Goal: Task Accomplishment & Management: Manage account settings

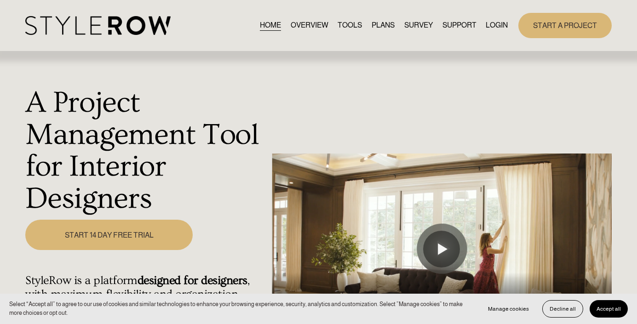
click at [495, 25] on link "LOGIN" at bounding box center [497, 25] width 22 height 12
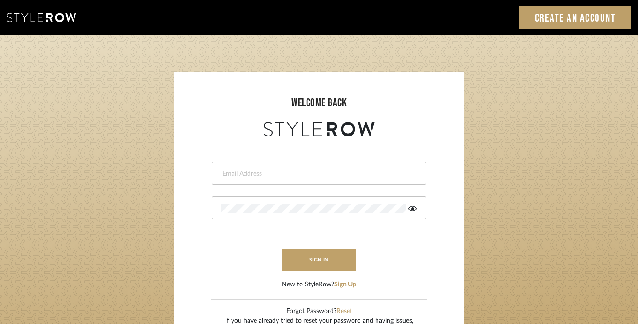
type input "[EMAIL_ADDRESS][DOMAIN_NAME]"
click at [318, 256] on button "sign in" at bounding box center [319, 260] width 74 height 22
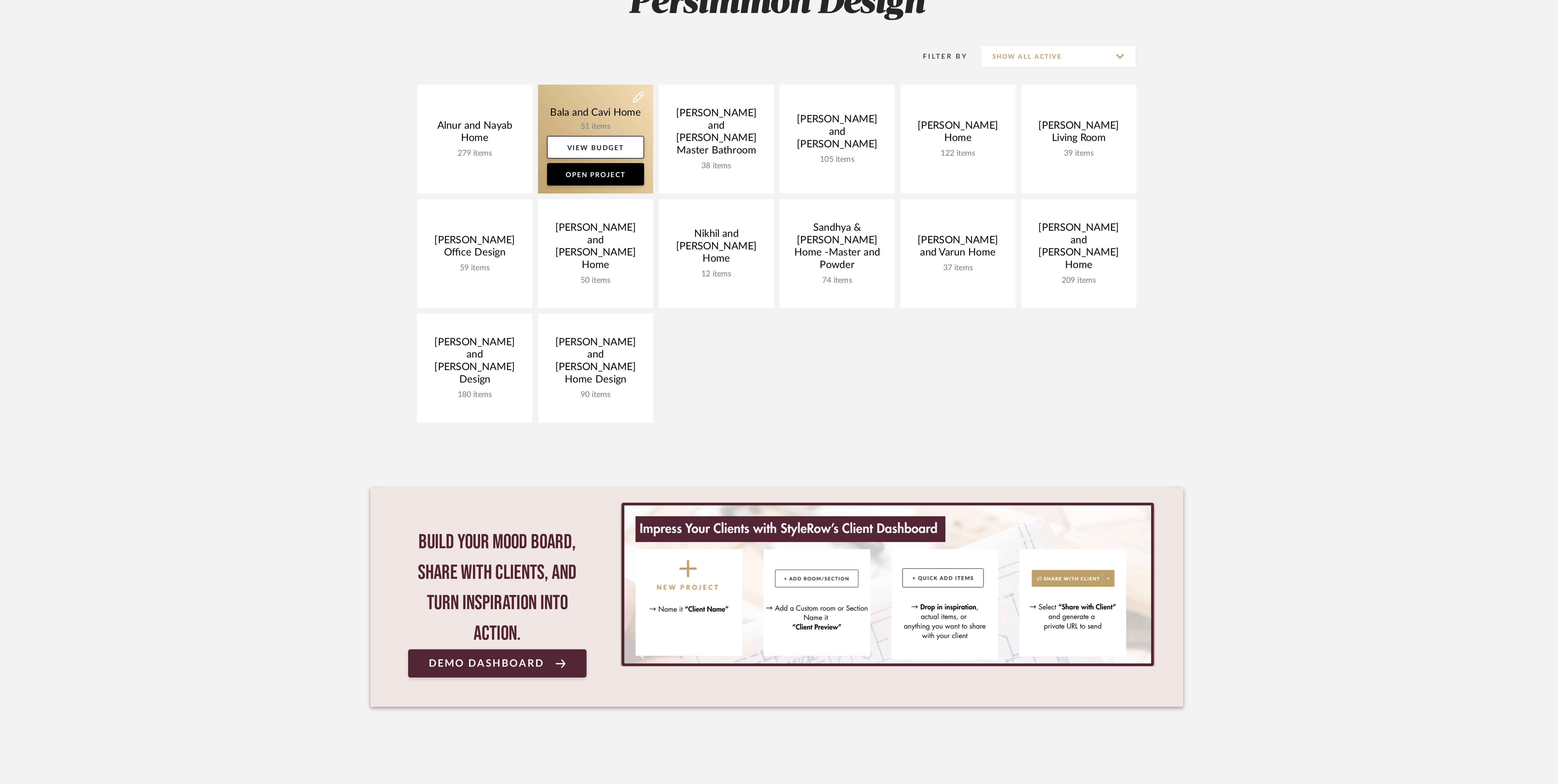
click at [683, 117] on link at bounding box center [689, 131] width 57 height 54
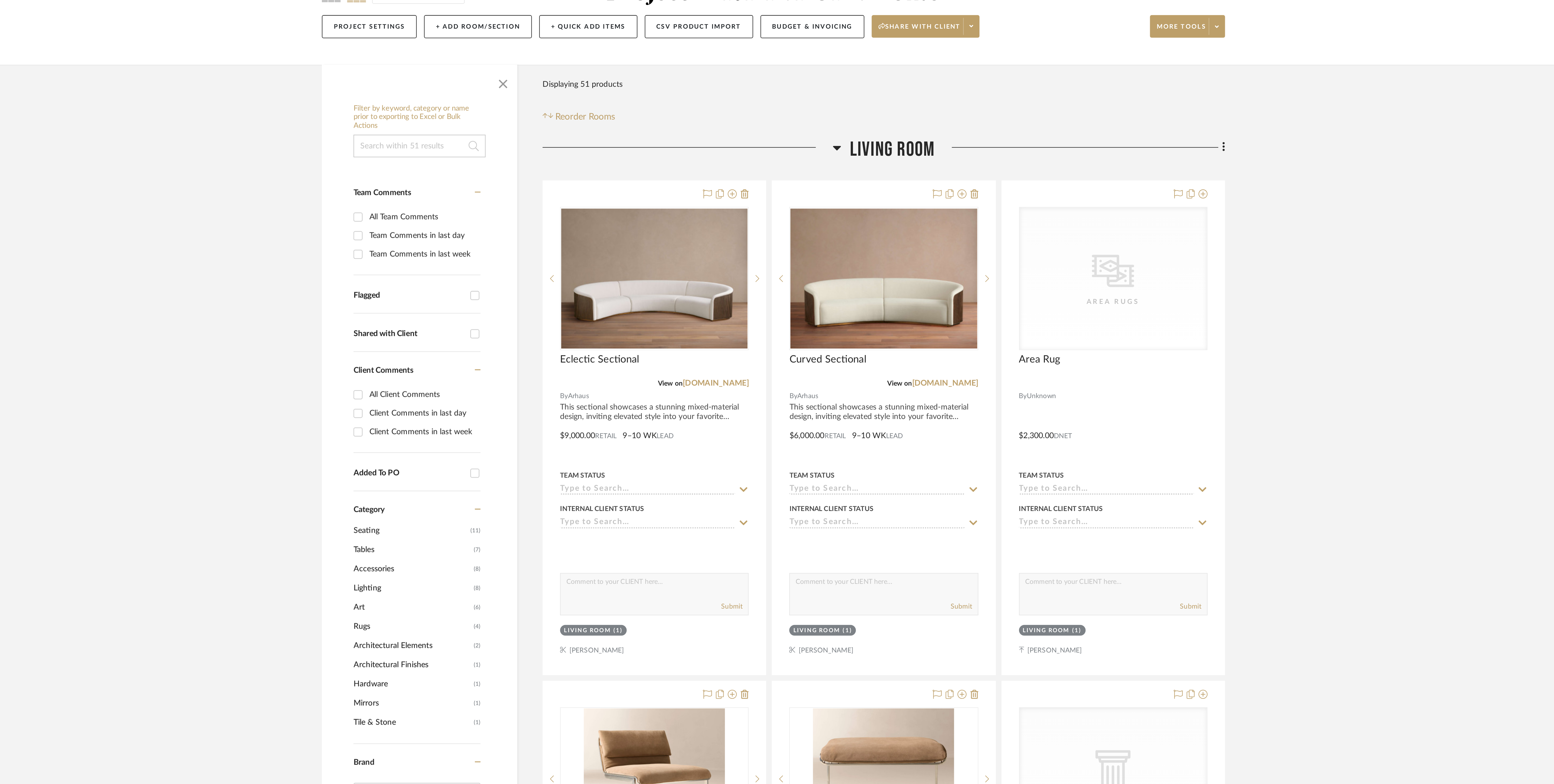
click at [807, 135] on icon at bounding box center [808, 136] width 4 height 2
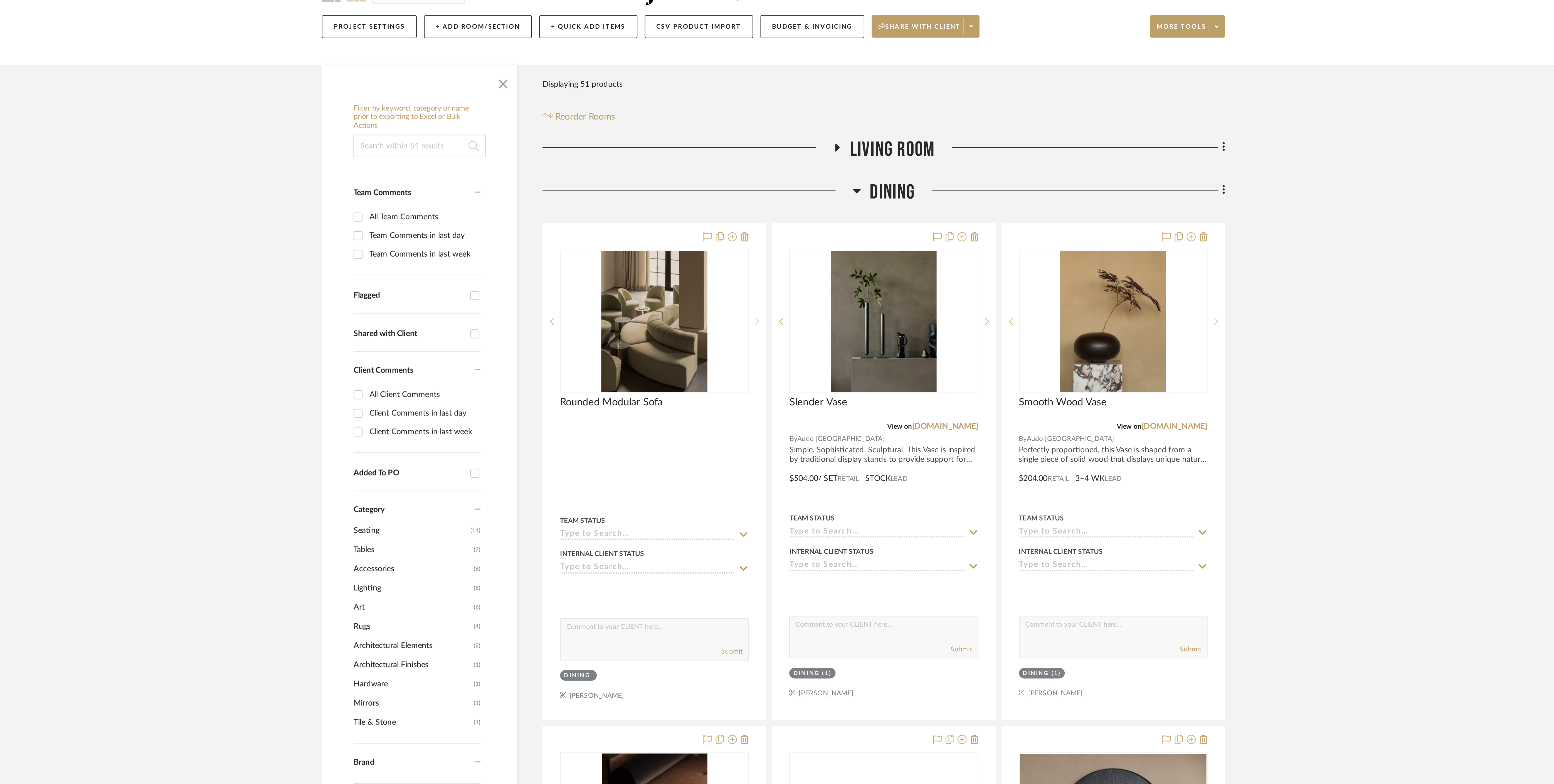
click at [819, 159] on icon at bounding box center [818, 157] width 4 height 7
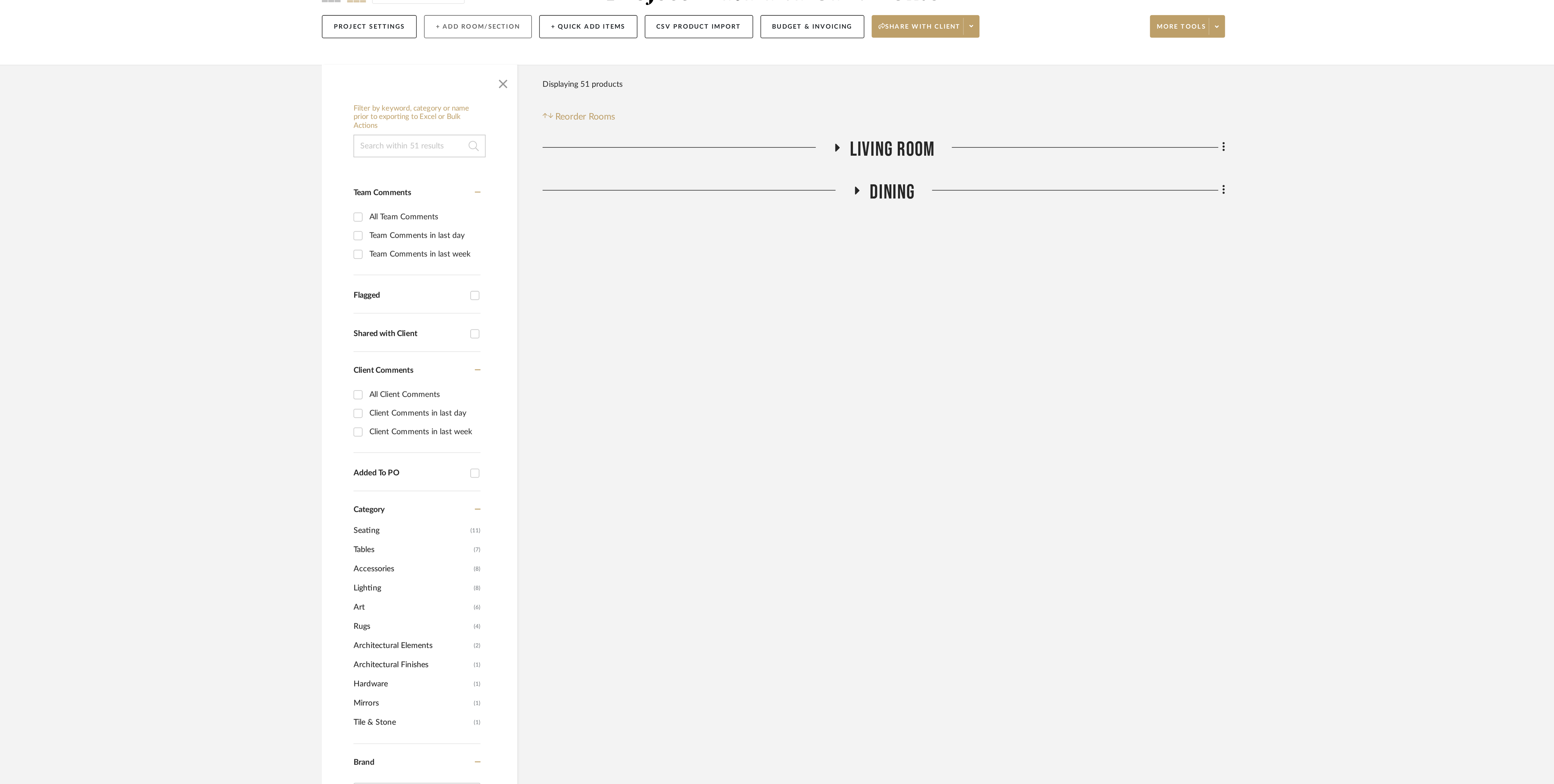
click at [632, 77] on button "+ Add Room/Section" at bounding box center [631, 76] width 53 height 11
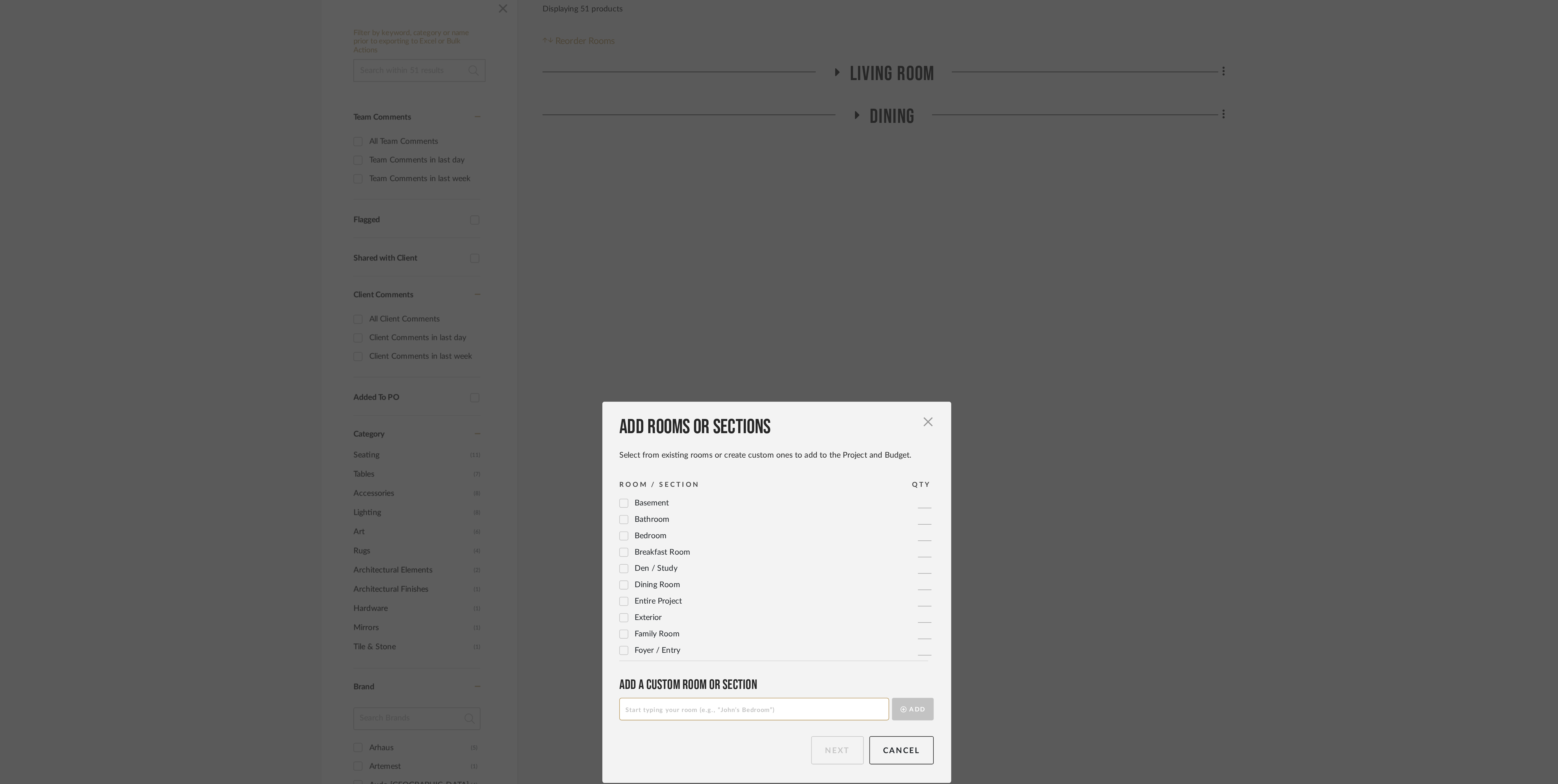
click at [780, 452] on input at bounding box center [768, 450] width 133 height 11
type input "Living Room Budget"
click at [848, 451] on button "Add" at bounding box center [846, 450] width 21 height 11
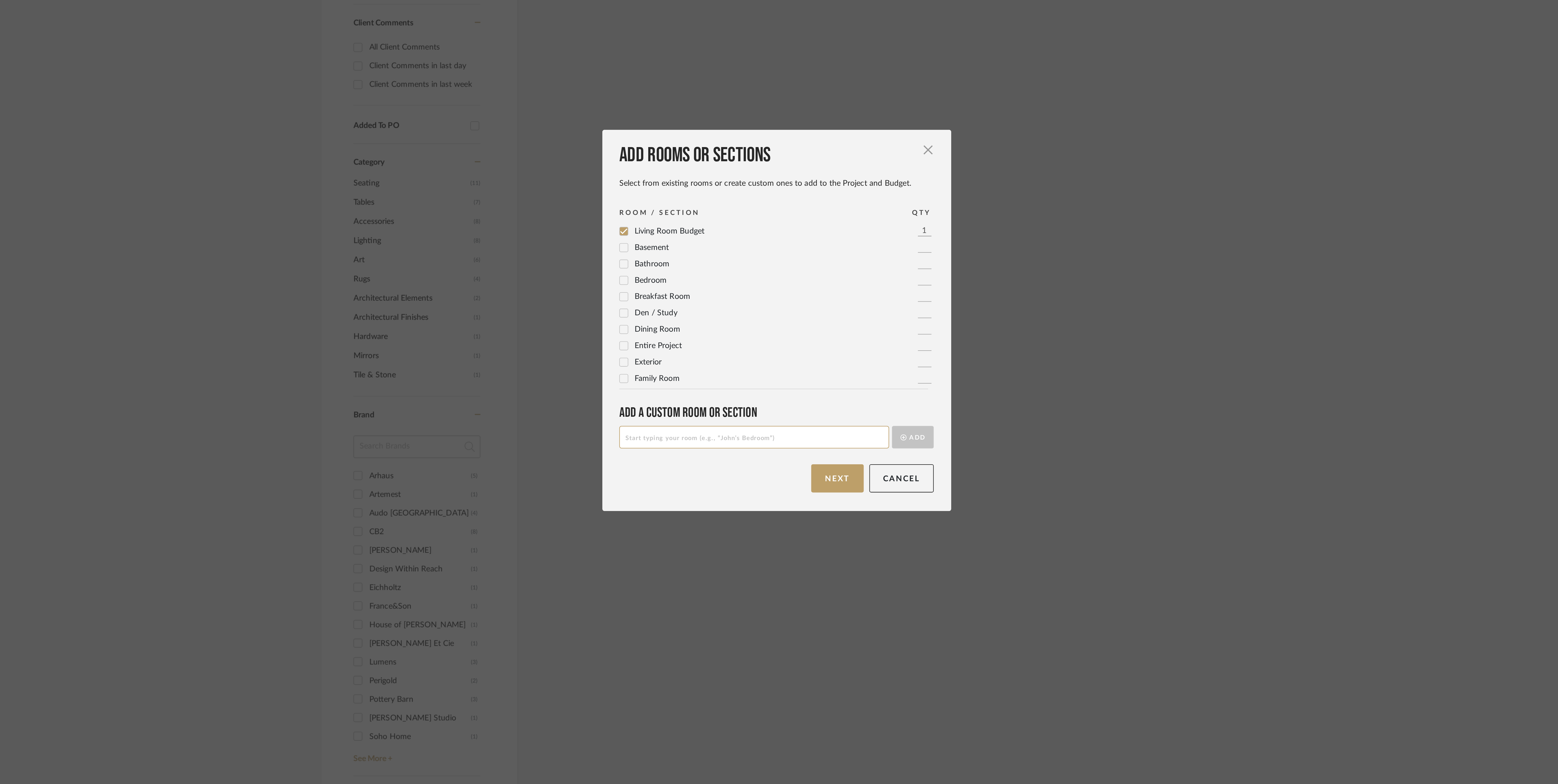
click at [742, 447] on input at bounding box center [768, 450] width 133 height 11
type input "Dining Room Budget"
click at [841, 450] on button "Add" at bounding box center [846, 450] width 21 height 11
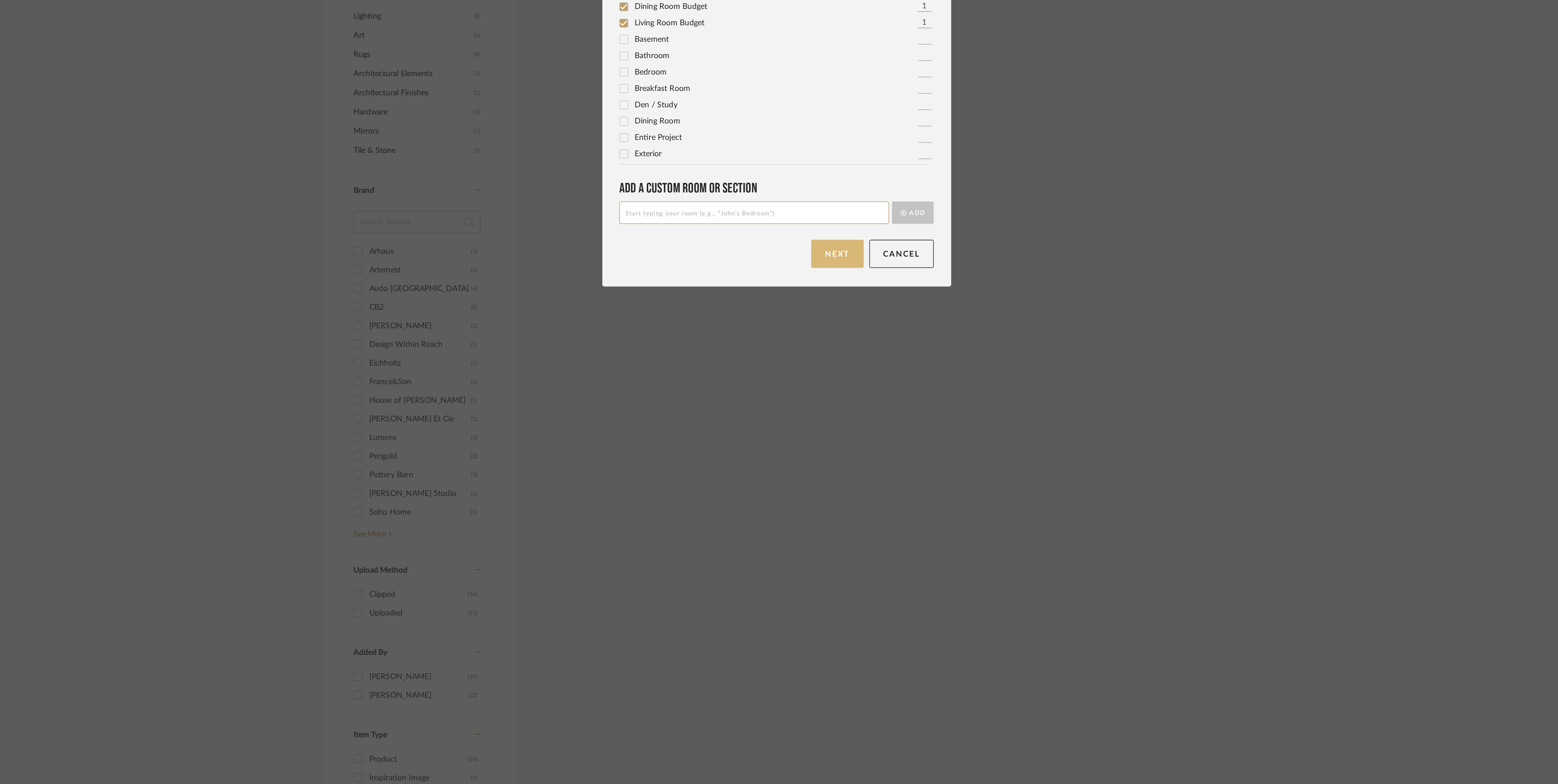
click at [812, 475] on button "Next" at bounding box center [809, 470] width 26 height 14
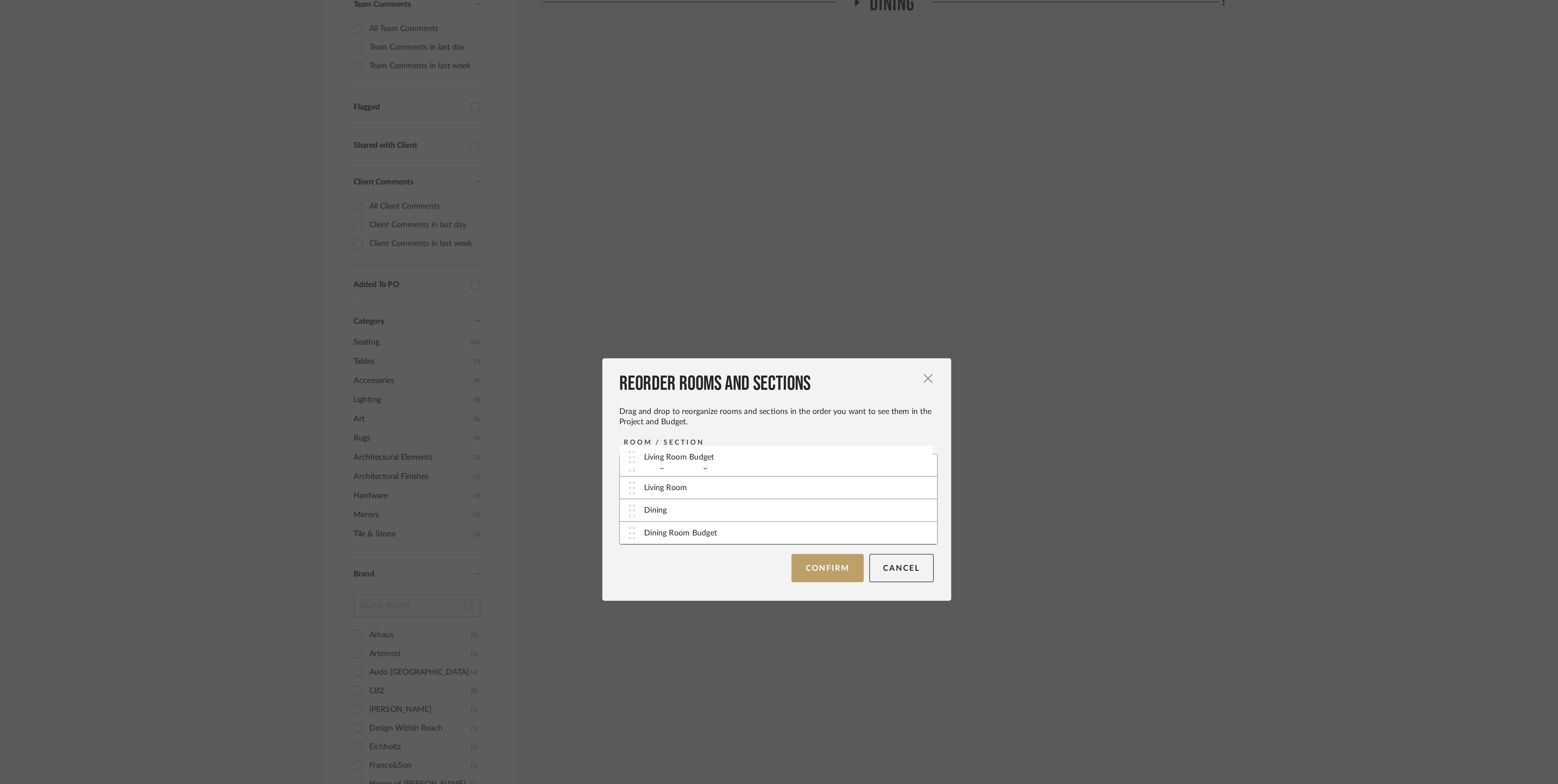
drag, startPoint x: 732, startPoint y: 418, endPoint x: 734, endPoint y: 381, distance: 37.1
drag, startPoint x: 740, startPoint y: 410, endPoint x: 741, endPoint y: 395, distance: 15.0
click at [803, 435] on button "Confirm" at bounding box center [804, 435] width 35 height 14
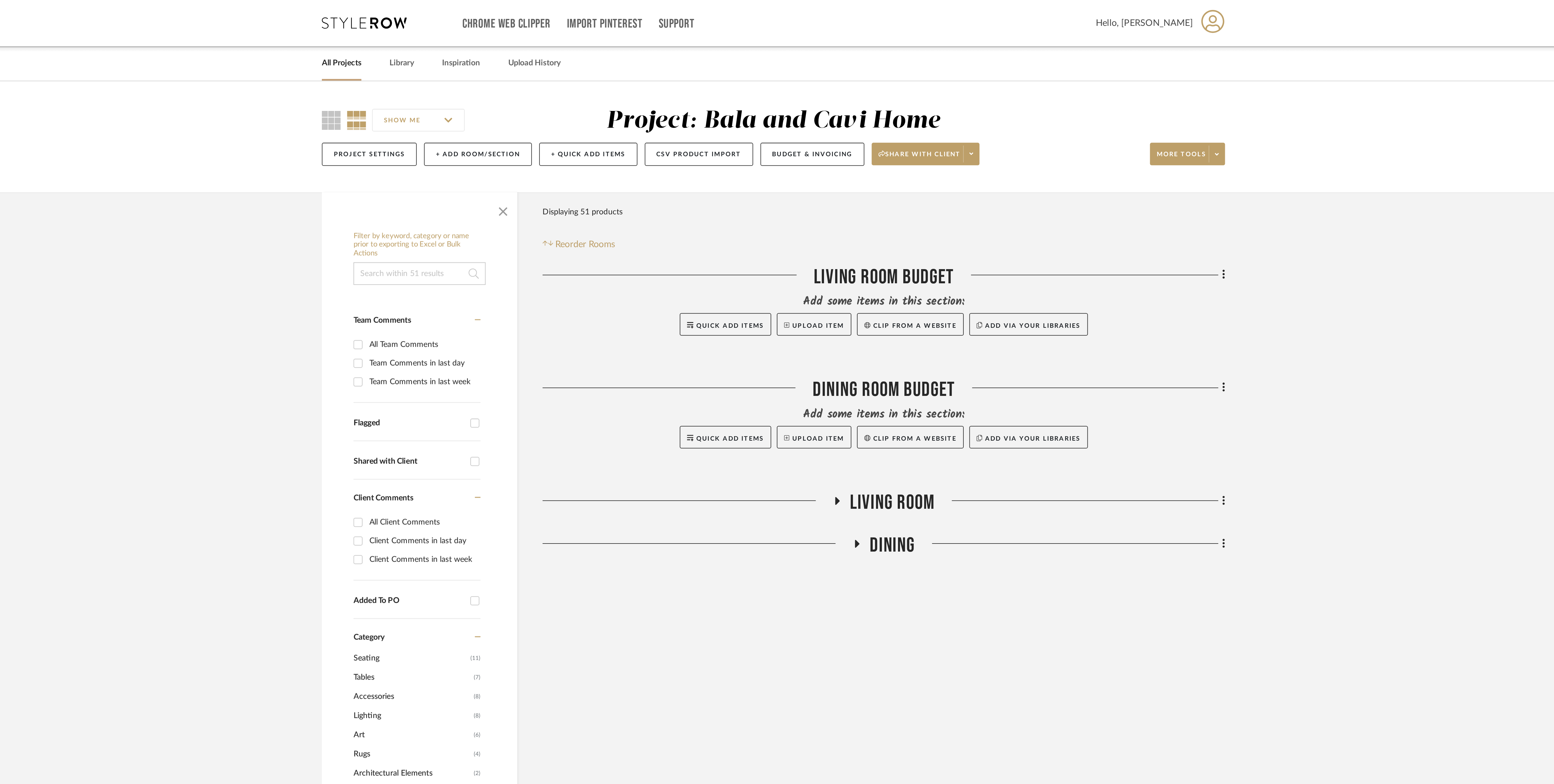
click at [812, 248] on h3 "Living Room" at bounding box center [831, 248] width 50 height 12
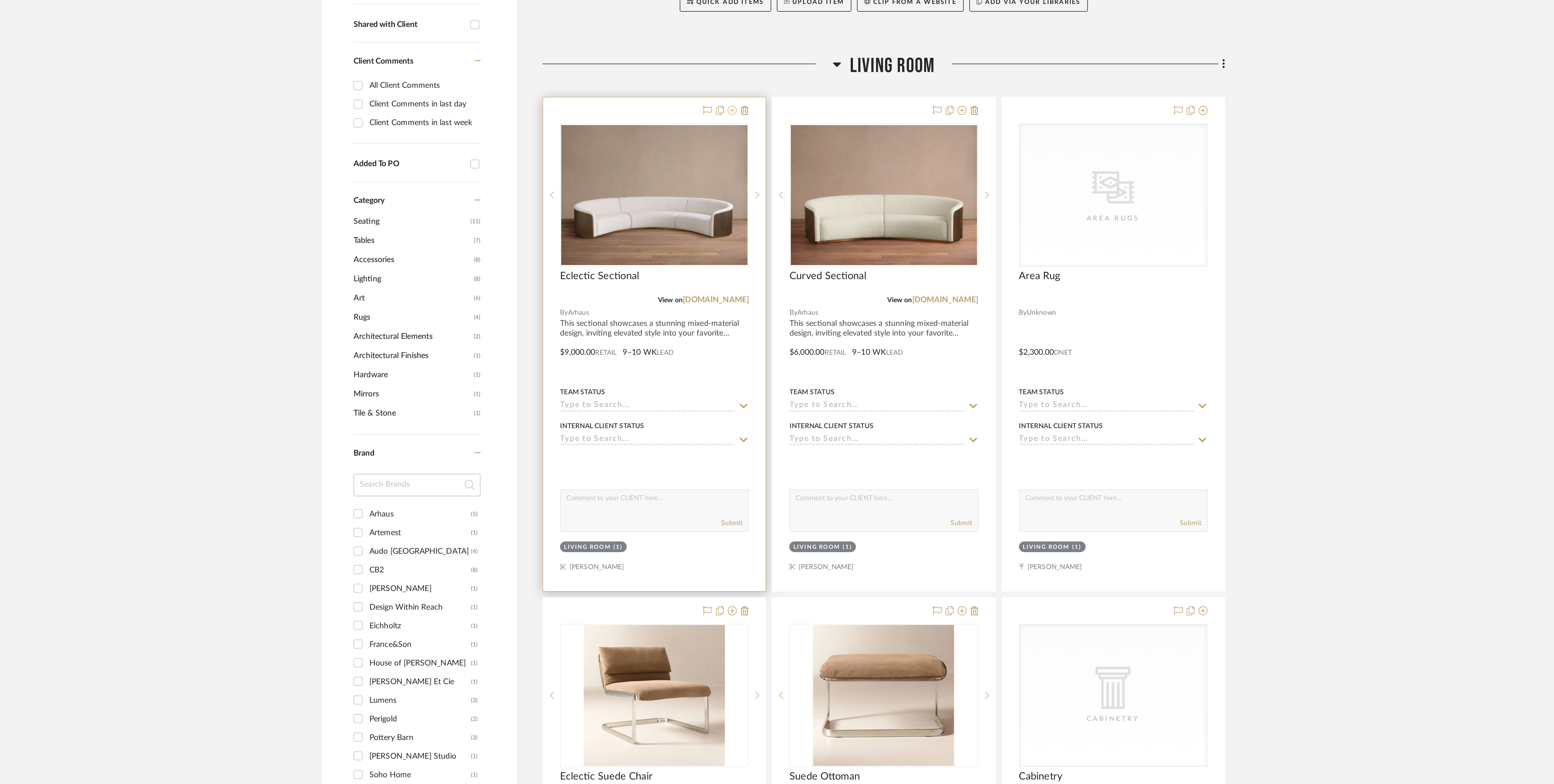
click at [756, 271] on icon at bounding box center [756, 270] width 4 height 4
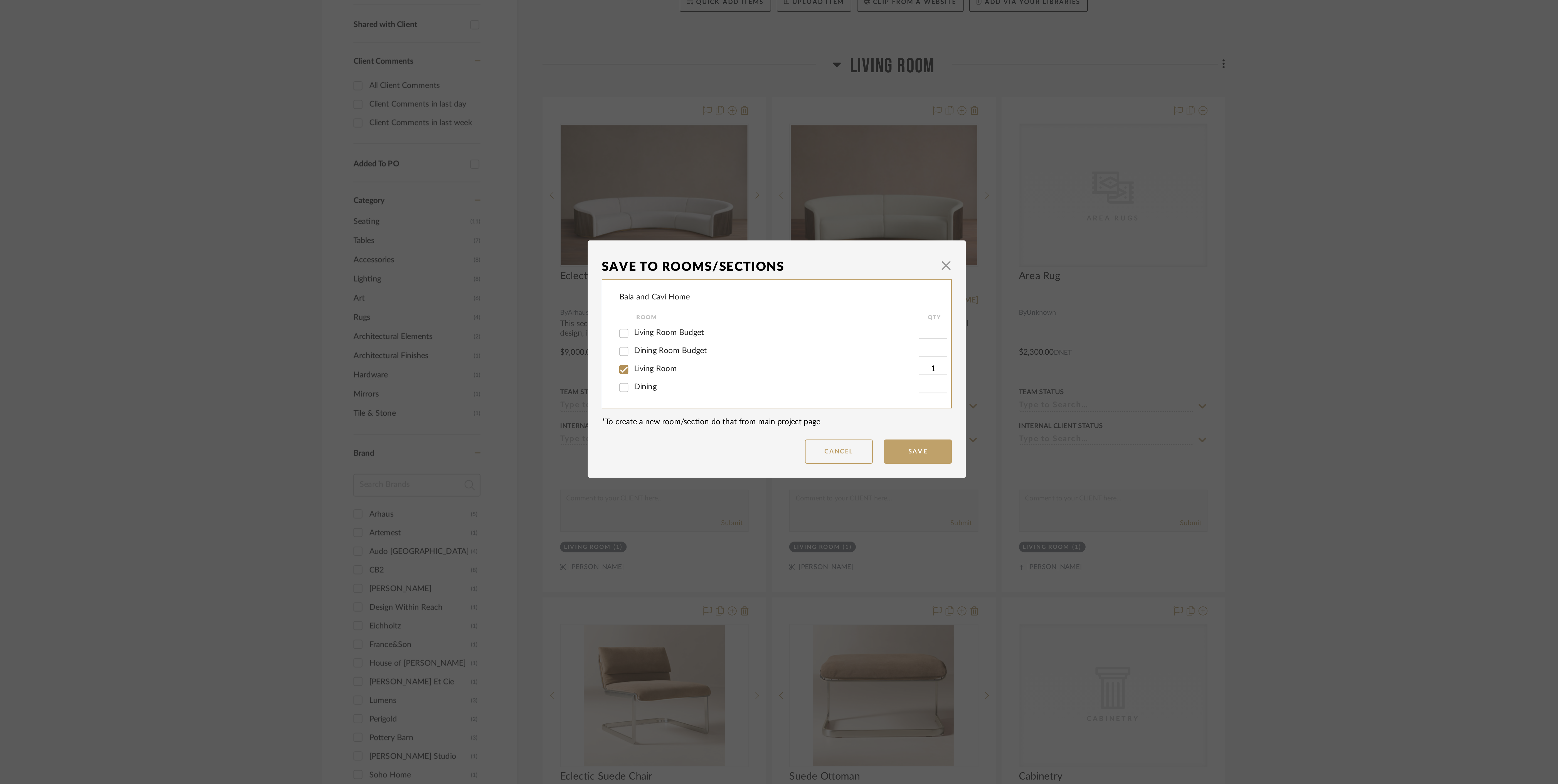
click at [723, 379] on span "Living Room Budget" at bounding box center [726, 379] width 34 height 4
click at [708, 379] on input "Living Room Budget" at bounding box center [703, 380] width 9 height 9
checkbox input "true"
type input "1"
click at [719, 396] on span "Living Room" at bounding box center [719, 397] width 21 height 4
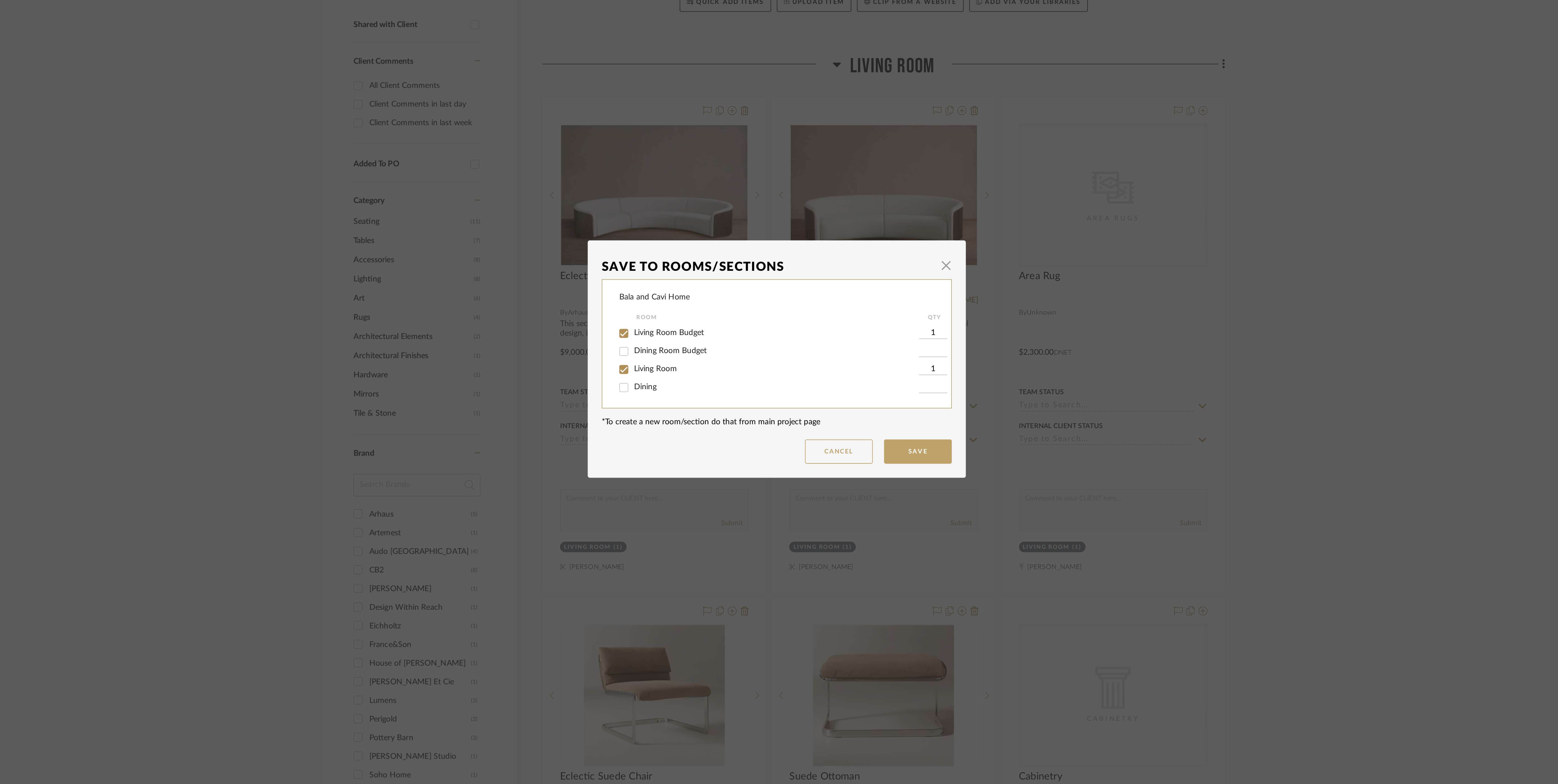
click at [708, 396] on input "Living Room" at bounding box center [703, 397] width 9 height 9
checkbox input "false"
click at [859, 439] on button "Save" at bounding box center [848, 438] width 33 height 12
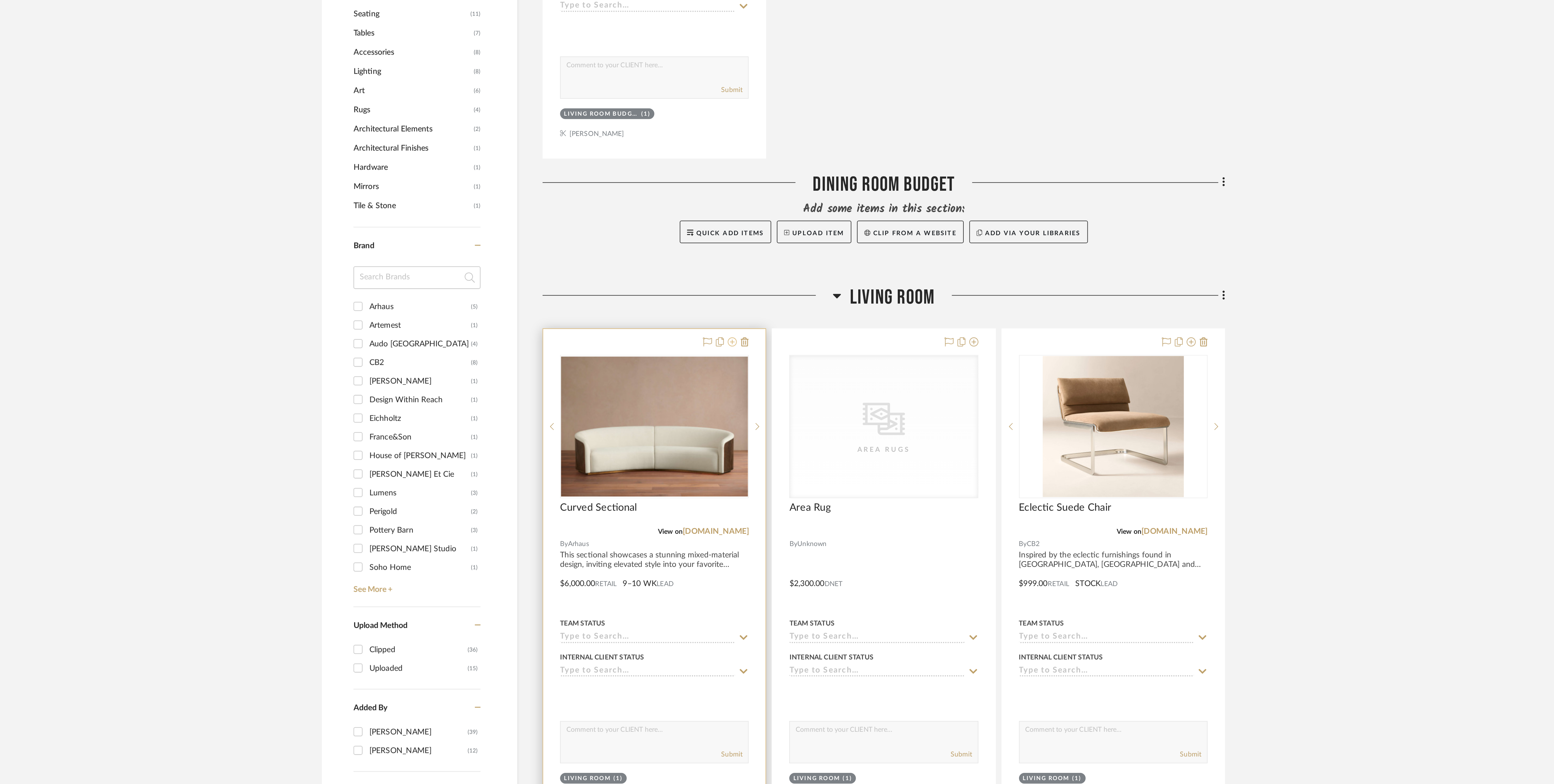
click at [756, 488] on icon at bounding box center [756, 485] width 4 height 4
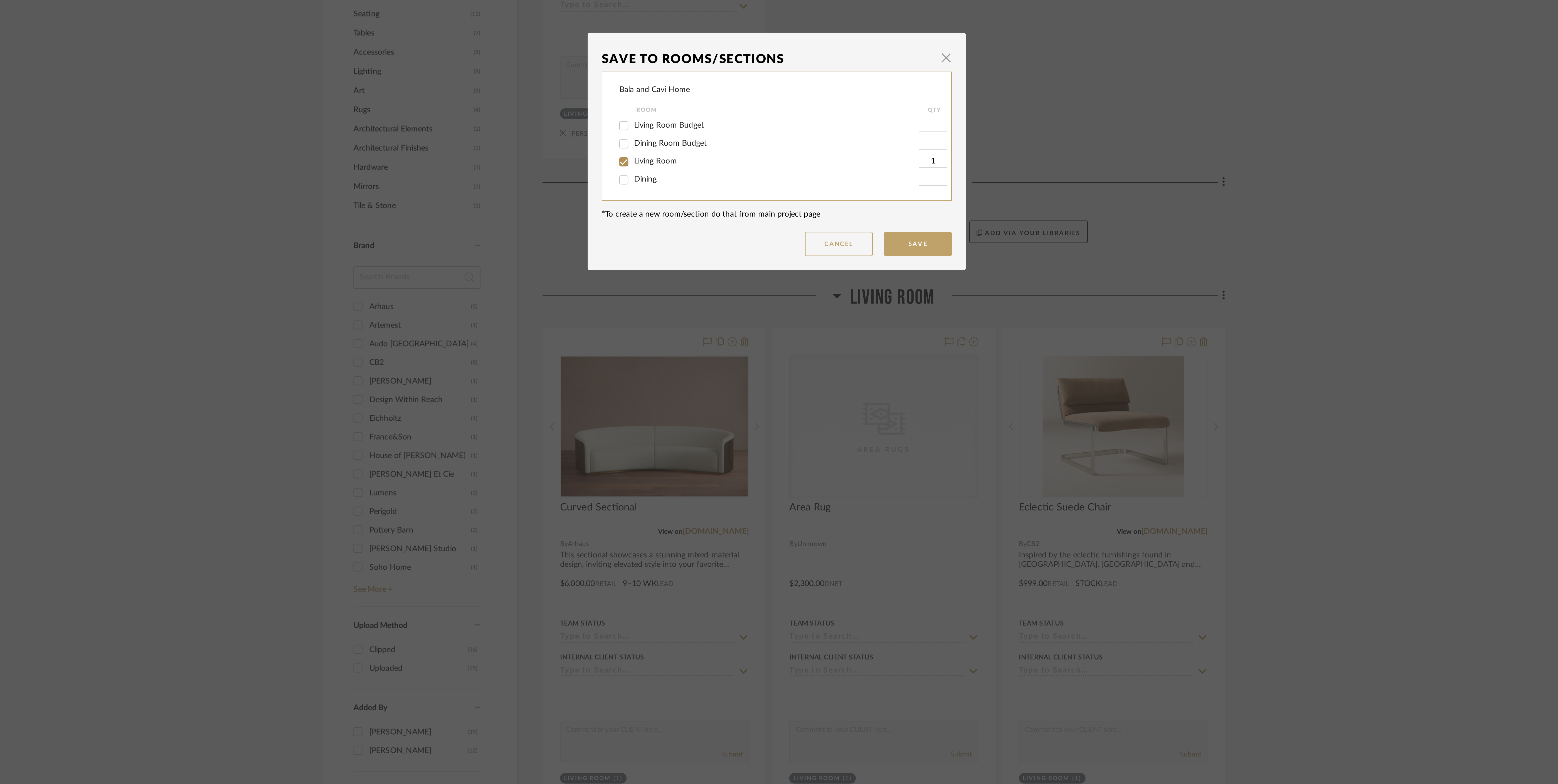
click at [726, 379] on span "Living Room Budget" at bounding box center [726, 379] width 34 height 4
click at [708, 379] on input "Living Room Budget" at bounding box center [703, 380] width 9 height 9
checkbox input "true"
type input "1"
click at [717, 395] on span "Living Room" at bounding box center [719, 397] width 21 height 4
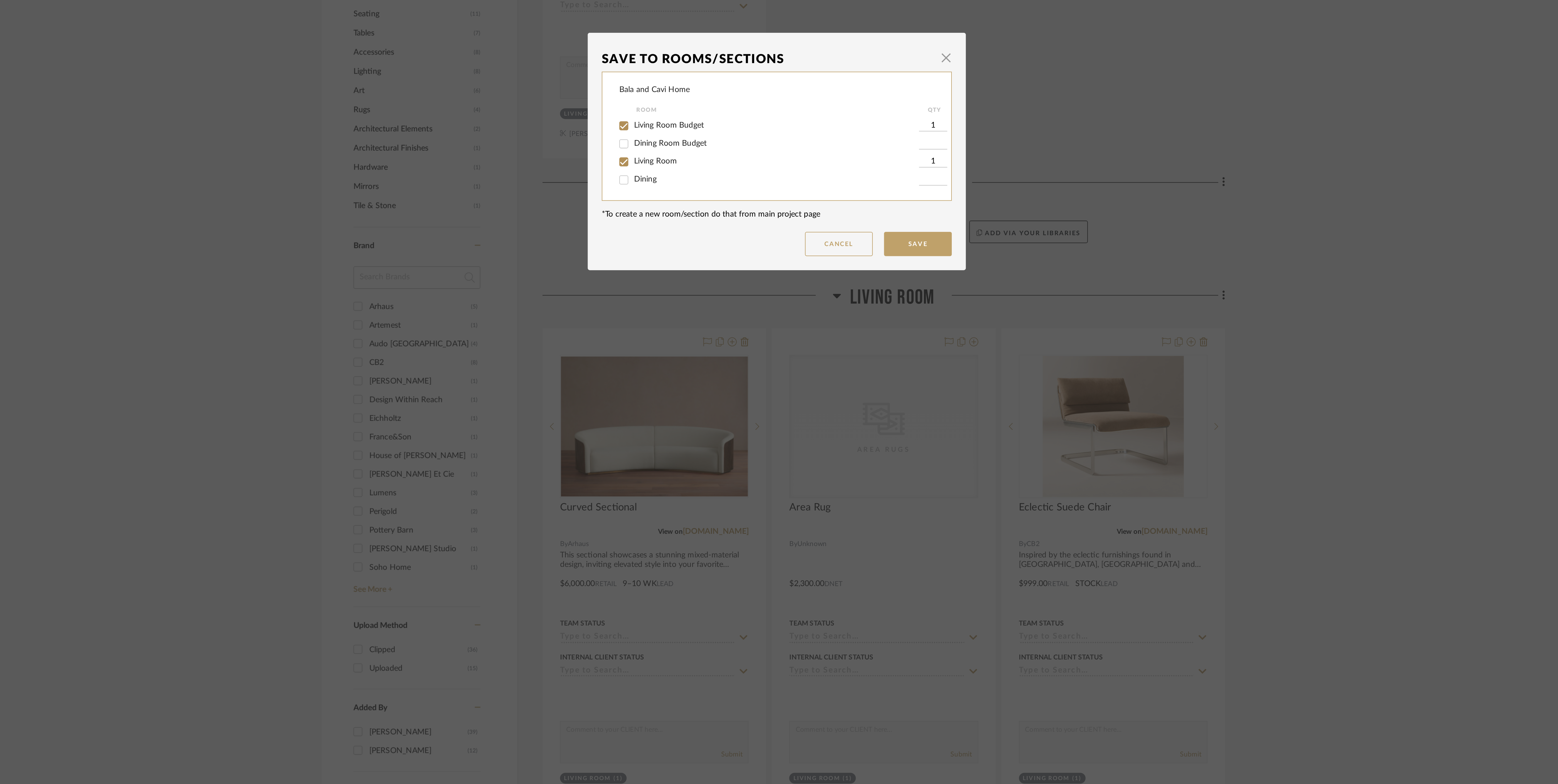
click at [708, 395] on input "Living Room" at bounding box center [703, 397] width 9 height 9
checkbox input "false"
click at [855, 435] on button "Save" at bounding box center [848, 438] width 33 height 12
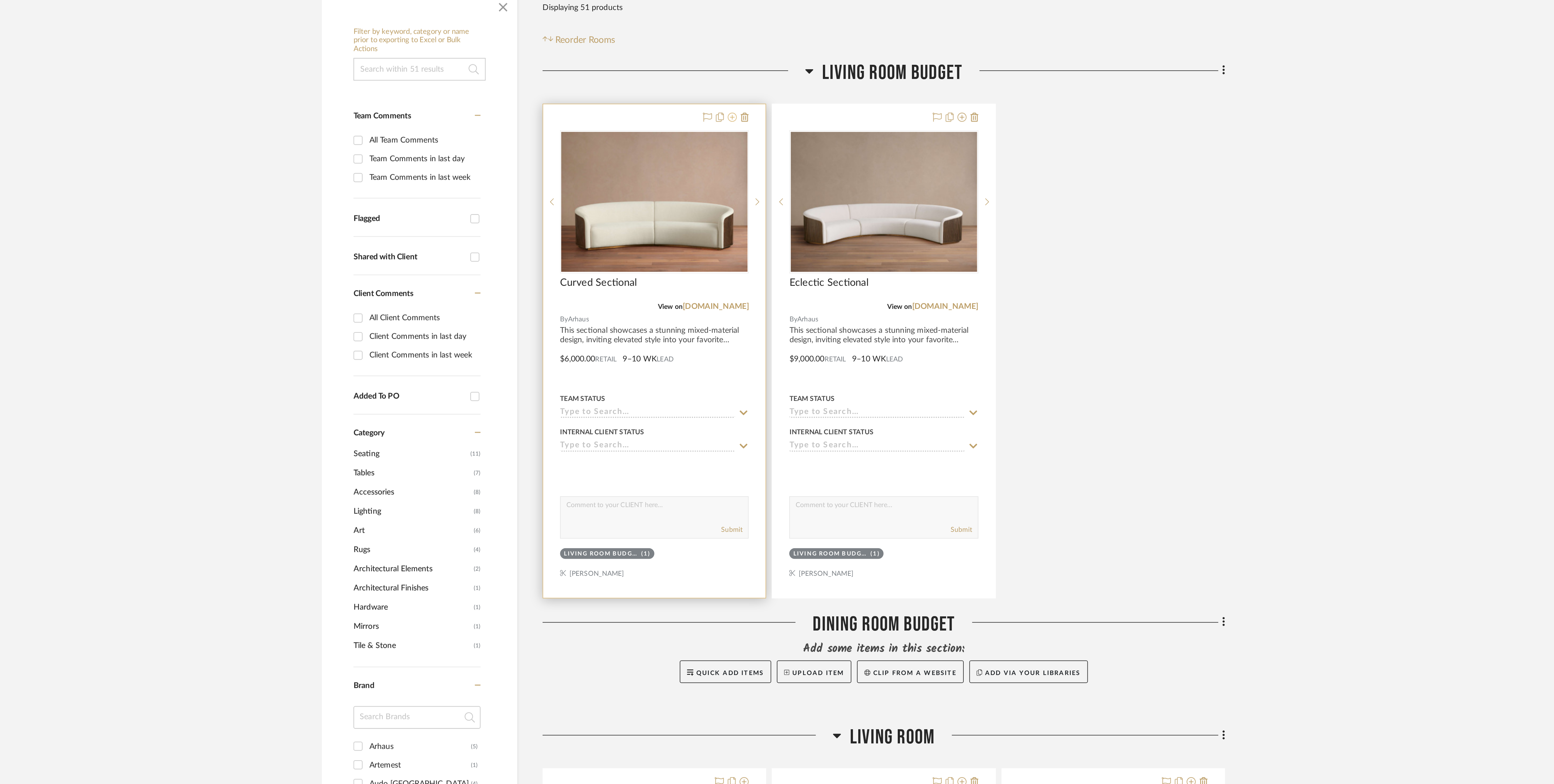
click at [757, 160] on icon at bounding box center [756, 158] width 4 height 4
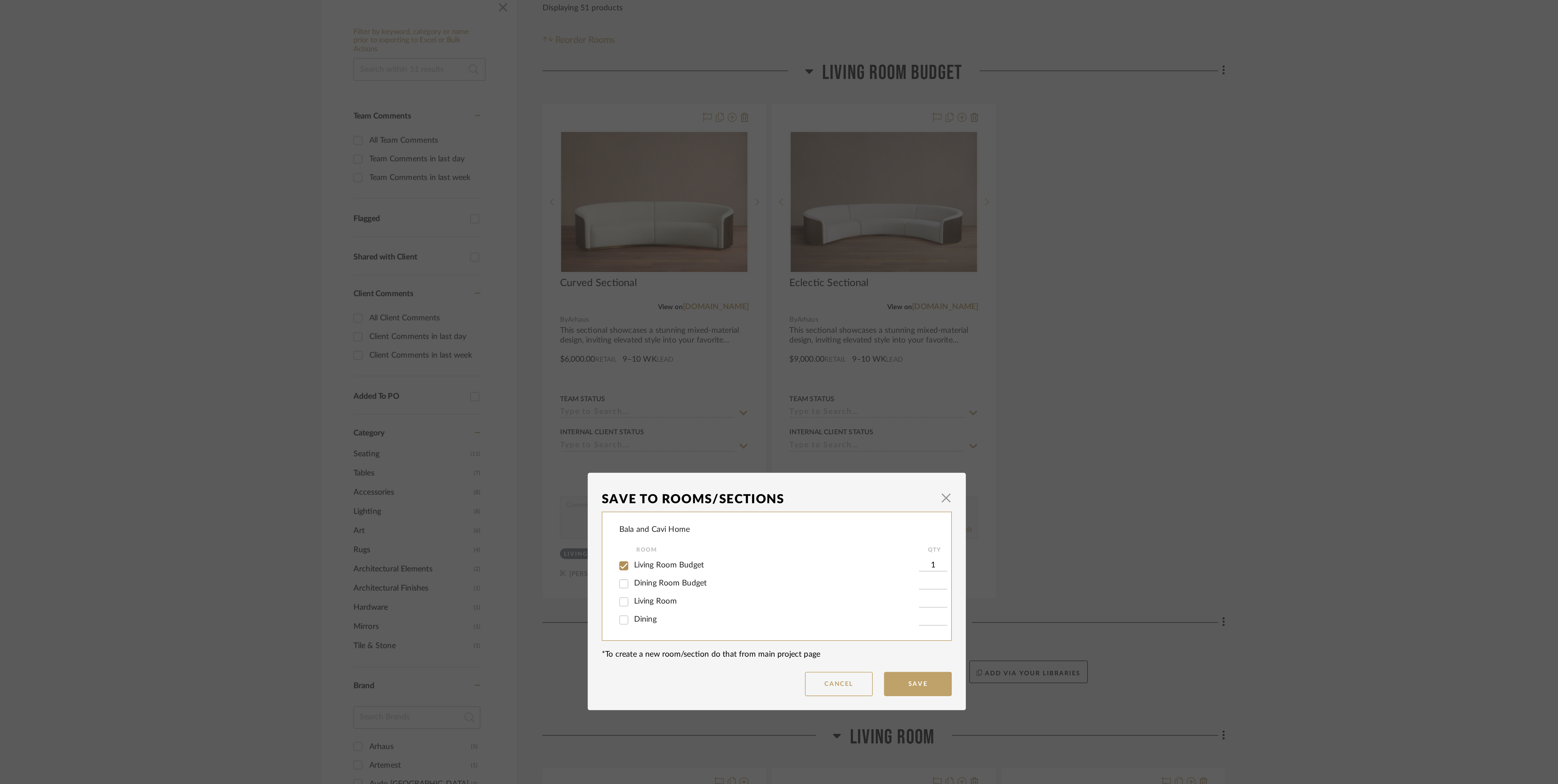
click at [720, 397] on span "Living Room" at bounding box center [719, 397] width 21 height 4
click at [708, 397] on input "Living Room" at bounding box center [703, 397] width 9 height 9
checkbox input "true"
type input "1"
click at [726, 378] on span "Living Room Budget" at bounding box center [726, 379] width 34 height 4
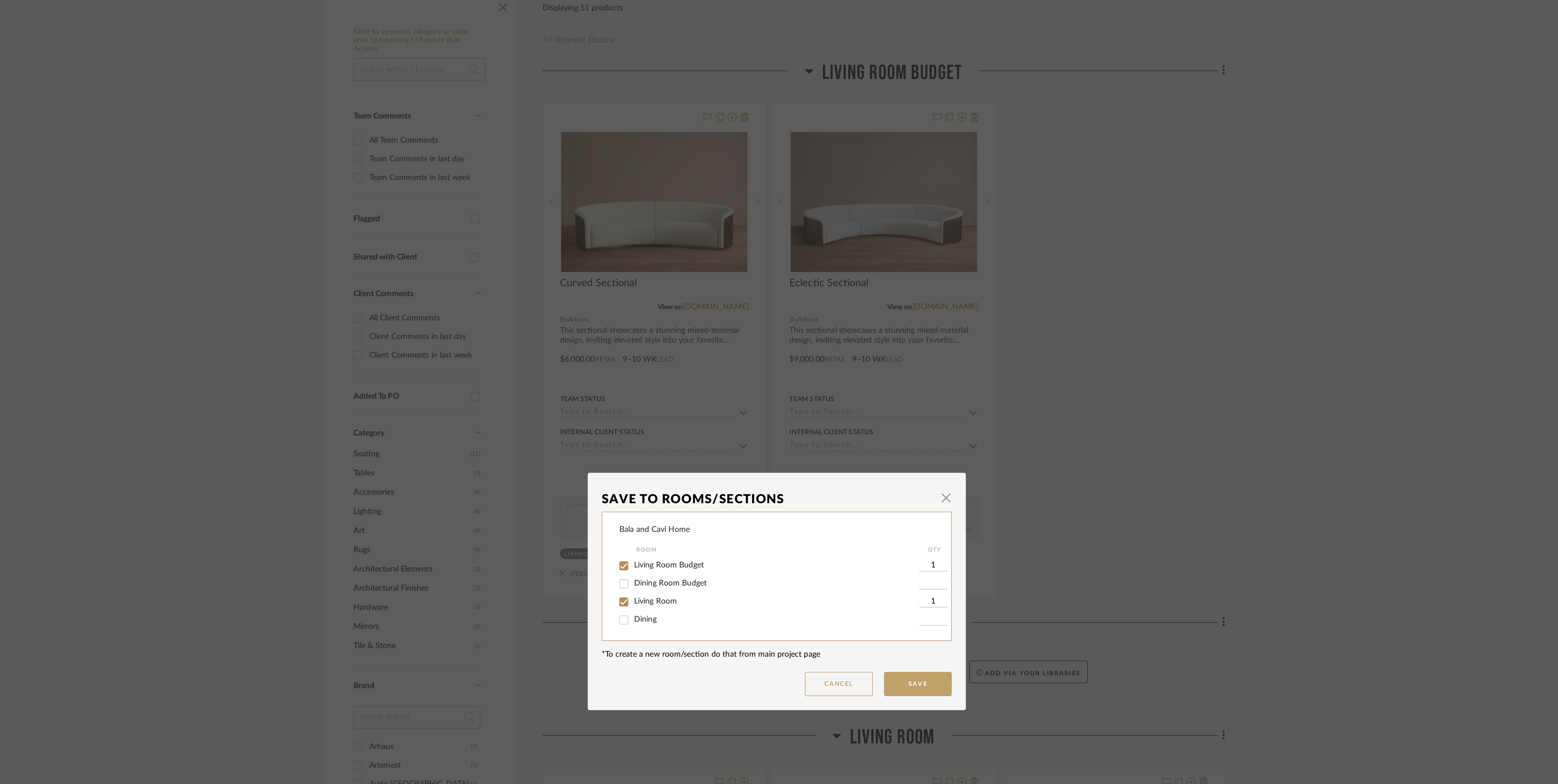
click at [708, 378] on input "Living Room Budget" at bounding box center [703, 380] width 9 height 9
checkbox input "false"
click at [844, 440] on button "Save" at bounding box center [848, 438] width 33 height 12
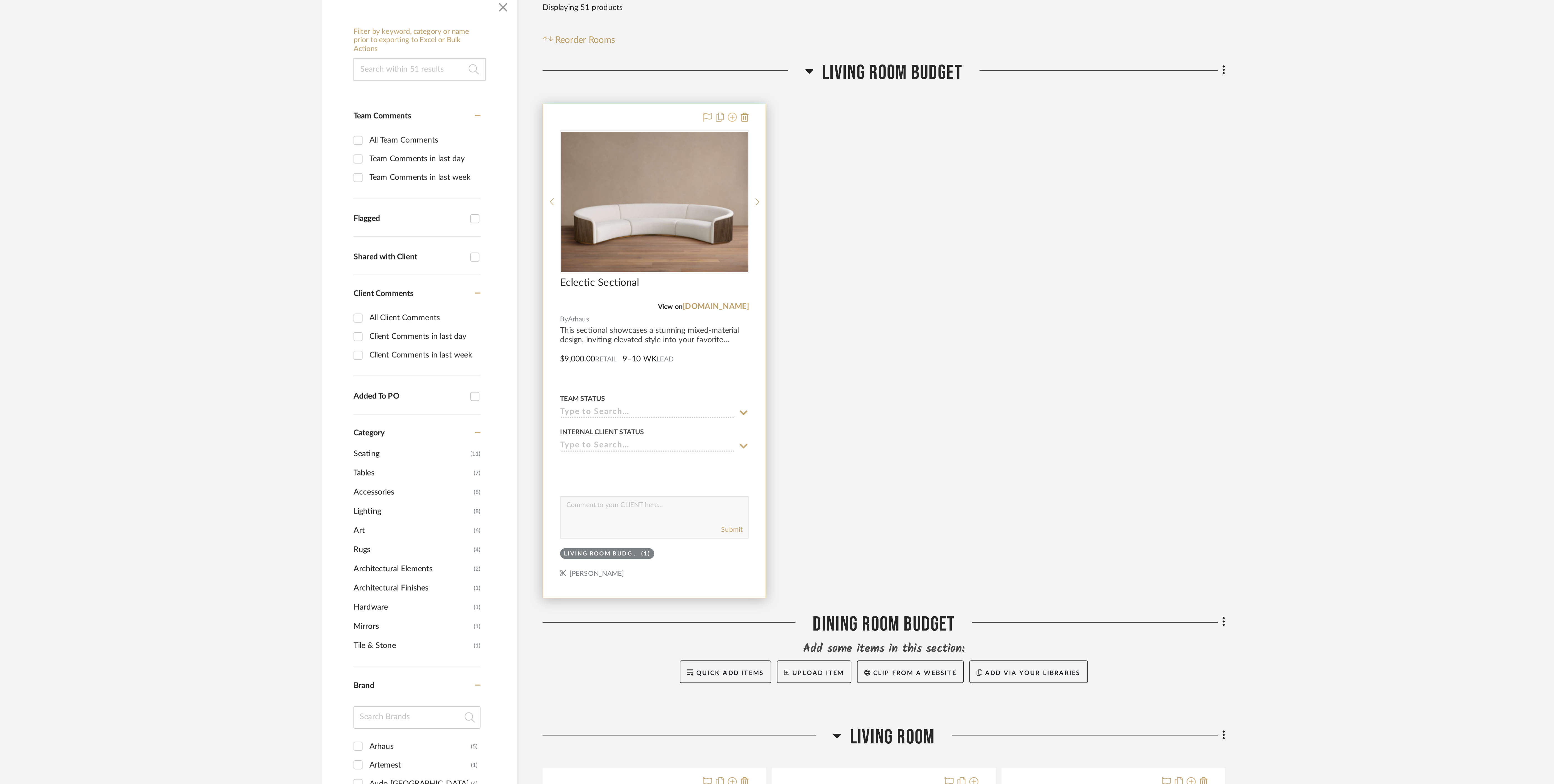
click at [758, 158] on icon at bounding box center [756, 158] width 4 height 4
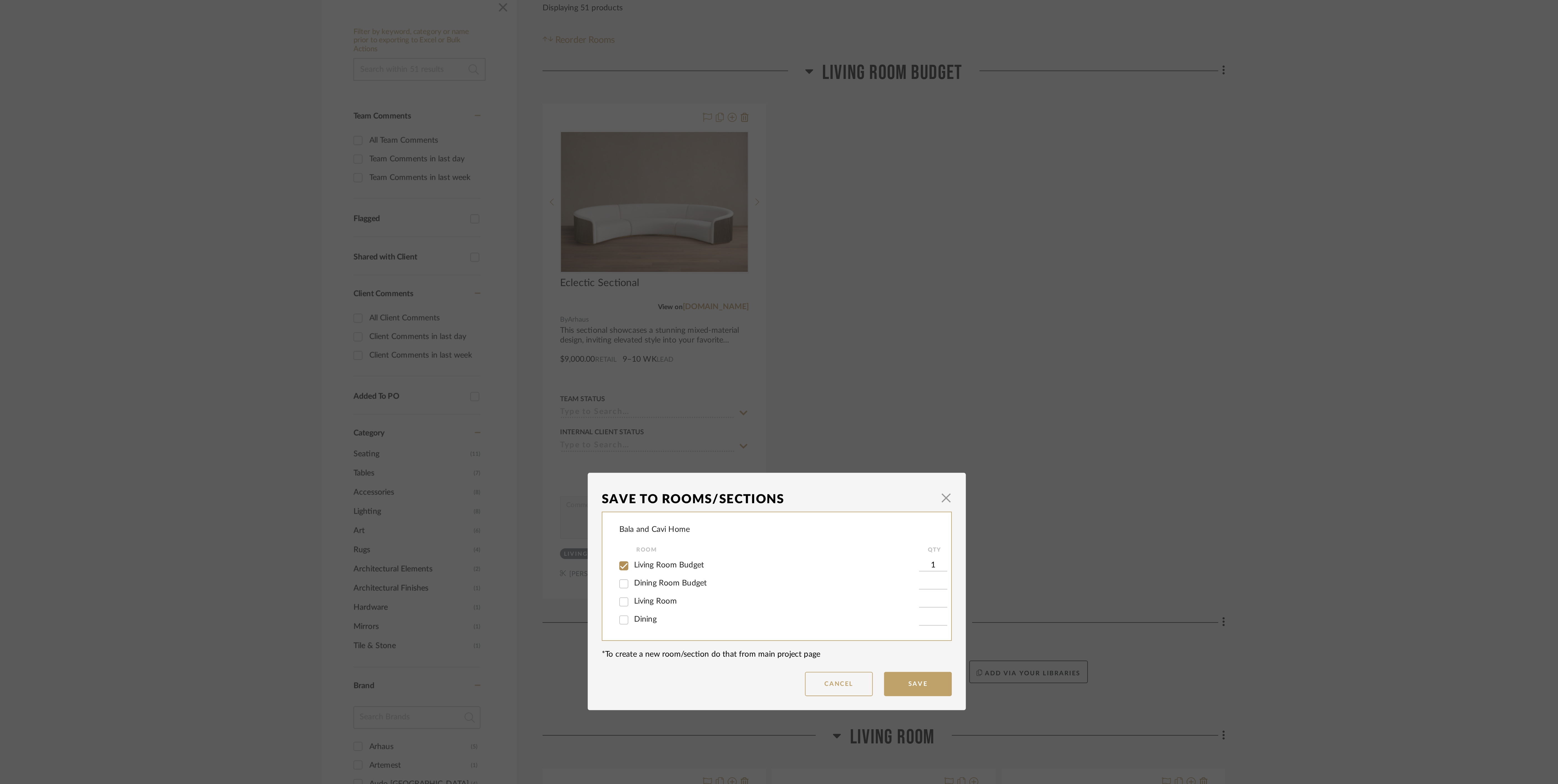
click at [723, 397] on span "Living Room" at bounding box center [719, 397] width 21 height 4
click at [708, 397] on input "Living Room" at bounding box center [703, 397] width 9 height 9
checkbox input "true"
type input "1"
click at [728, 378] on span "Living Room Budget" at bounding box center [726, 379] width 34 height 4
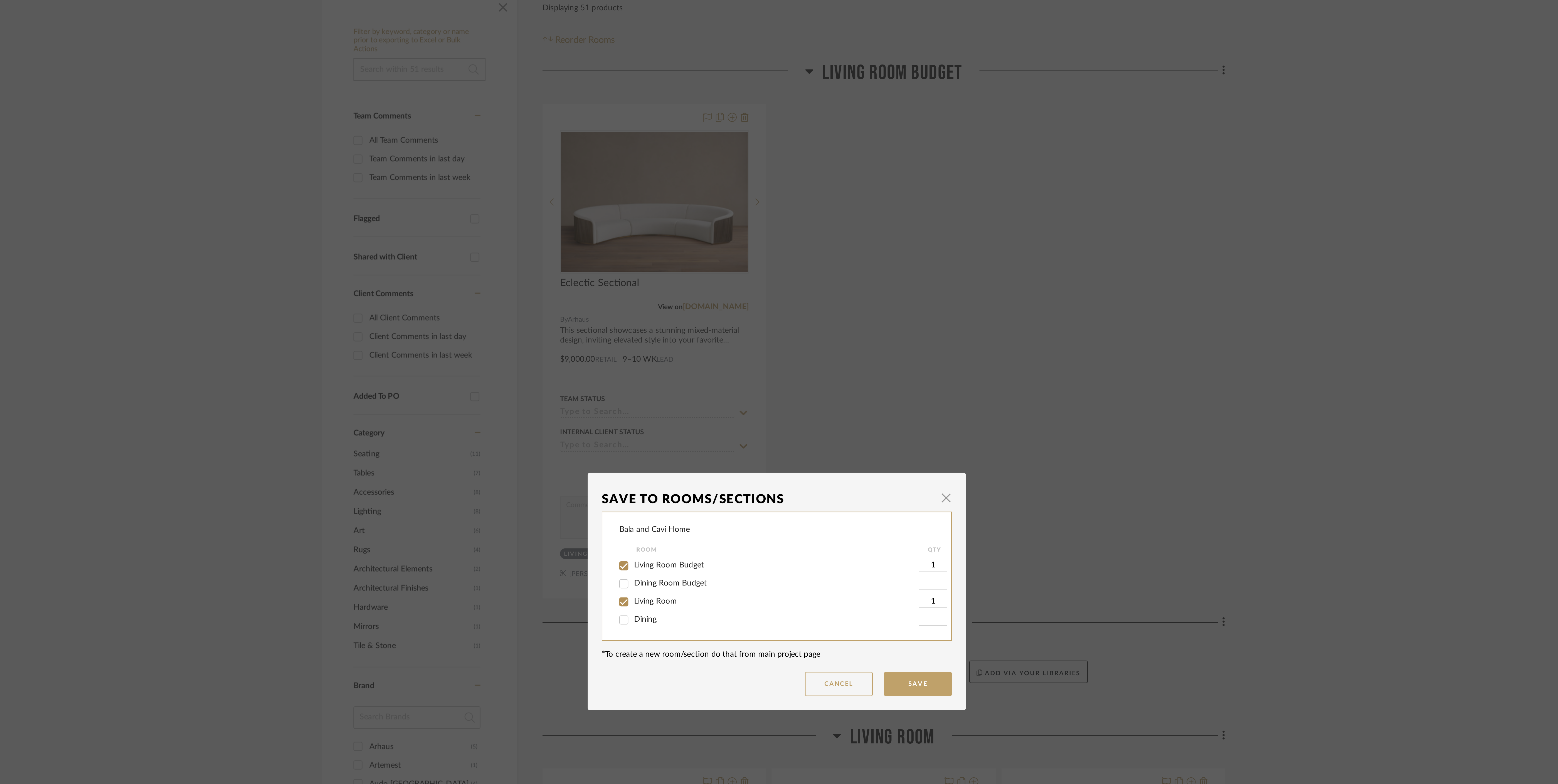
click at [708, 378] on input "Living Room Budget" at bounding box center [703, 380] width 9 height 9
checkbox input "false"
click at [852, 437] on button "Save" at bounding box center [848, 438] width 33 height 12
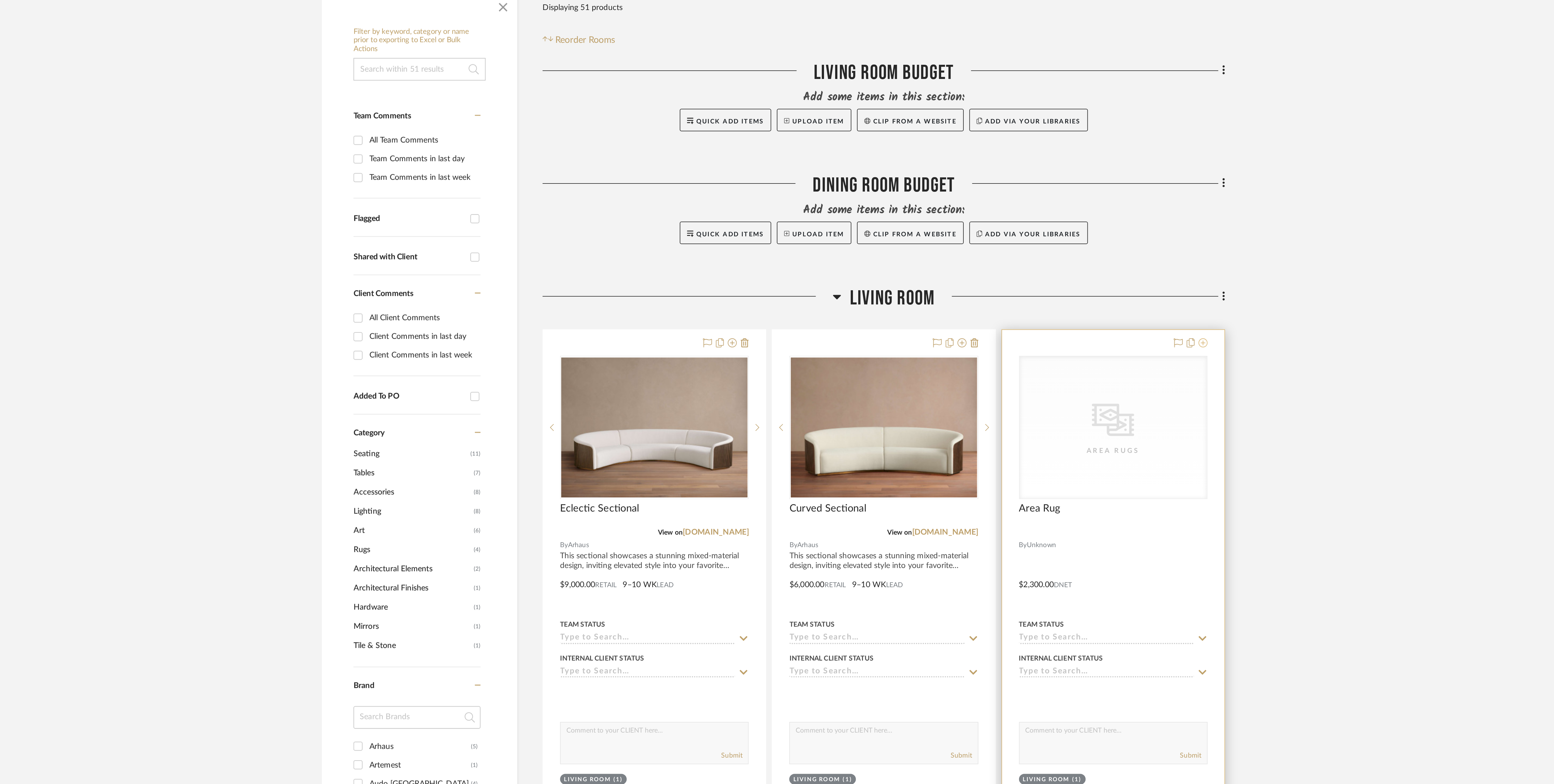
click at [990, 271] on icon at bounding box center [989, 270] width 4 height 4
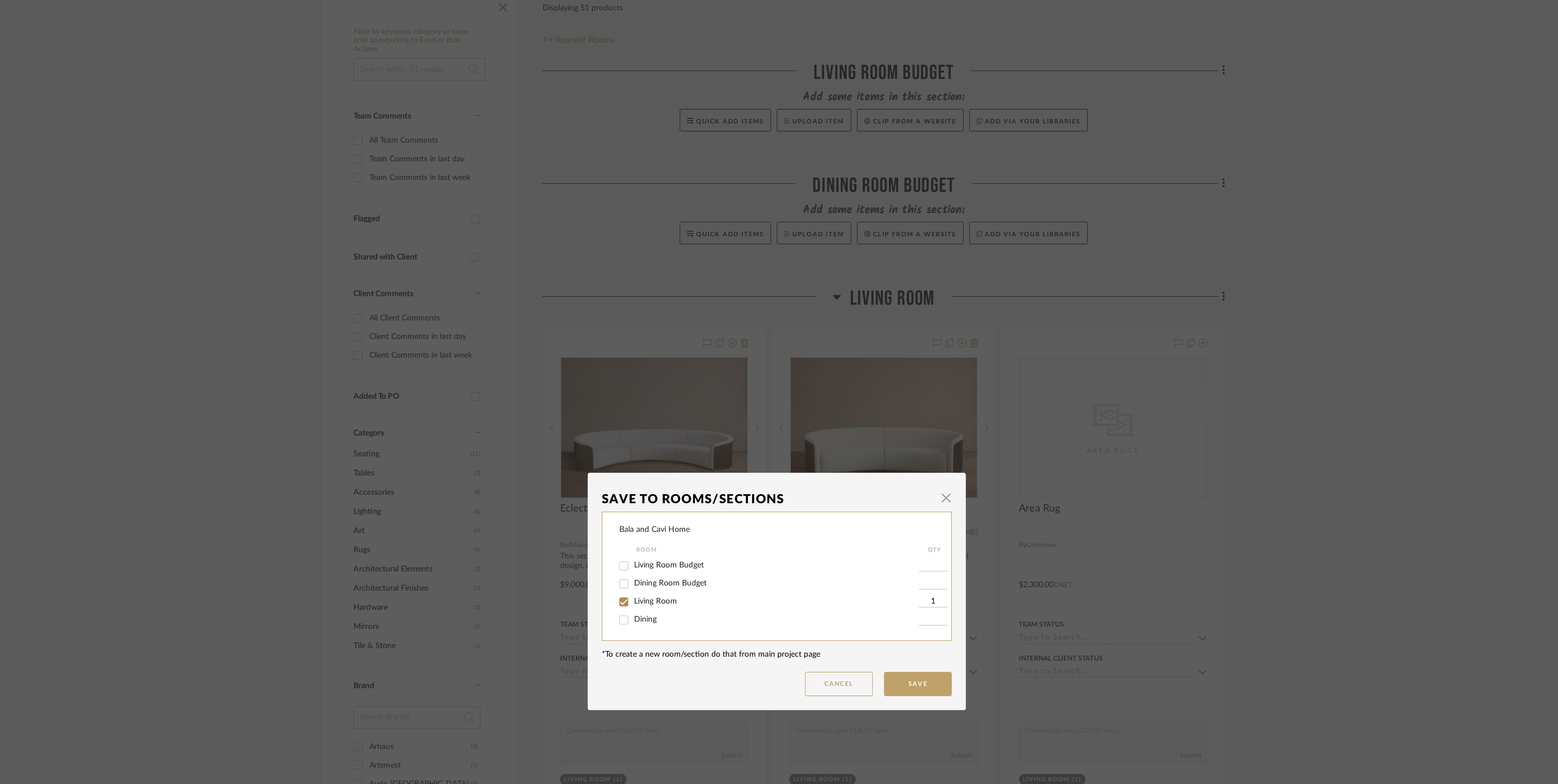
drag, startPoint x: 721, startPoint y: 380, endPoint x: 722, endPoint y: 383, distance: 3.2
click at [721, 380] on span "Living Room Budget" at bounding box center [726, 379] width 34 height 4
click at [708, 380] on input "Living Room Budget" at bounding box center [703, 380] width 9 height 9
checkbox input "true"
type input "1"
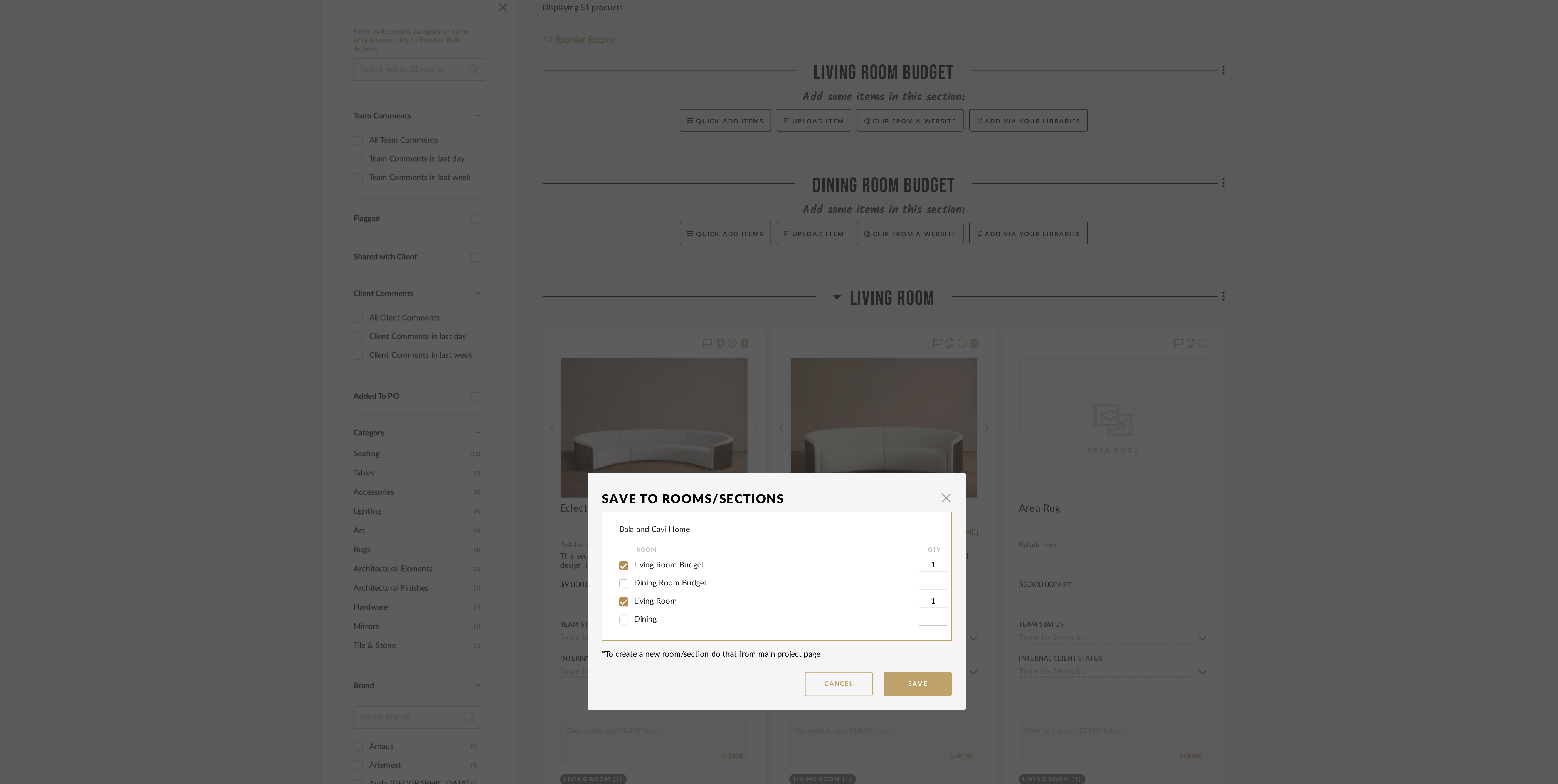
click at [722, 397] on span "Living Room" at bounding box center [719, 397] width 21 height 4
click at [708, 397] on input "Living Room" at bounding box center [703, 397] width 9 height 9
checkbox input "false"
click at [846, 438] on button "Save" at bounding box center [848, 438] width 33 height 12
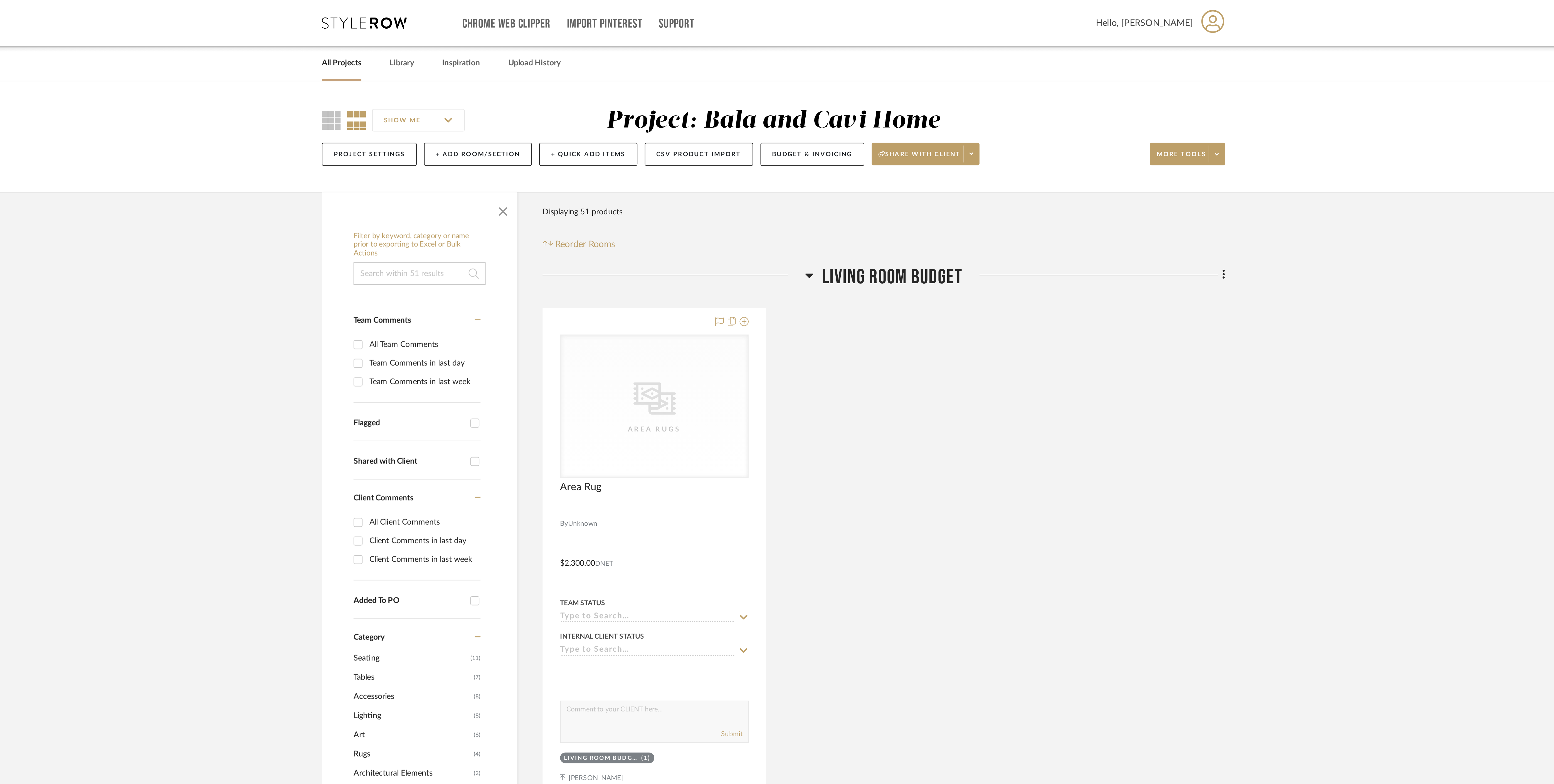
click at [794, 137] on icon at bounding box center [795, 136] width 4 height 2
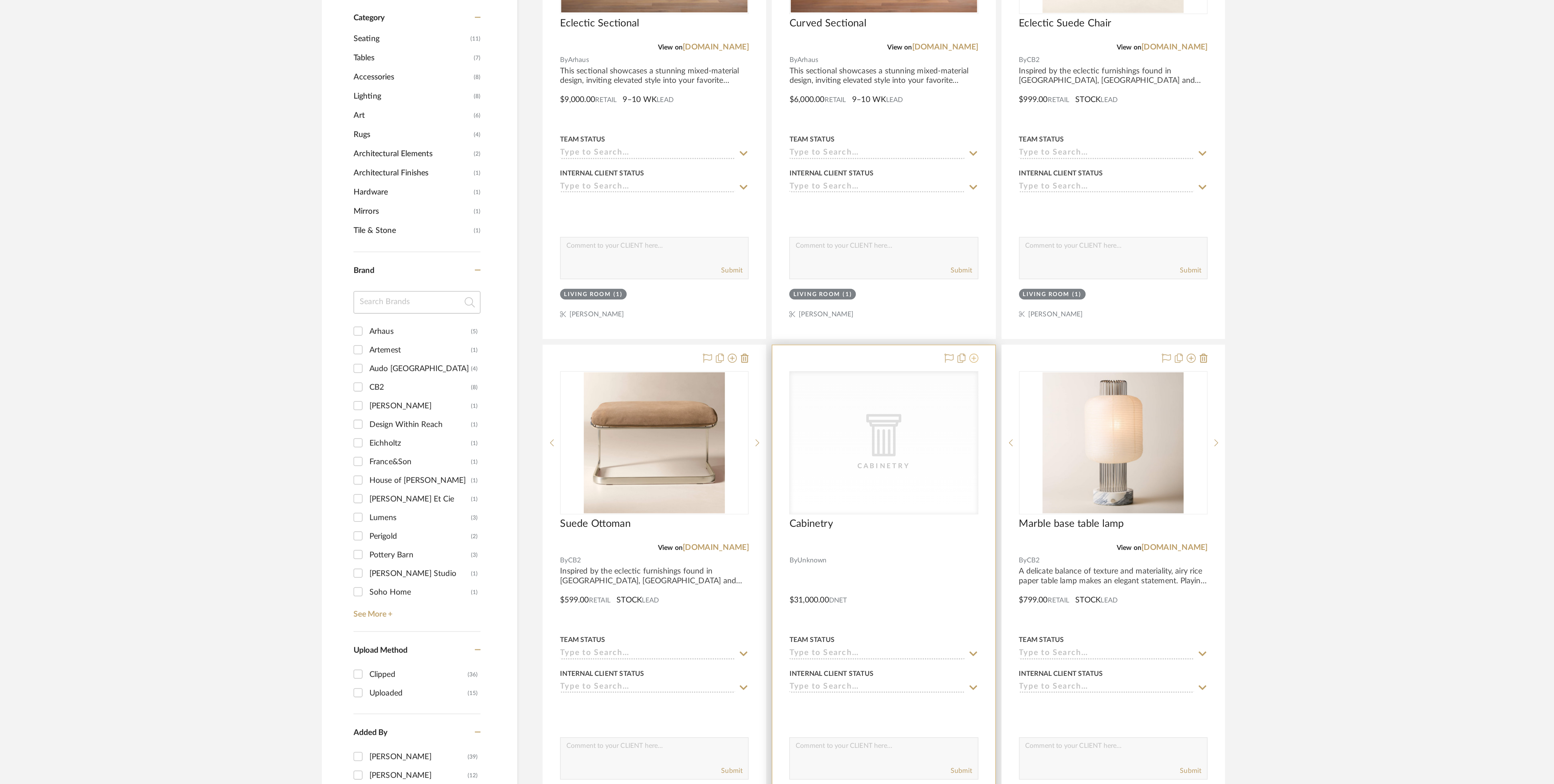
click at [877, 484] on icon at bounding box center [876, 482] width 4 height 4
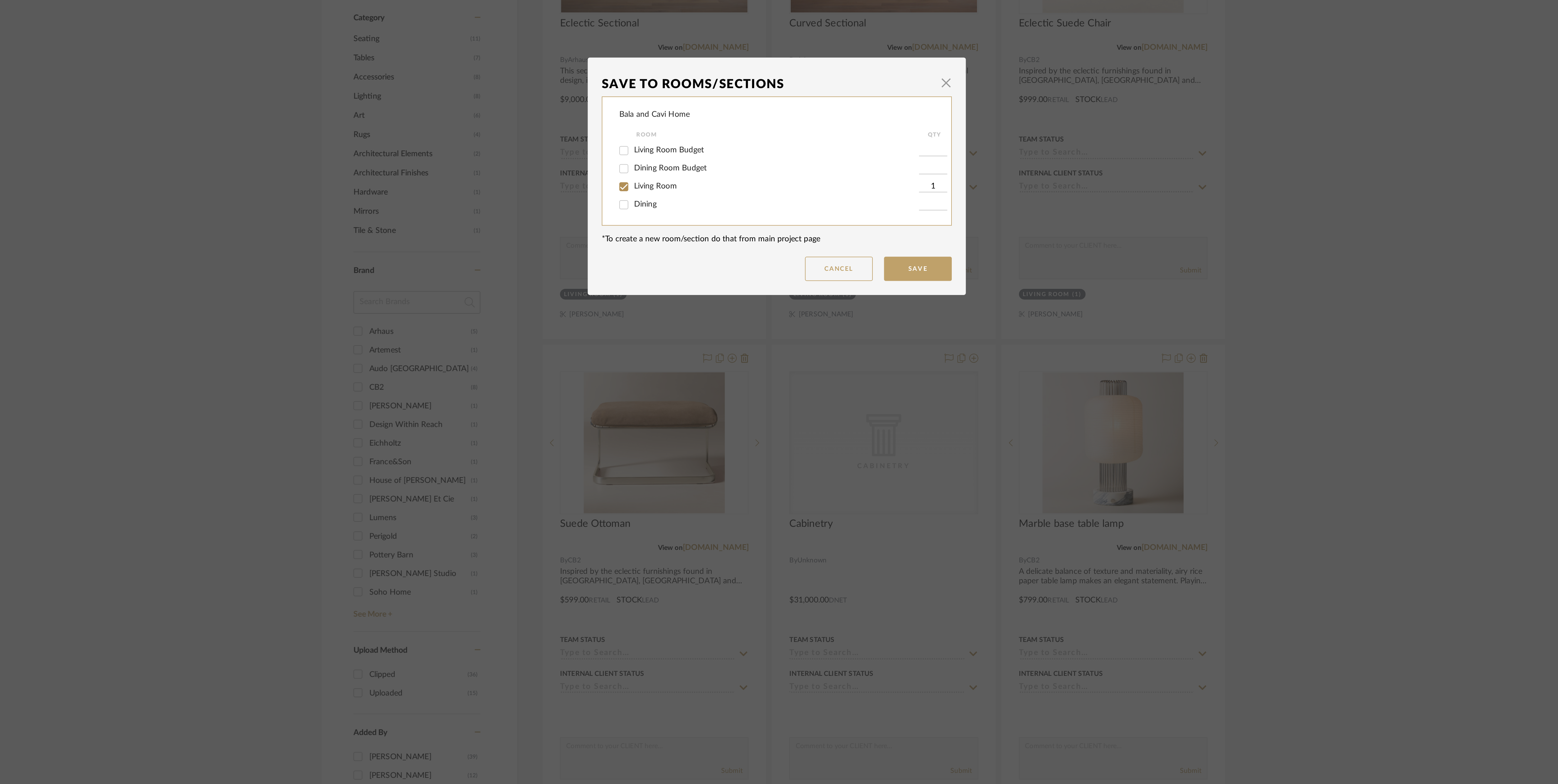
click at [723, 380] on span "Living Room Budget" at bounding box center [726, 379] width 34 height 4
click at [708, 380] on input "Living Room Budget" at bounding box center [703, 380] width 9 height 9
checkbox input "true"
type input "1"
click at [723, 398] on span "Living Room" at bounding box center [719, 397] width 21 height 4
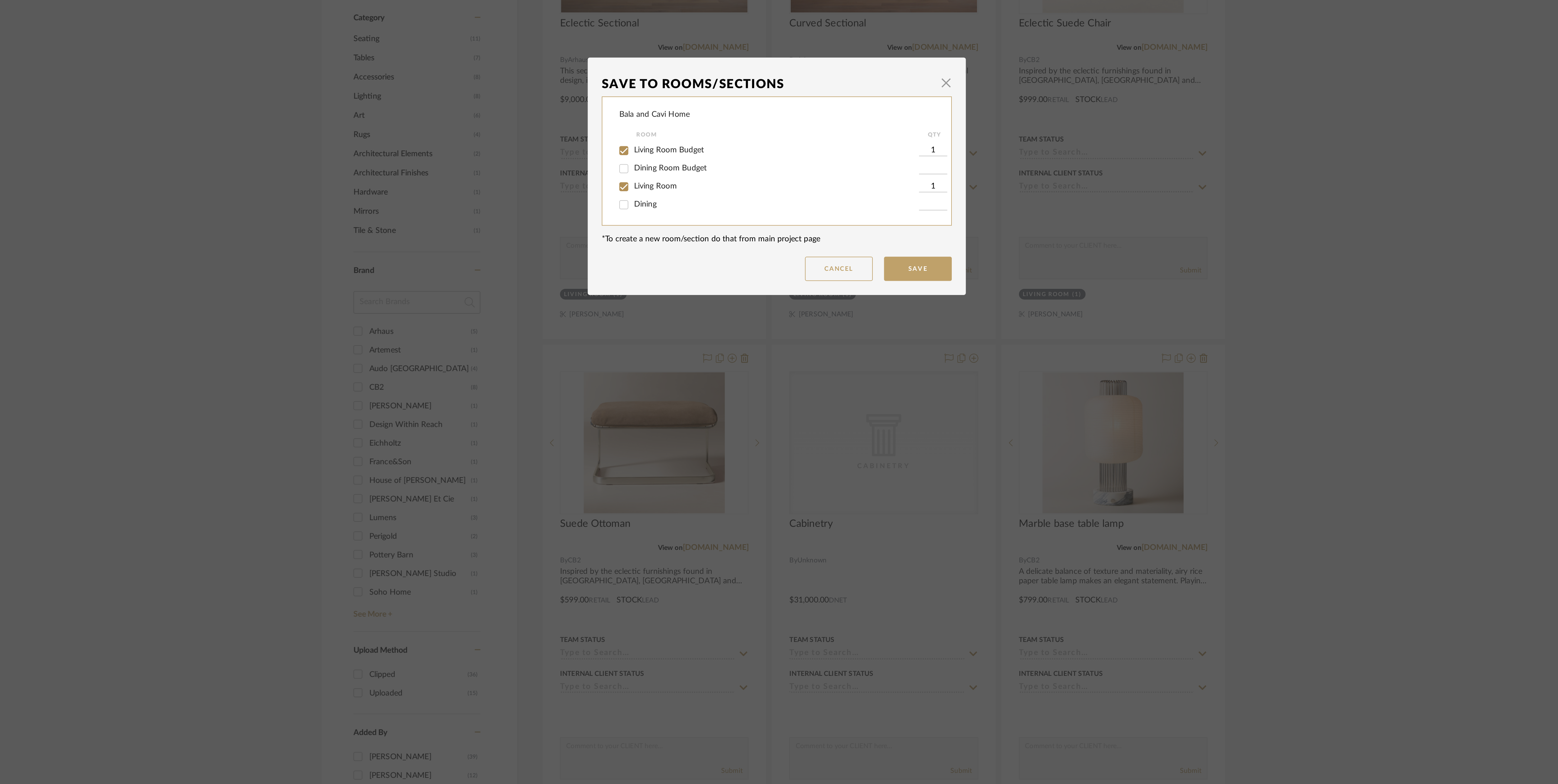
click at [708, 398] on input "Living Room" at bounding box center [703, 397] width 9 height 9
checkbox input "false"
click at [855, 433] on button "Save" at bounding box center [848, 438] width 33 height 12
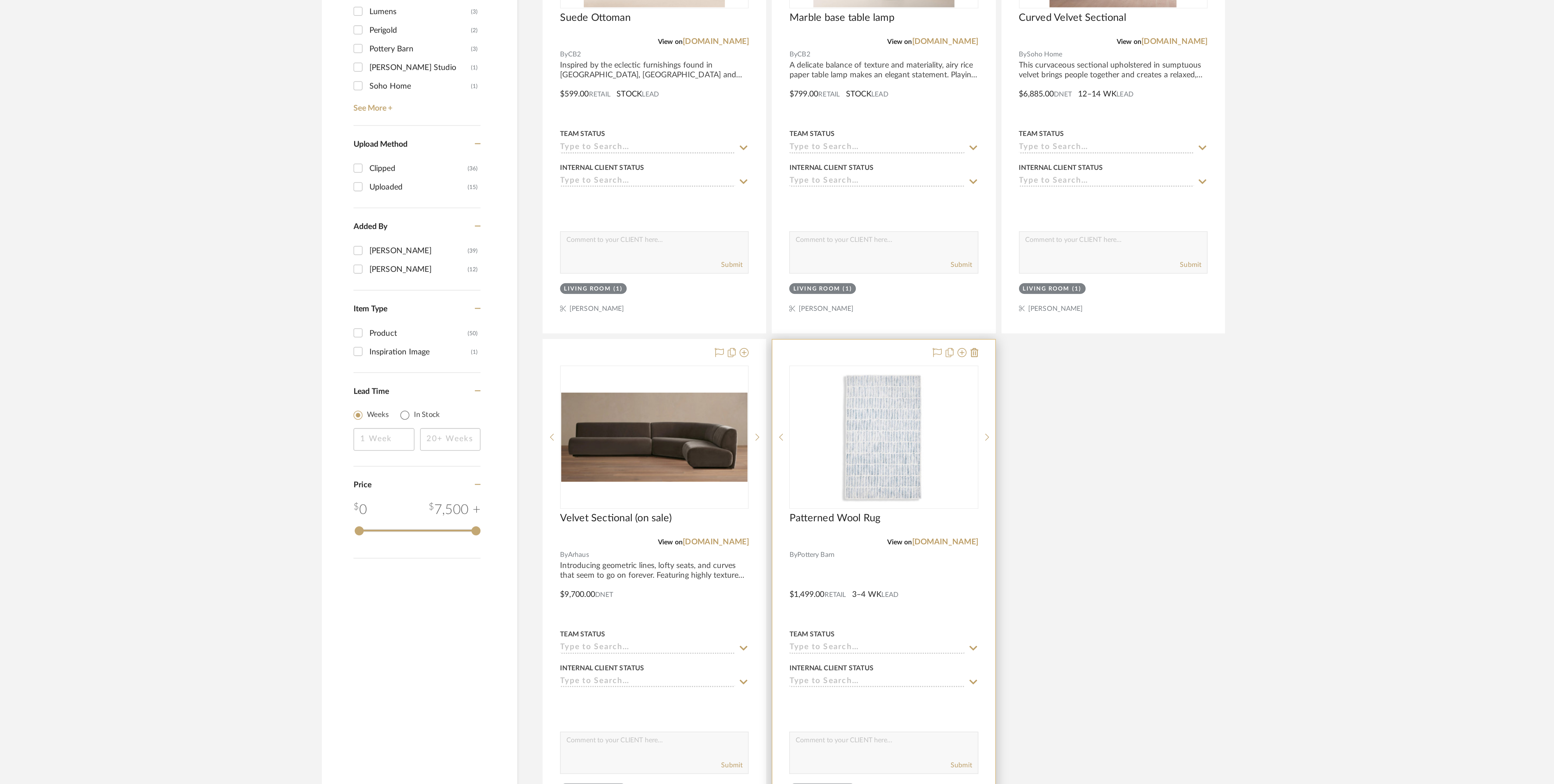
scroll to position [271, 0]
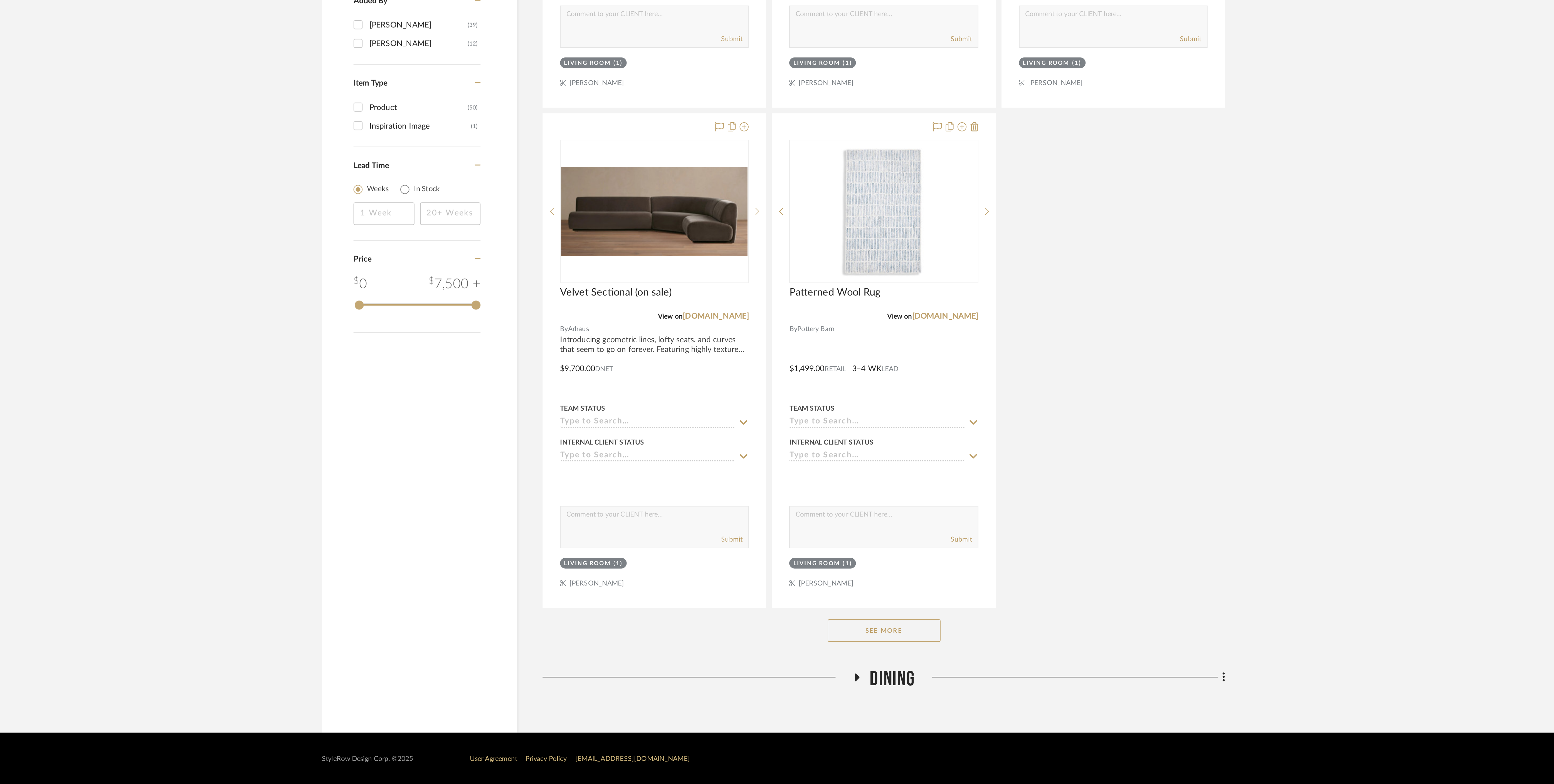
click at [842, 710] on button "See More" at bounding box center [831, 708] width 56 height 11
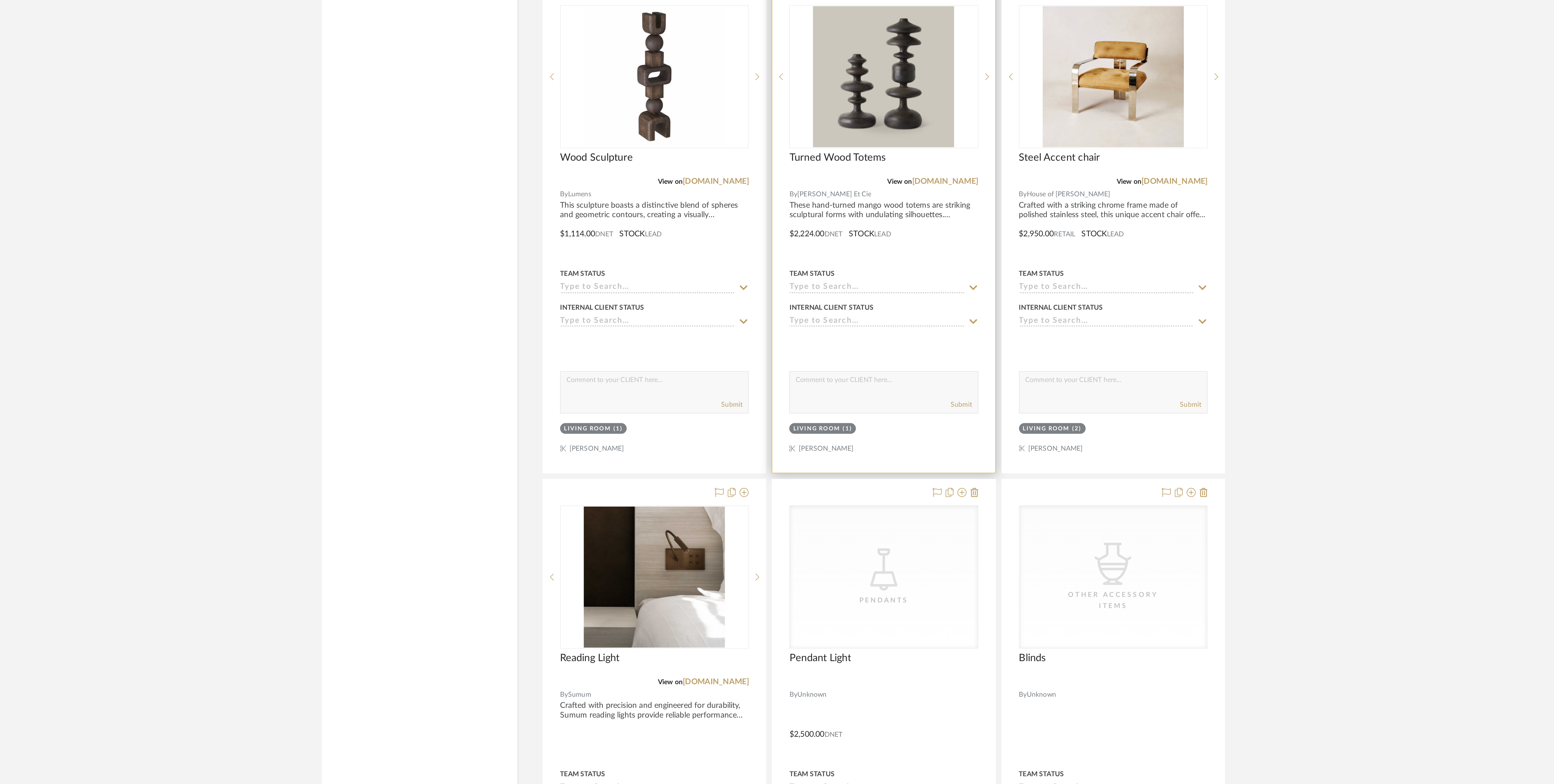
scroll to position [1187, 0]
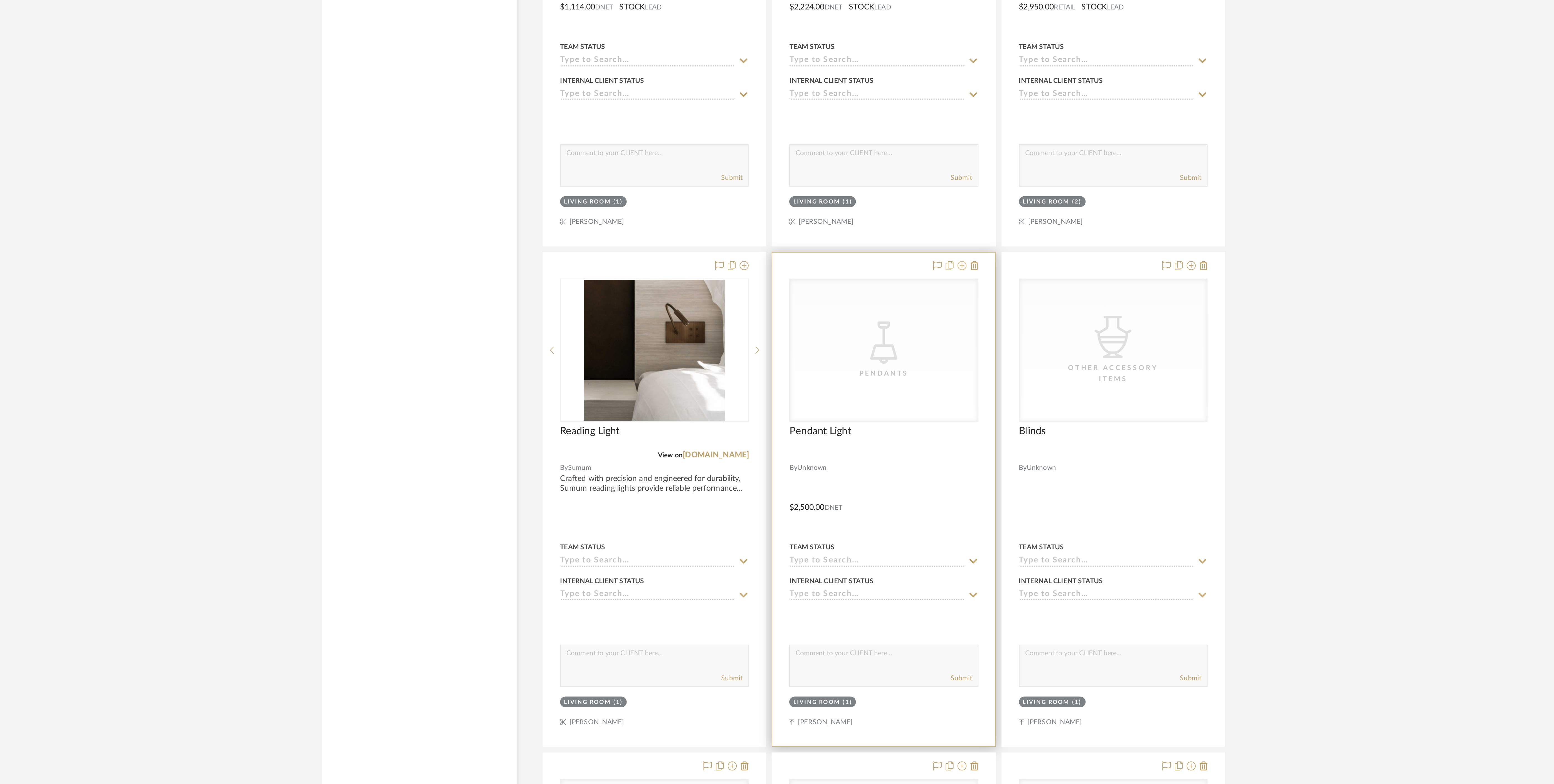
click at [870, 531] on icon at bounding box center [870, 528] width 4 height 4
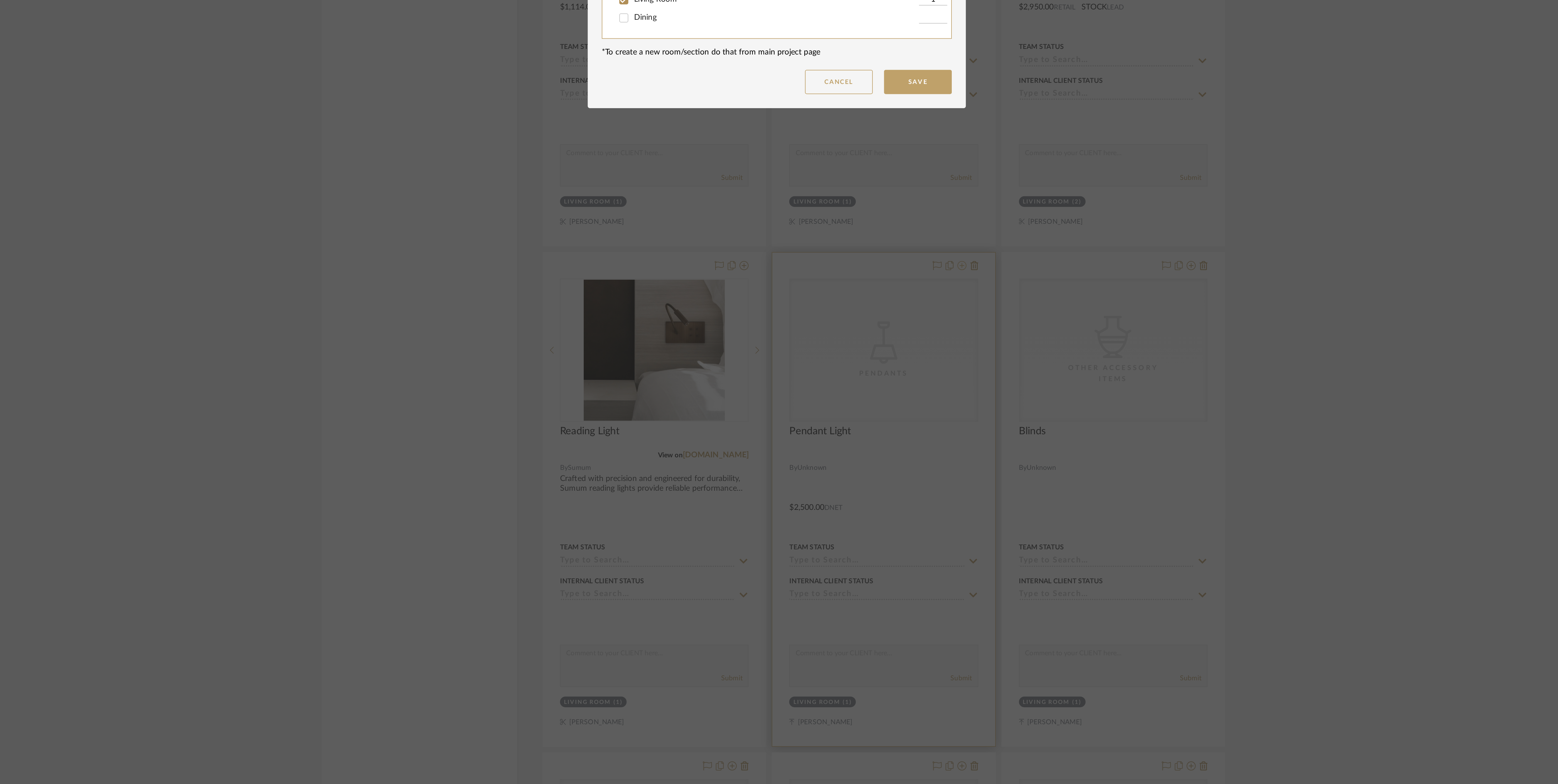
scroll to position [0, 0]
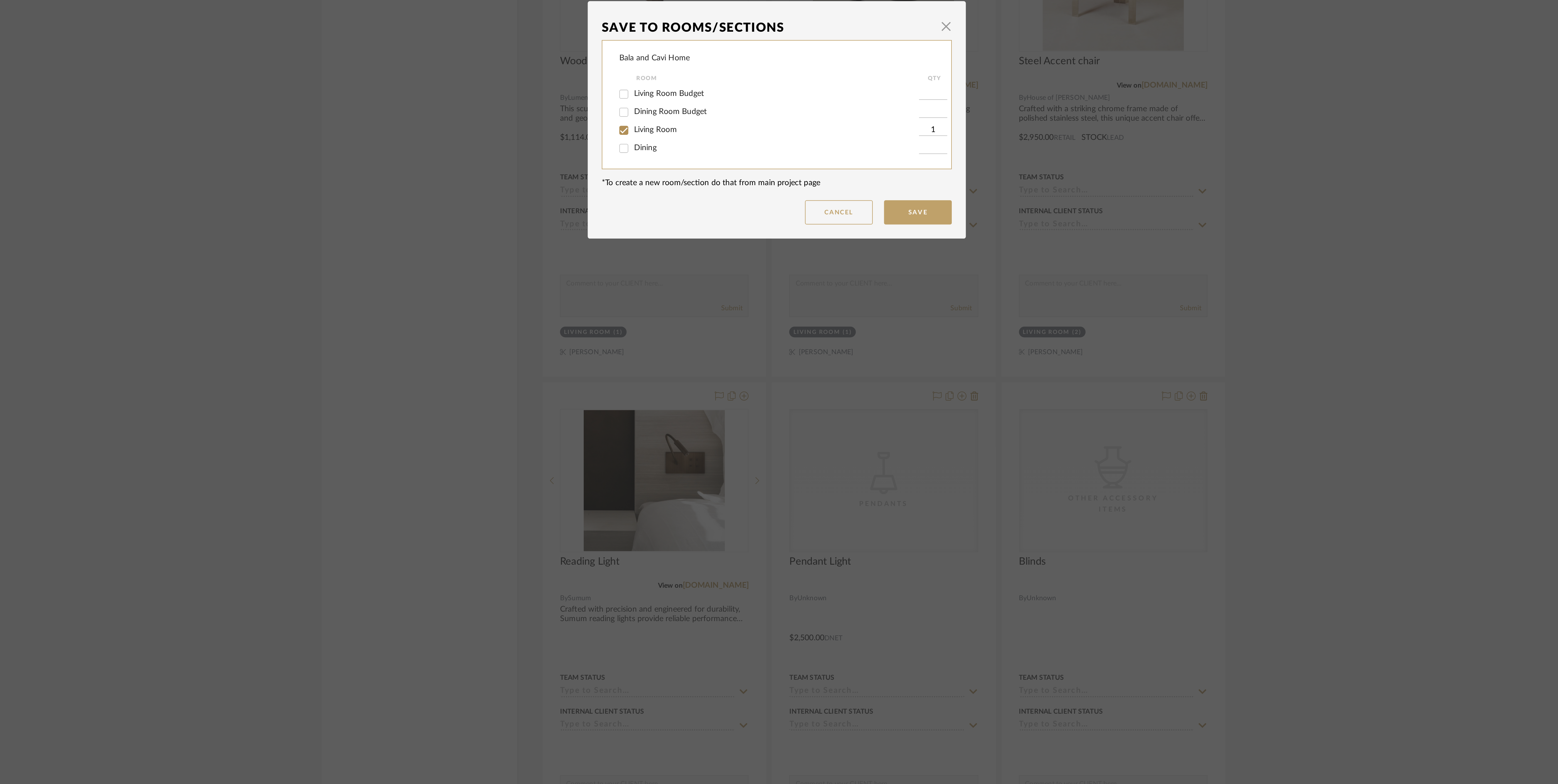
click at [735, 379] on span "Living Room Budget" at bounding box center [726, 379] width 34 height 4
click at [708, 379] on input "Living Room Budget" at bounding box center [703, 380] width 9 height 9
checkbox input "true"
type input "1"
click at [725, 398] on span "Living Room" at bounding box center [719, 397] width 21 height 4
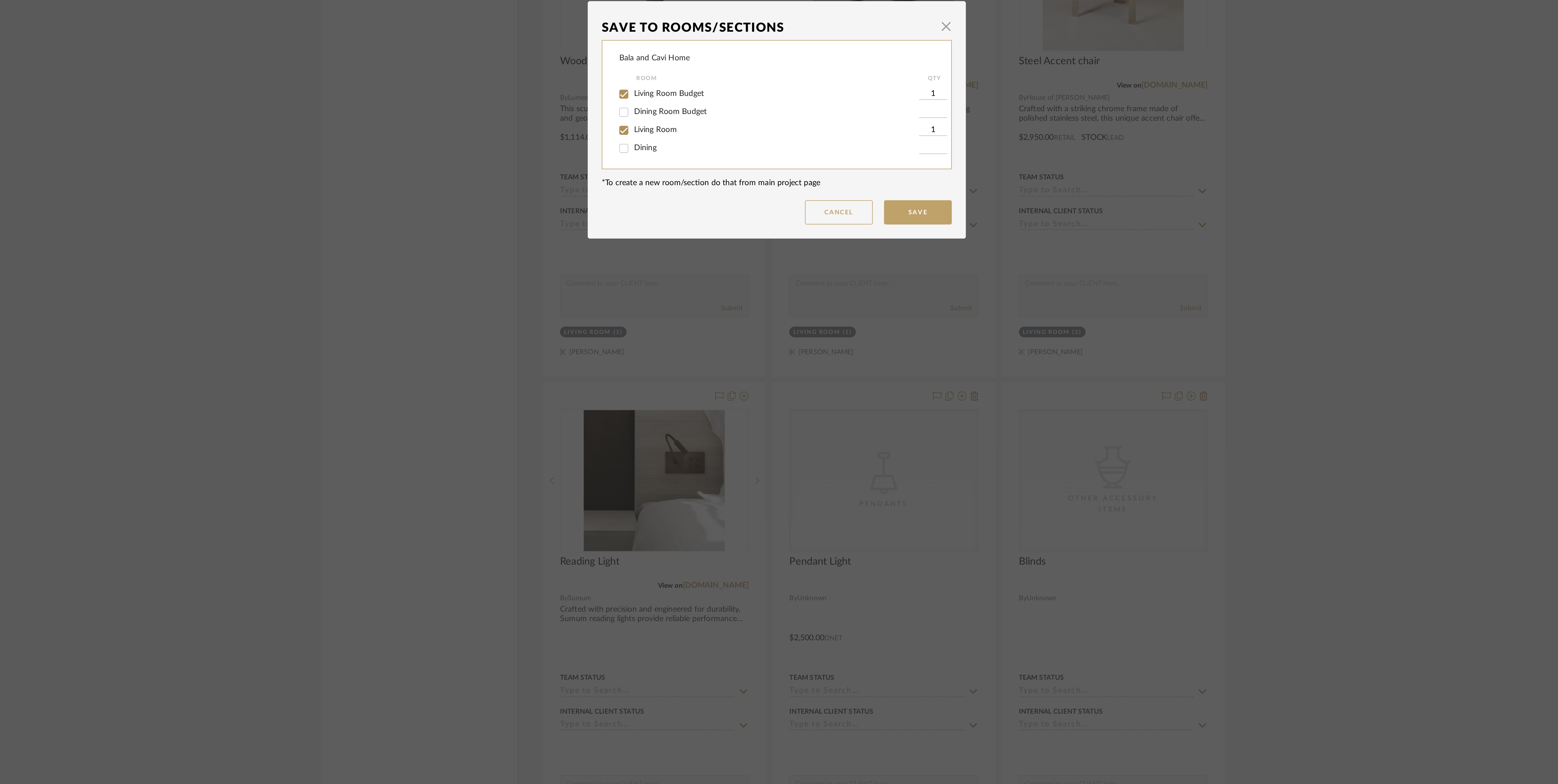
click at [708, 398] on input "Living Room" at bounding box center [703, 397] width 9 height 9
checkbox input "false"
click at [852, 445] on dialog-content "Save To Rooms/Sections × Bala and Cavi Home Room QTY Living Room Budget 1 Dinin…" at bounding box center [779, 392] width 186 height 117
click at [851, 440] on button "Save" at bounding box center [848, 438] width 33 height 12
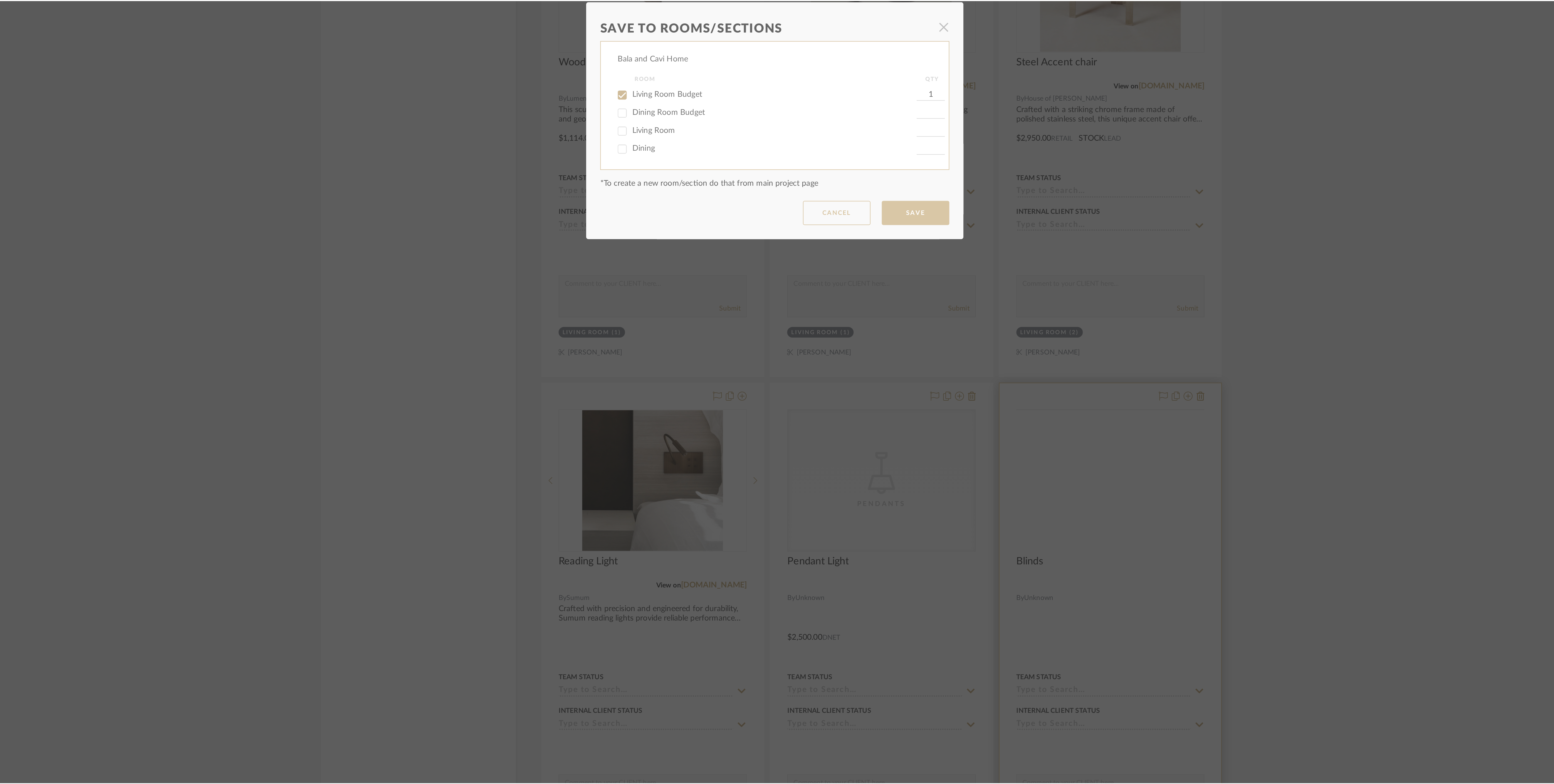
scroll to position [1187, 0]
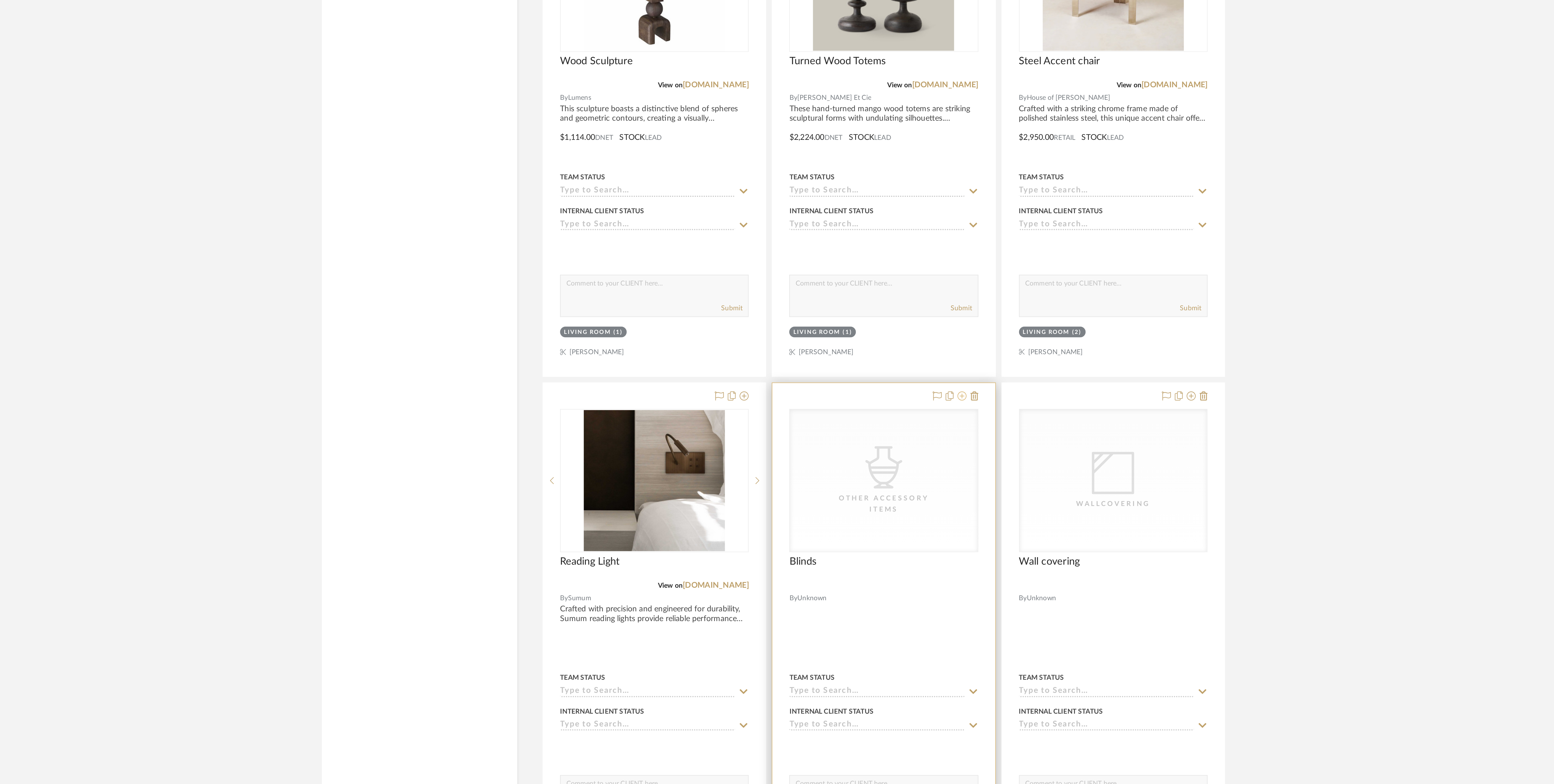
click at [870, 531] on icon at bounding box center [870, 528] width 4 height 4
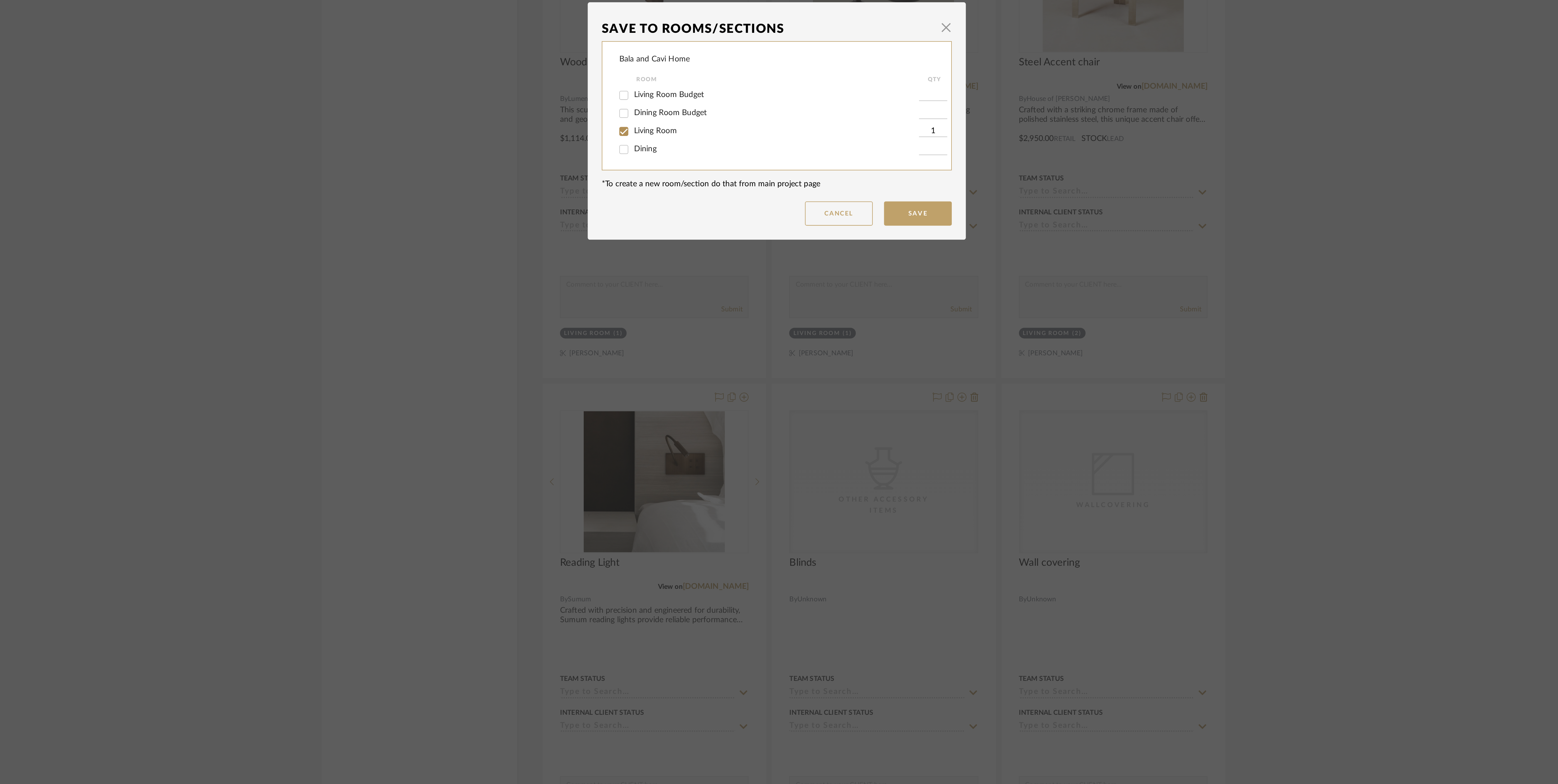
click at [711, 380] on span "Living Room Budget" at bounding box center [726, 379] width 34 height 4
click at [708, 380] on input "Living Room Budget" at bounding box center [703, 380] width 9 height 9
checkbox input "true"
type input "1"
click at [715, 400] on div "Living Room" at bounding box center [775, 397] width 148 height 9
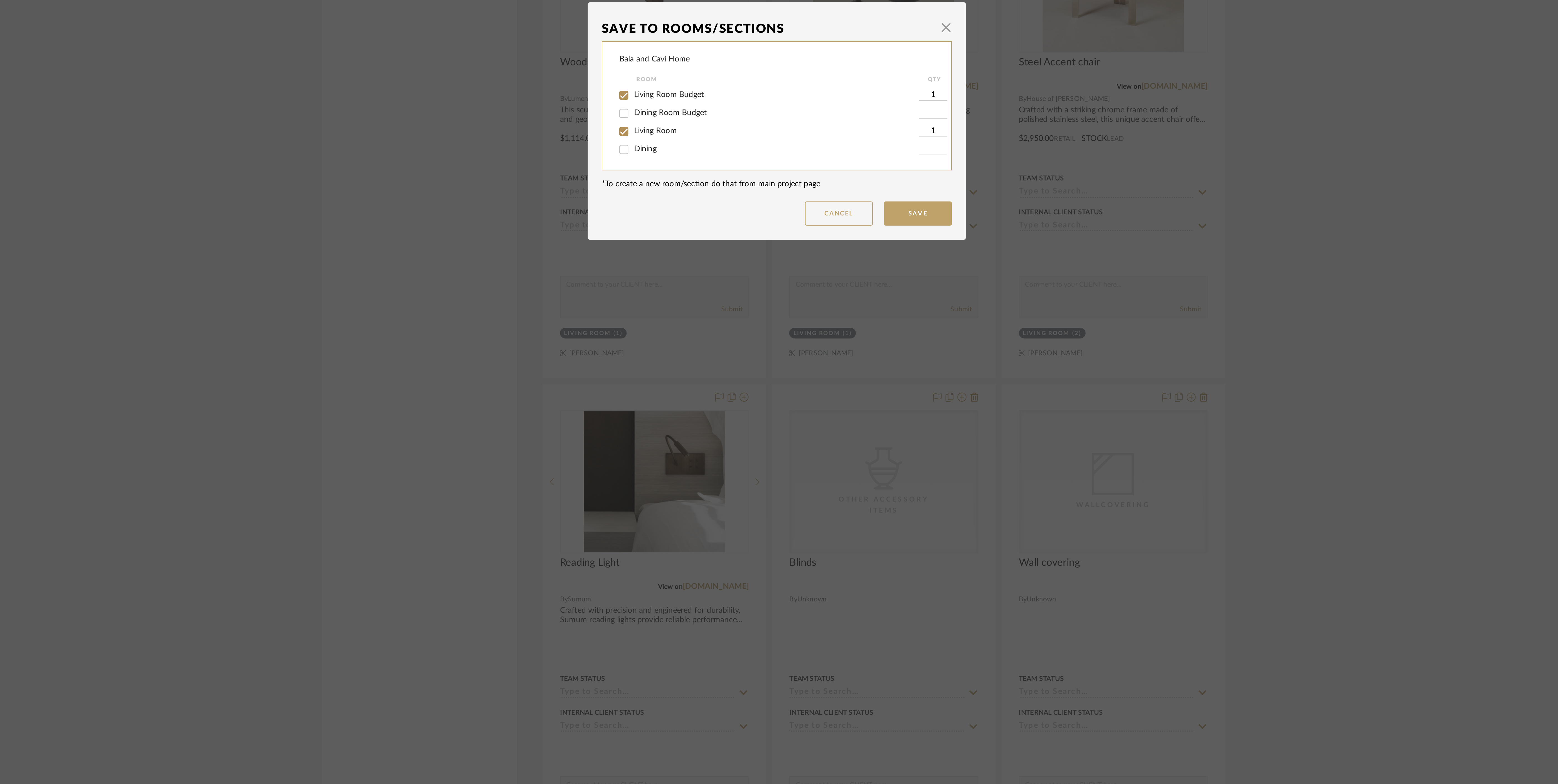
click at [715, 398] on span "Living Room" at bounding box center [719, 397] width 21 height 4
click at [708, 398] on input "Living Room" at bounding box center [703, 397] width 9 height 9
checkbox input "false"
click at [846, 436] on button "Save" at bounding box center [848, 438] width 33 height 12
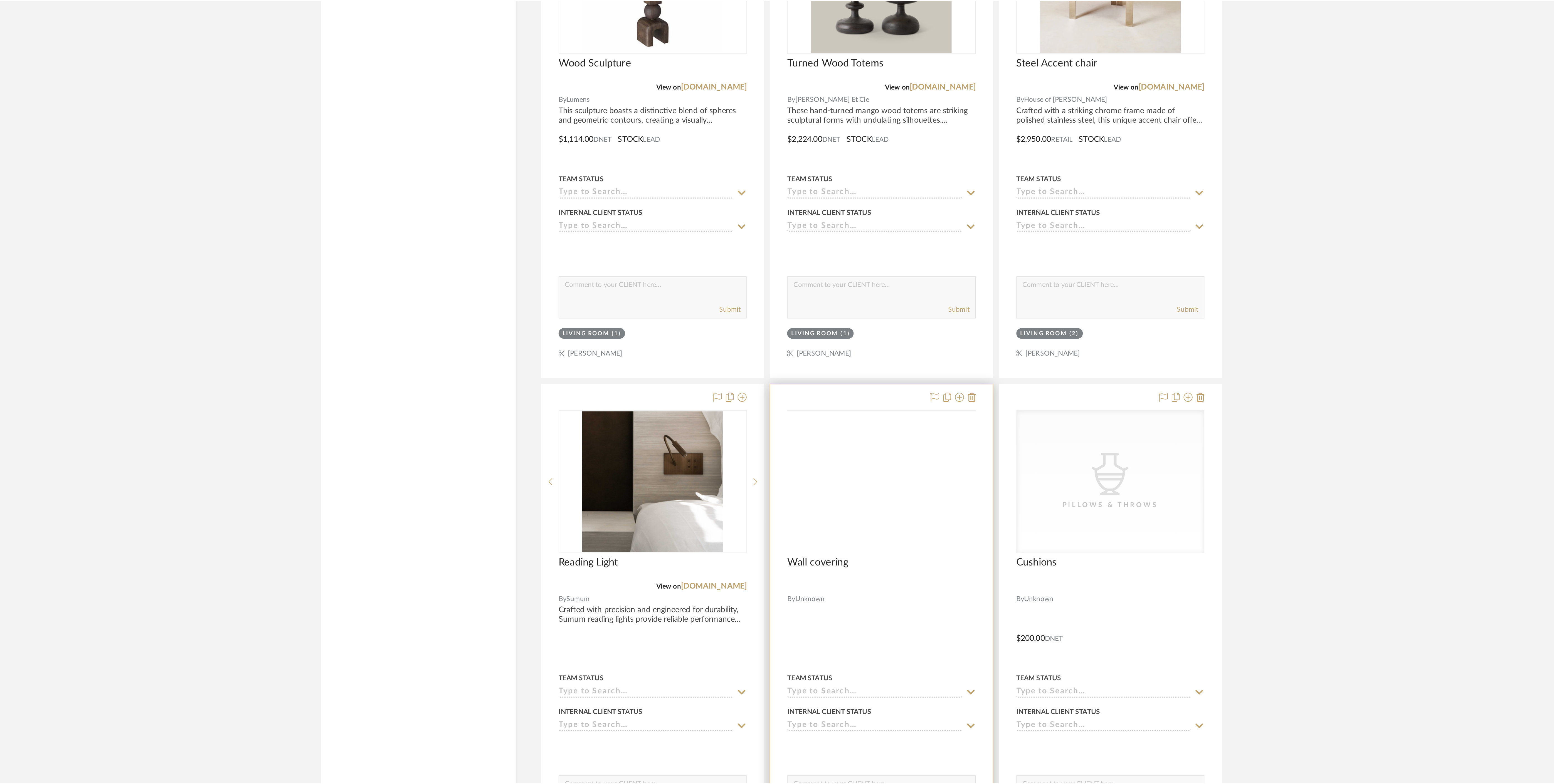
scroll to position [1187, 0]
click at [871, 531] on icon at bounding box center [870, 528] width 4 height 4
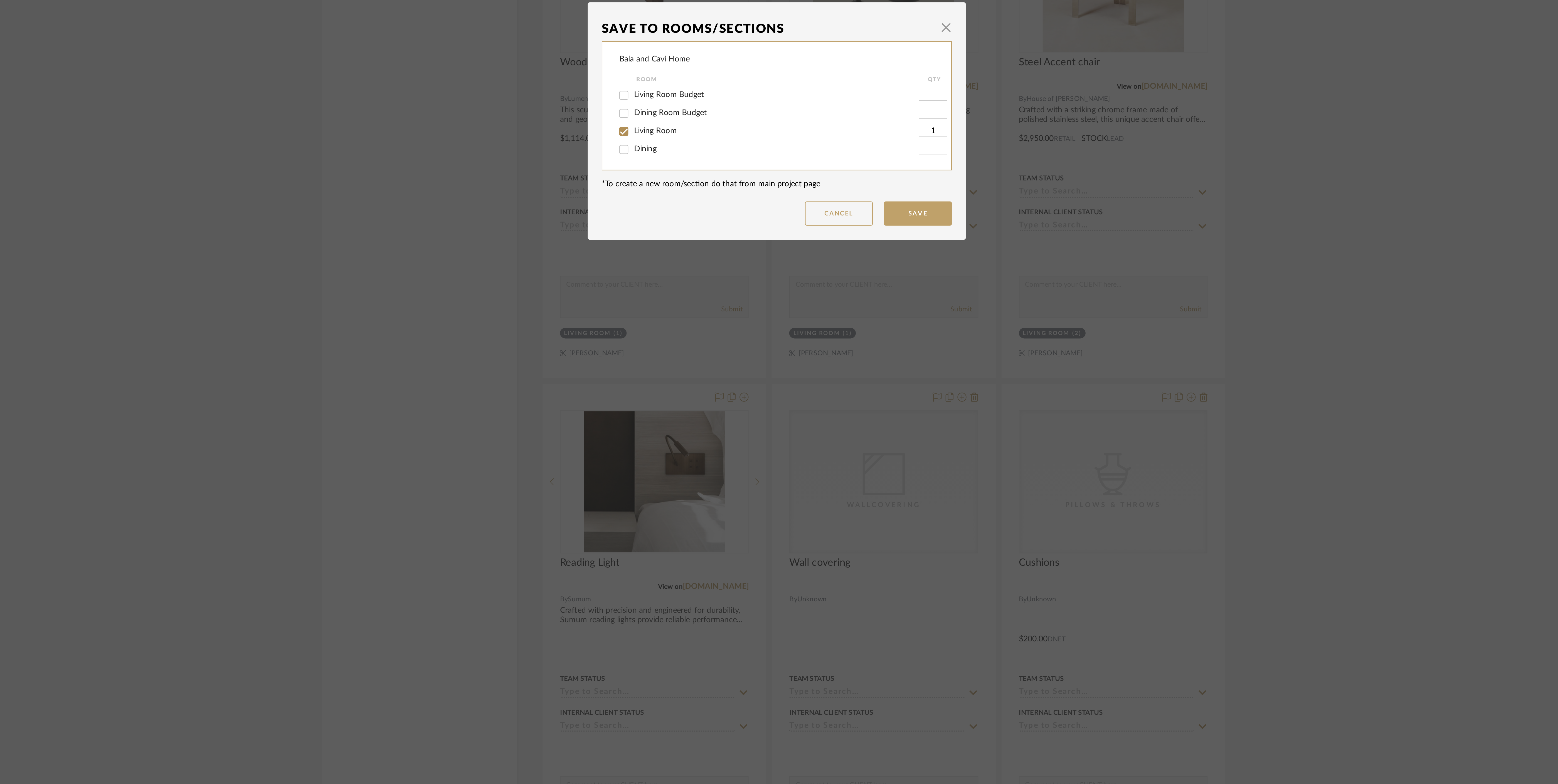
click at [712, 380] on span "Living Room Budget" at bounding box center [726, 379] width 34 height 4
click at [708, 380] on input "Living Room Budget" at bounding box center [703, 380] width 9 height 9
checkbox input "true"
type input "1"
click at [716, 397] on span "Living Room" at bounding box center [719, 397] width 21 height 4
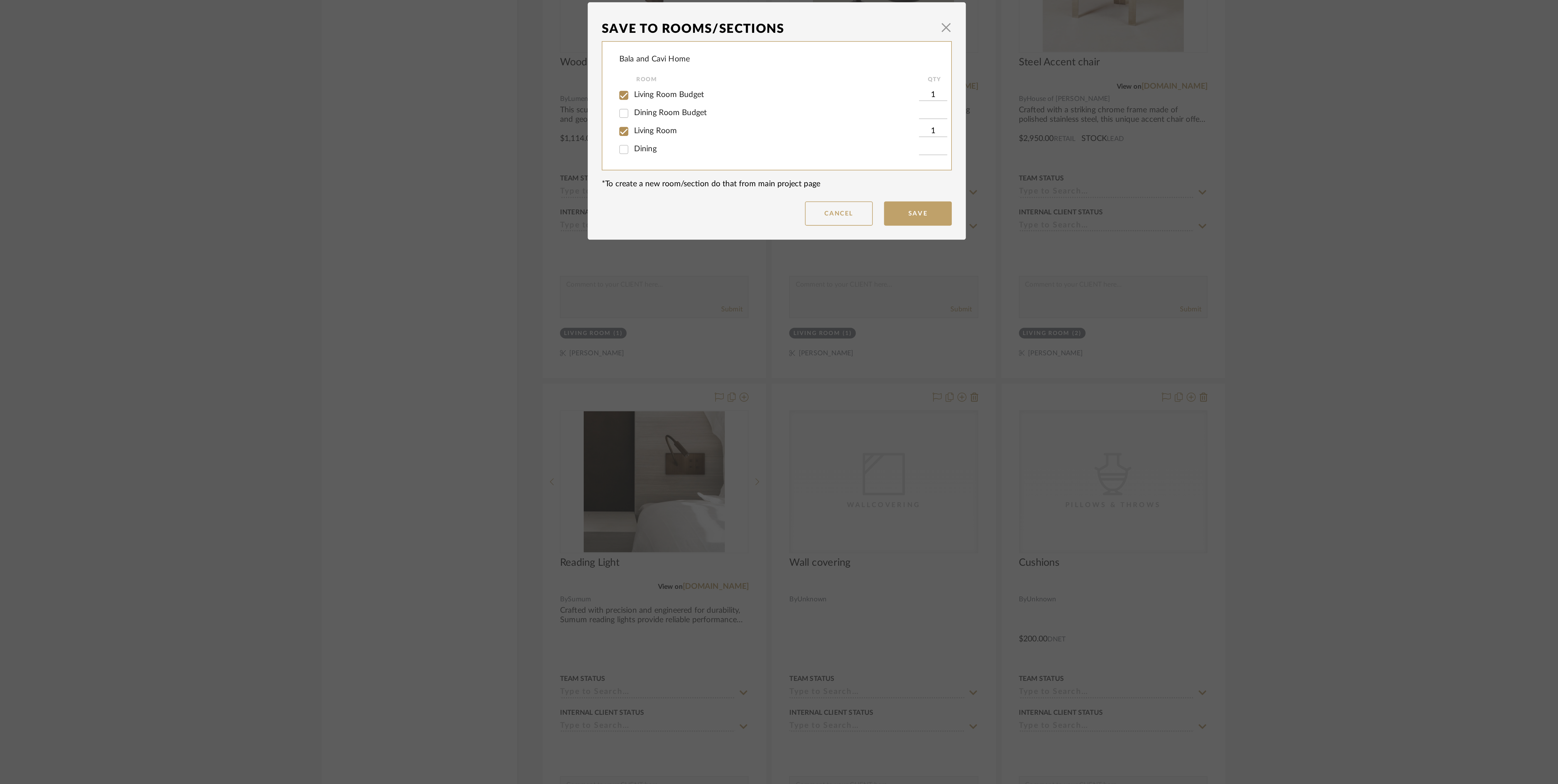
click at [708, 397] on input "Living Room" at bounding box center [703, 397] width 9 height 9
checkbox input "false"
click at [842, 443] on button "Save" at bounding box center [848, 438] width 33 height 12
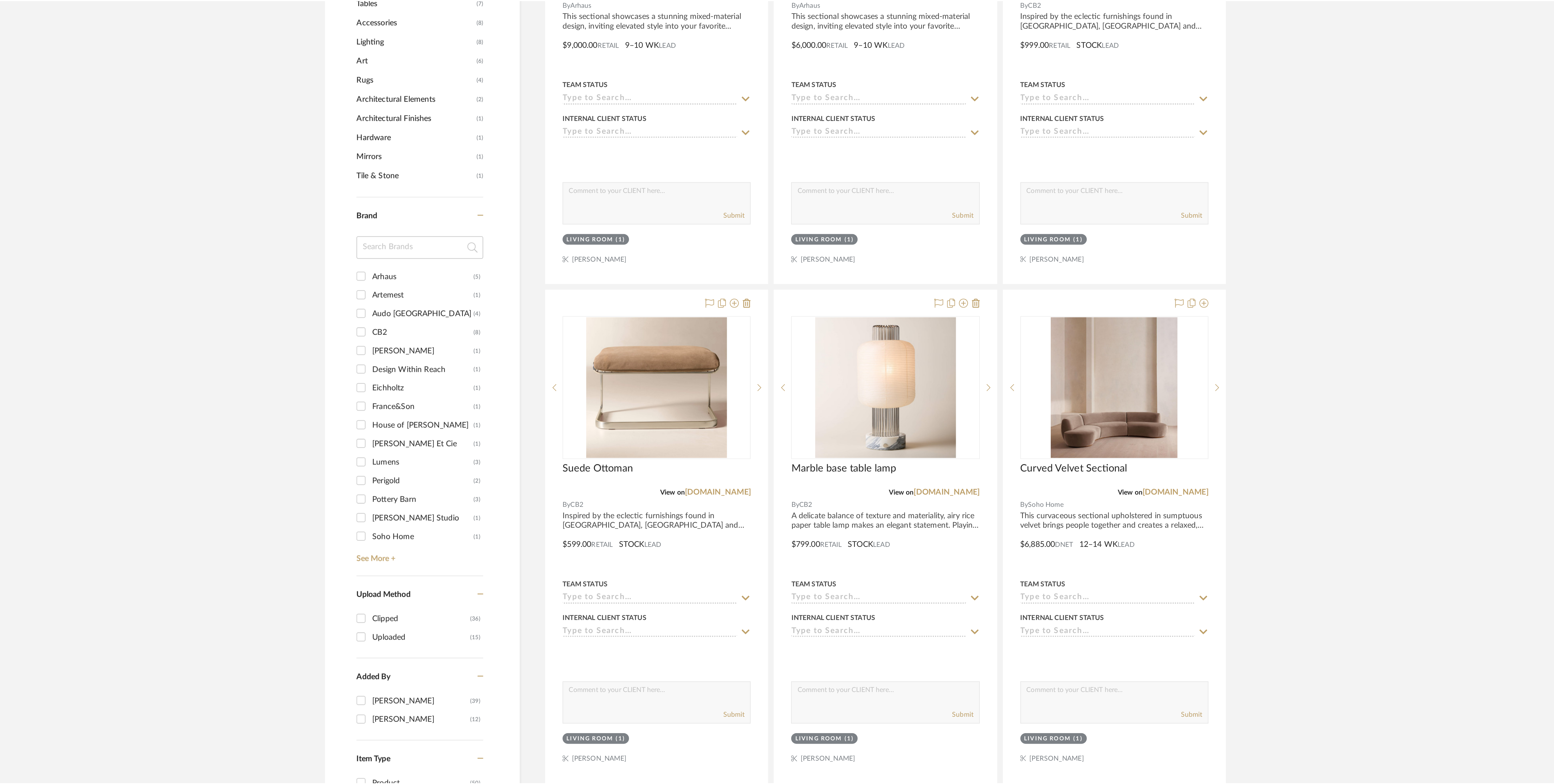
scroll to position [1187, 0]
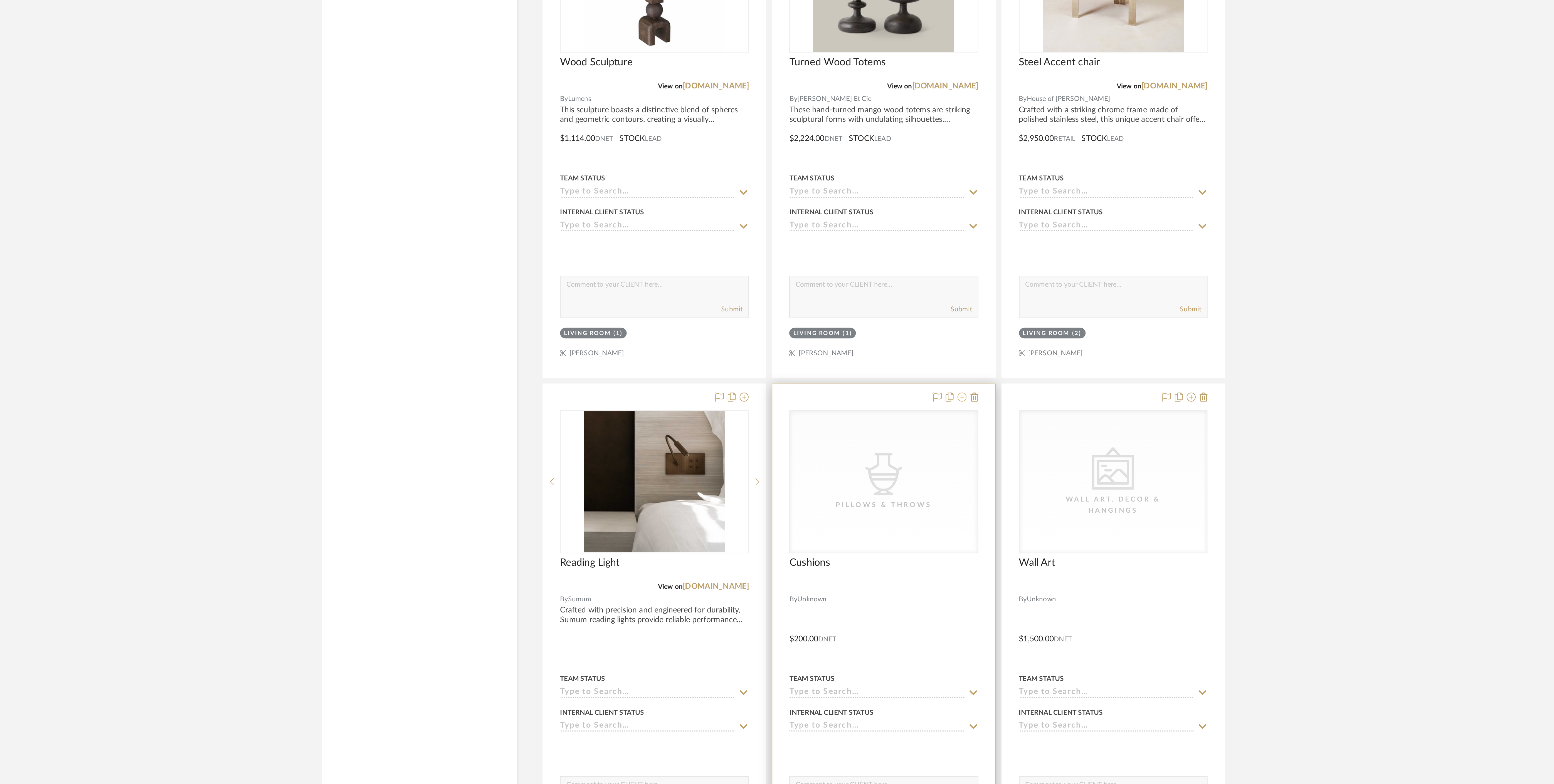
click at [871, 531] on icon at bounding box center [870, 528] width 4 height 4
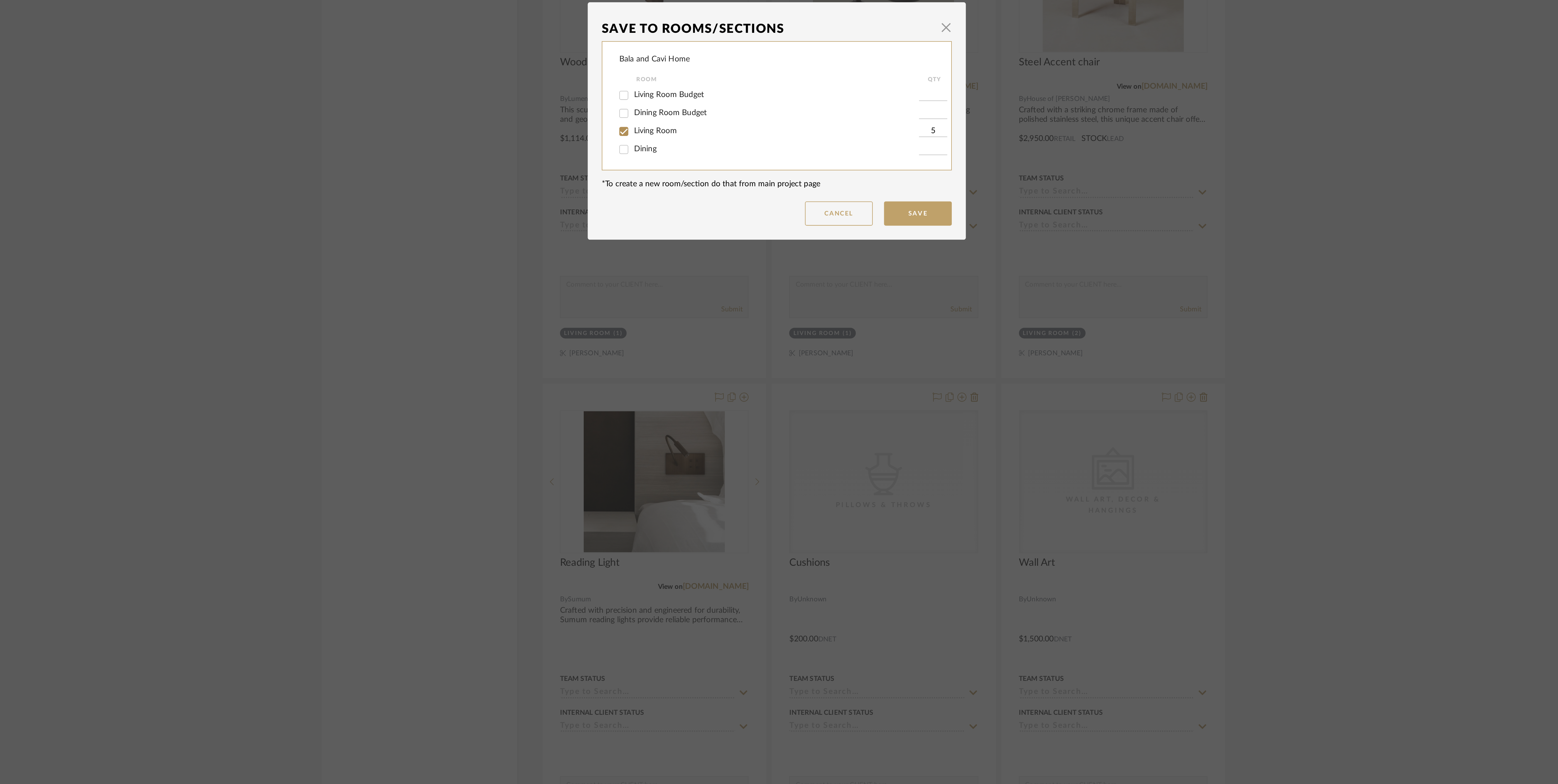
click at [716, 380] on span "Living Room Budget" at bounding box center [726, 379] width 34 height 4
click at [708, 380] on input "Living Room Budget" at bounding box center [703, 380] width 9 height 9
checkbox input "true"
type input "1"
click at [722, 399] on span "Living Room" at bounding box center [719, 397] width 21 height 4
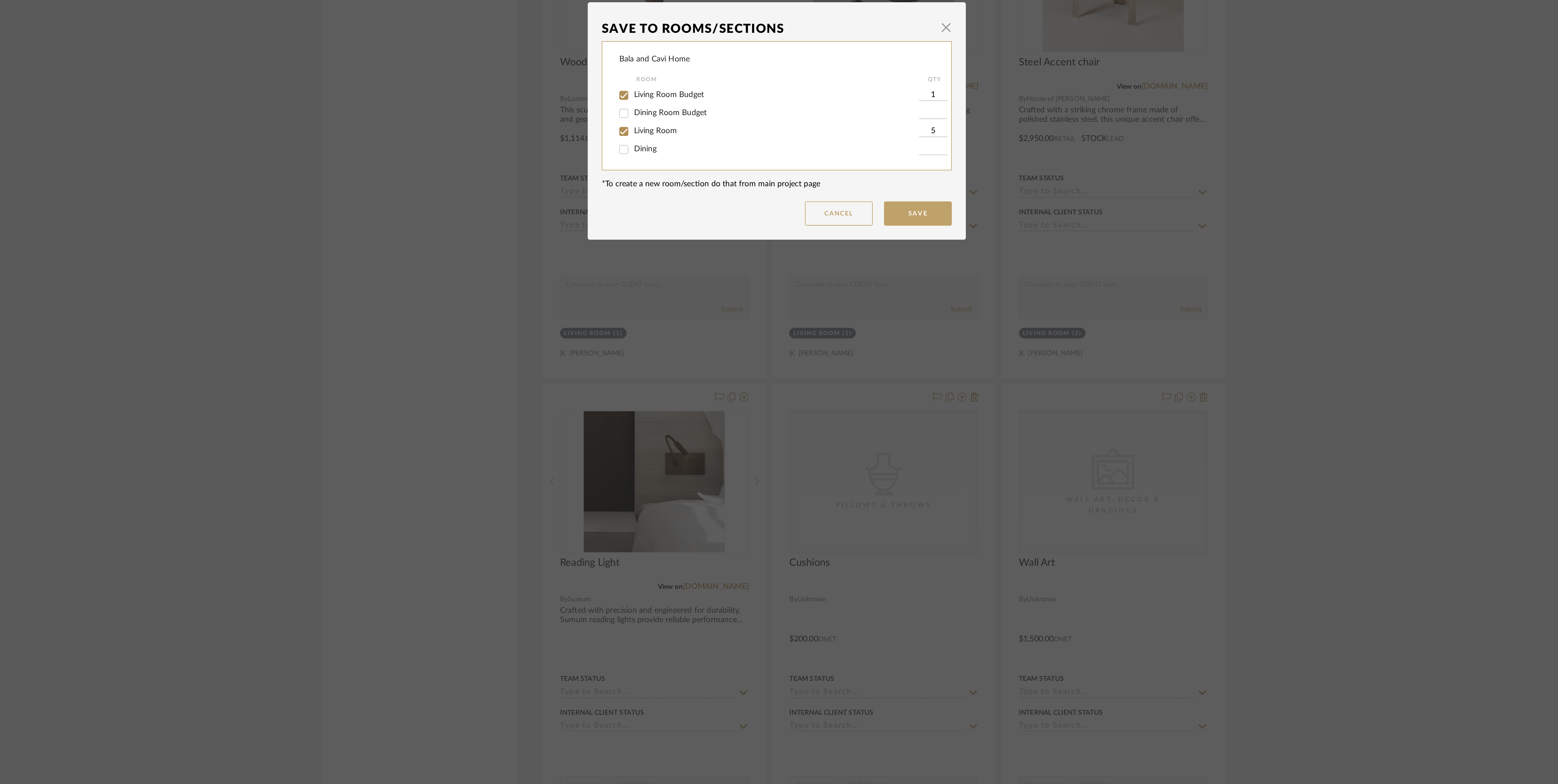
click at [708, 399] on input "Living Room" at bounding box center [703, 397] width 9 height 9
checkbox input "false"
click at [838, 441] on button "Save" at bounding box center [848, 438] width 33 height 12
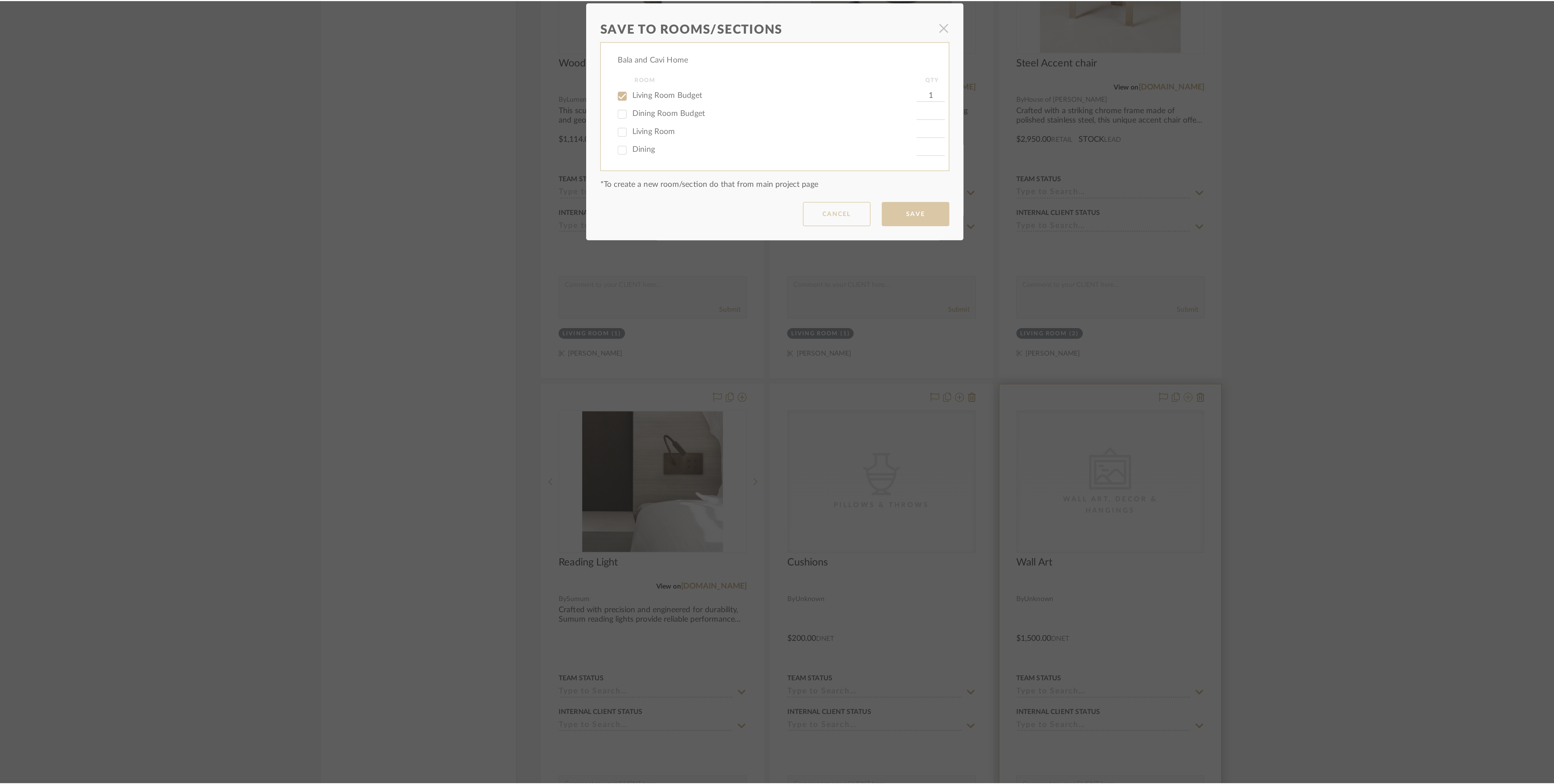
scroll to position [1187, 0]
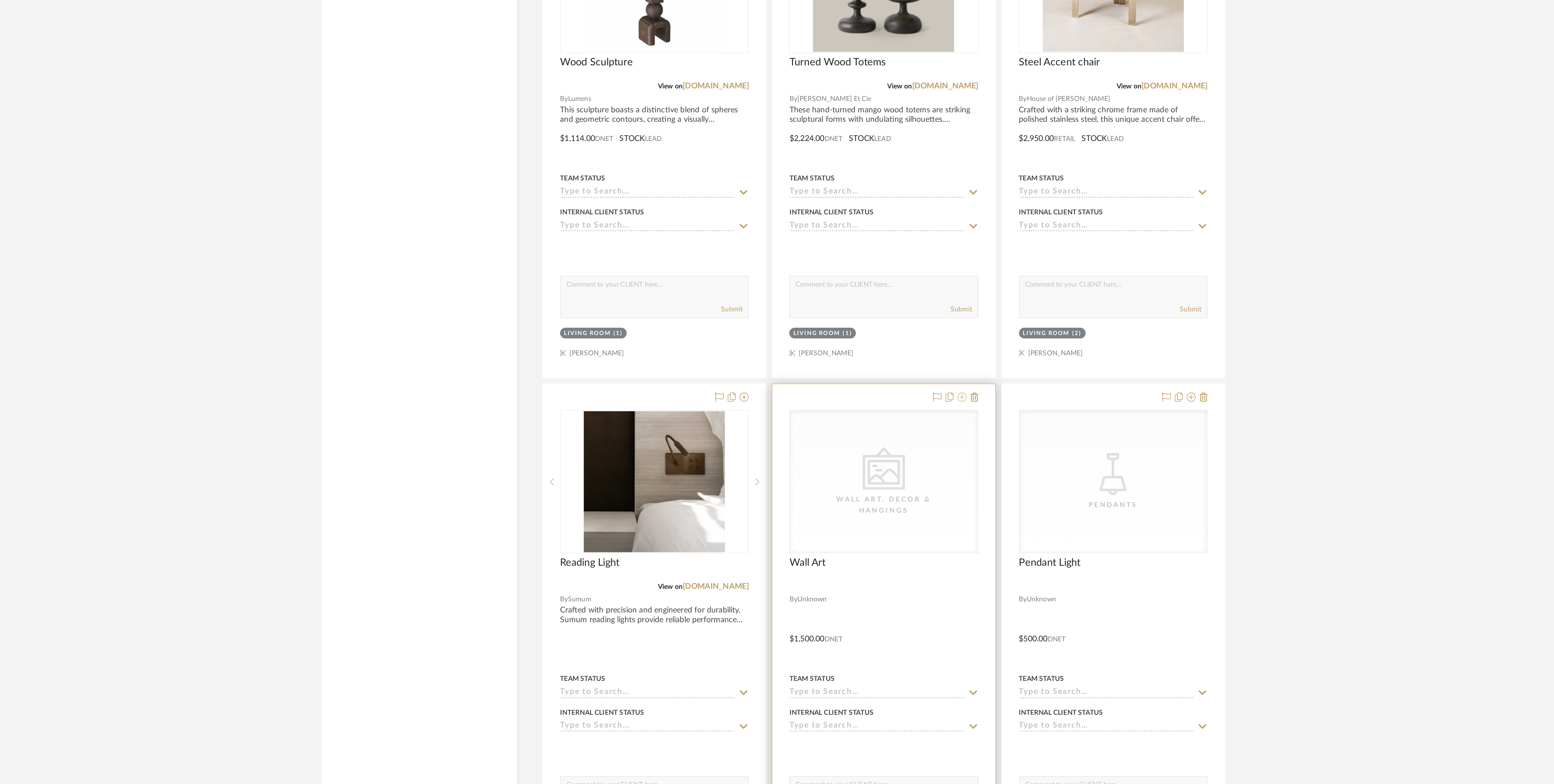
click at [871, 531] on icon at bounding box center [870, 528] width 4 height 4
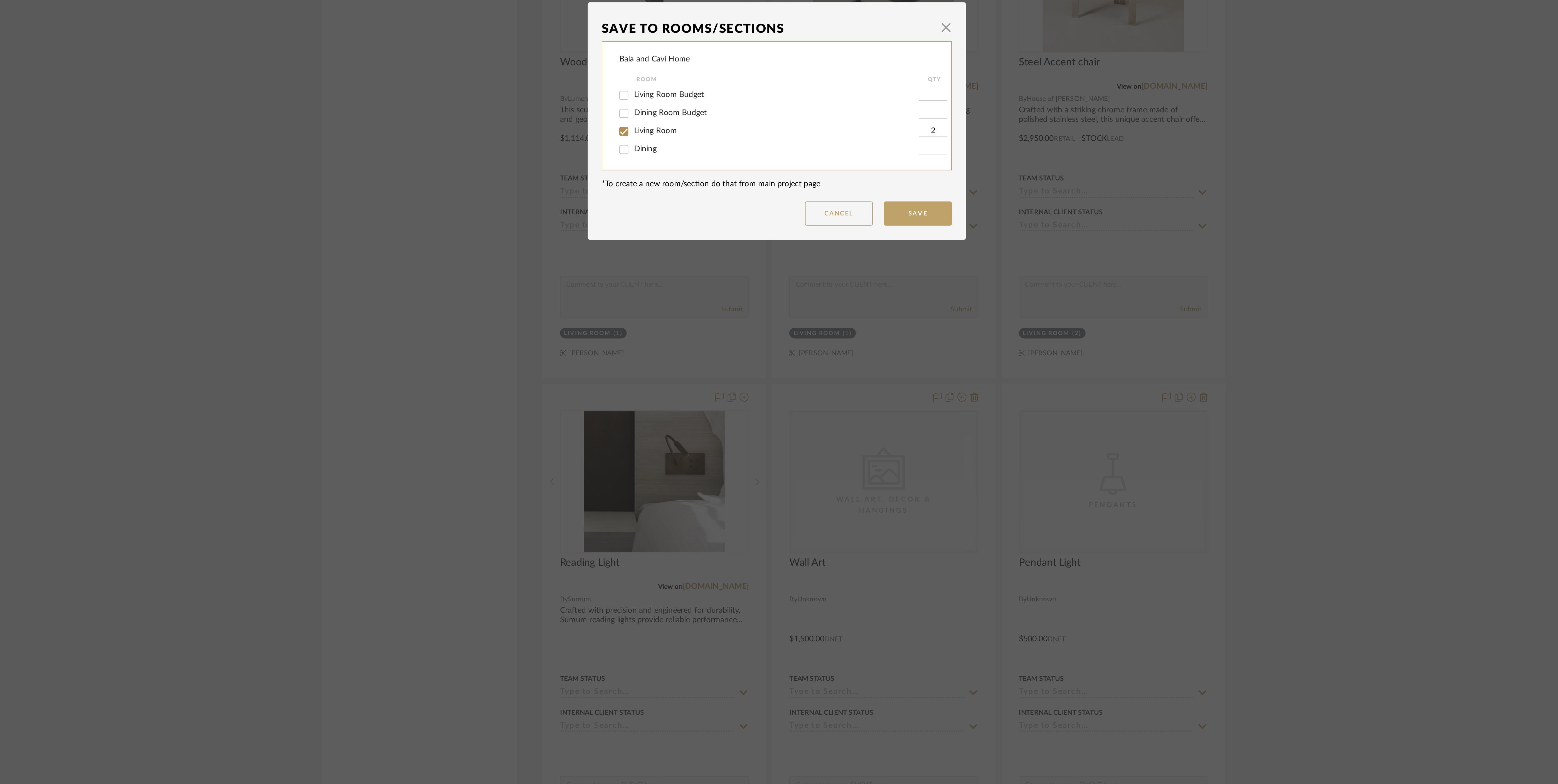
click at [720, 381] on div "Living Room Budget" at bounding box center [775, 380] width 148 height 9
click at [720, 380] on span "Living Room Budget" at bounding box center [726, 379] width 34 height 4
click at [708, 380] on input "Living Room Budget" at bounding box center [703, 380] width 9 height 9
checkbox input "true"
type input "1"
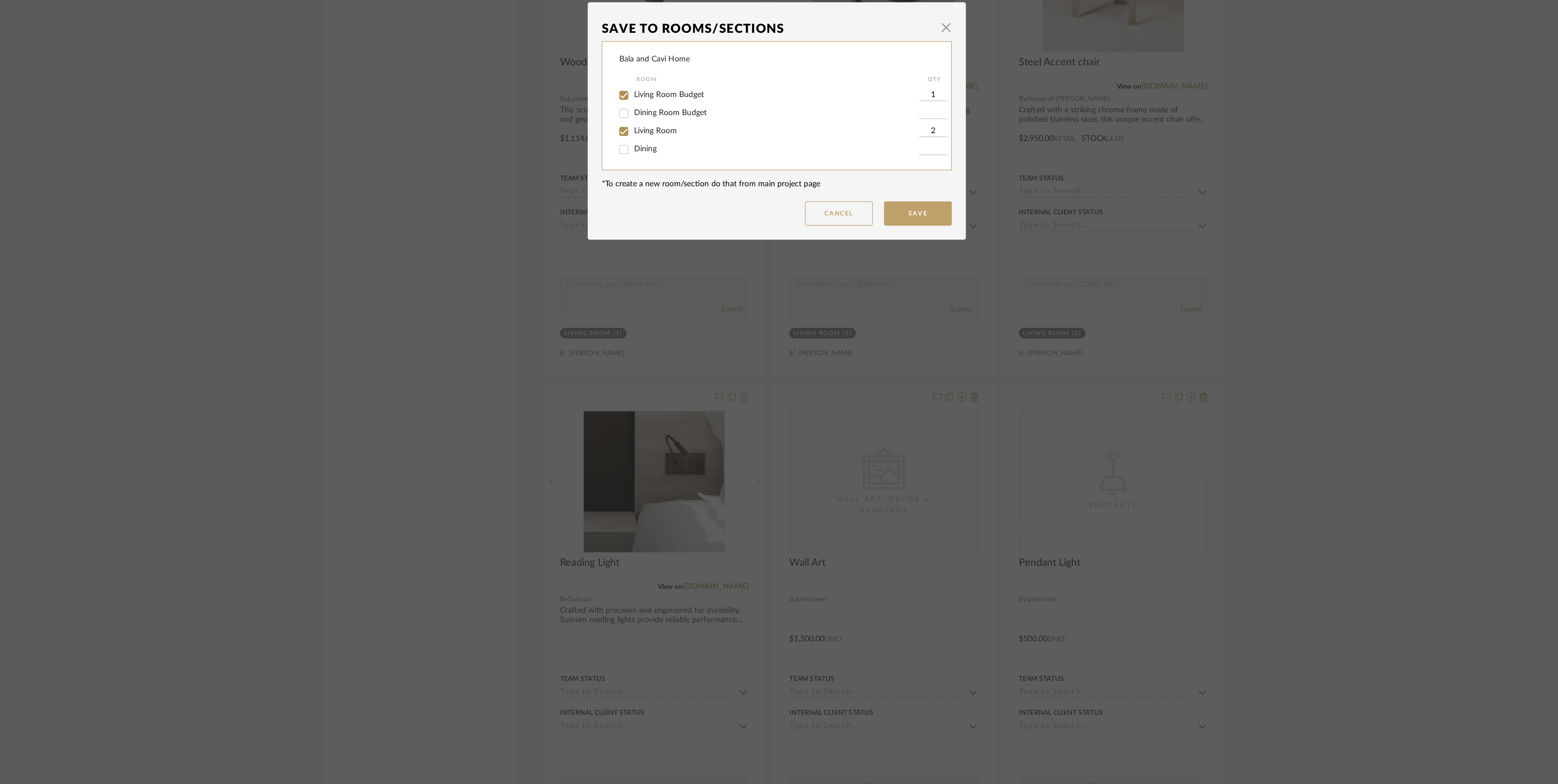
click at [719, 397] on span "Living Room" at bounding box center [719, 397] width 21 height 4
click at [708, 397] on input "Living Room" at bounding box center [703, 397] width 9 height 9
checkbox input "false"
click at [810, 432] on button "Cancel" at bounding box center [809, 438] width 33 height 12
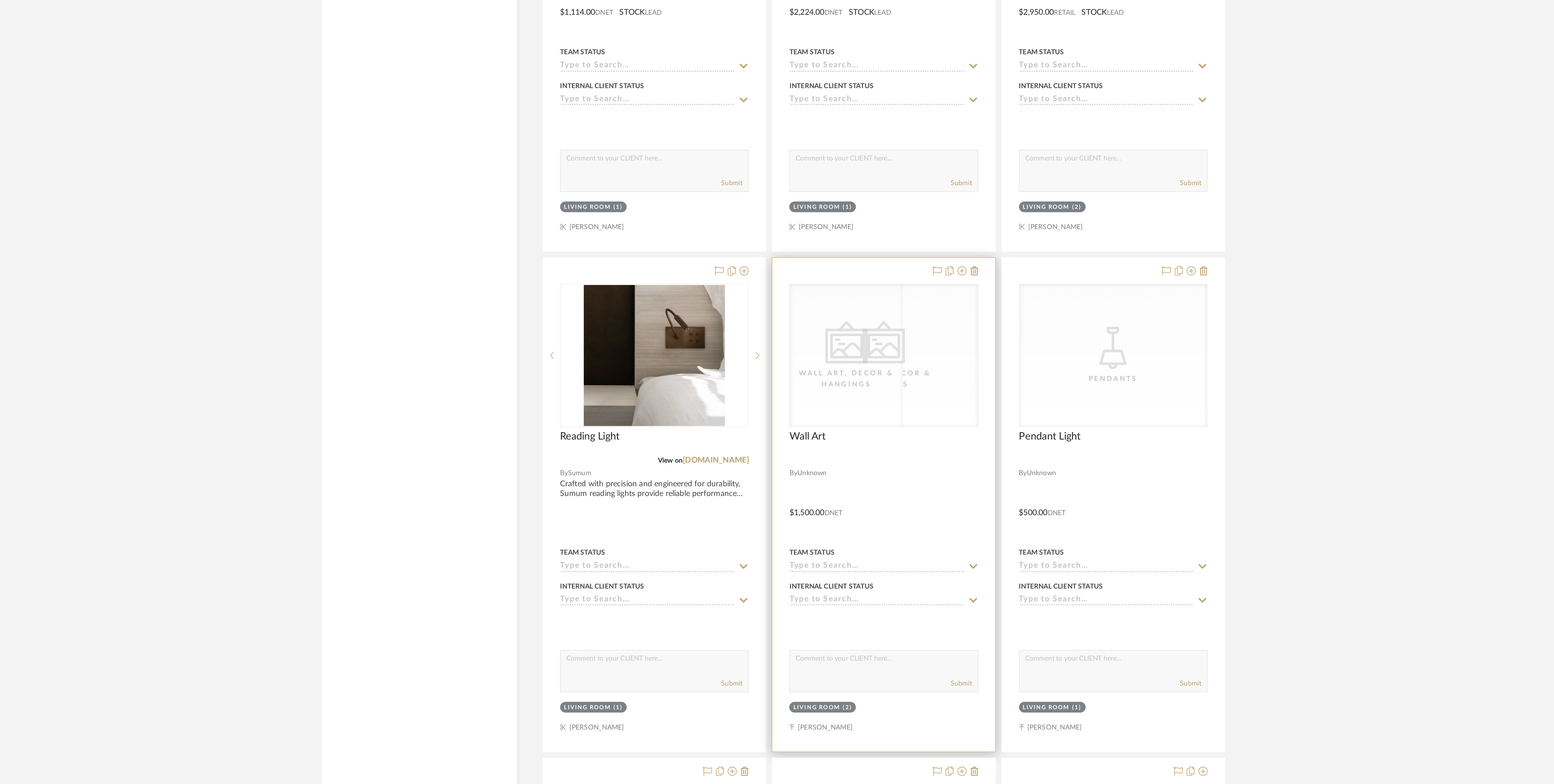
scroll to position [1186, 0]
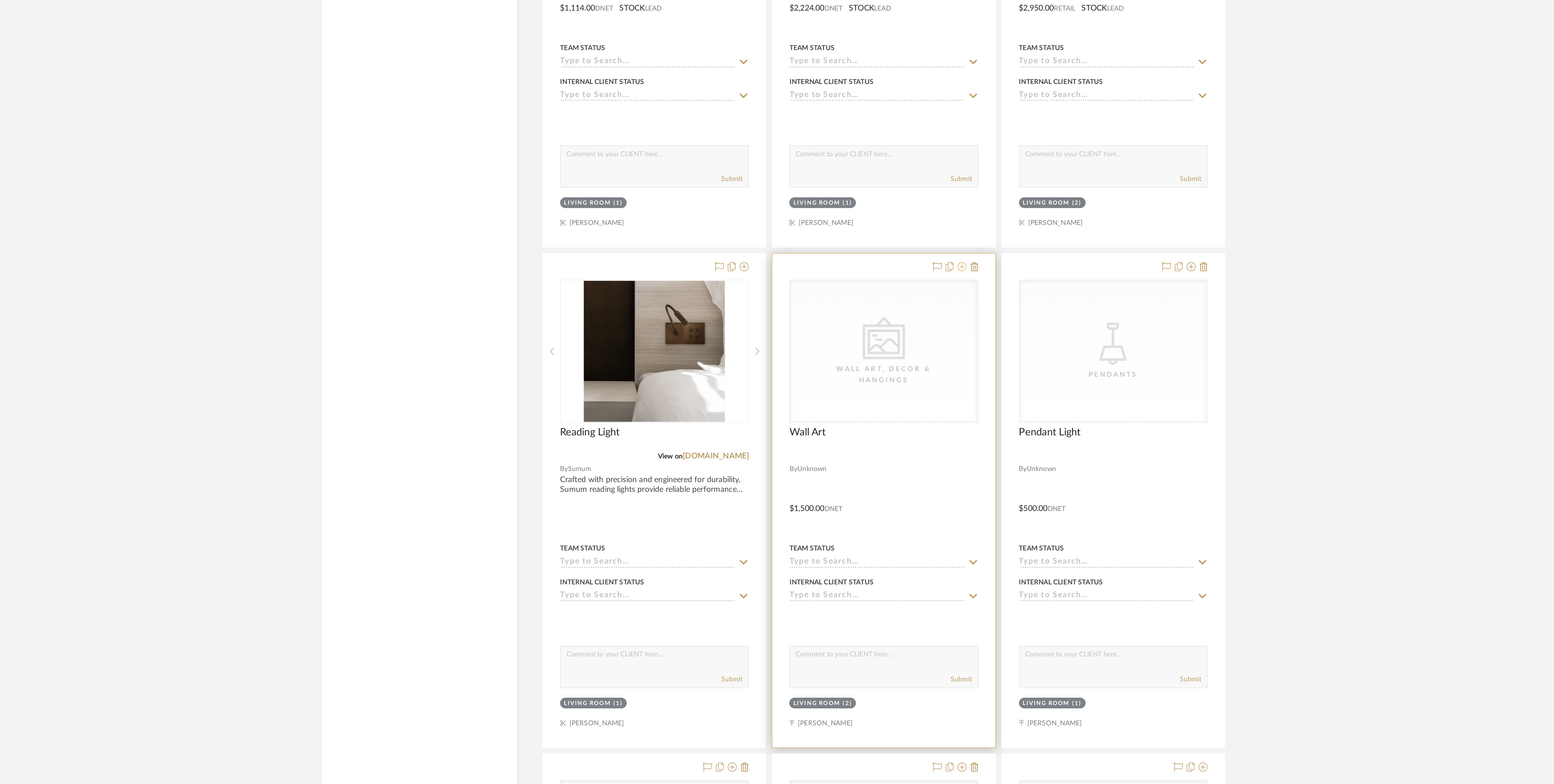
click at [870, 531] on icon at bounding box center [870, 528] width 4 height 4
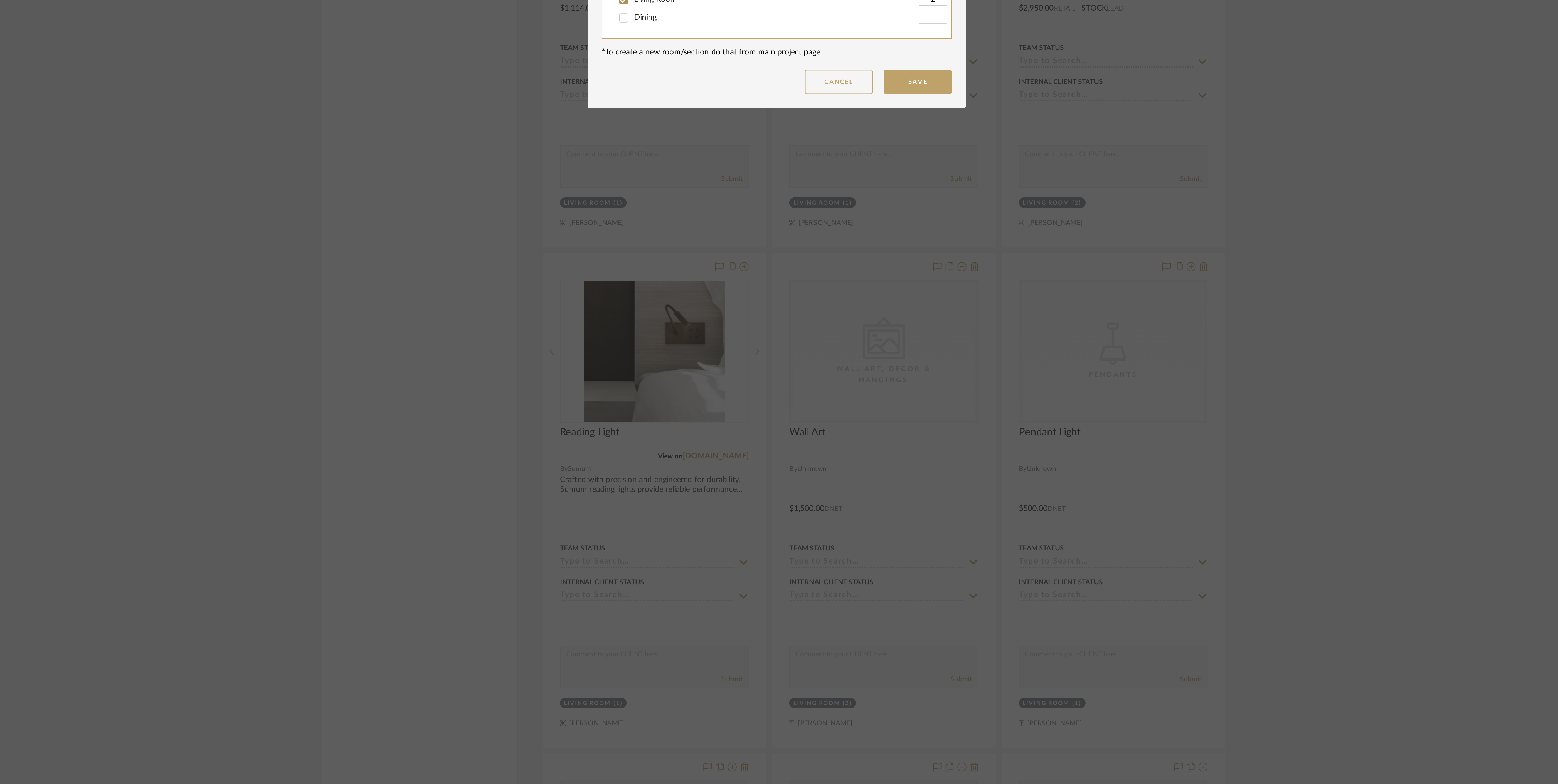
scroll to position [0, 0]
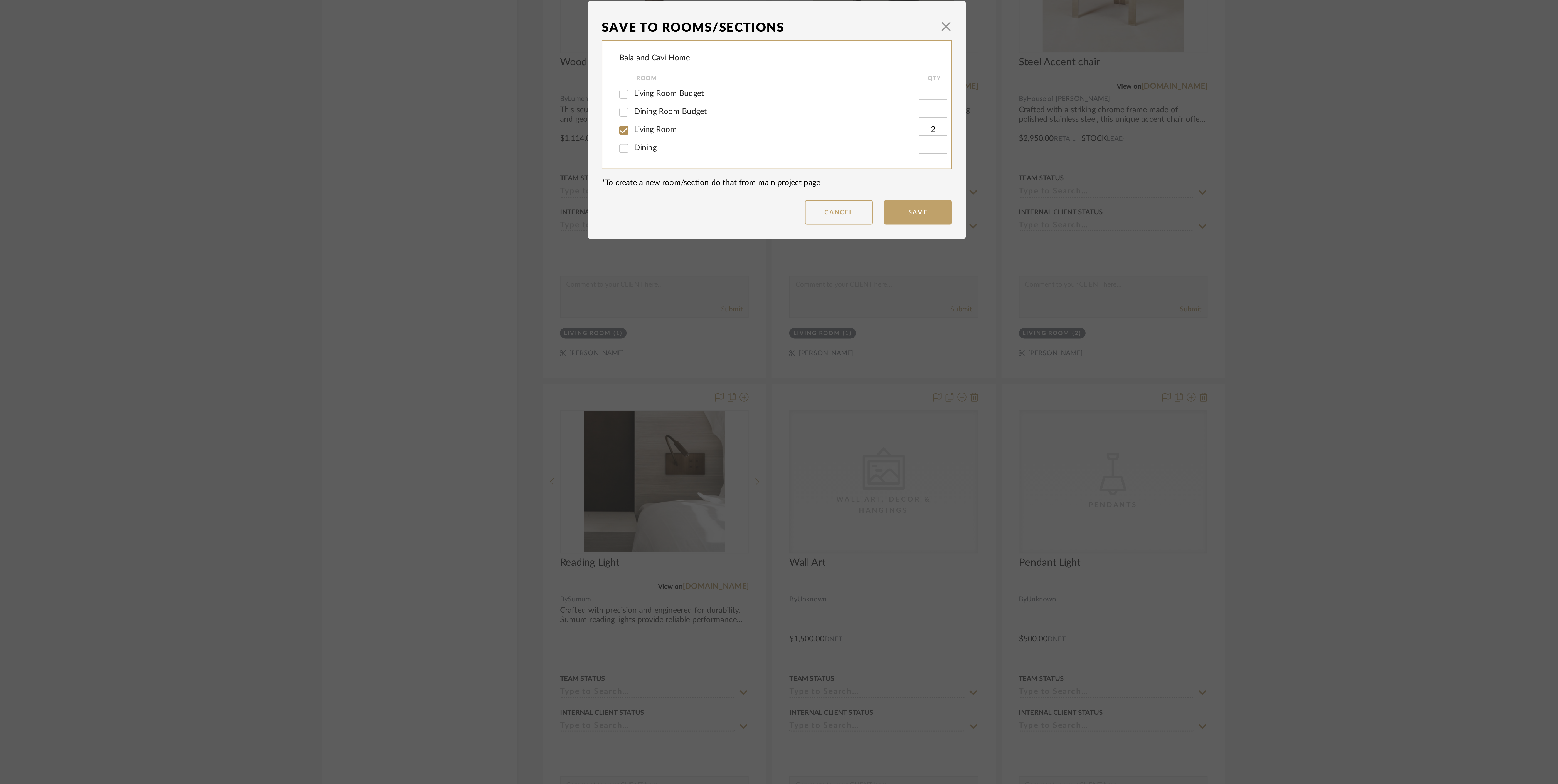
click at [723, 378] on span "Living Room Budget" at bounding box center [726, 379] width 34 height 4
click at [708, 378] on input "Living Room Budget" at bounding box center [703, 380] width 9 height 9
checkbox input "true"
click at [856, 377] on input "1" at bounding box center [856, 379] width 14 height 5
type input "2"
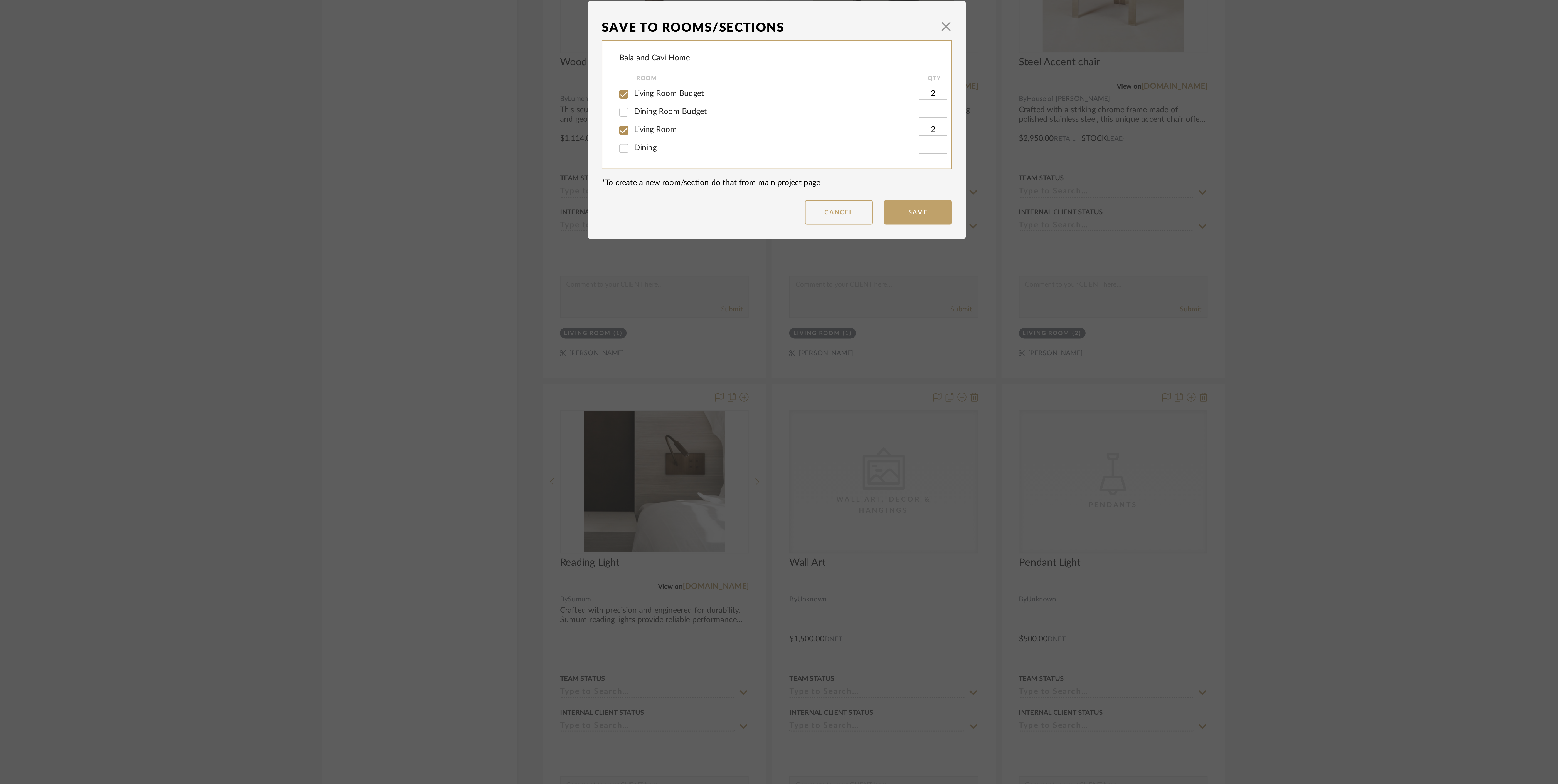
click at [704, 395] on input "Living Room" at bounding box center [703, 397] width 9 height 9
checkbox input "false"
click at [843, 433] on button "Save" at bounding box center [848, 438] width 33 height 12
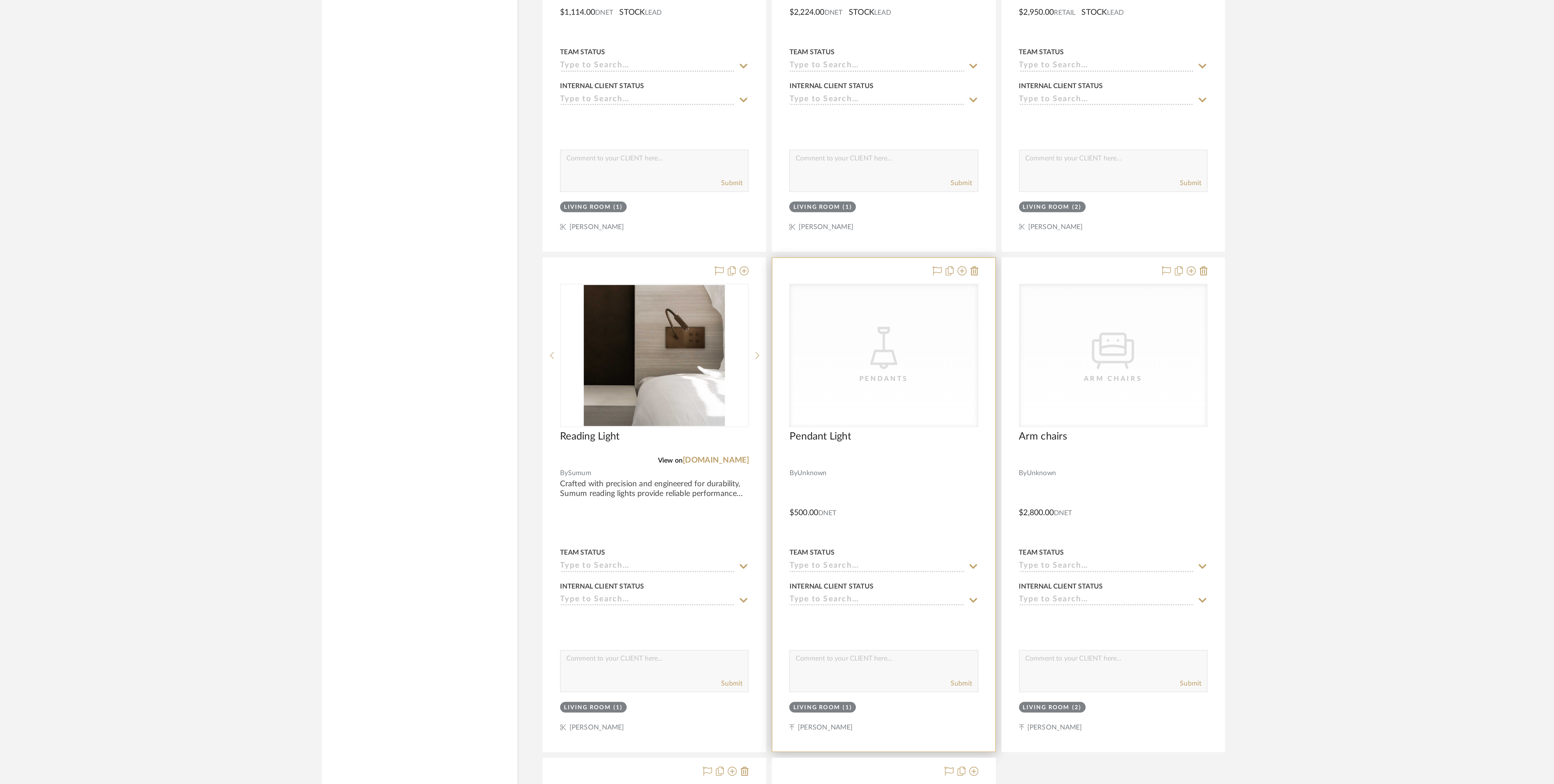
scroll to position [1185, 0]
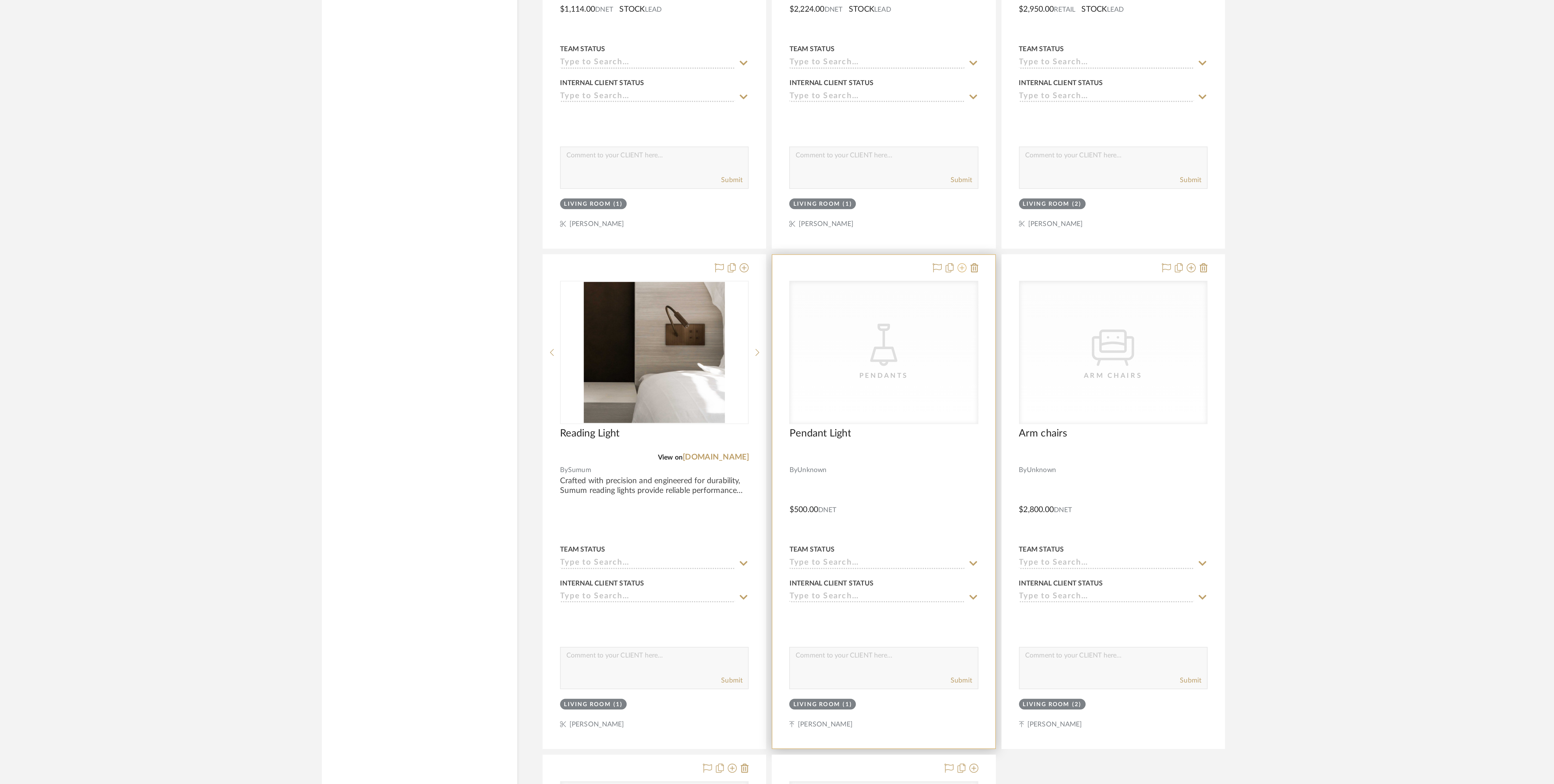
click at [871, 532] on icon at bounding box center [870, 529] width 4 height 4
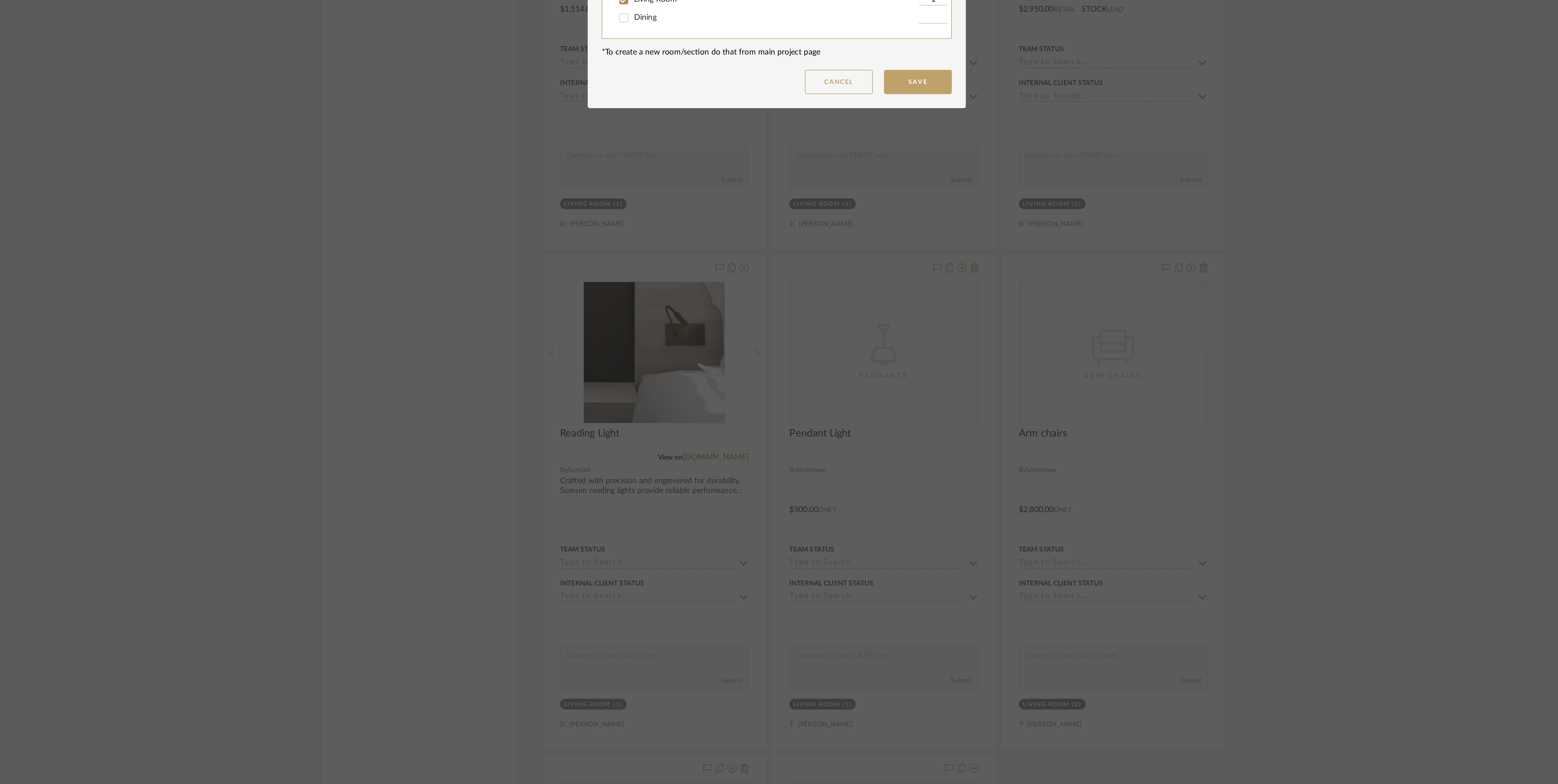
scroll to position [0, 0]
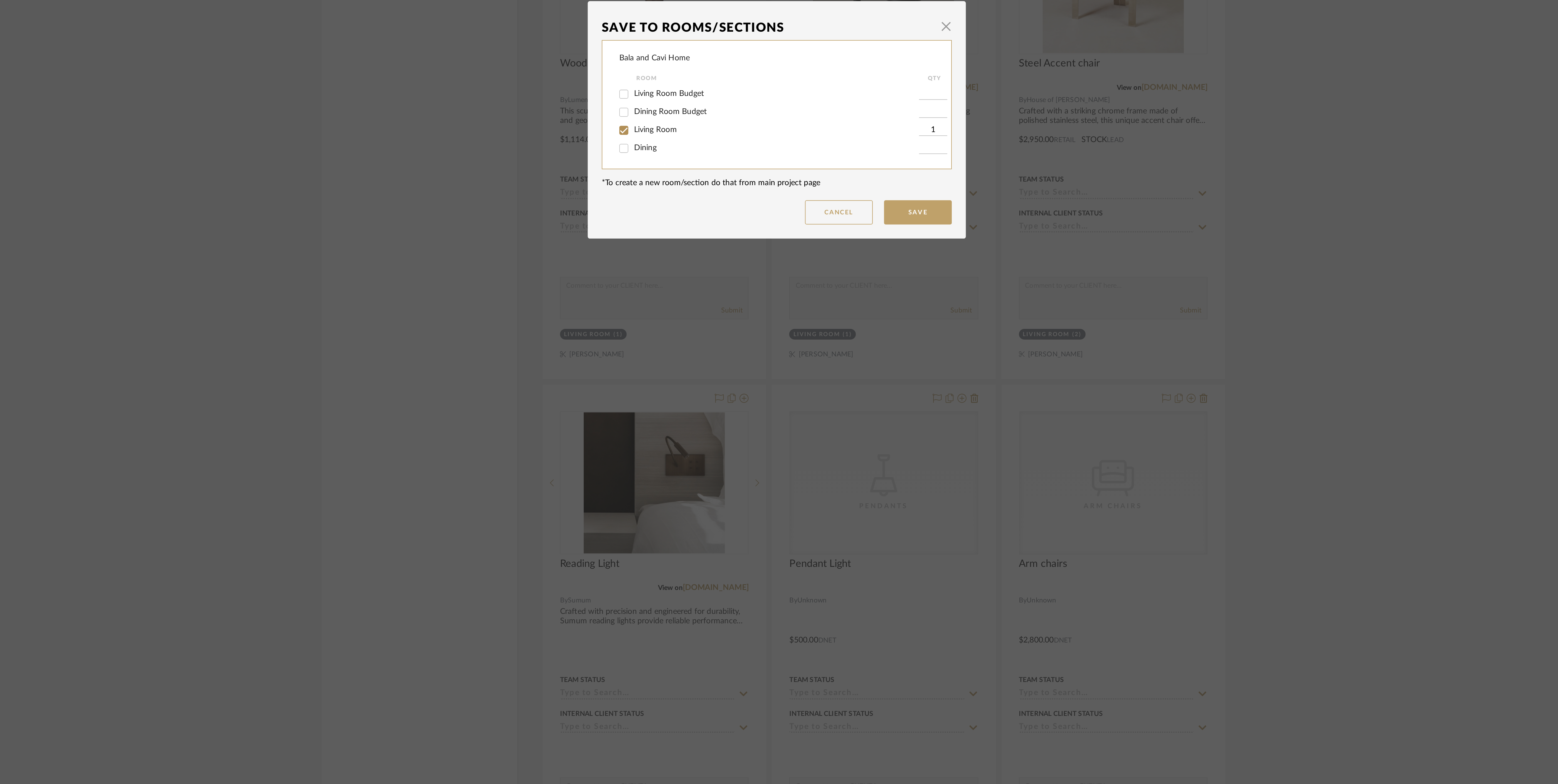
click at [732, 381] on div "Living Room Budget" at bounding box center [775, 380] width 148 height 9
click at [731, 379] on span "Living Room Budget" at bounding box center [726, 379] width 34 height 4
click at [708, 379] on input "Living Room Budget" at bounding box center [703, 380] width 9 height 9
checkbox input "true"
type input "1"
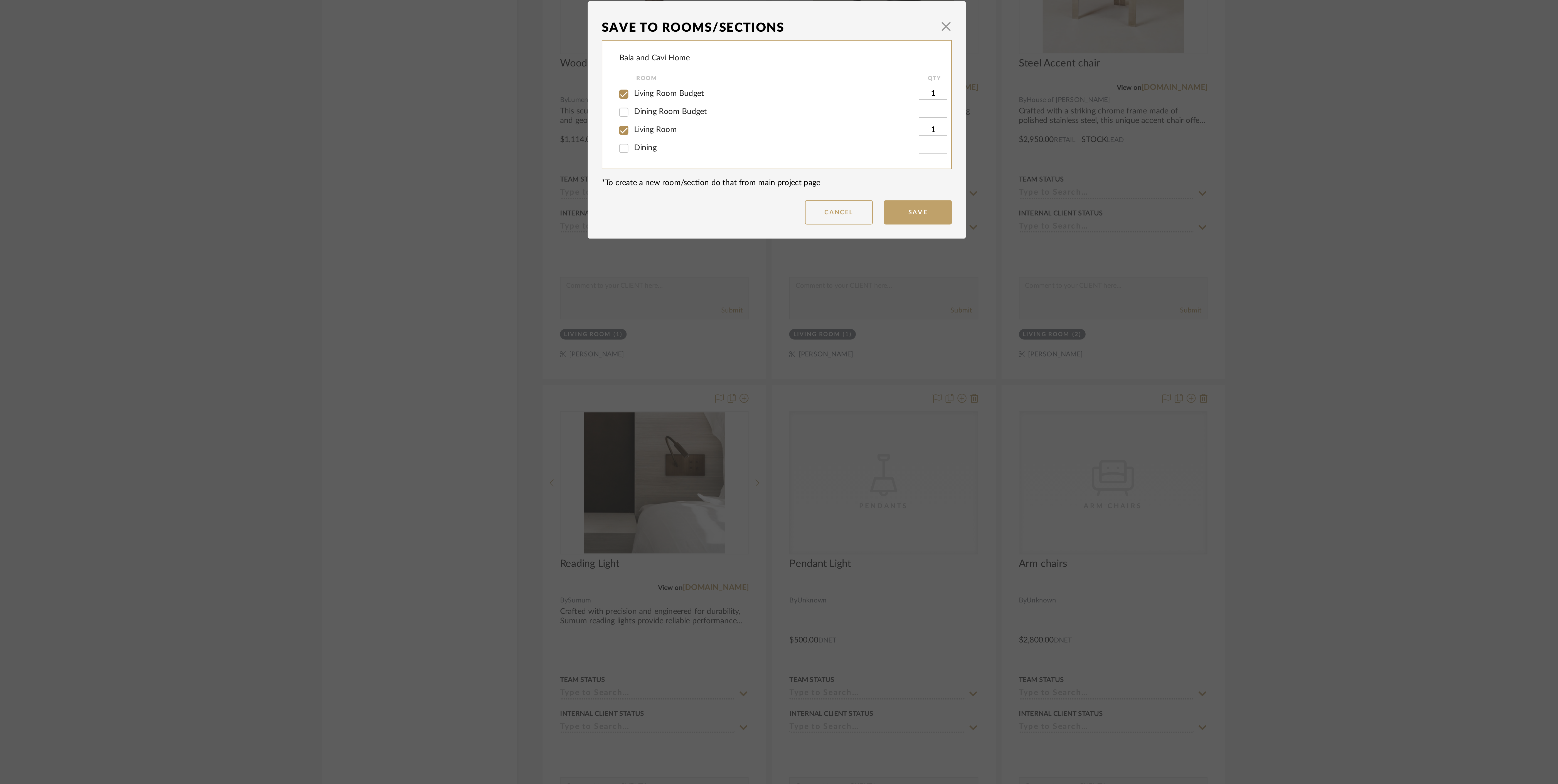
click at [721, 398] on span "Living Room" at bounding box center [719, 397] width 21 height 4
click at [708, 398] on input "Living Room" at bounding box center [703, 397] width 9 height 9
checkbox input "false"
click at [835, 438] on button "Save" at bounding box center [848, 438] width 33 height 12
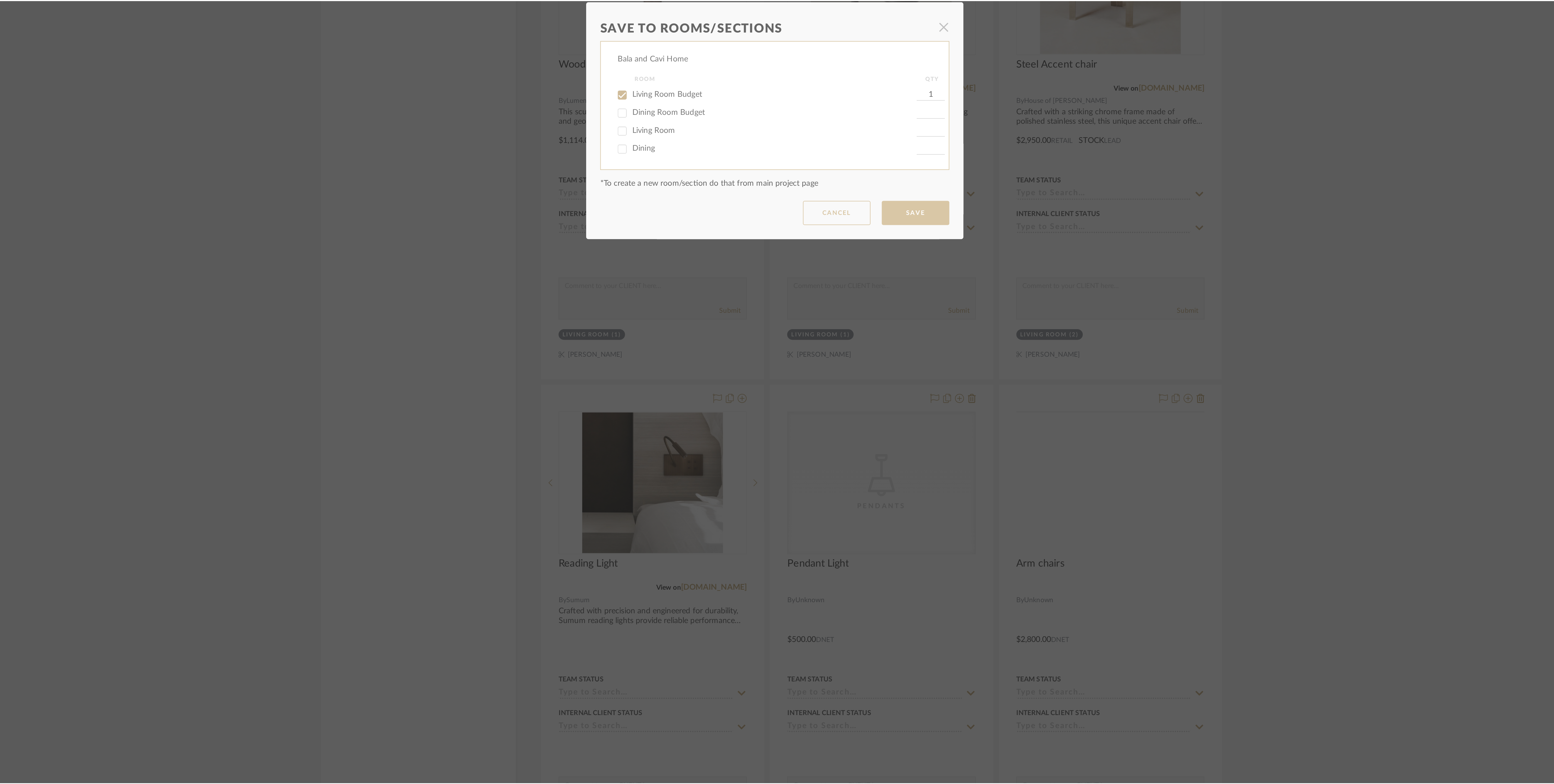
scroll to position [1185, 0]
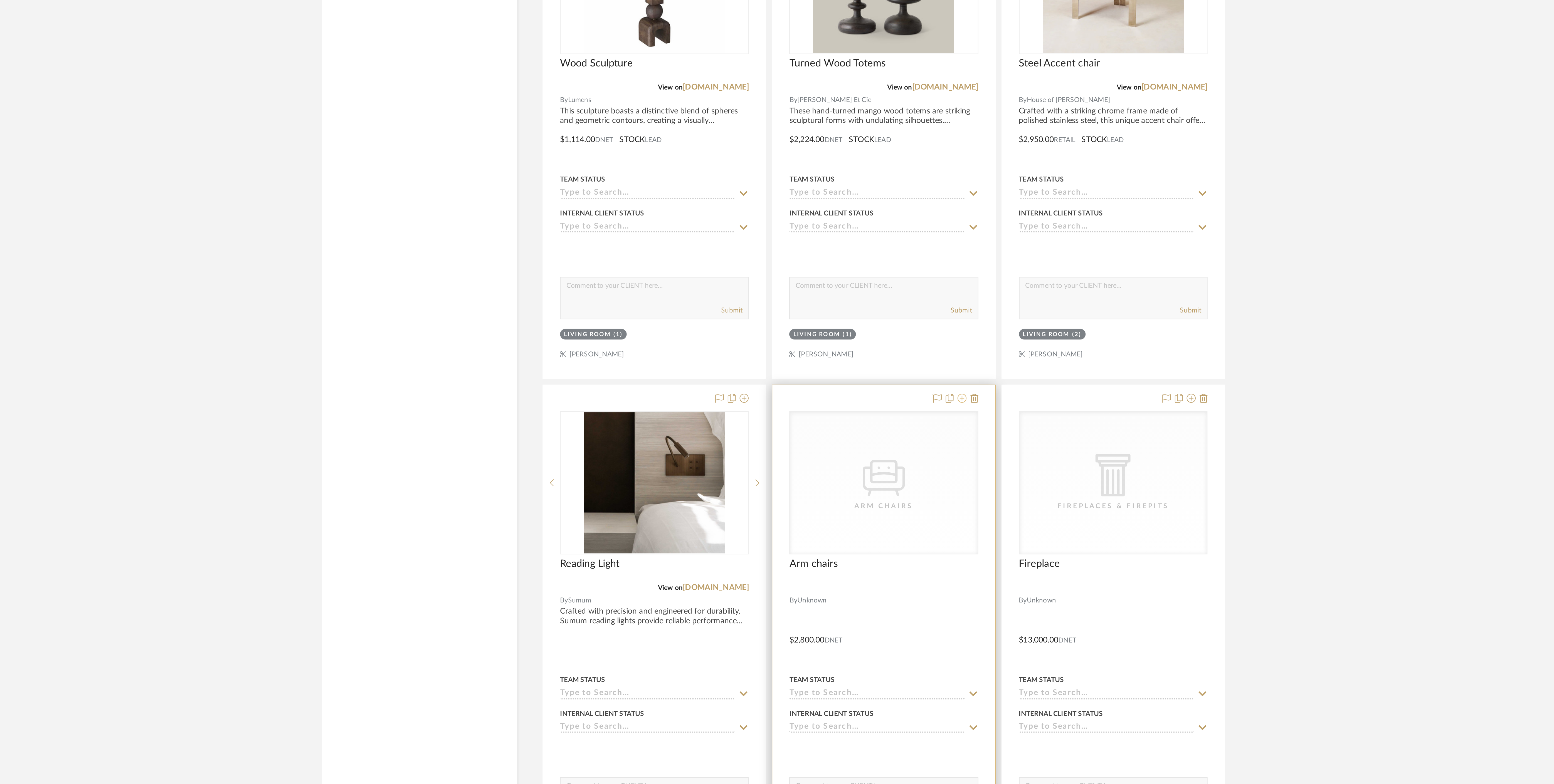
click at [870, 532] on icon at bounding box center [870, 529] width 4 height 4
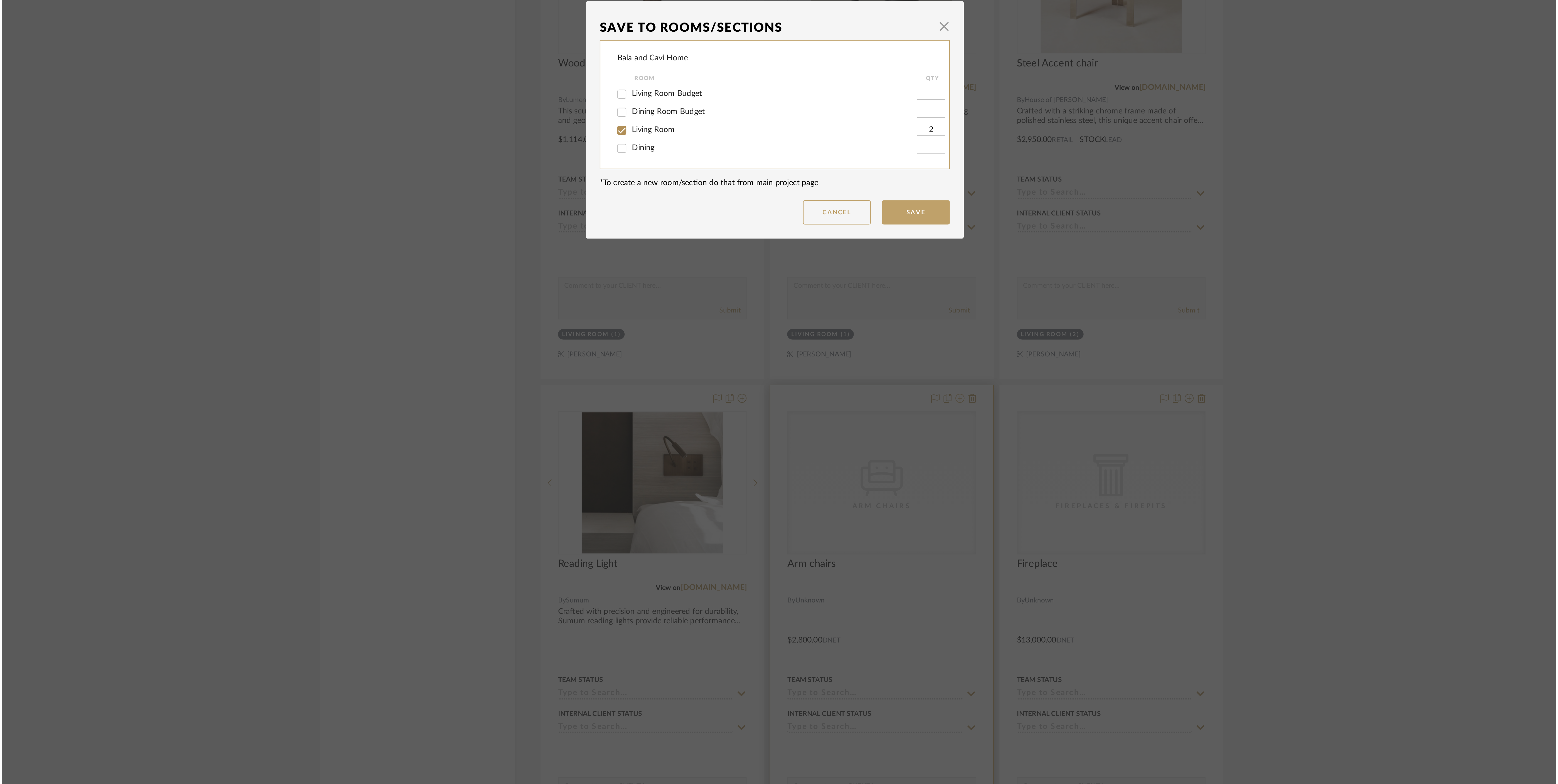
scroll to position [0, 0]
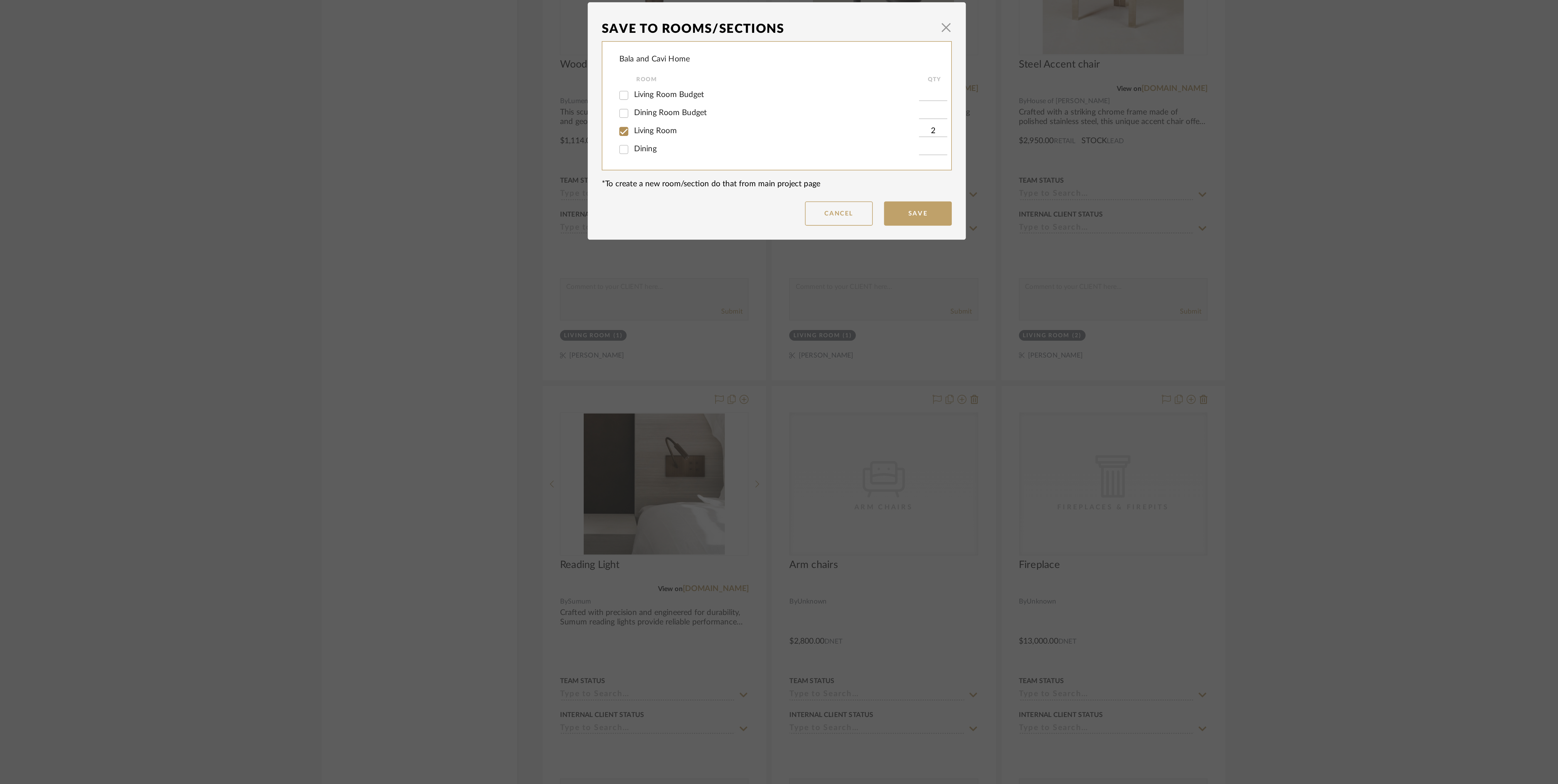
click at [731, 377] on span "Living Room Budget" at bounding box center [726, 379] width 34 height 4
click at [708, 377] on input "Living Room Budget" at bounding box center [703, 380] width 9 height 9
checkbox input "true"
click at [859, 377] on input "1" at bounding box center [856, 379] width 14 height 5
type input "2"
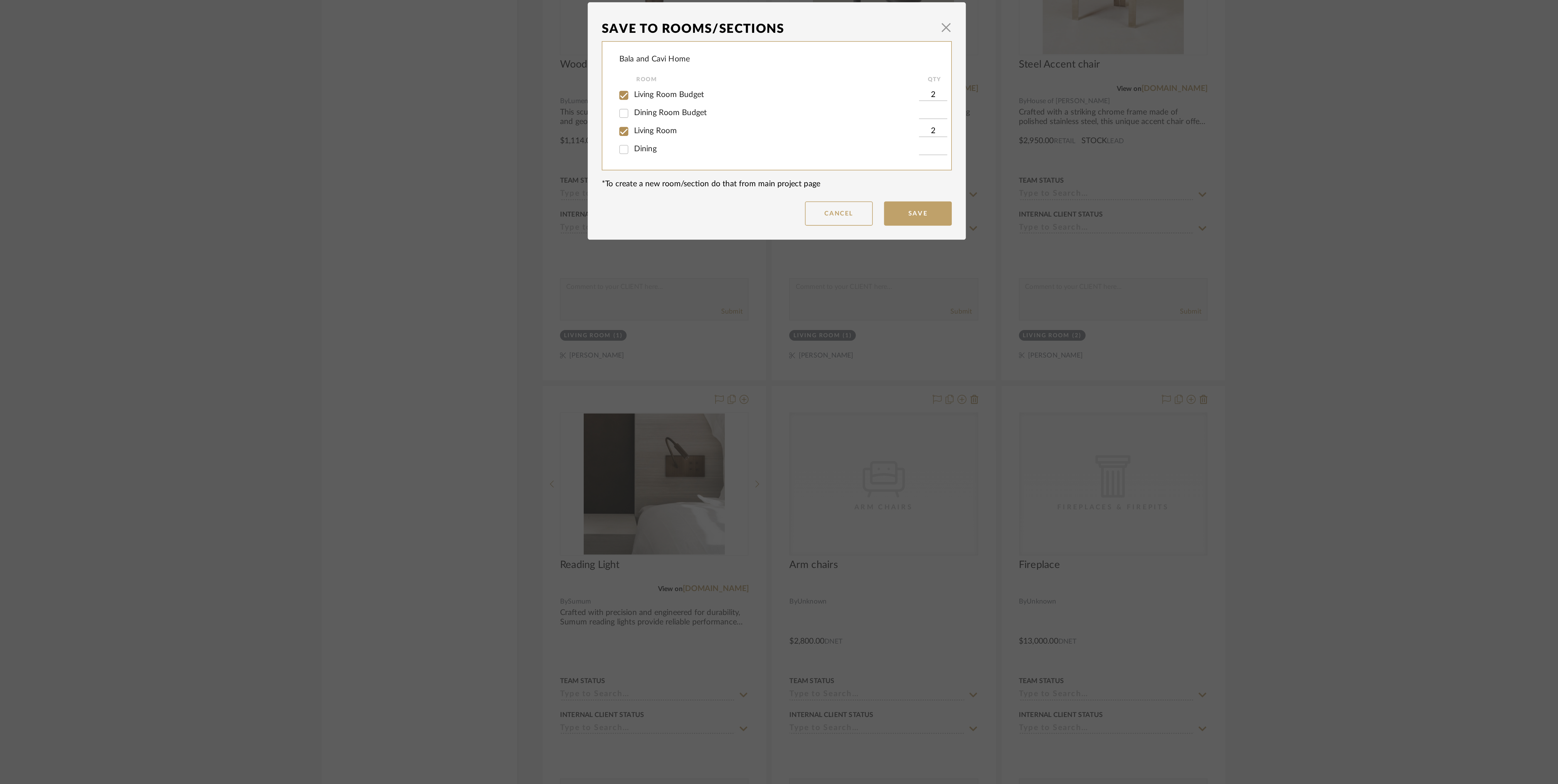
drag, startPoint x: 718, startPoint y: 398, endPoint x: 725, endPoint y: 397, distance: 7.1
click at [718, 398] on span "Living Room" at bounding box center [719, 397] width 21 height 4
click at [708, 398] on input "Living Room" at bounding box center [703, 397] width 9 height 9
checkbox input "false"
click at [846, 435] on button "Save" at bounding box center [848, 438] width 33 height 12
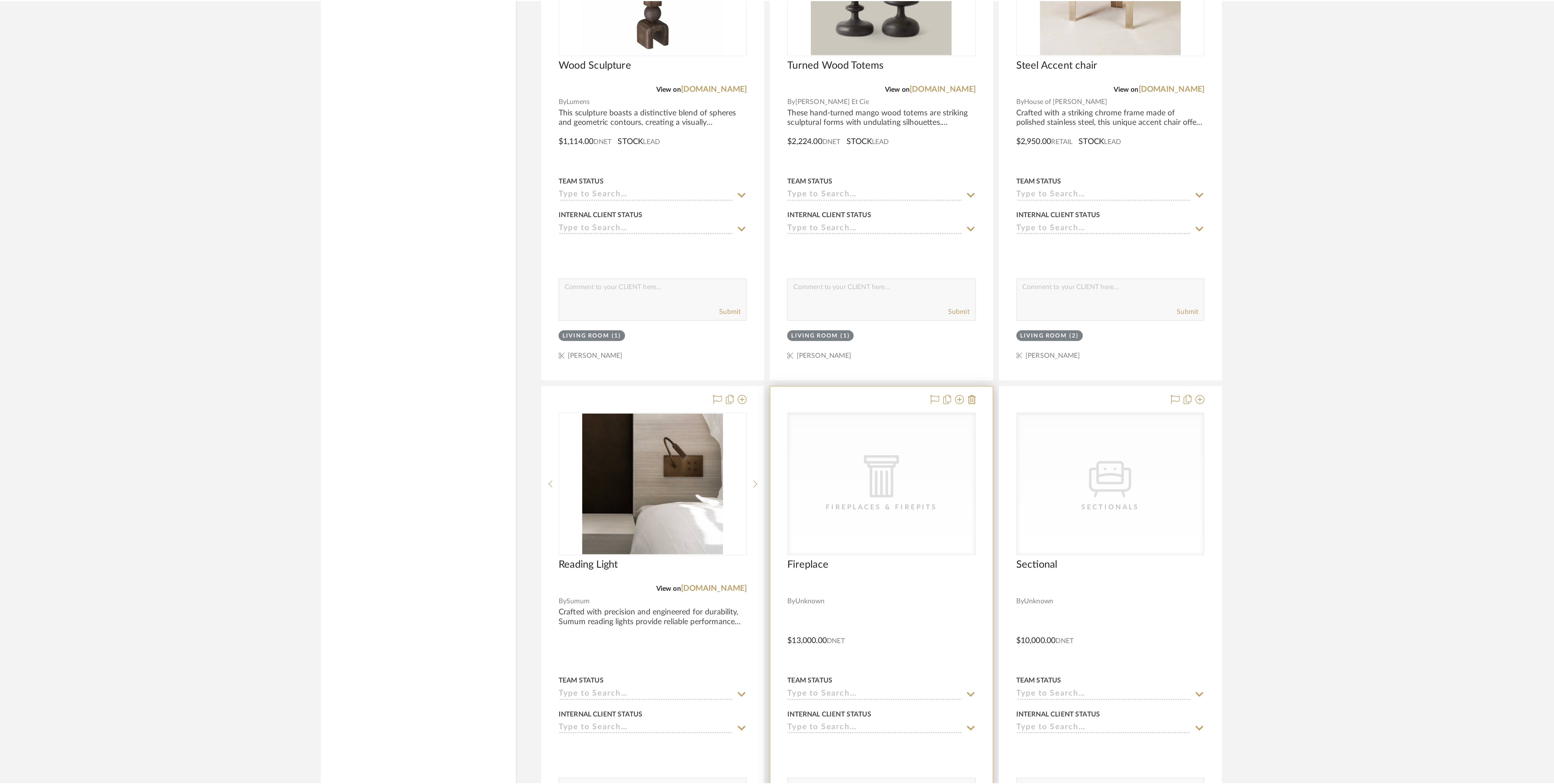
scroll to position [1185, 0]
click at [870, 532] on icon at bounding box center [870, 529] width 4 height 4
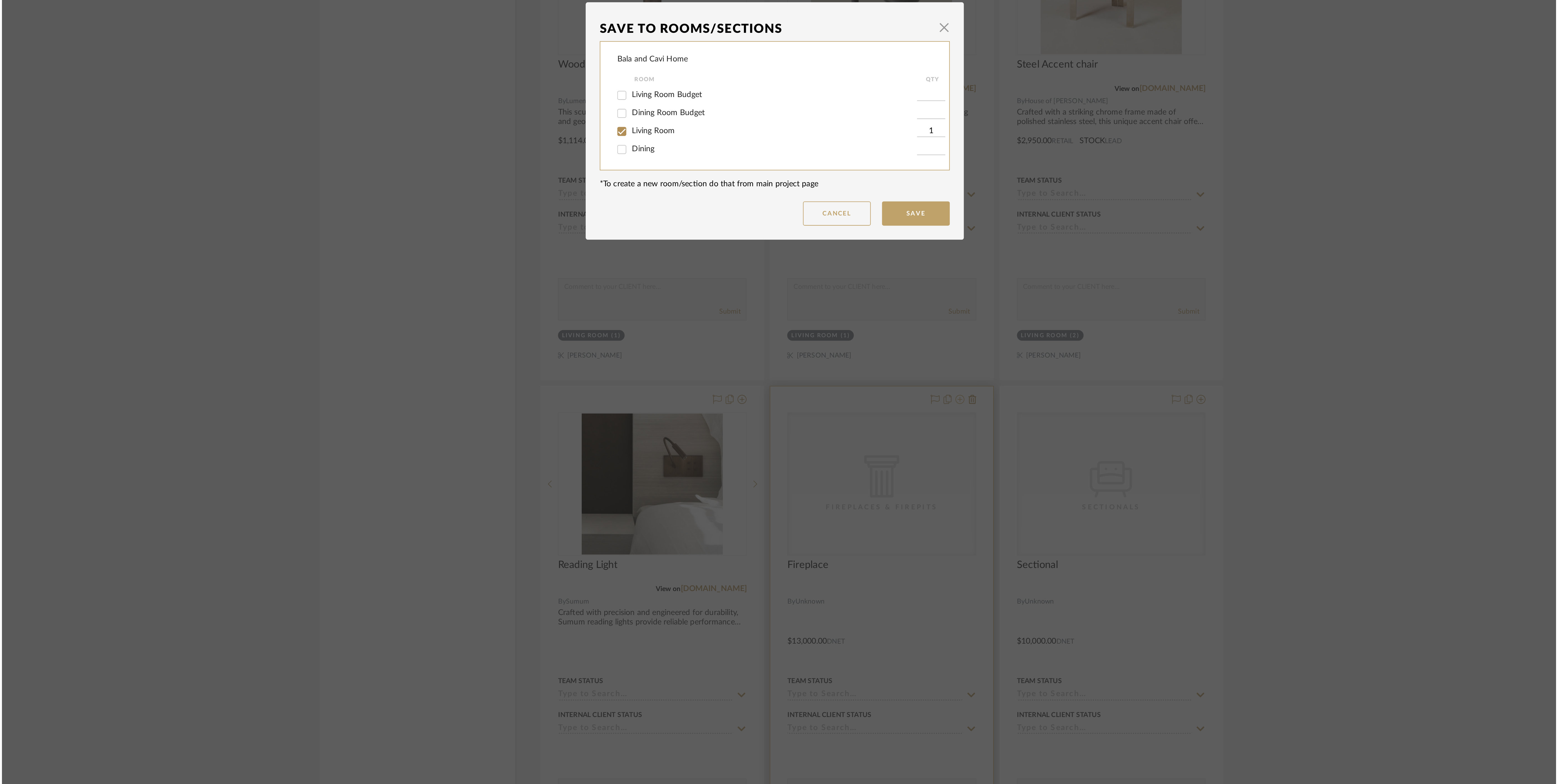
scroll to position [0, 0]
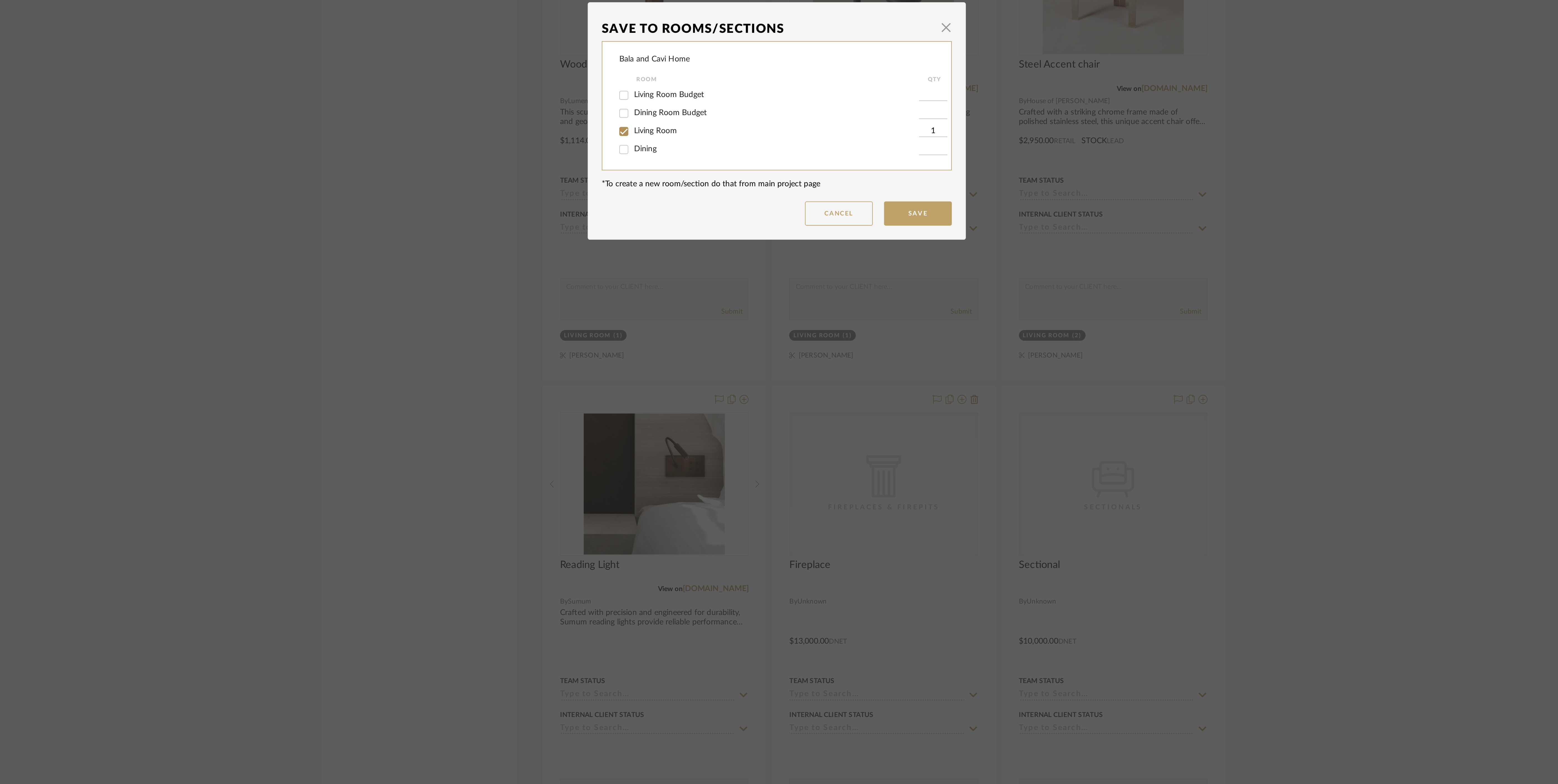
click at [727, 378] on span "Living Room Budget" at bounding box center [726, 379] width 34 height 4
click at [708, 378] on input "Living Room Budget" at bounding box center [703, 380] width 9 height 9
checkbox input "true"
type input "1"
click at [723, 398] on span "Living Room" at bounding box center [719, 397] width 21 height 4
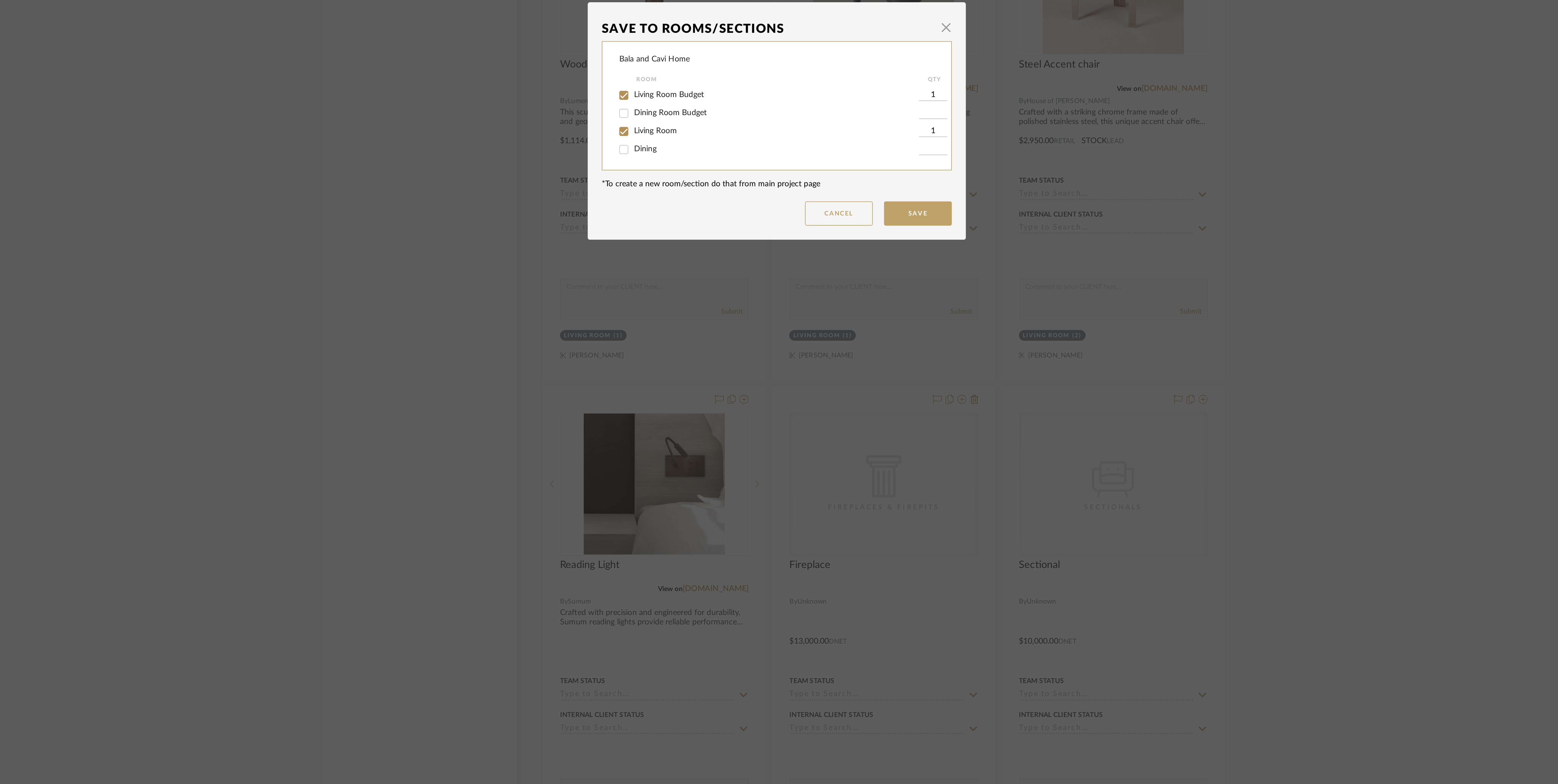
click at [708, 398] on input "Living Room" at bounding box center [703, 397] width 9 height 9
checkbox input "false"
click at [846, 438] on button "Save" at bounding box center [848, 438] width 33 height 12
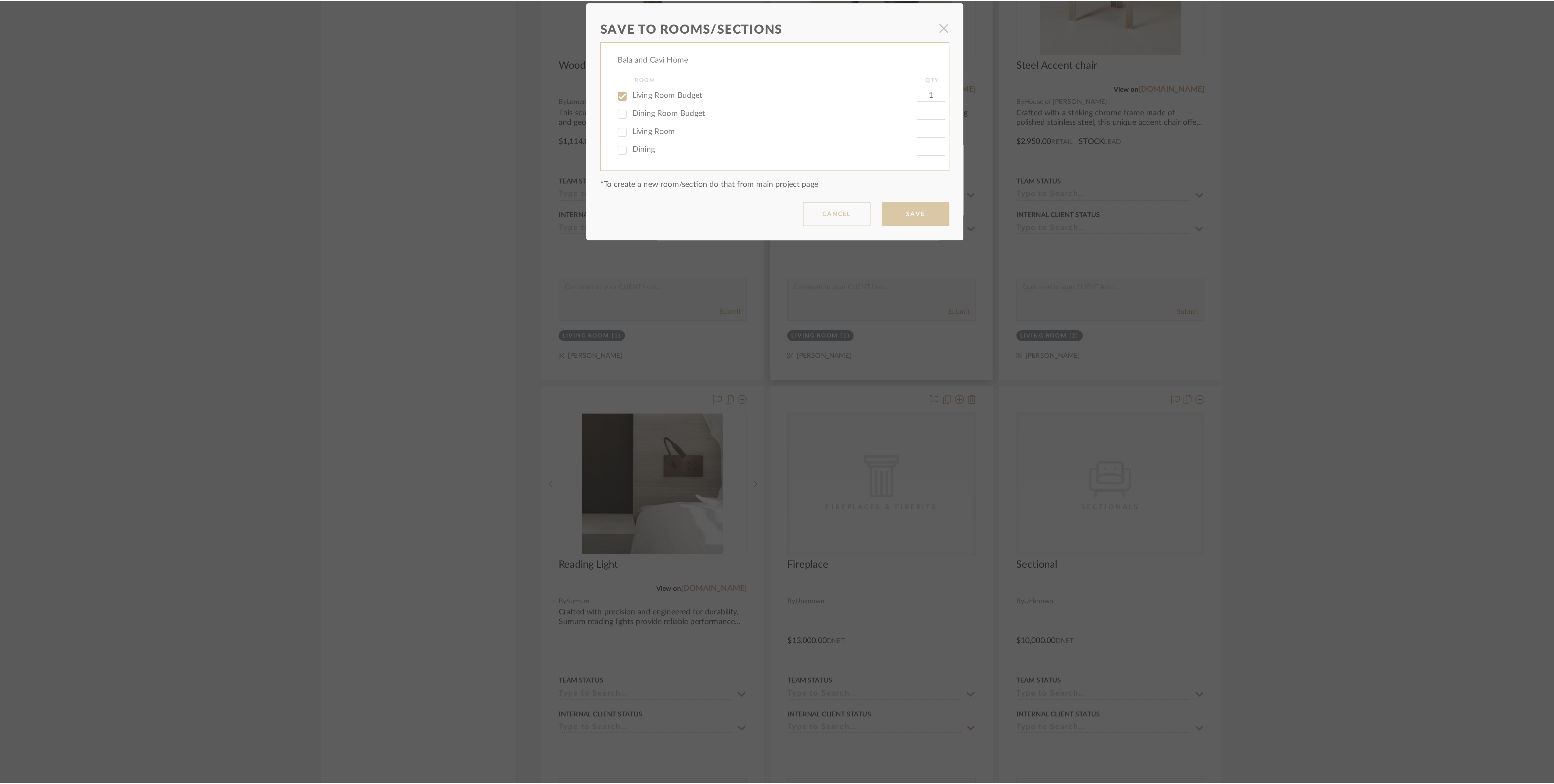
scroll to position [1185, 0]
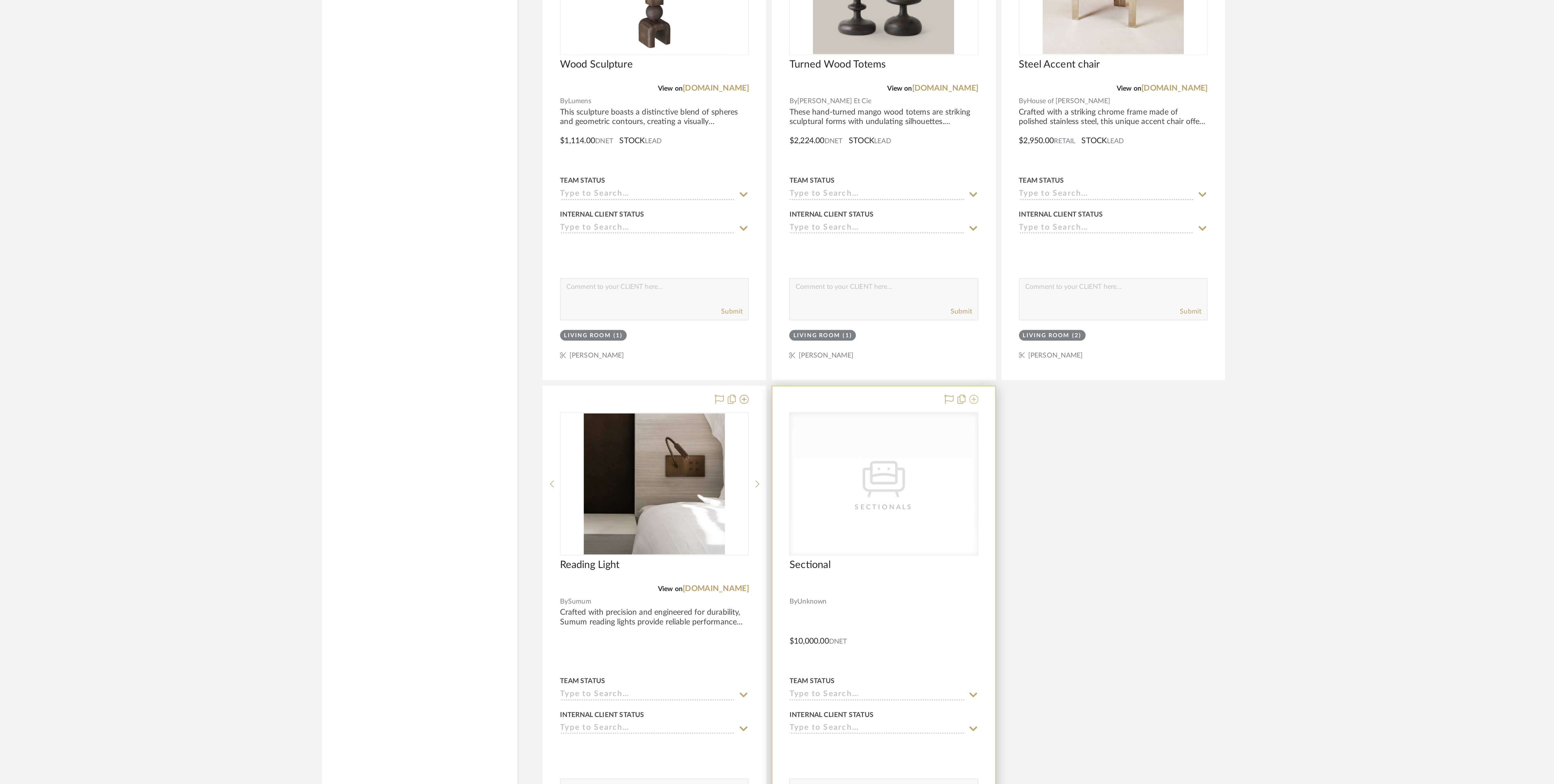
click at [875, 532] on icon at bounding box center [876, 529] width 4 height 4
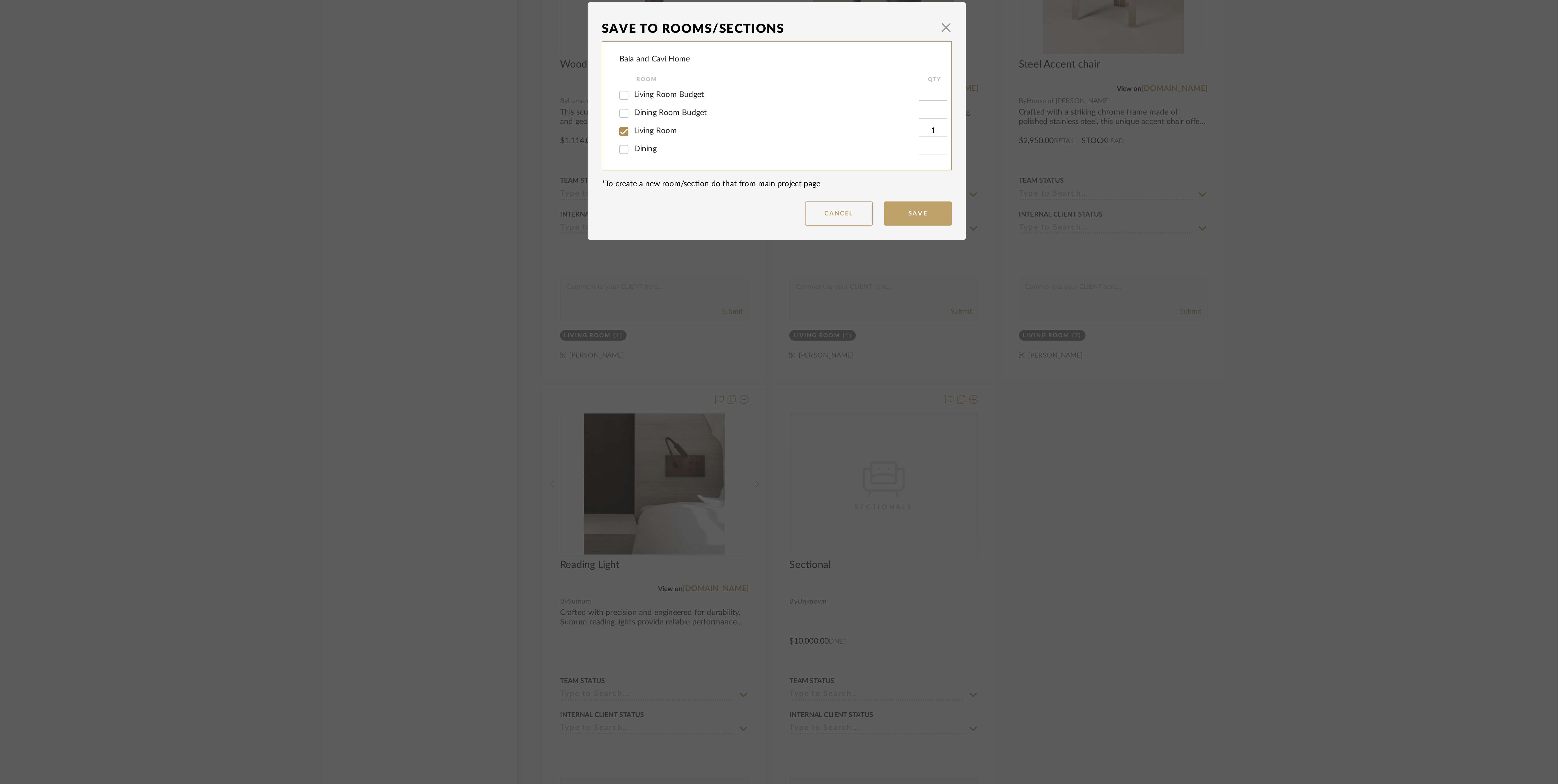
click at [726, 381] on span "Living Room Budget" at bounding box center [726, 379] width 34 height 4
click at [708, 381] on input "Living Room Budget" at bounding box center [703, 380] width 9 height 9
checkbox input "true"
type input "1"
click at [726, 395] on span "Living Room" at bounding box center [719, 397] width 21 height 4
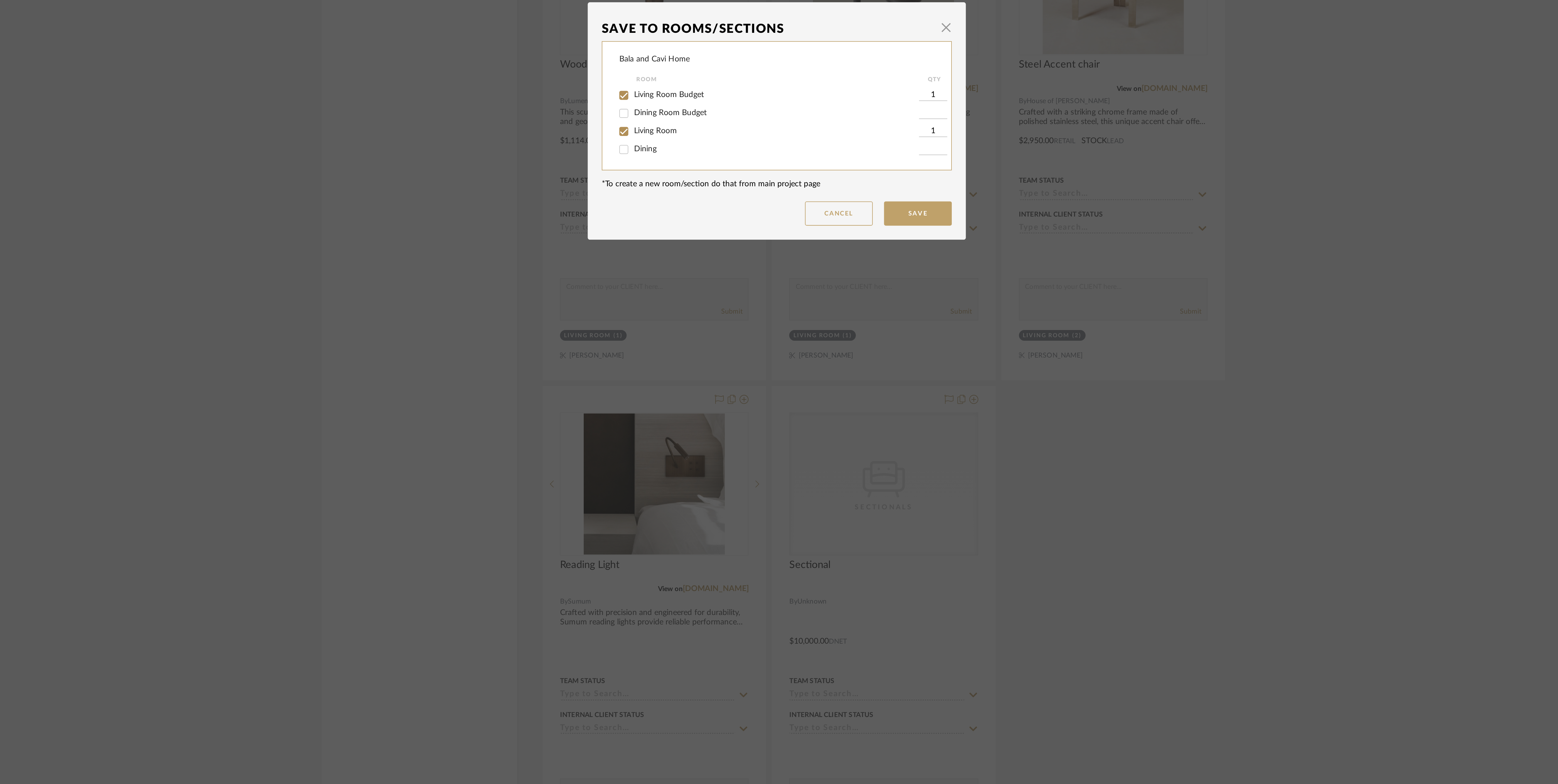
click at [708, 395] on input "Living Room" at bounding box center [703, 397] width 9 height 9
checkbox input "false"
click at [844, 433] on button "Save" at bounding box center [848, 438] width 33 height 12
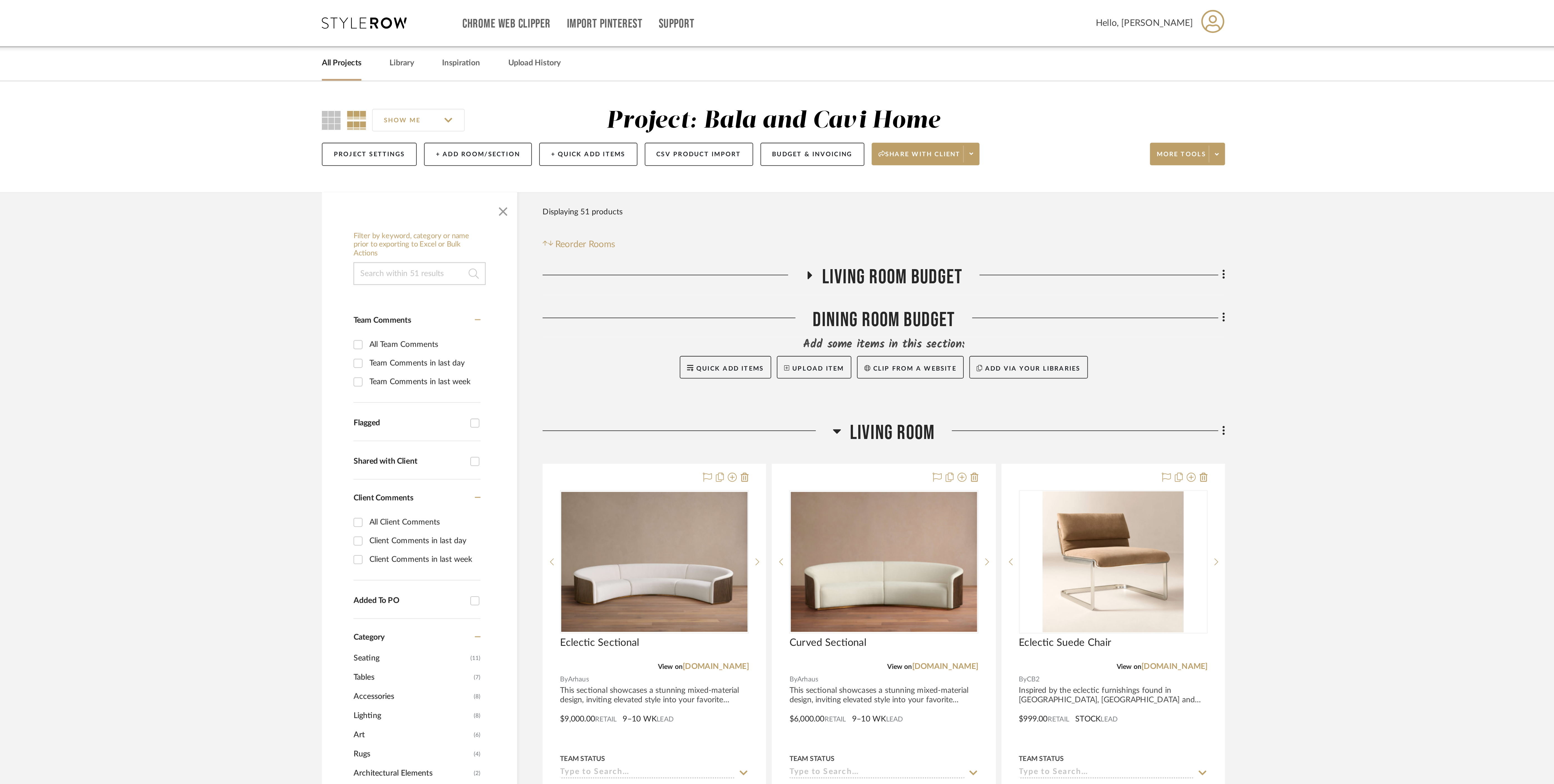
click at [810, 211] on icon at bounding box center [808, 212] width 4 height 7
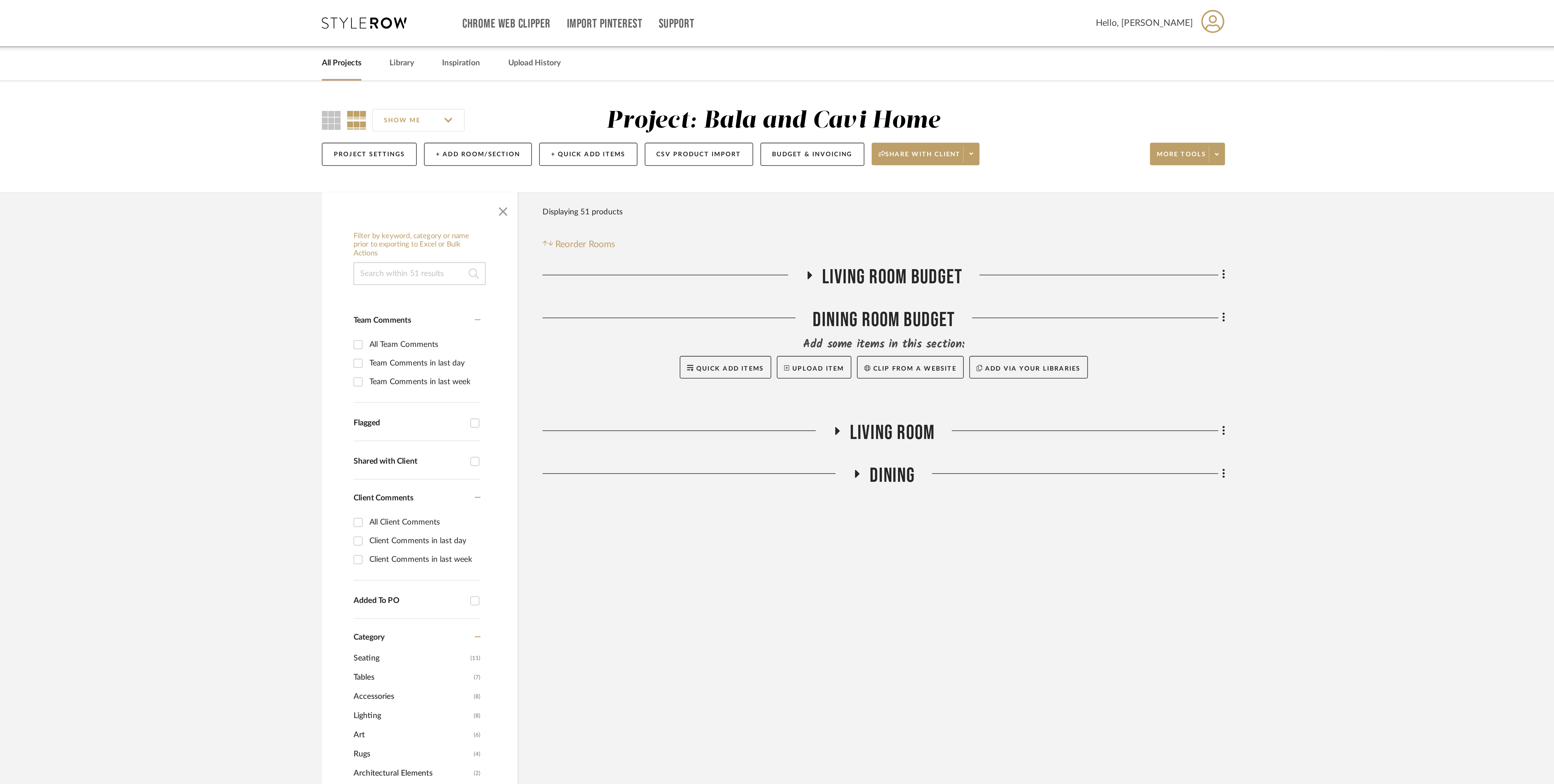
click at [795, 135] on icon at bounding box center [795, 135] width 2 height 4
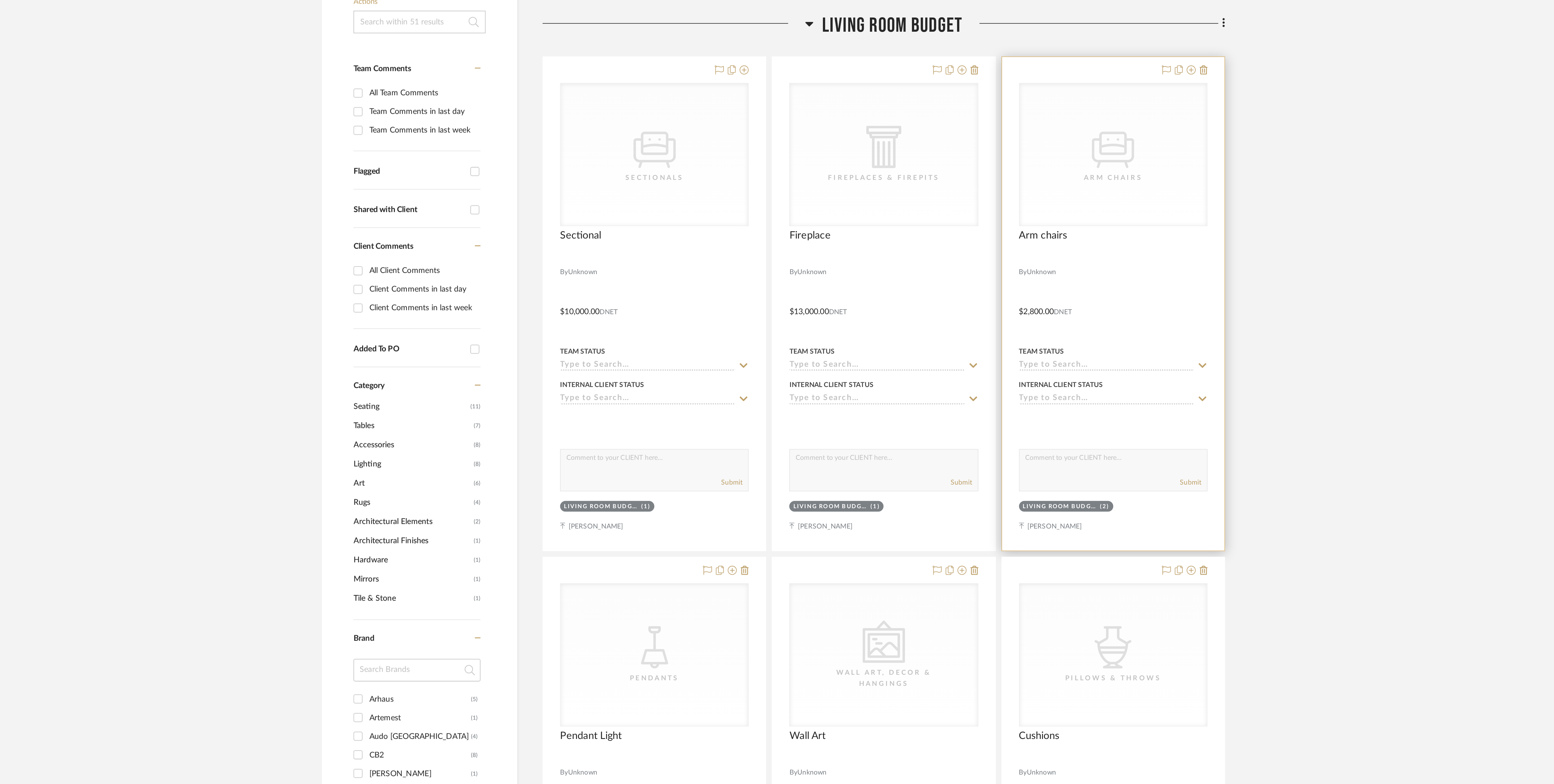
click at [940, 374] on div "(2)" at bounding box center [940, 374] width 5 height 4
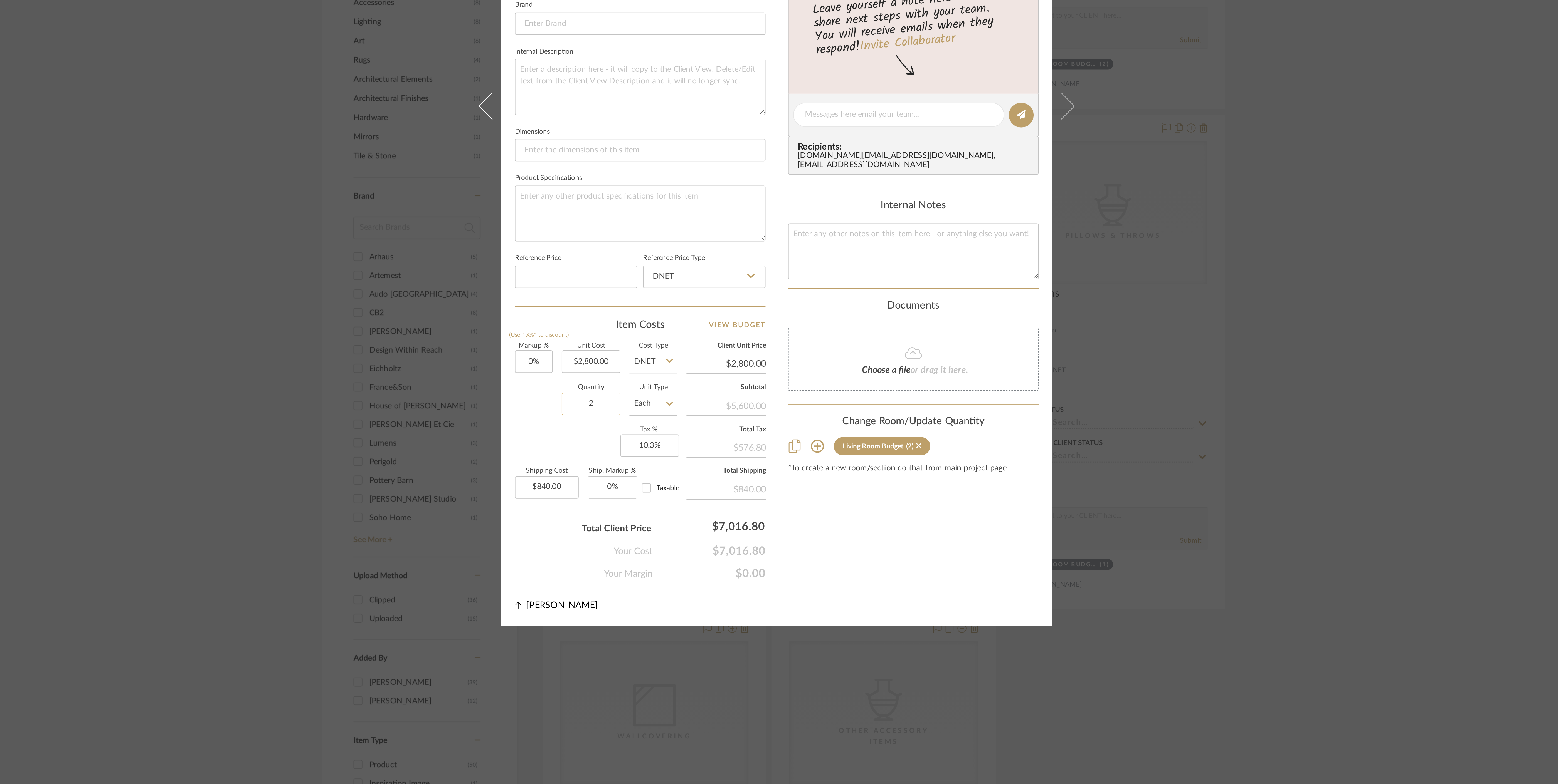
drag, startPoint x: 688, startPoint y: 545, endPoint x: 684, endPoint y: 543, distance: 4.5
click at [684, 543] on input "2" at bounding box center [688, 541] width 29 height 11
drag, startPoint x: 696, startPoint y: 542, endPoint x: 682, endPoint y: 540, distance: 14.1
click at [682, 540] on input "2" at bounding box center [688, 541] width 29 height 11
type input "1"
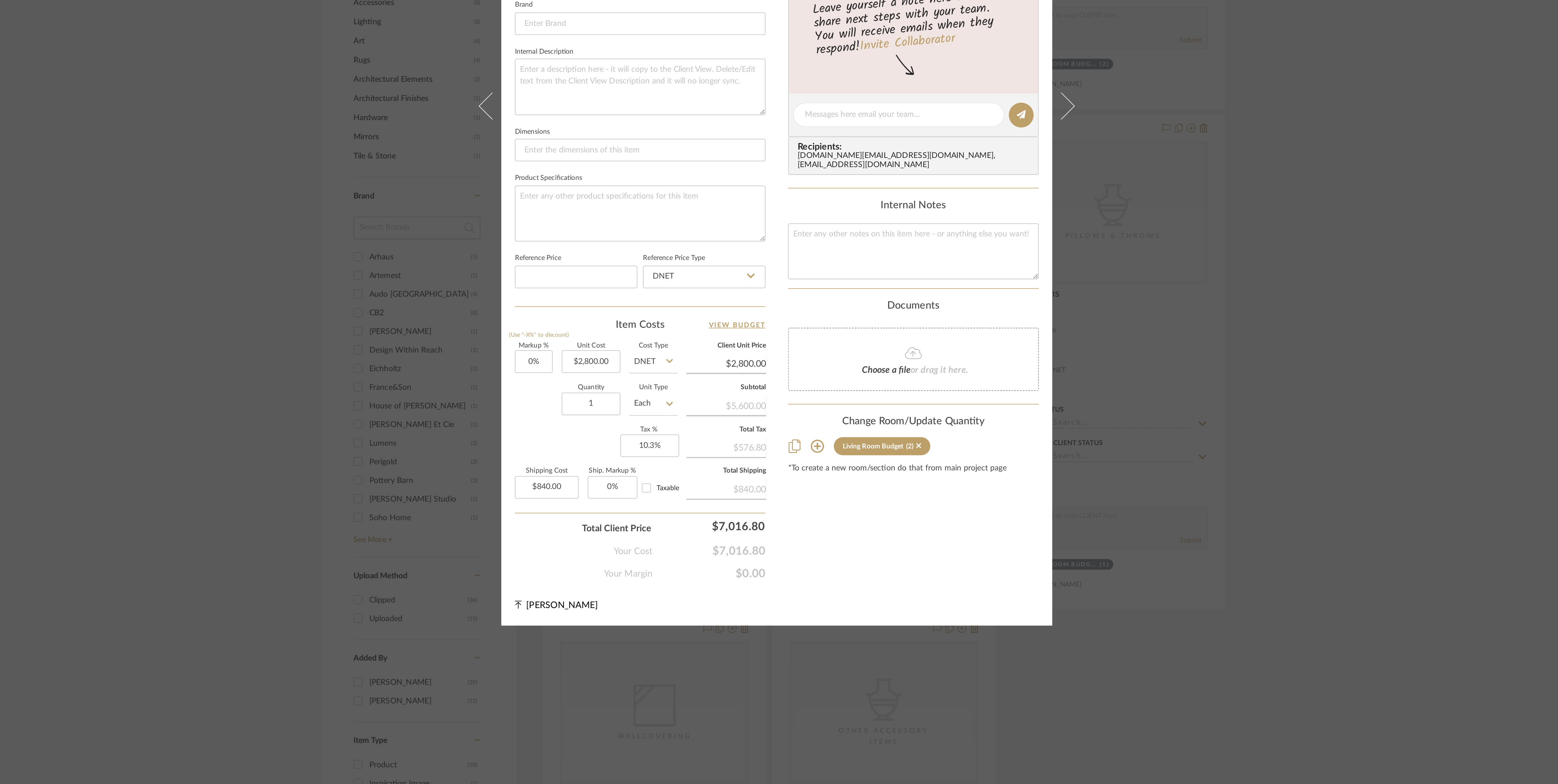
click at [814, 618] on div "Content here copies to Client View - confirm visibility there. Show in Client D…" at bounding box center [846, 400] width 123 height 456
type input "$420.00"
click at [1054, 513] on div "CategoryIconSeating Created with Sketch. Arm Chairs Bala and Cavi Home Living R…" at bounding box center [779, 392] width 1558 height 784
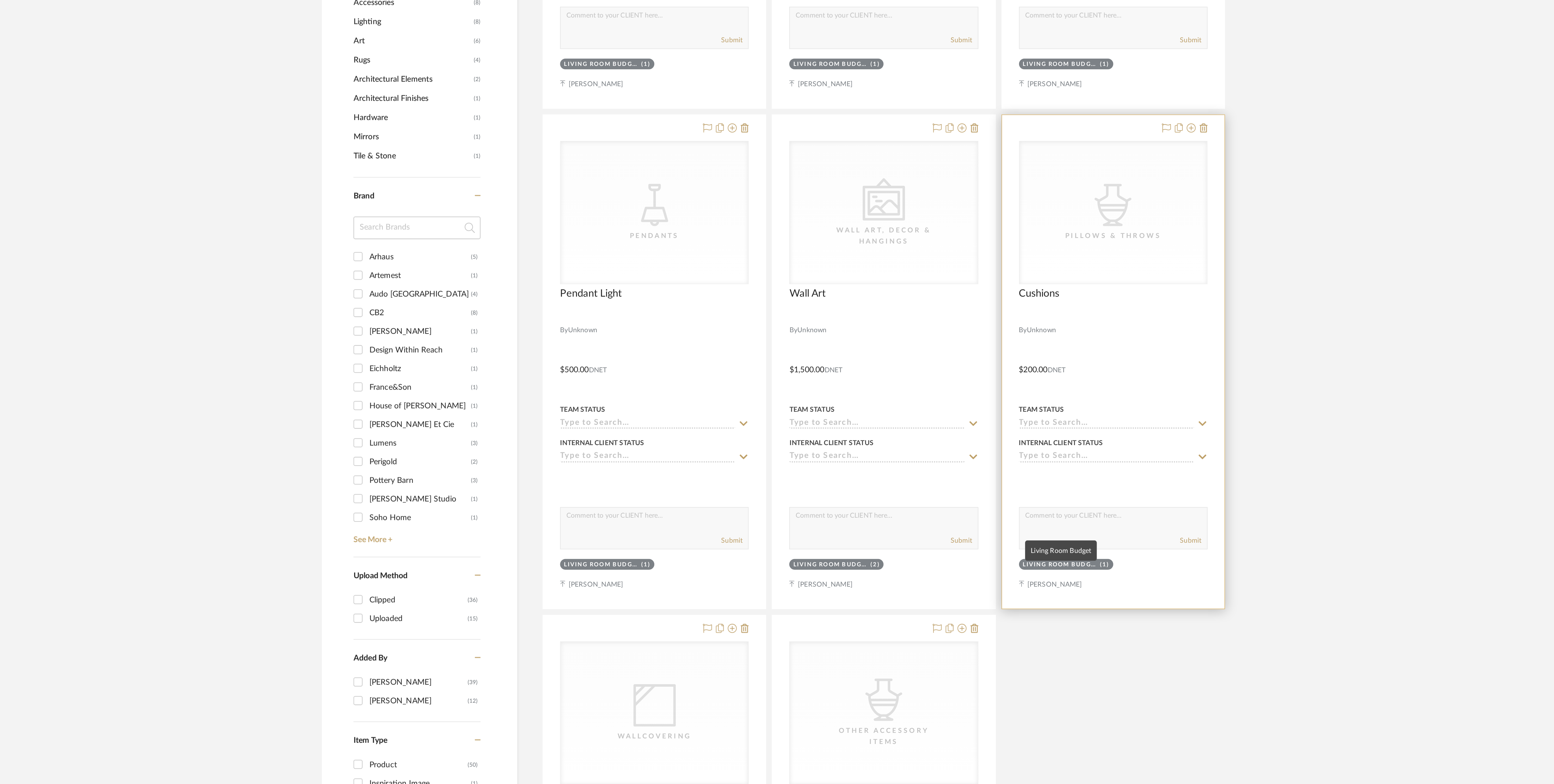
click at [936, 621] on div "Living Room Budget" at bounding box center [918, 620] width 37 height 4
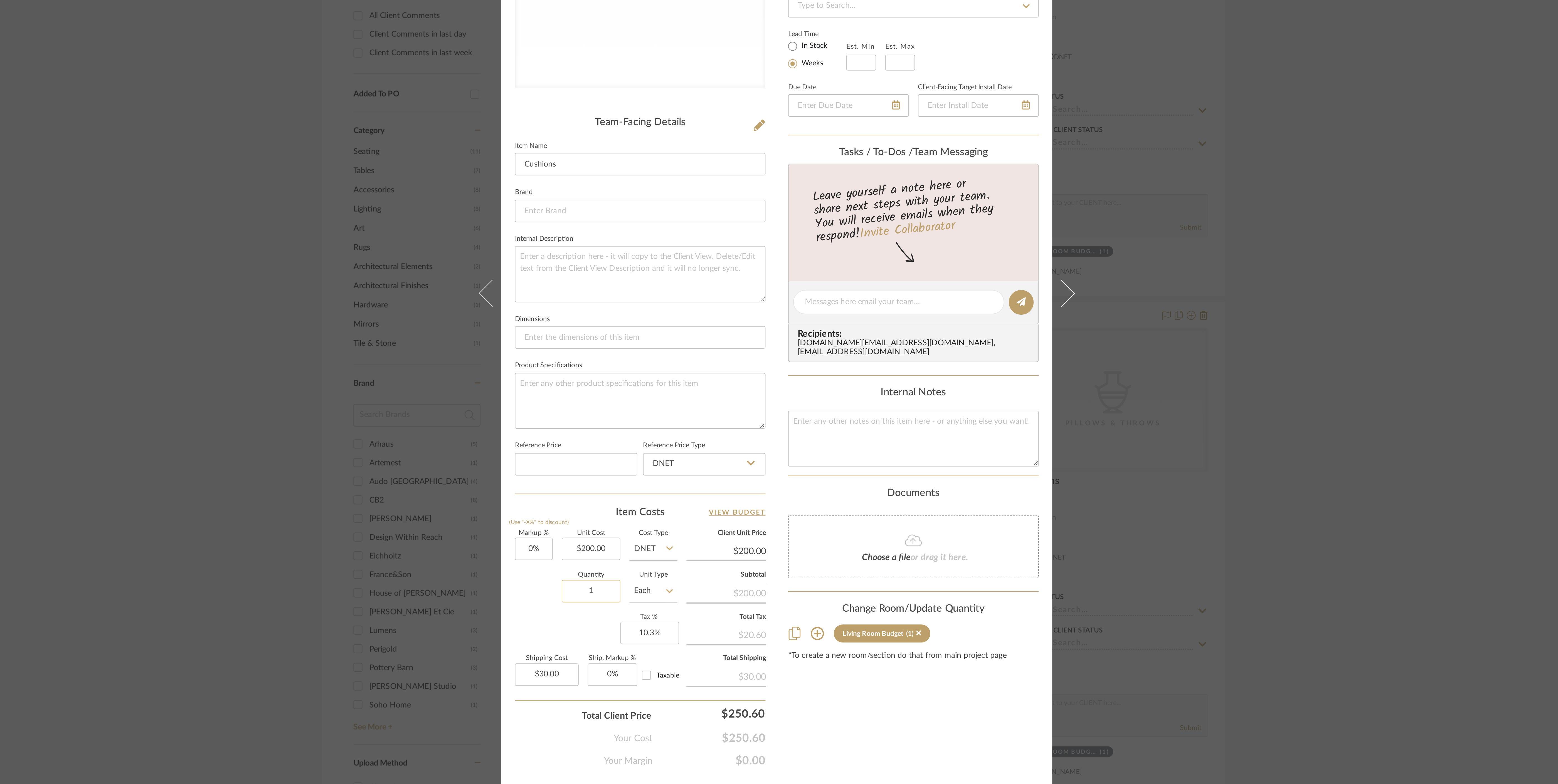
drag, startPoint x: 690, startPoint y: 542, endPoint x: 683, endPoint y: 542, distance: 7.0
click at [683, 542] on input "1" at bounding box center [688, 541] width 29 height 11
drag, startPoint x: 687, startPoint y: 543, endPoint x: 684, endPoint y: 543, distance: 3.0
click at [684, 543] on input "1" at bounding box center [688, 541] width 29 height 11
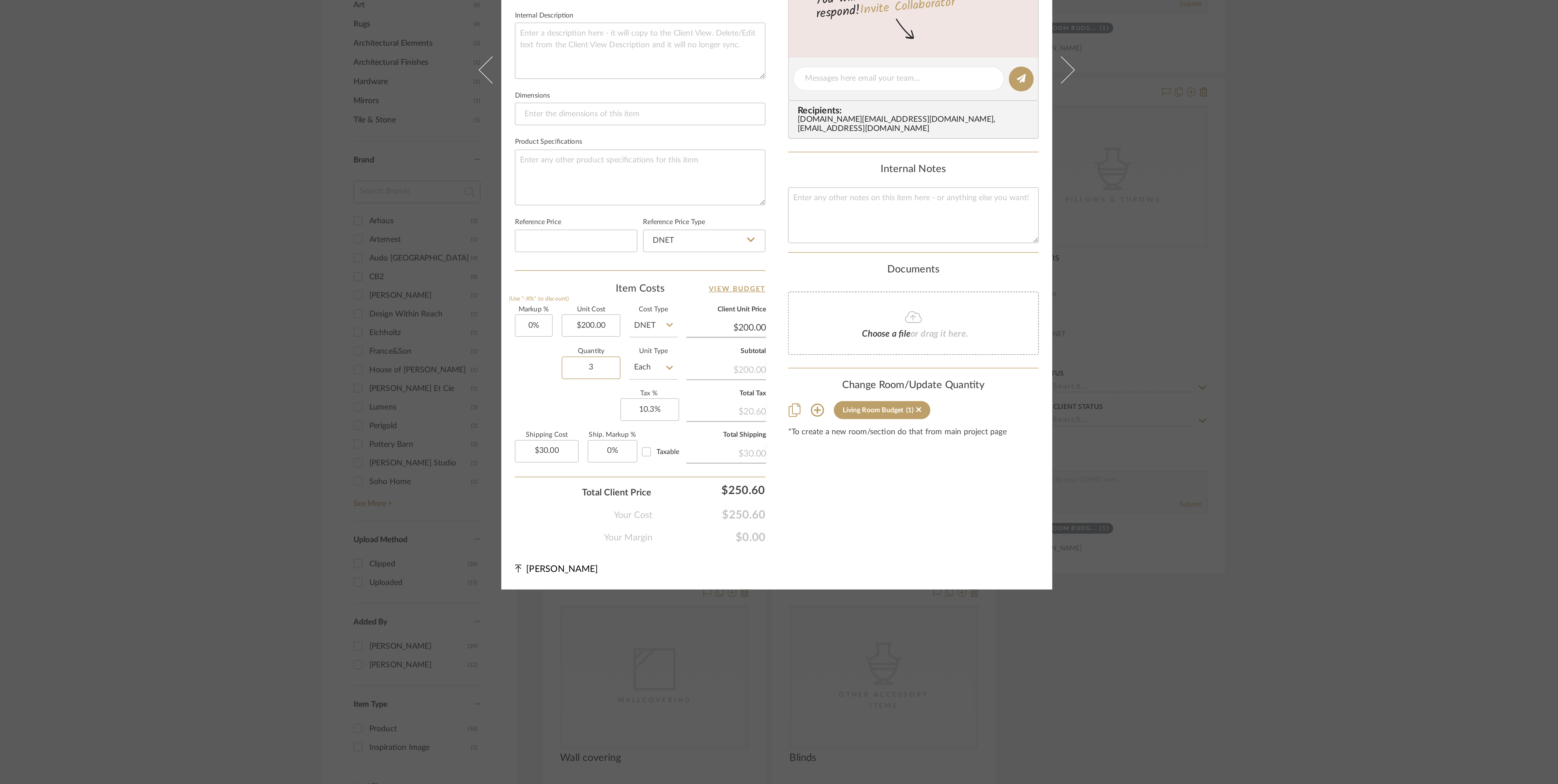
type input "3"
click at [808, 608] on div "Content here copies to Client View - confirm visibility there. Show in Client D…" at bounding box center [846, 400] width 123 height 456
type input "$90.00"
click at [1054, 513] on div "CategoryIconAccessories Created with Sketch. Pillows & Throws Bala and Cavi Hom…" at bounding box center [779, 392] width 1558 height 784
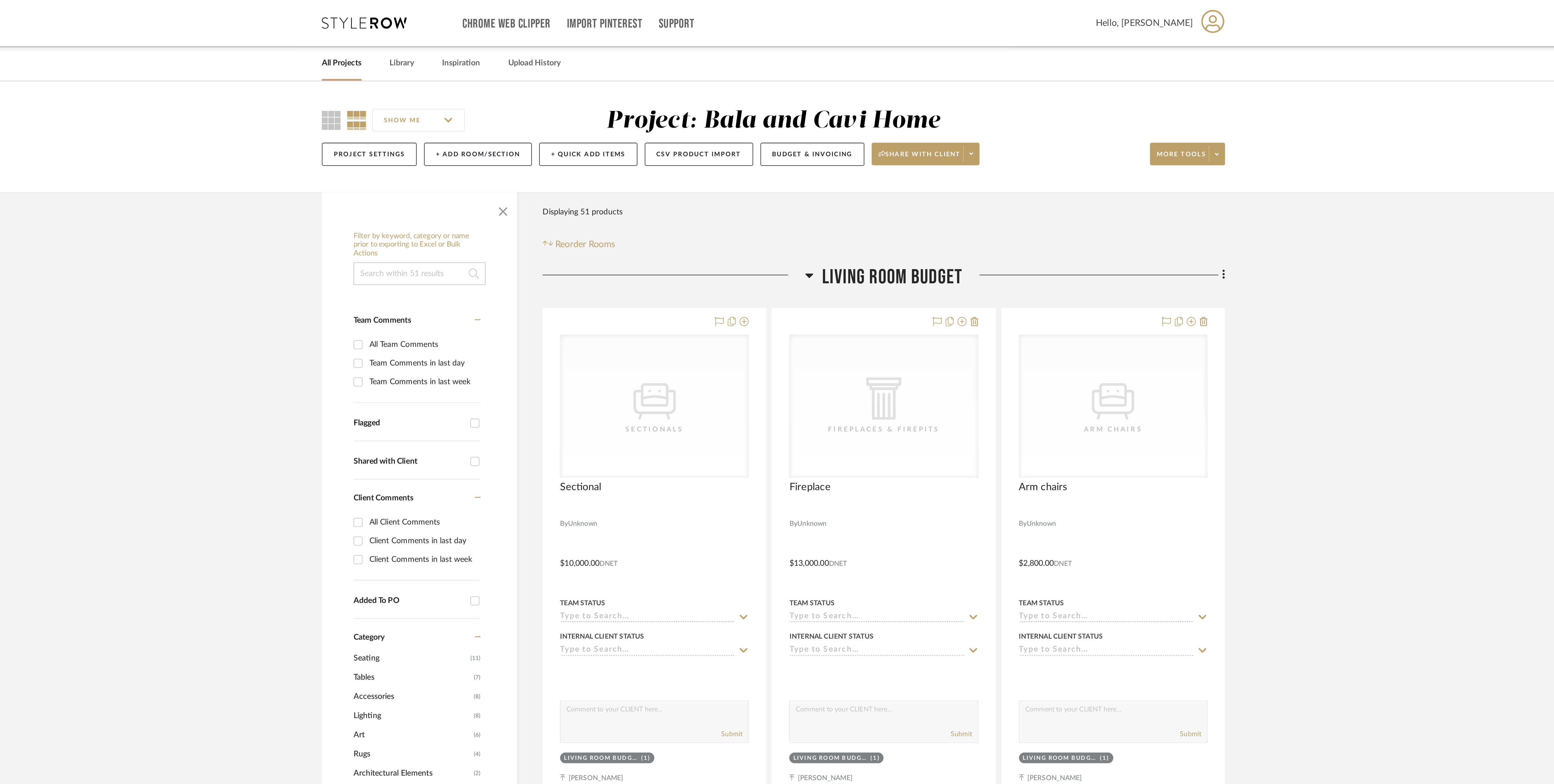
click at [796, 137] on icon at bounding box center [795, 135] width 4 height 7
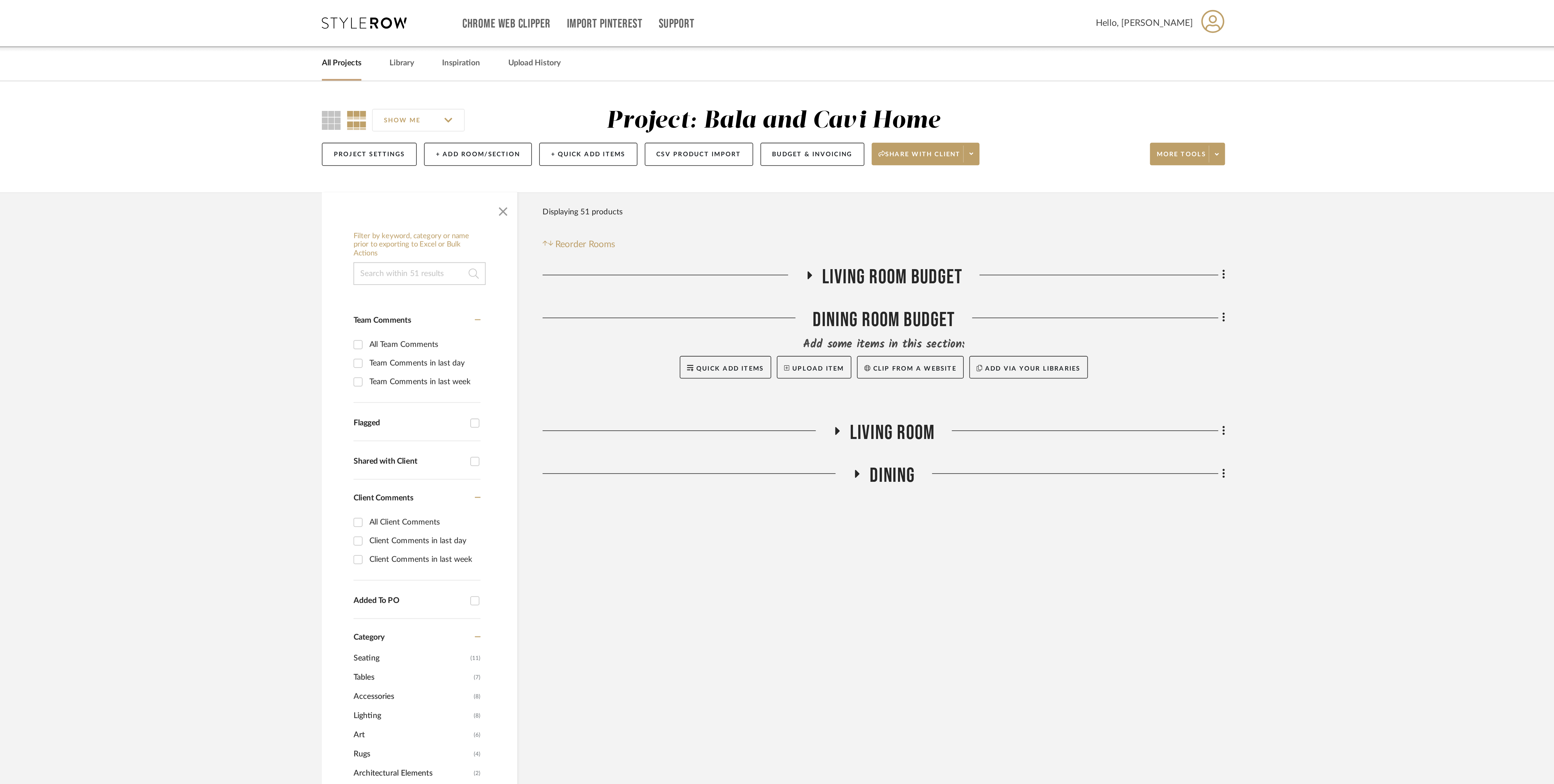
click at [819, 235] on icon at bounding box center [818, 233] width 7 height 4
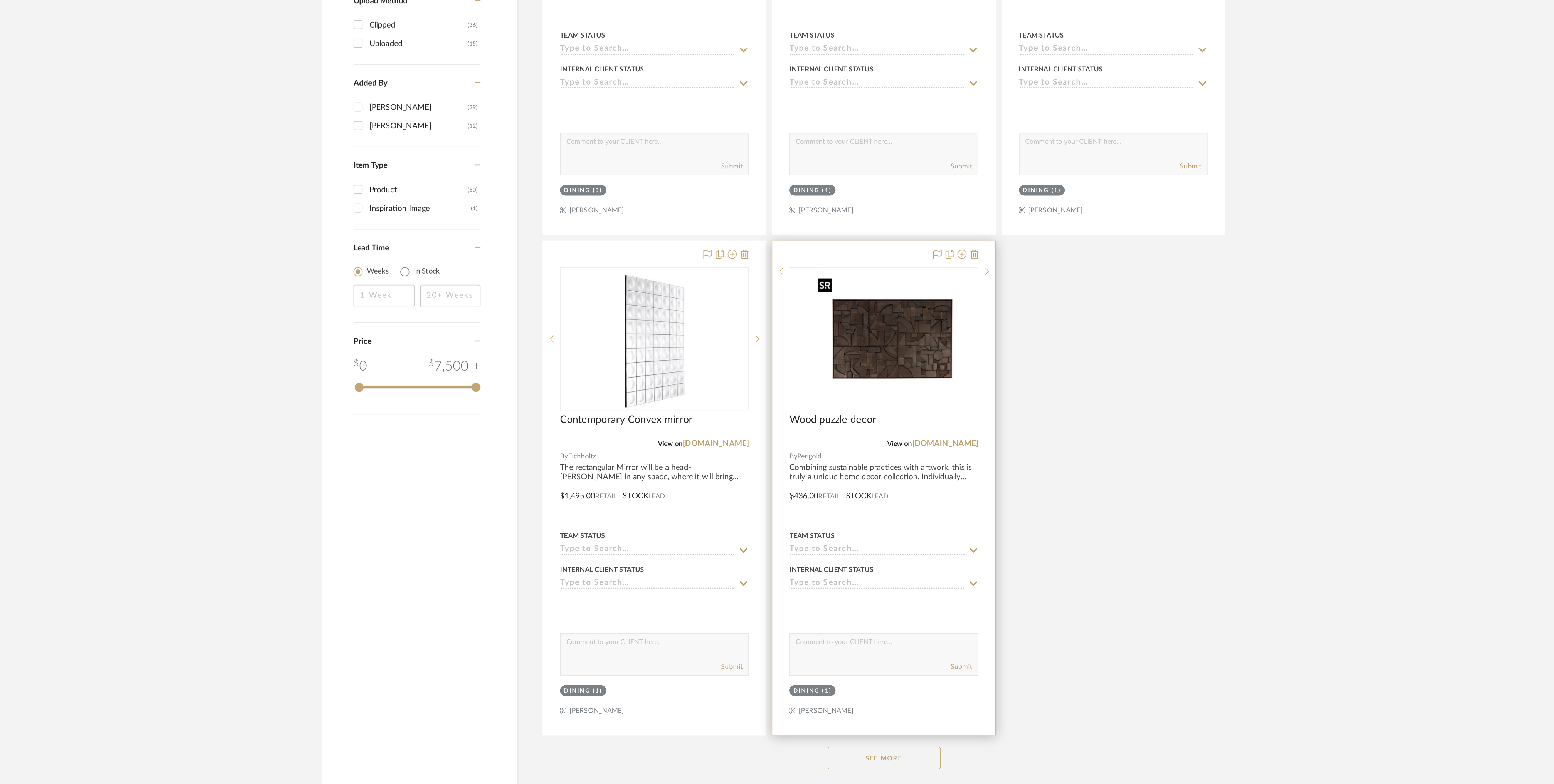
scroll to position [237, 0]
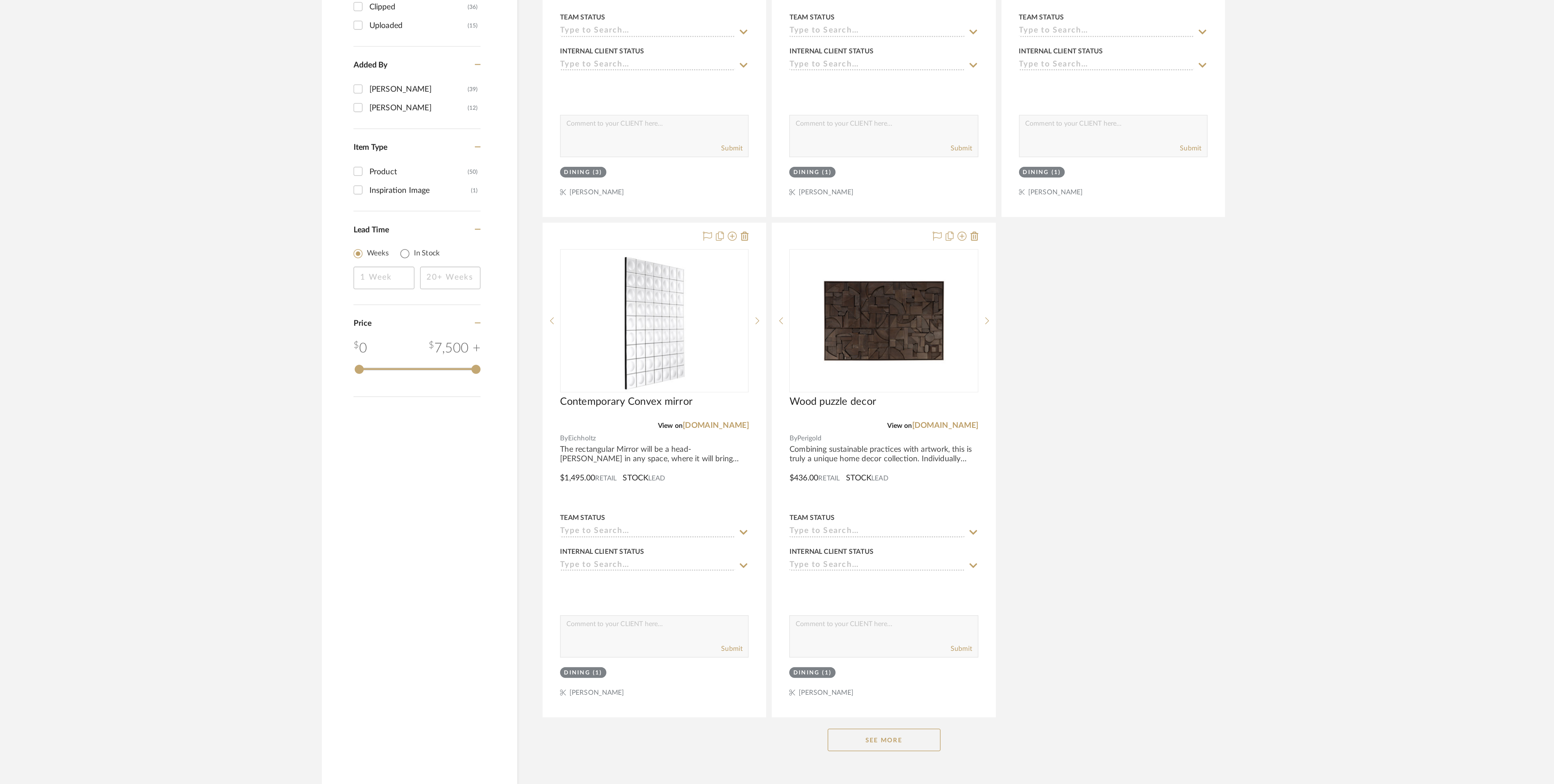
click at [837, 762] on button "See More" at bounding box center [831, 762] width 56 height 11
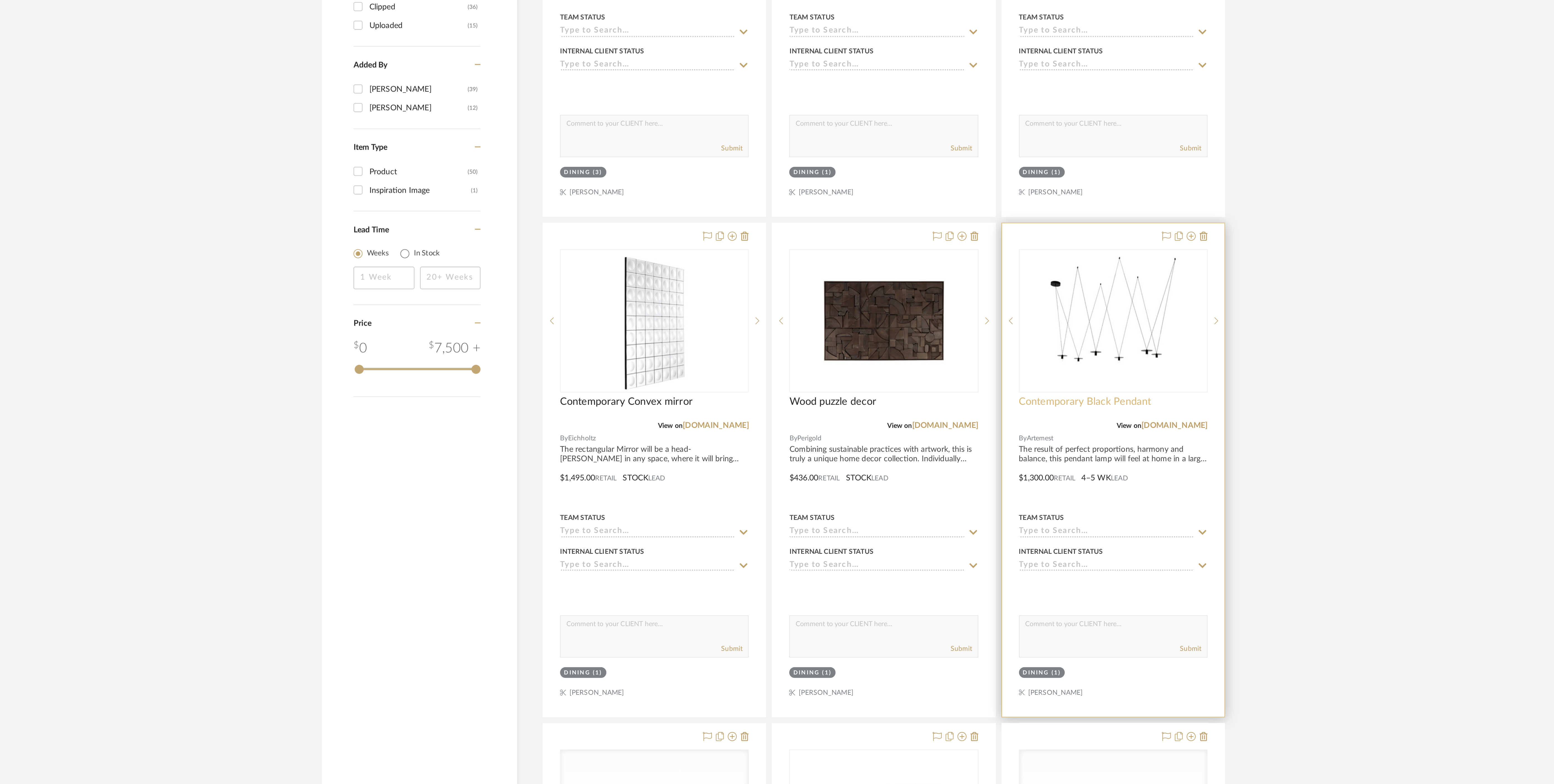
scroll to position [475, 0]
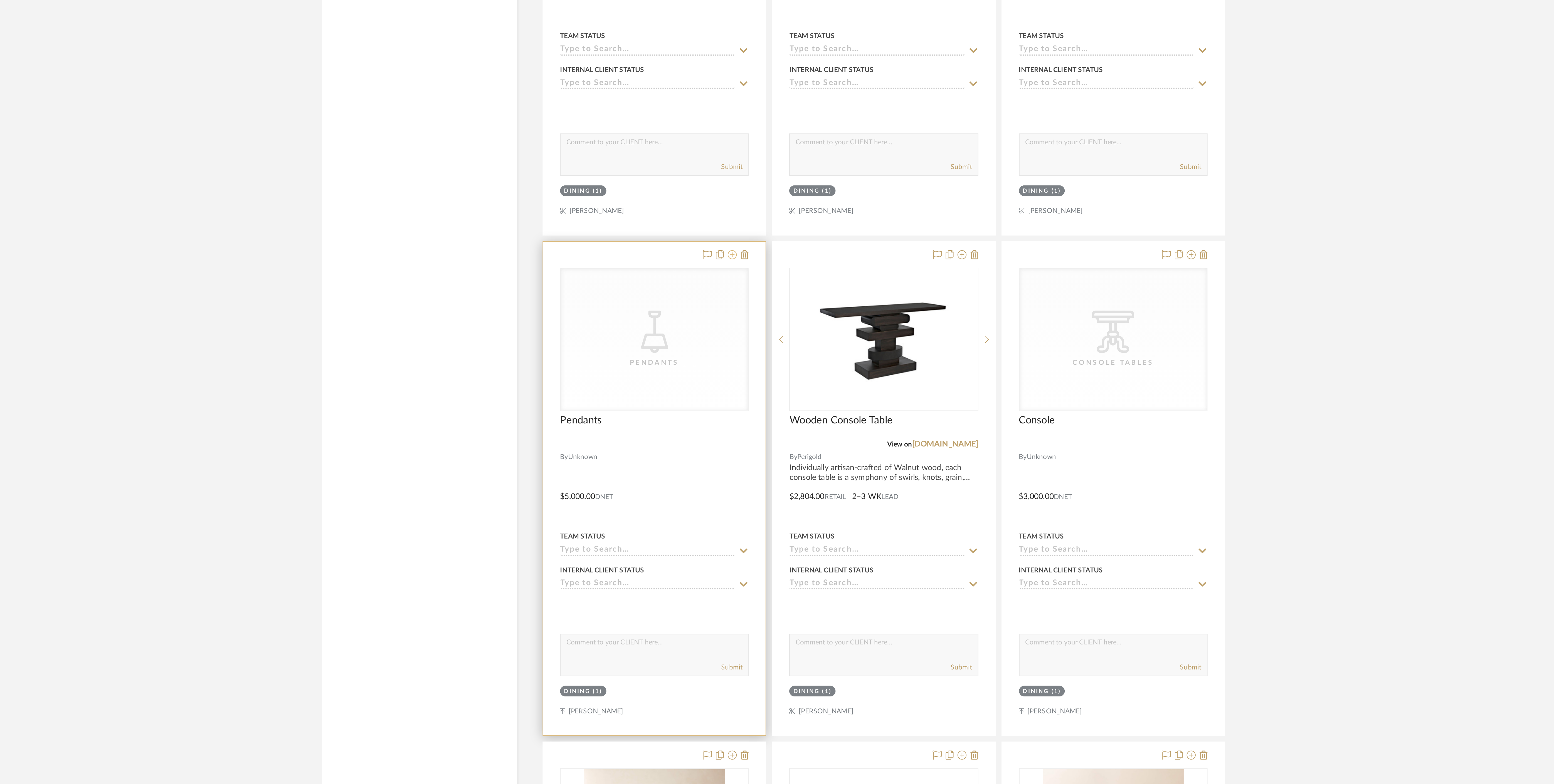
click at [757, 525] on icon at bounding box center [756, 523] width 4 height 4
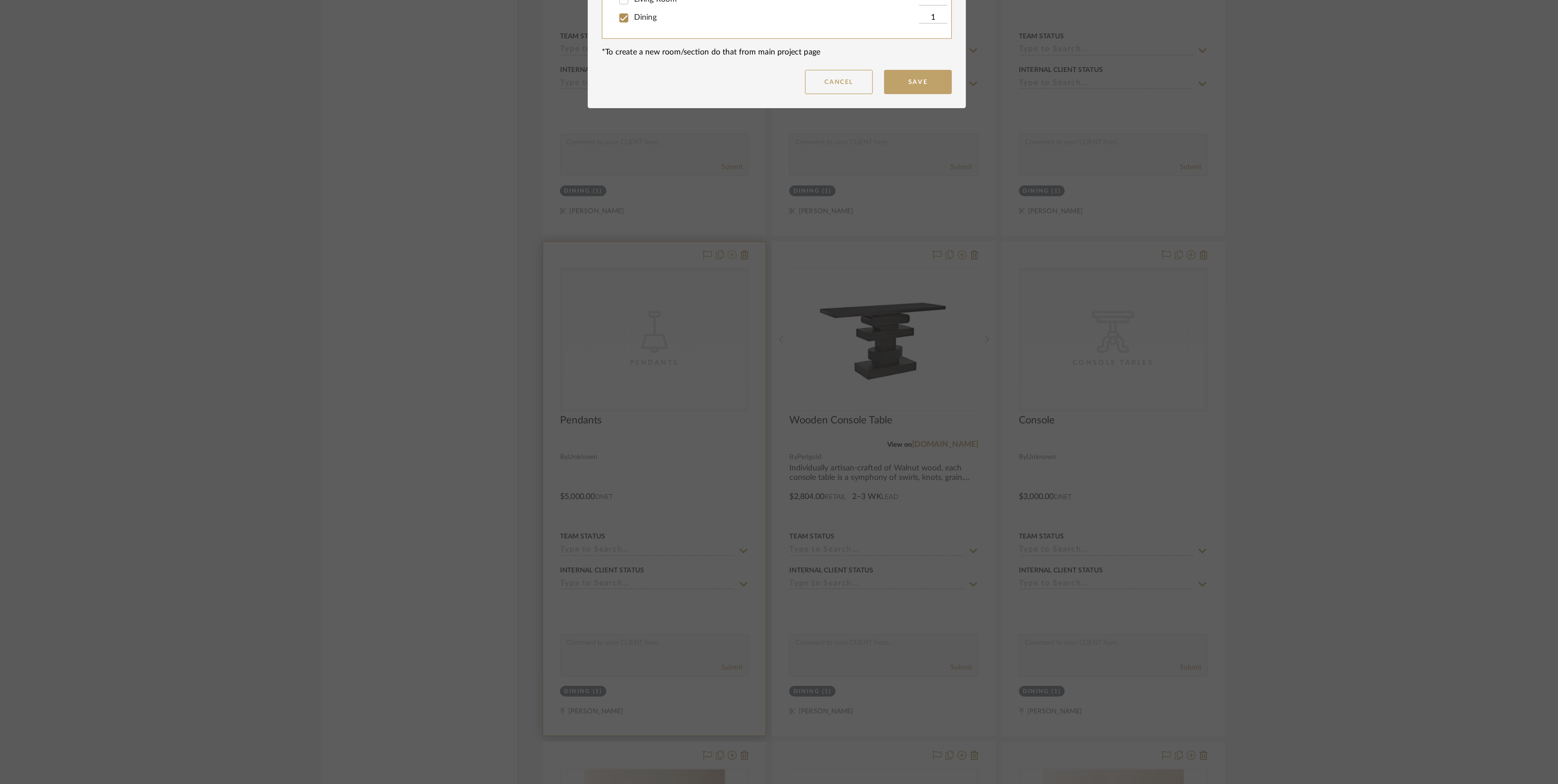
scroll to position [0, 0]
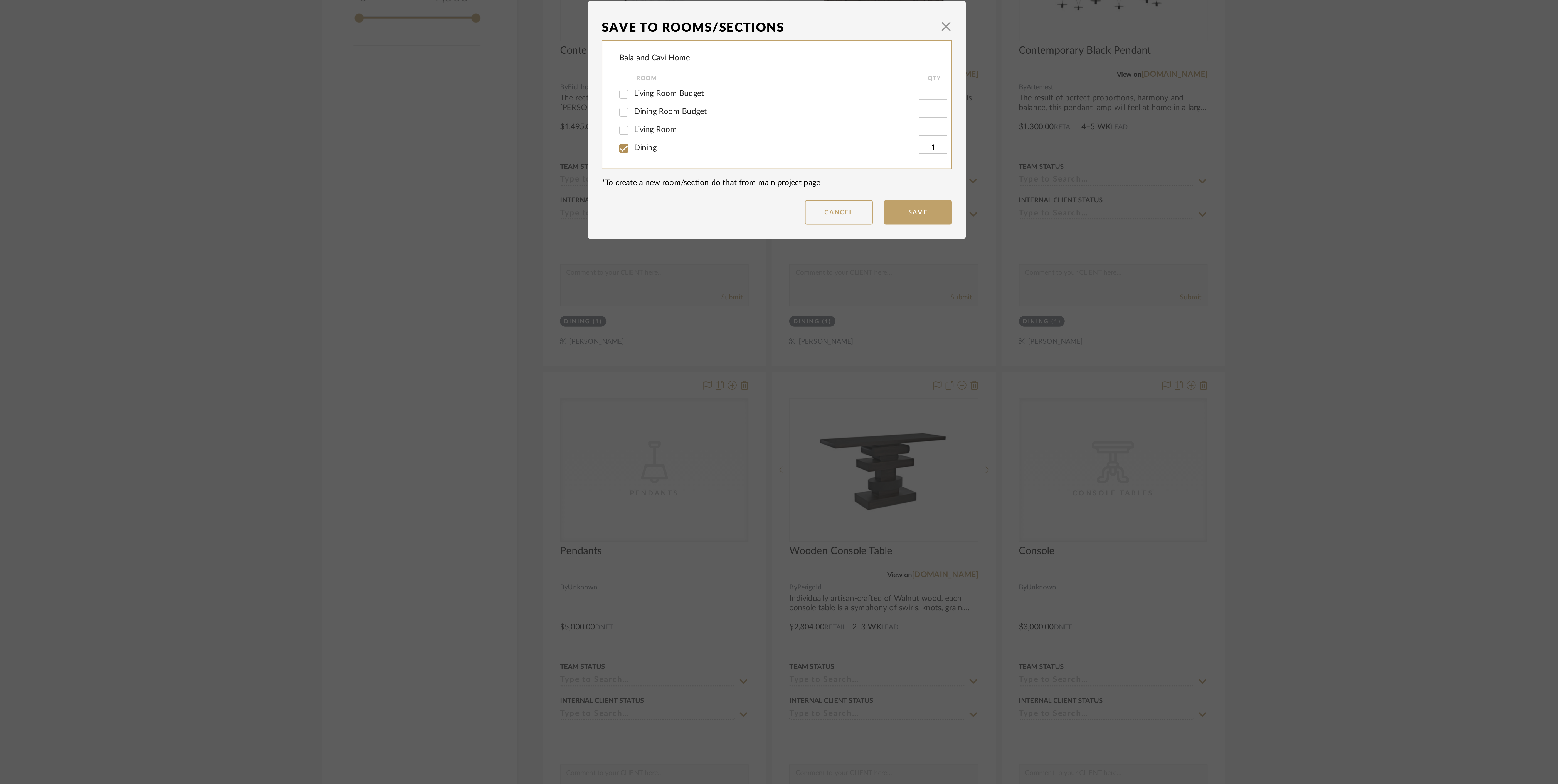
click at [720, 389] on span "Dining Room Budget" at bounding box center [726, 388] width 36 height 4
click at [708, 389] on input "Dining Room Budget" at bounding box center [703, 388] width 9 height 9
checkbox input "true"
type input "1"
click at [712, 404] on span "Dining" at bounding box center [714, 406] width 11 height 4
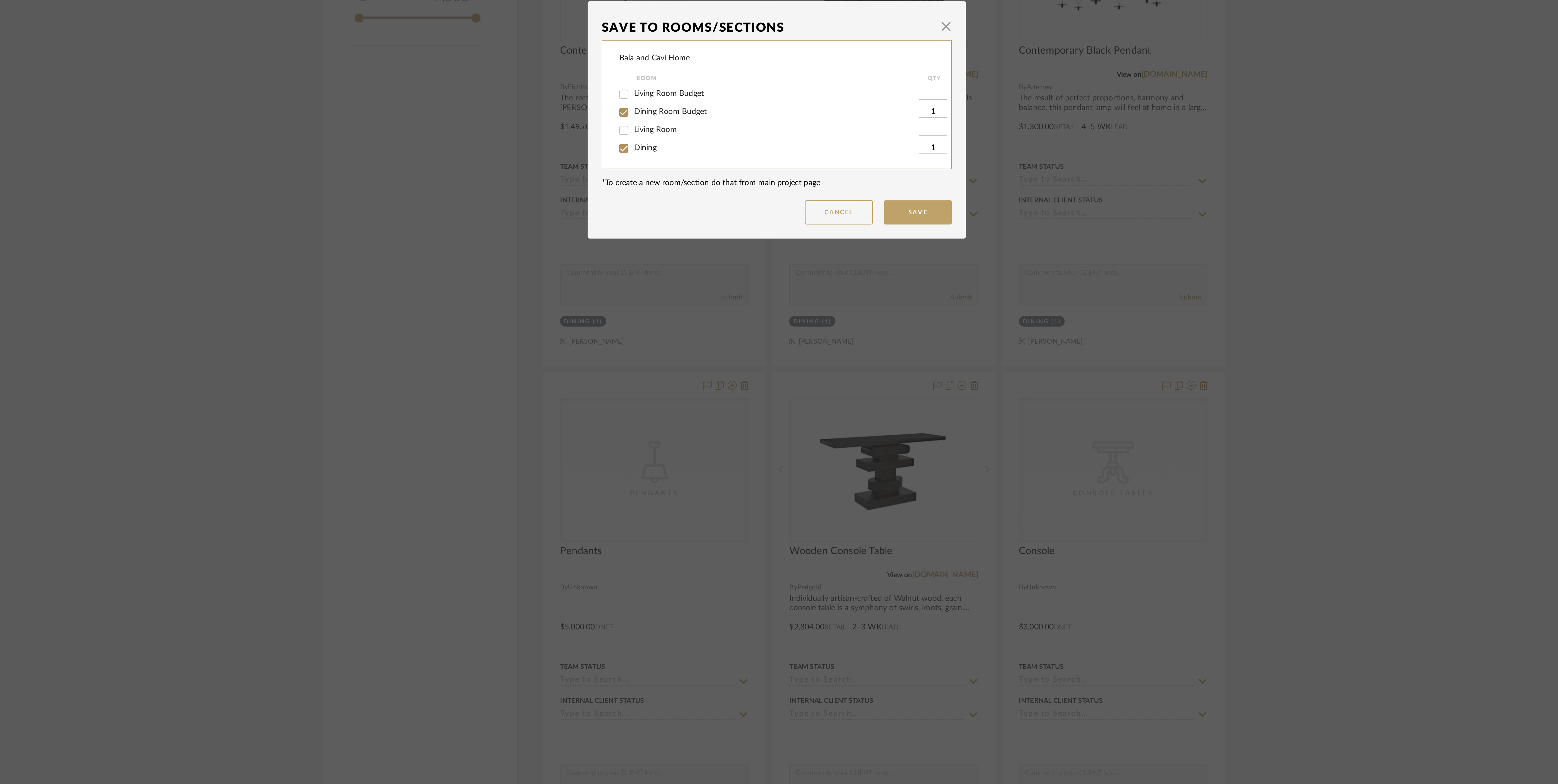
click at [708, 404] on input "Dining" at bounding box center [703, 406] width 9 height 9
checkbox input "false"
click at [858, 438] on button "Save" at bounding box center [848, 438] width 33 height 12
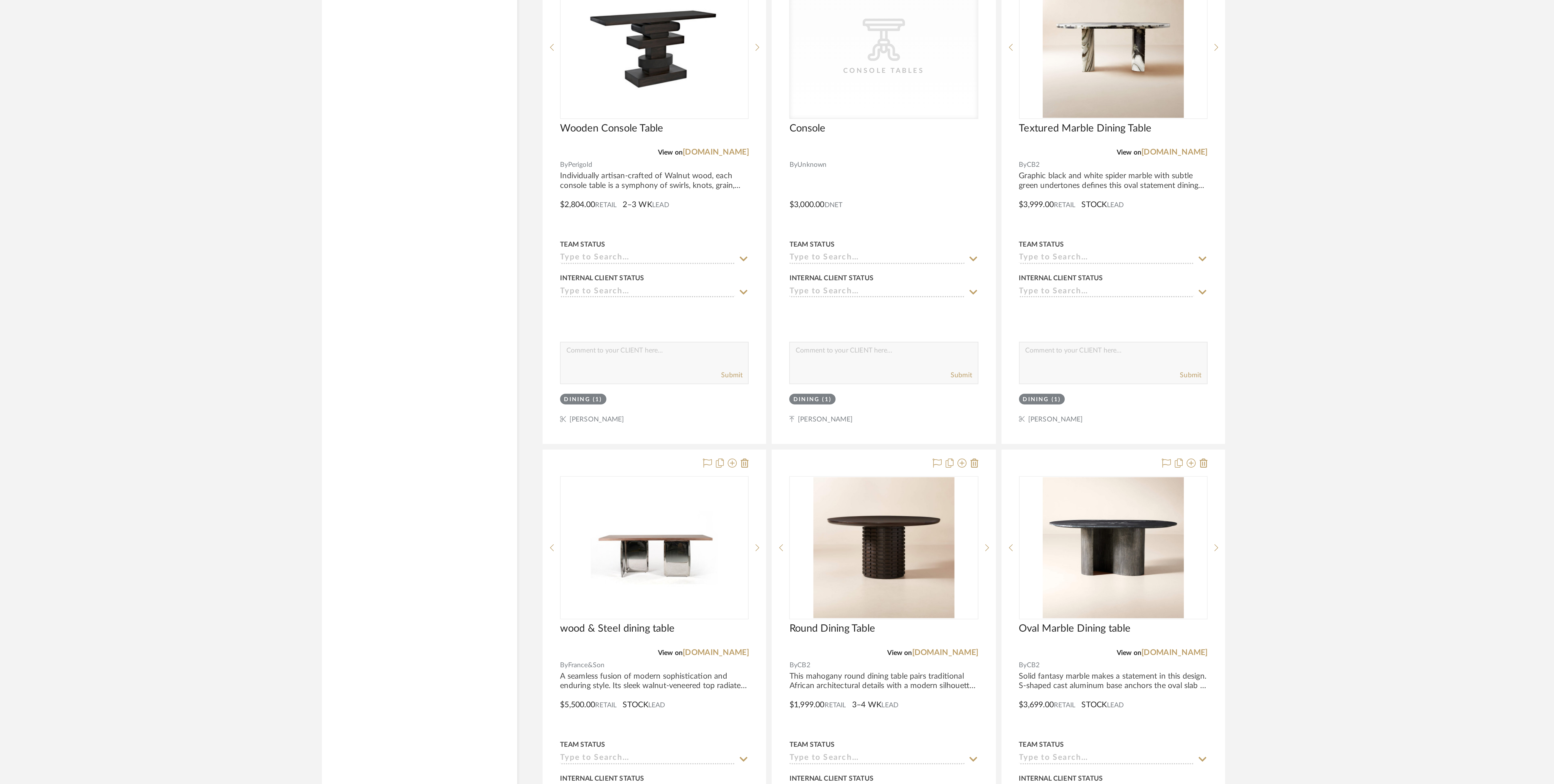
scroll to position [834, 0]
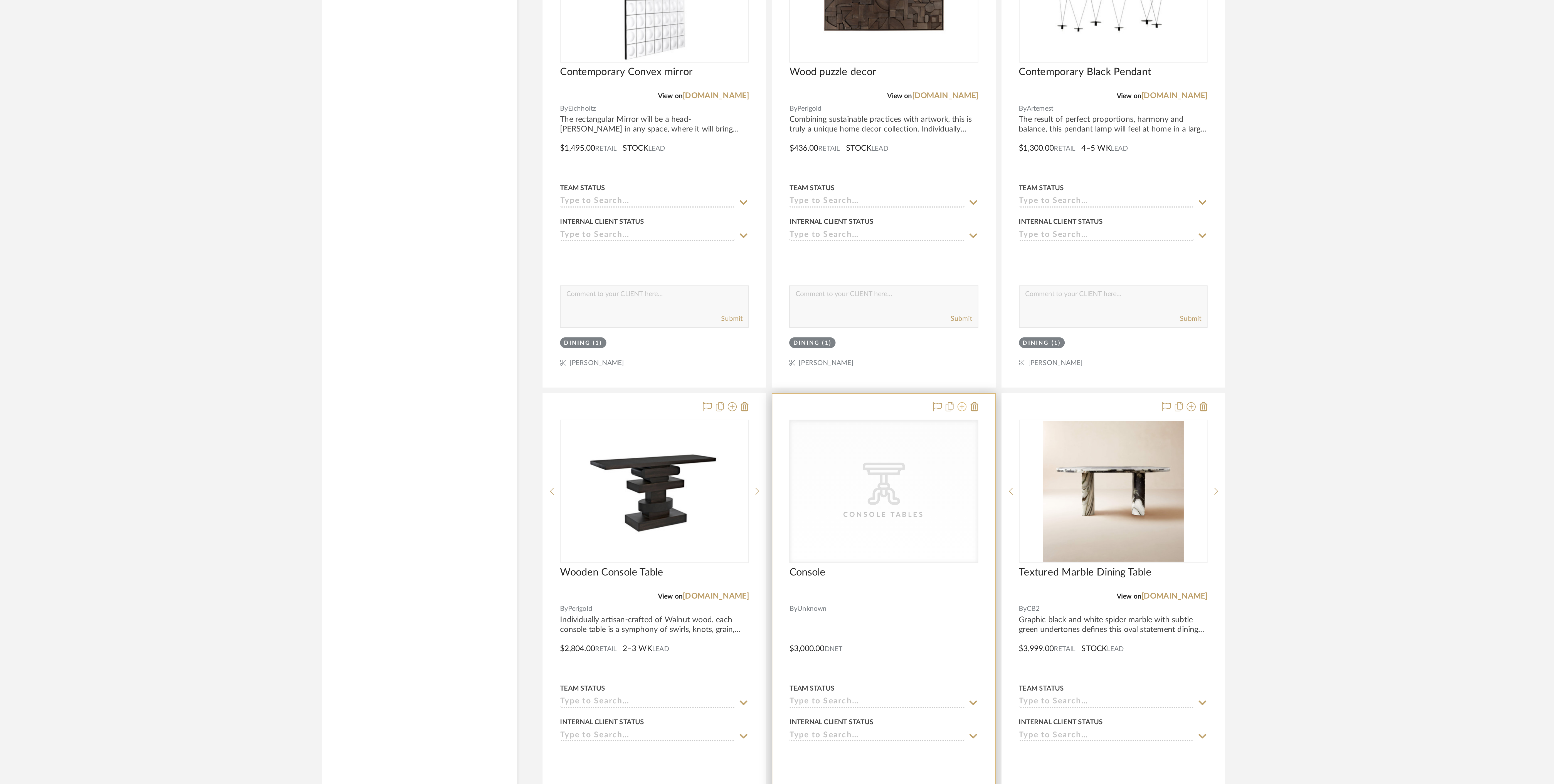
click at [871, 382] on icon at bounding box center [870, 380] width 4 height 4
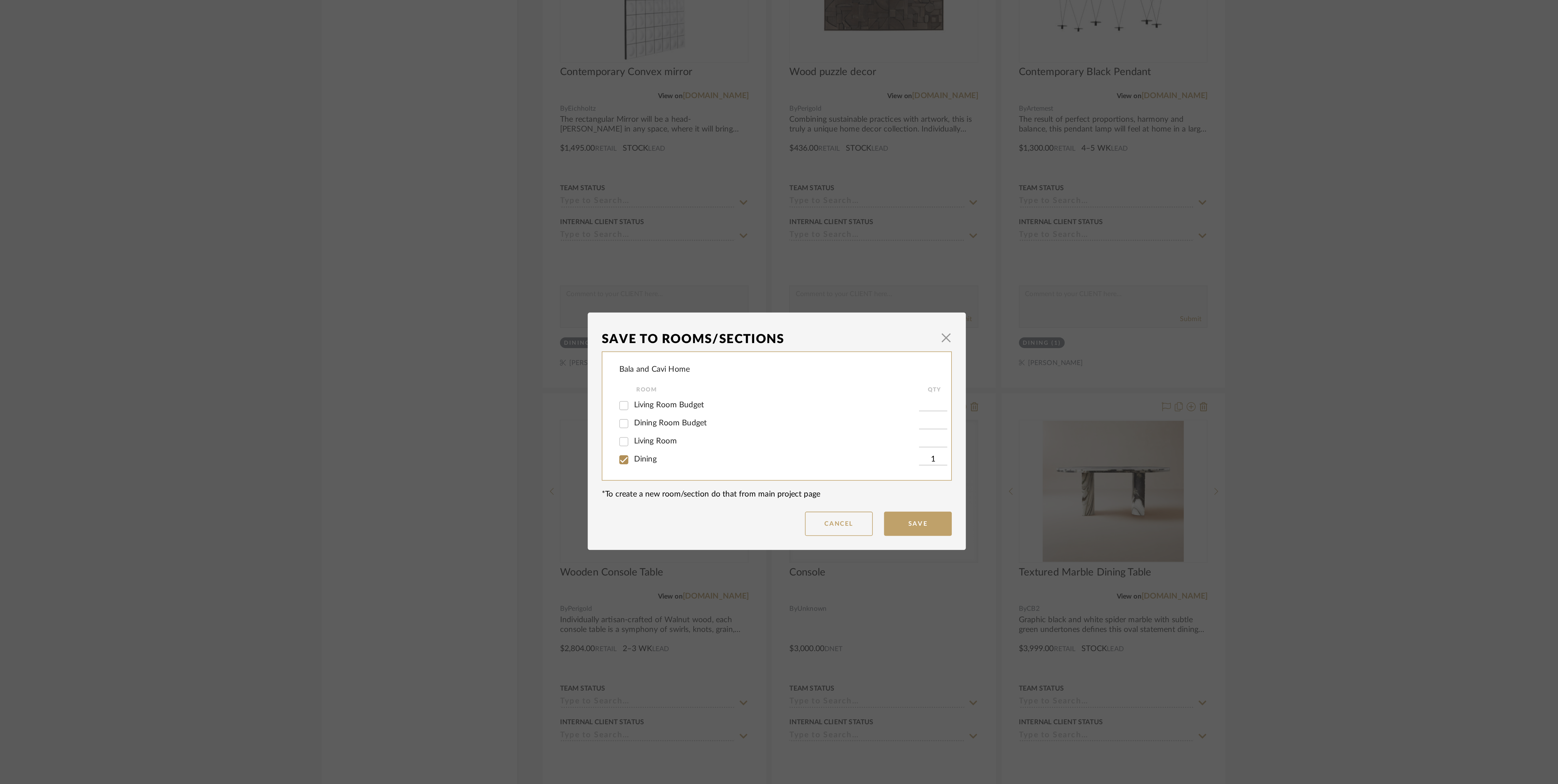
drag, startPoint x: 717, startPoint y: 387, endPoint x: 717, endPoint y: 390, distance: 3.0
click at [717, 387] on span "Dining Room Budget" at bounding box center [726, 388] width 36 height 4
click at [708, 387] on input "Dining Room Budget" at bounding box center [703, 388] width 9 height 9
checkbox input "true"
type input "1"
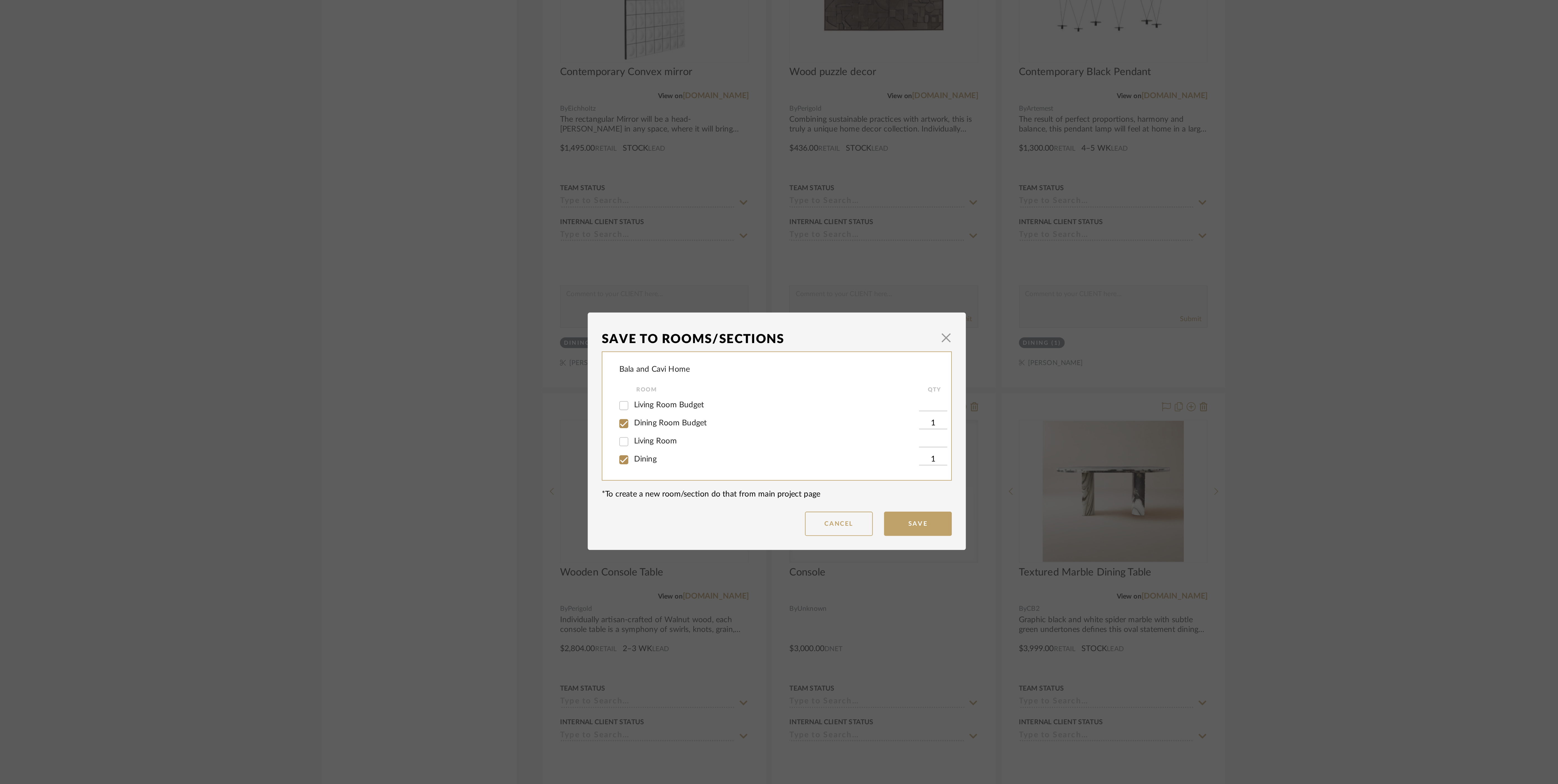
click at [710, 406] on span "Dining" at bounding box center [714, 406] width 11 height 4
click at [708, 406] on input "Dining" at bounding box center [703, 406] width 9 height 9
checkbox input "false"
click at [850, 441] on button "Save" at bounding box center [848, 438] width 33 height 12
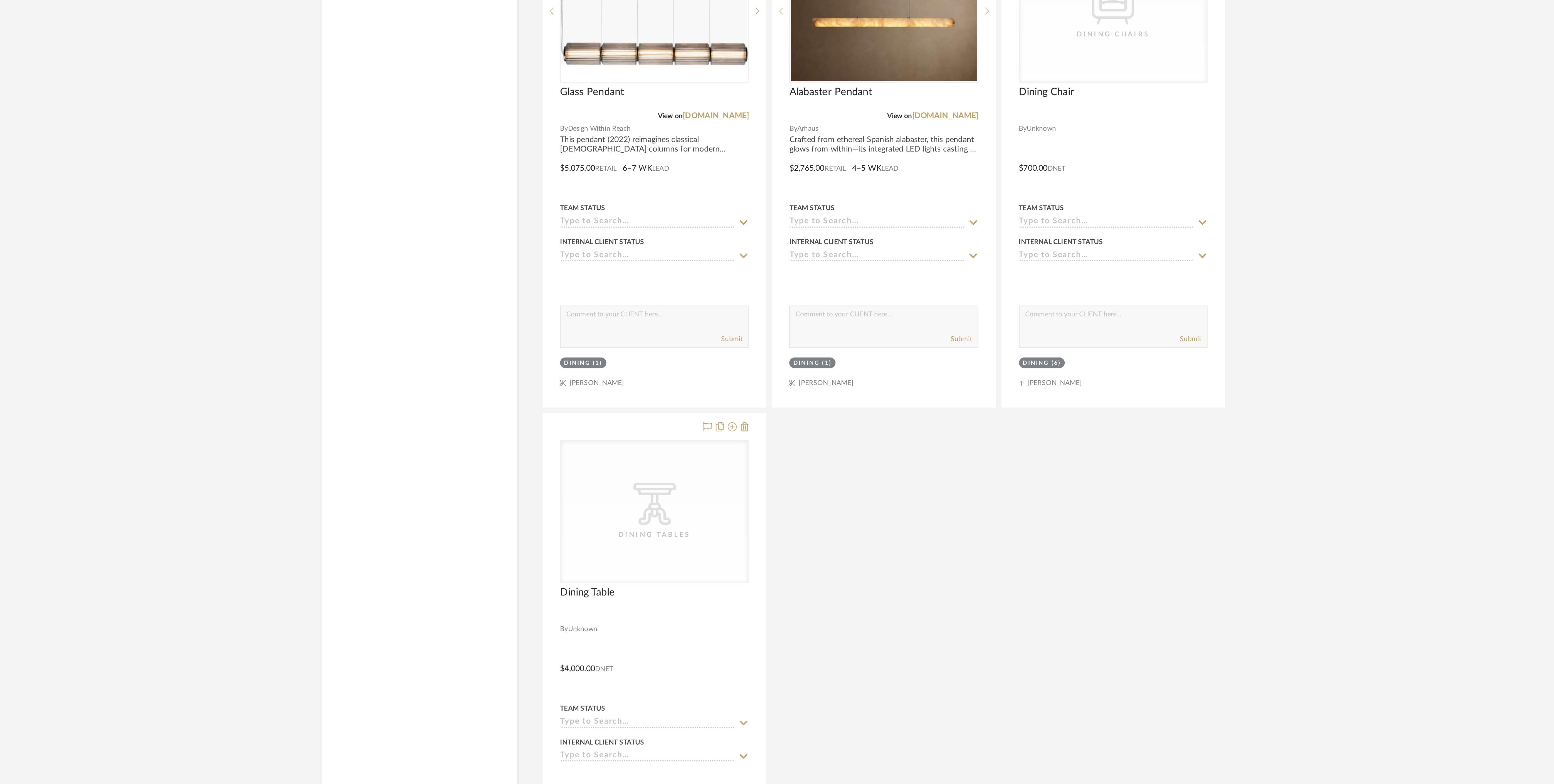
scroll to position [1471, 0]
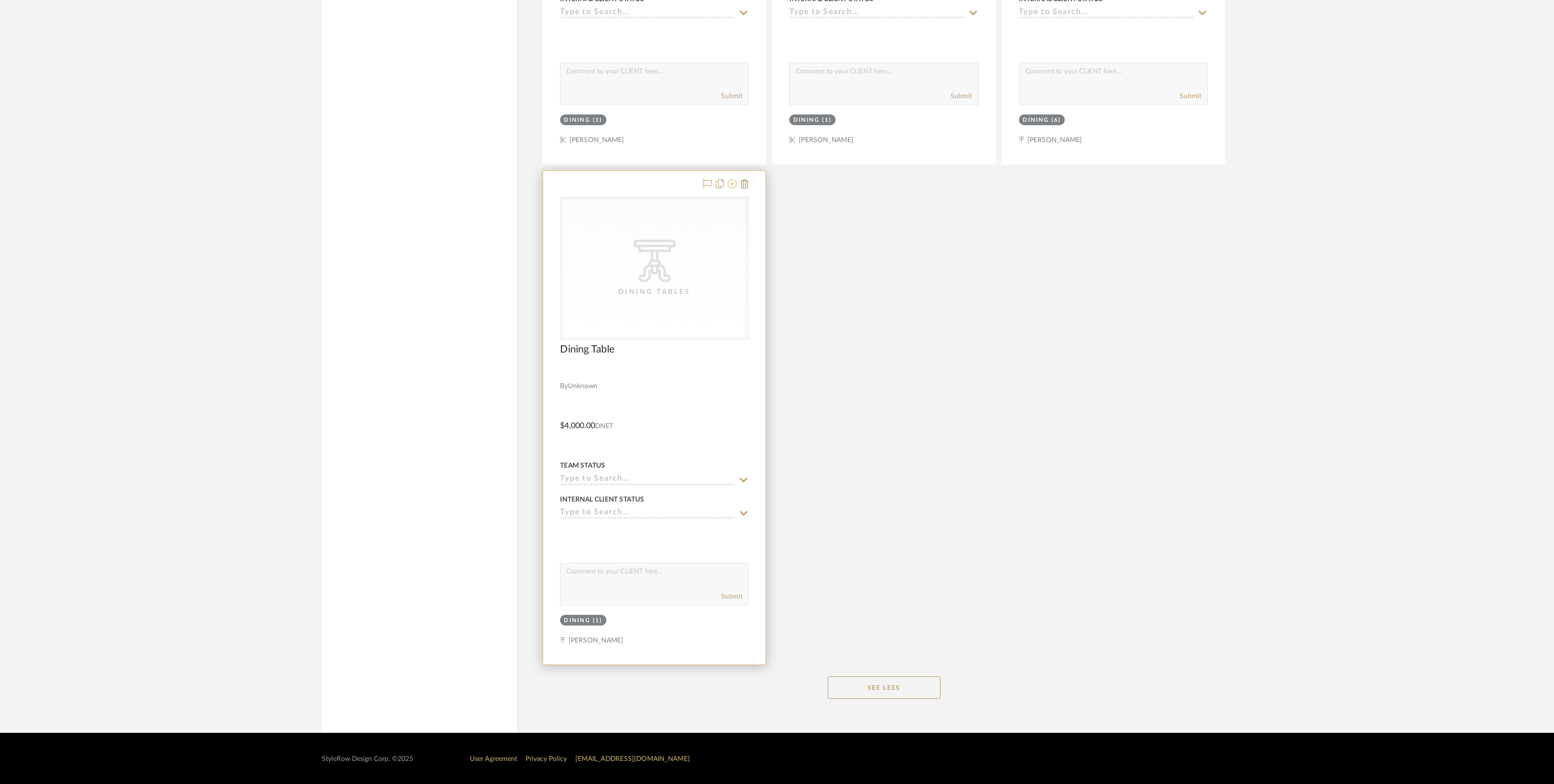
click at [757, 487] on icon at bounding box center [756, 488] width 4 height 4
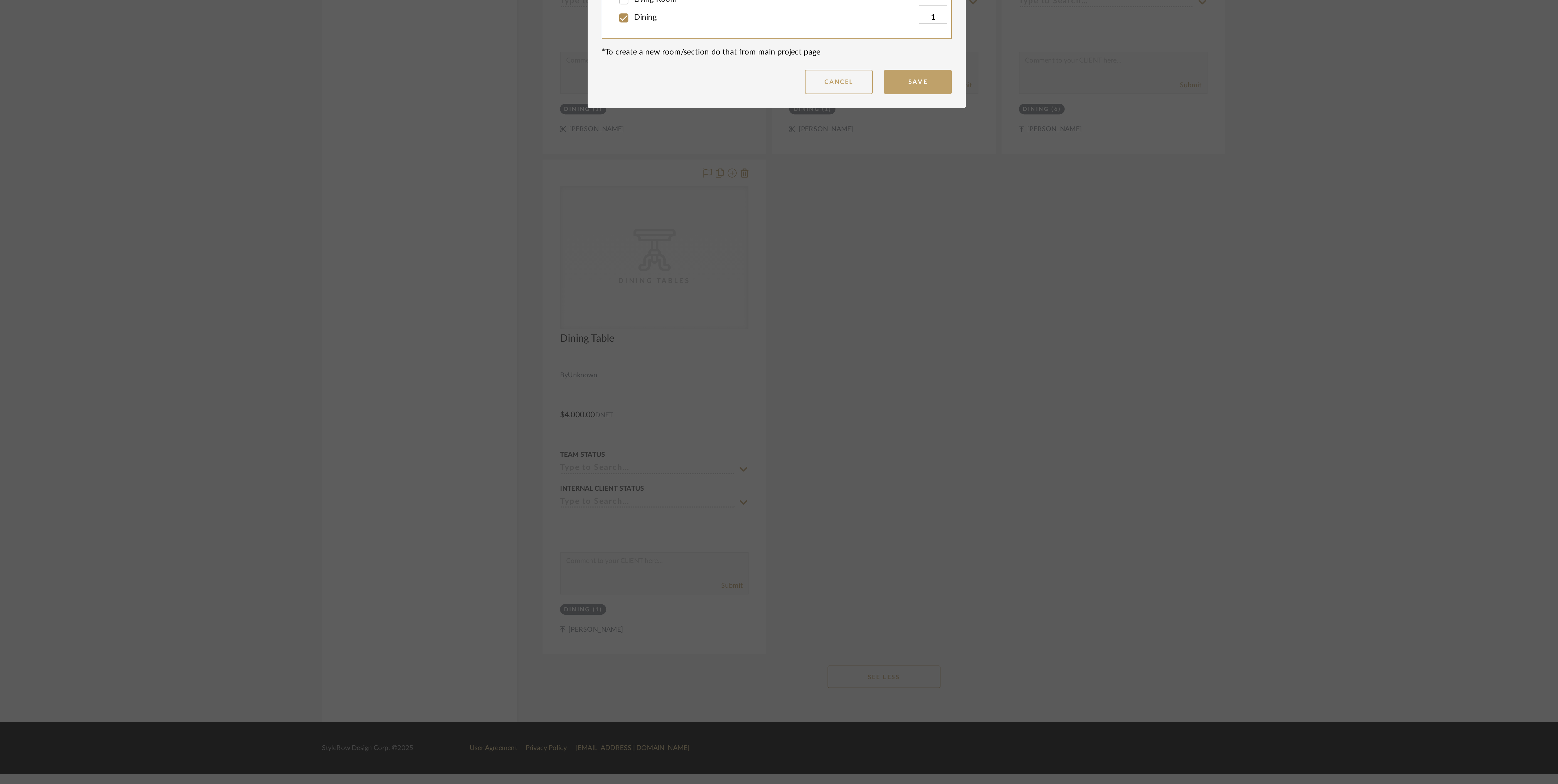
scroll to position [0, 0]
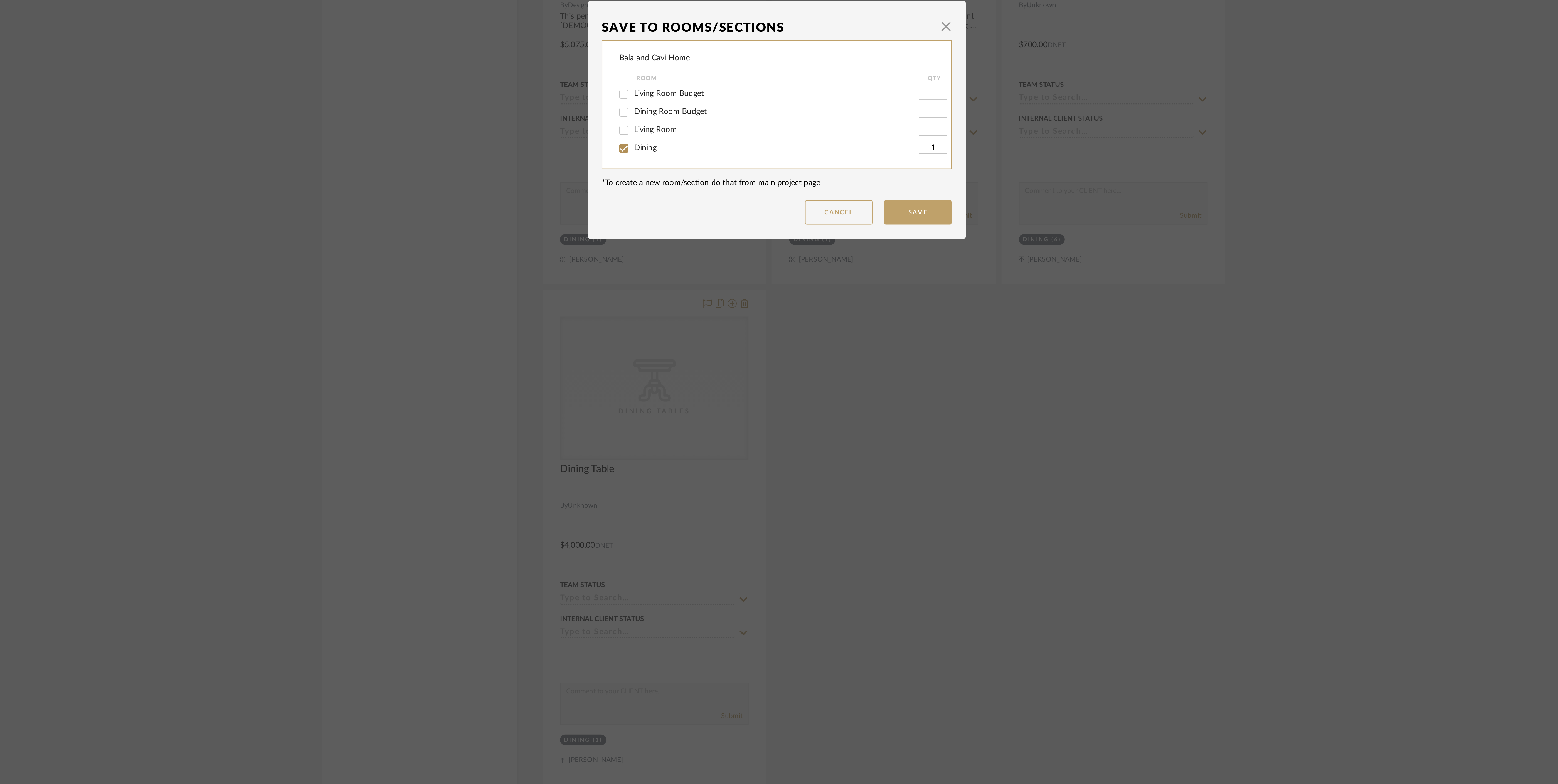
click at [730, 388] on span "Dining Room Budget" at bounding box center [726, 388] width 36 height 4
click at [708, 388] on input "Dining Room Budget" at bounding box center [703, 388] width 9 height 9
checkbox input "true"
type input "1"
drag, startPoint x: 713, startPoint y: 407, endPoint x: 721, endPoint y: 408, distance: 8.1
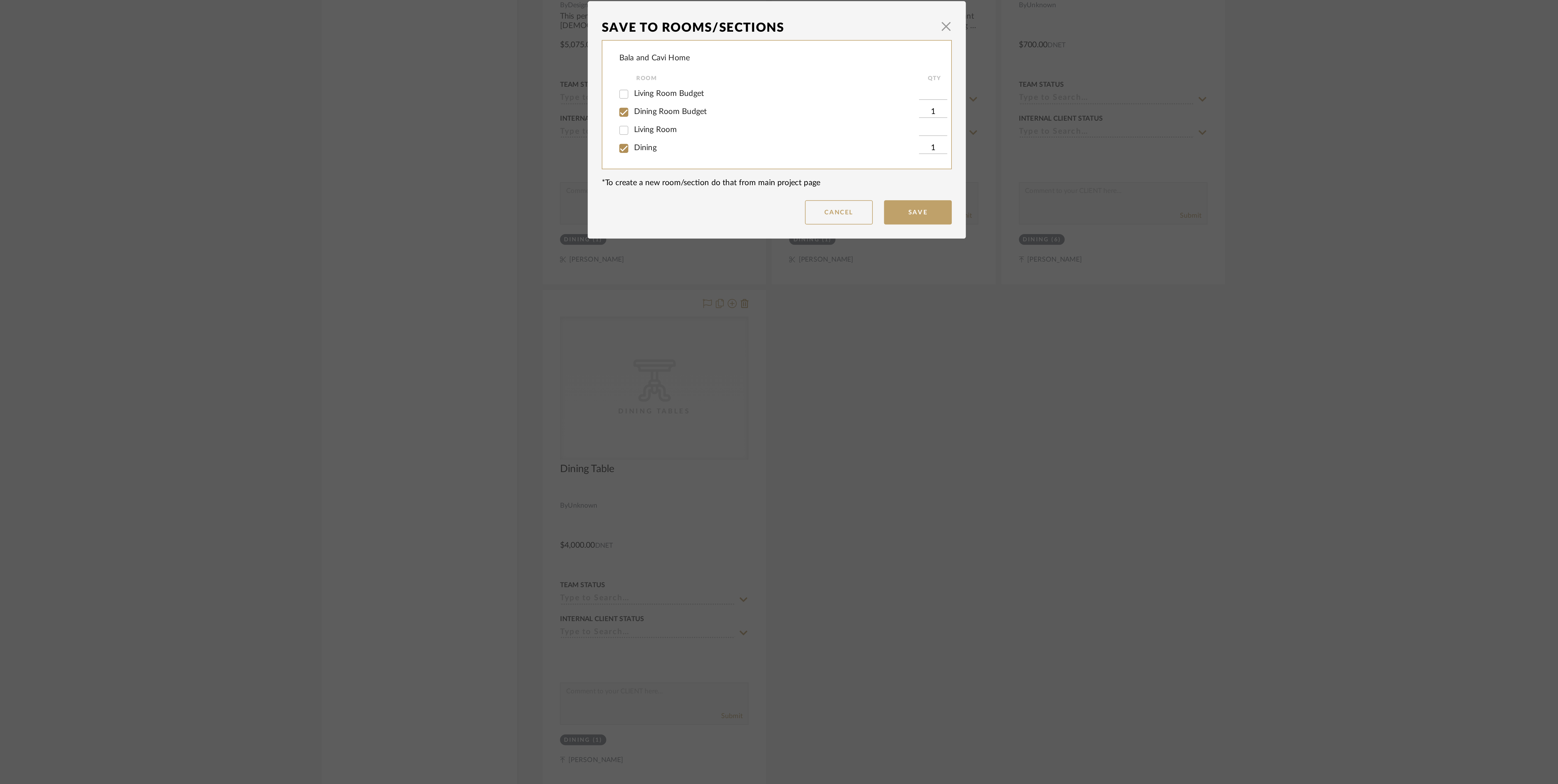
click at [713, 407] on span "Dining" at bounding box center [714, 406] width 11 height 4
click at [708, 407] on input "Dining" at bounding box center [703, 406] width 9 height 9
checkbox input "false"
click at [855, 441] on button "Save" at bounding box center [848, 438] width 33 height 12
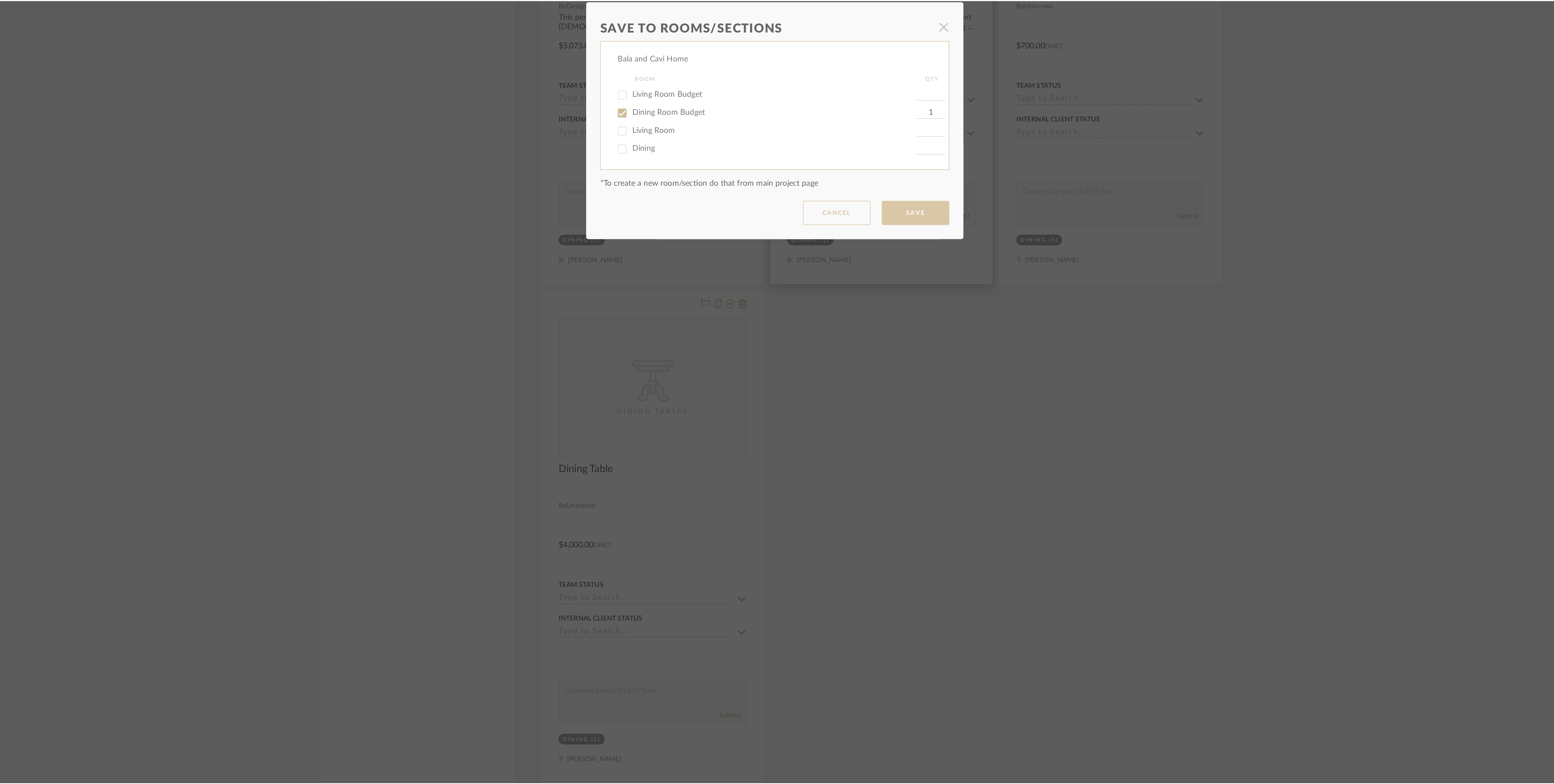
scroll to position [1223, 0]
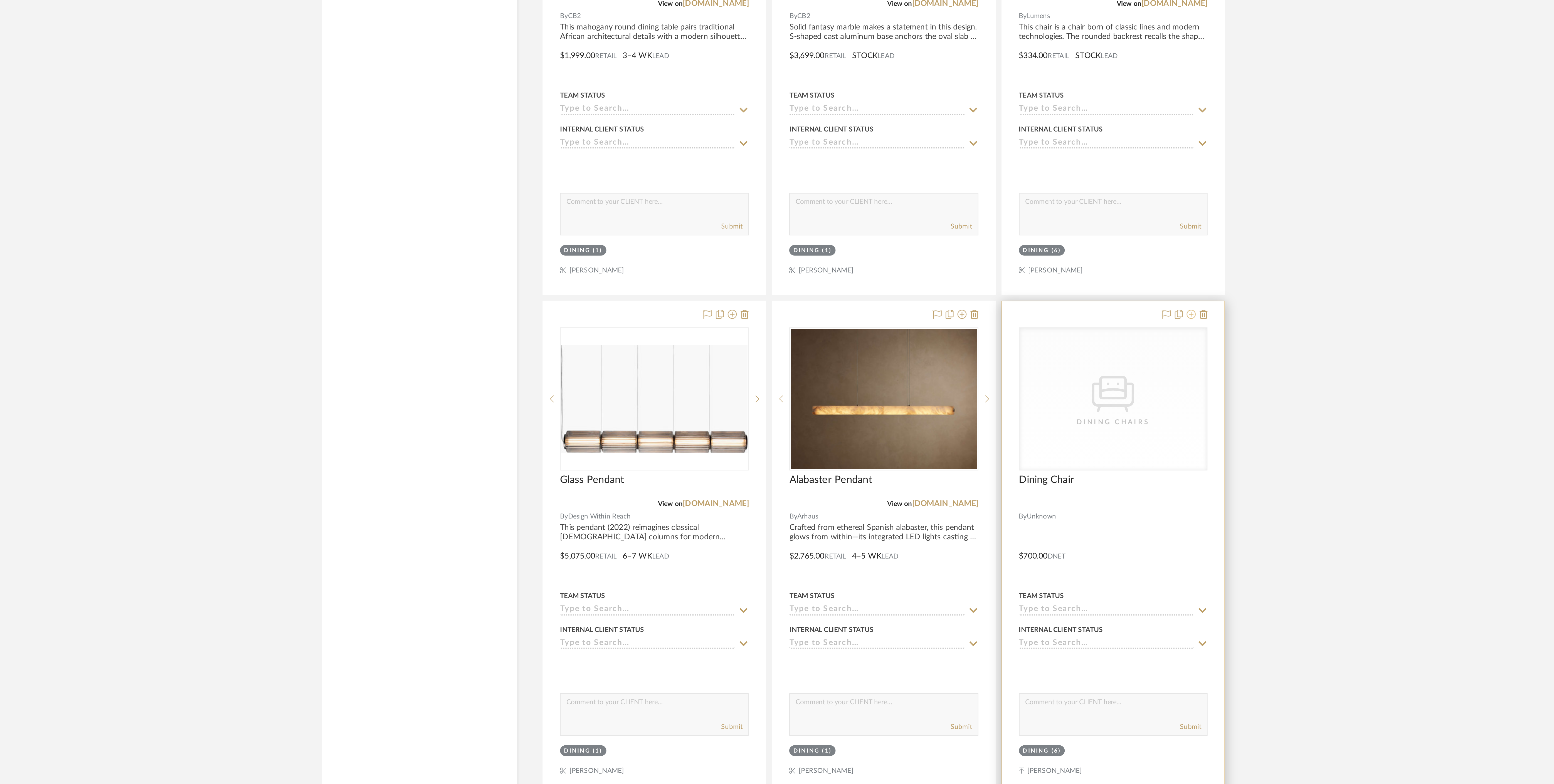
click at [984, 487] on icon at bounding box center [983, 488] width 4 height 4
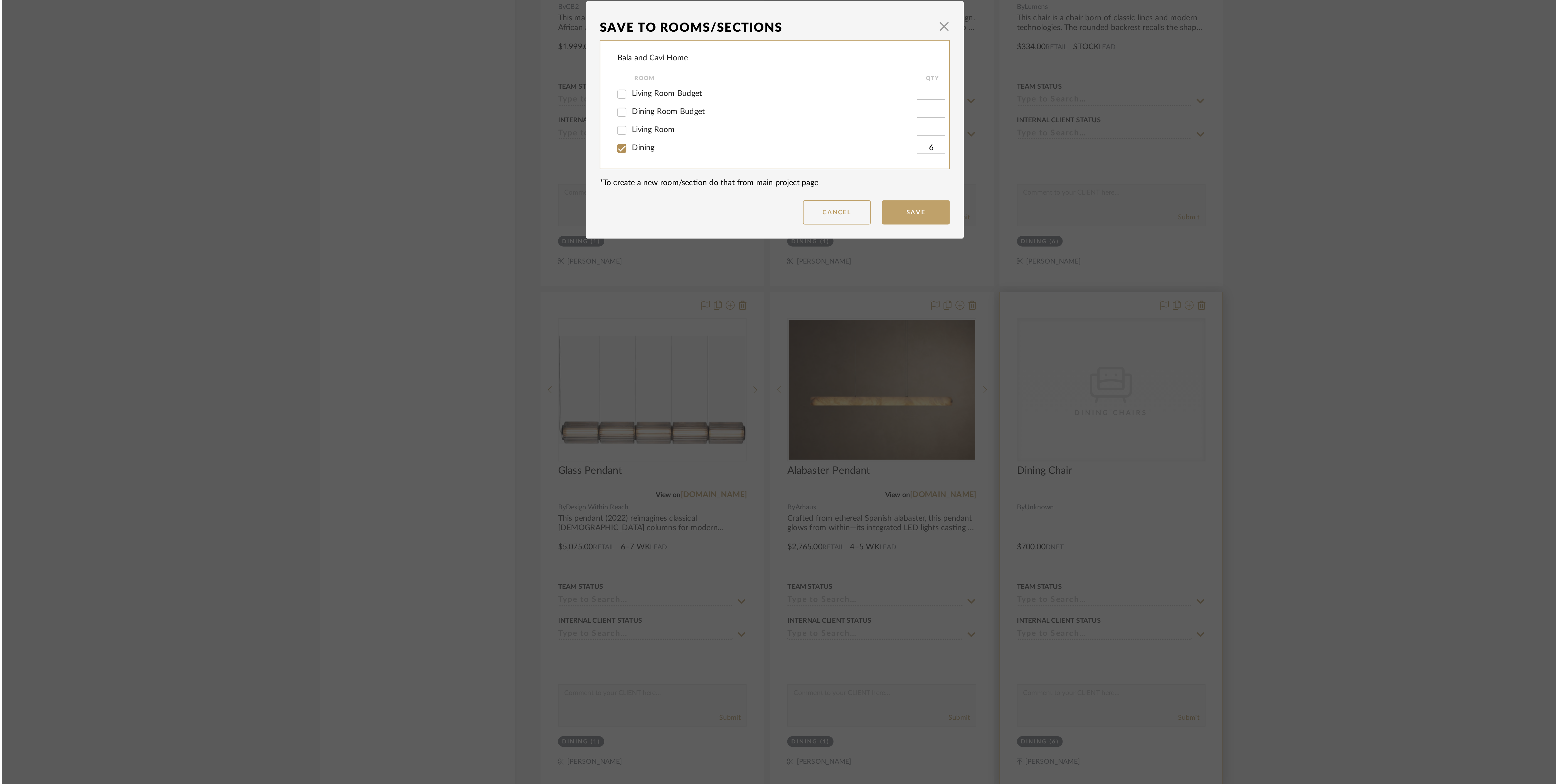
scroll to position [0, 0]
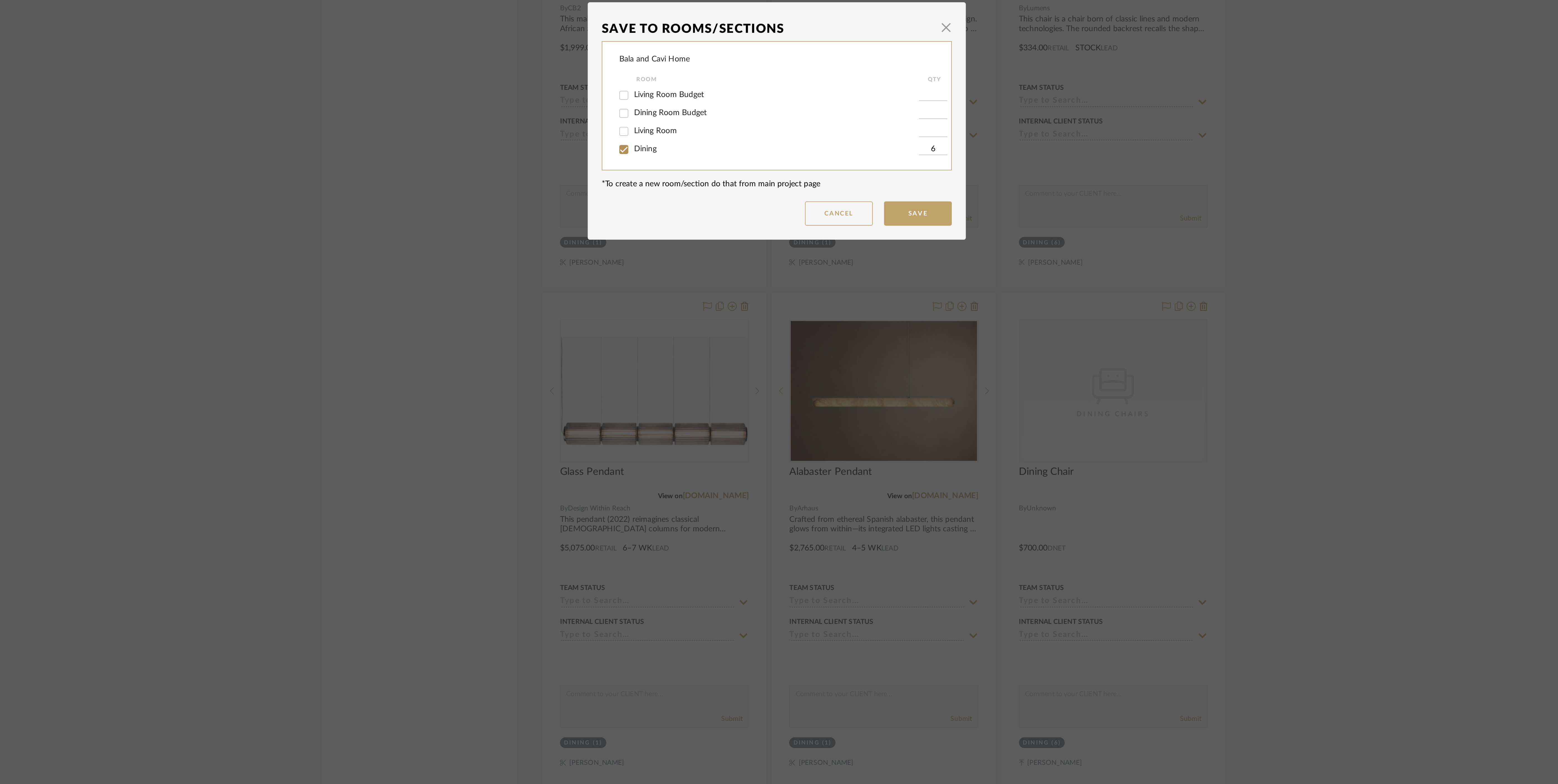
click at [720, 386] on span "Dining Room Budget" at bounding box center [726, 388] width 36 height 4
click at [708, 386] on input "Dining Room Budget" at bounding box center [703, 388] width 9 height 9
checkbox input "true"
type input "1"
click at [714, 405] on span "Dining" at bounding box center [714, 406] width 11 height 4
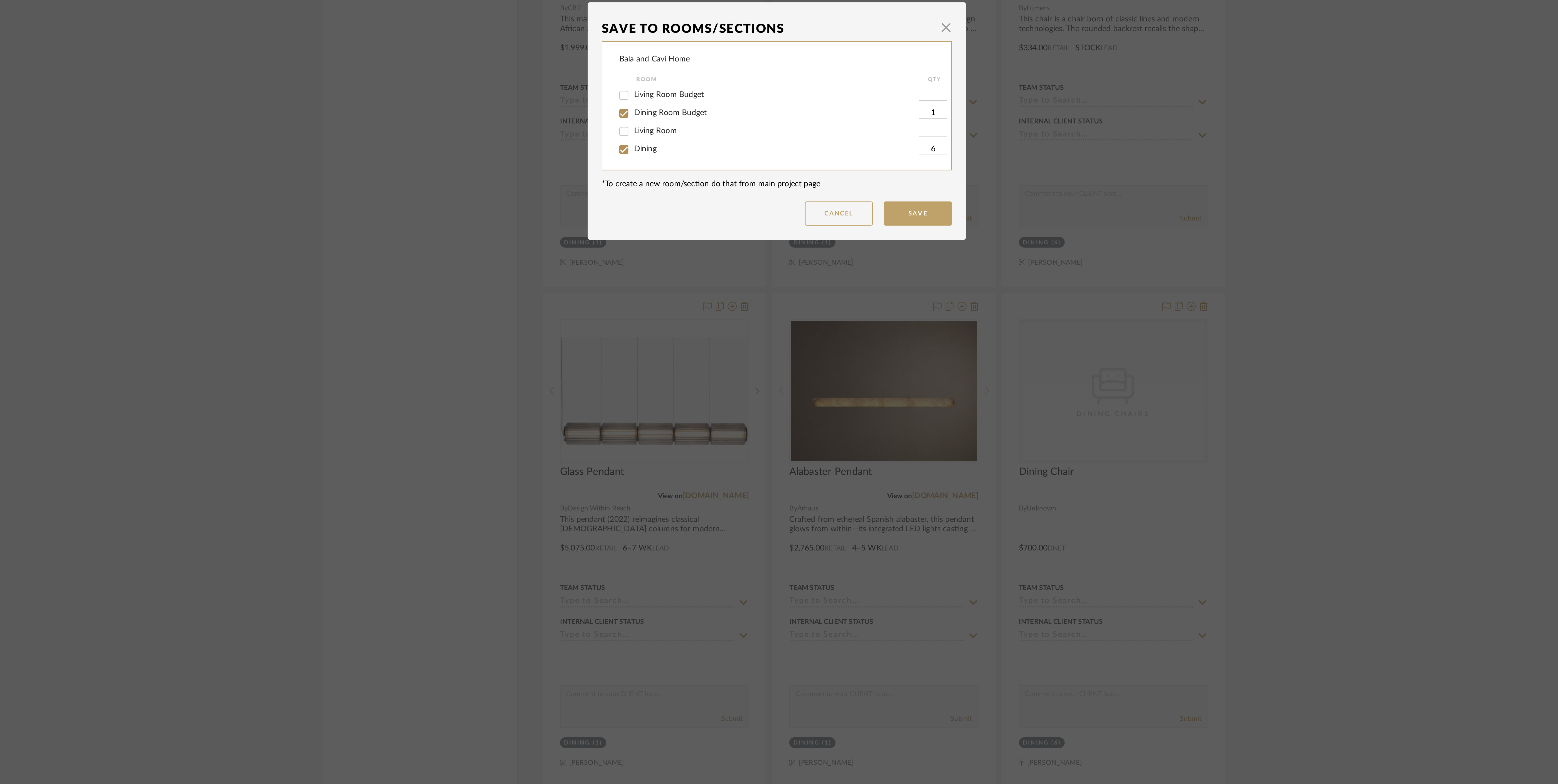
click at [708, 405] on input "Dining" at bounding box center [703, 406] width 9 height 9
checkbox input "false"
click at [853, 386] on input "1" at bounding box center [856, 388] width 14 height 5
drag, startPoint x: 858, startPoint y: 389, endPoint x: 852, endPoint y: 386, distance: 6.7
click at [852, 386] on input "1" at bounding box center [856, 388] width 14 height 5
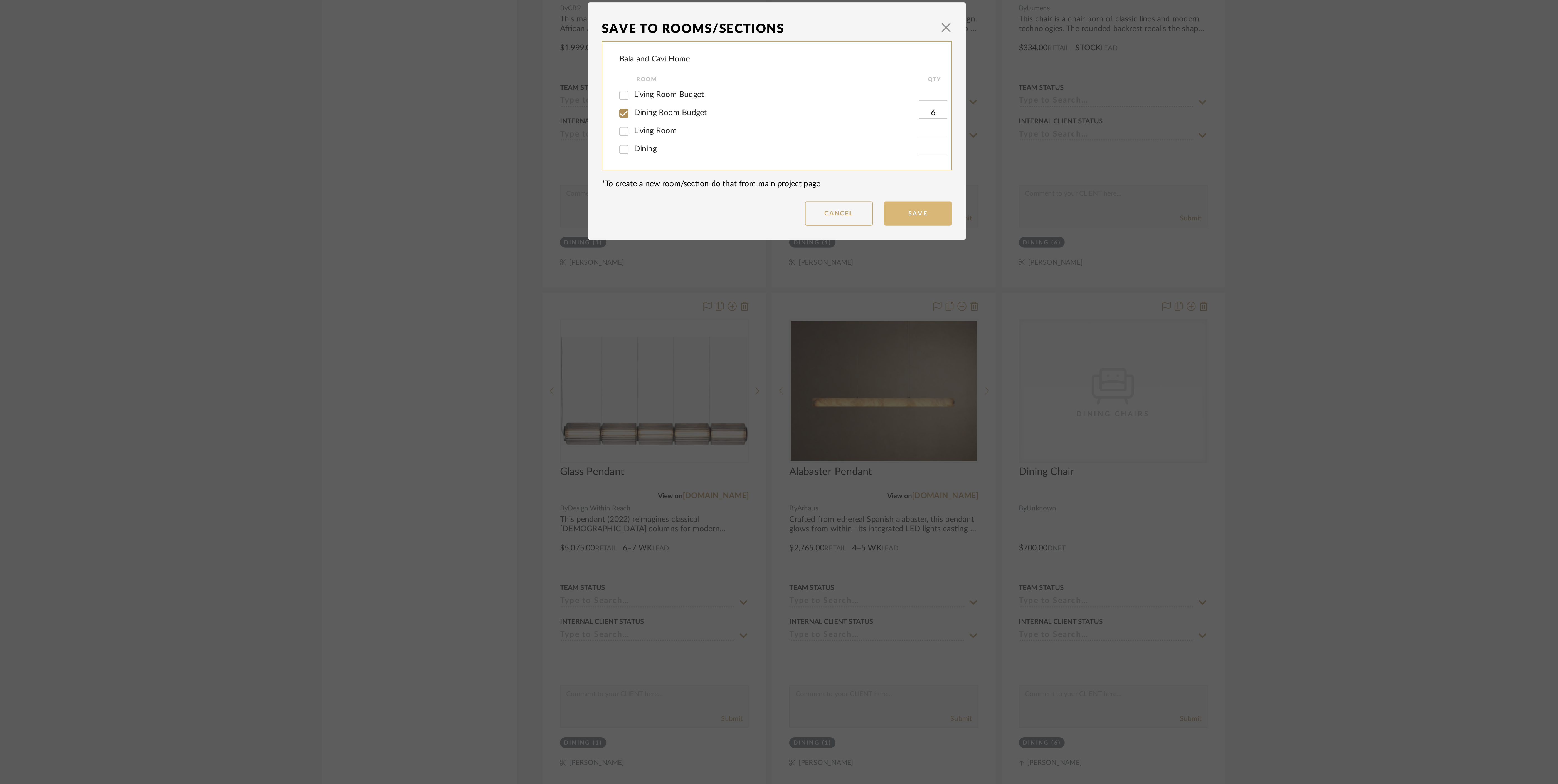
type input "6"
click at [858, 439] on button "Save" at bounding box center [848, 438] width 33 height 12
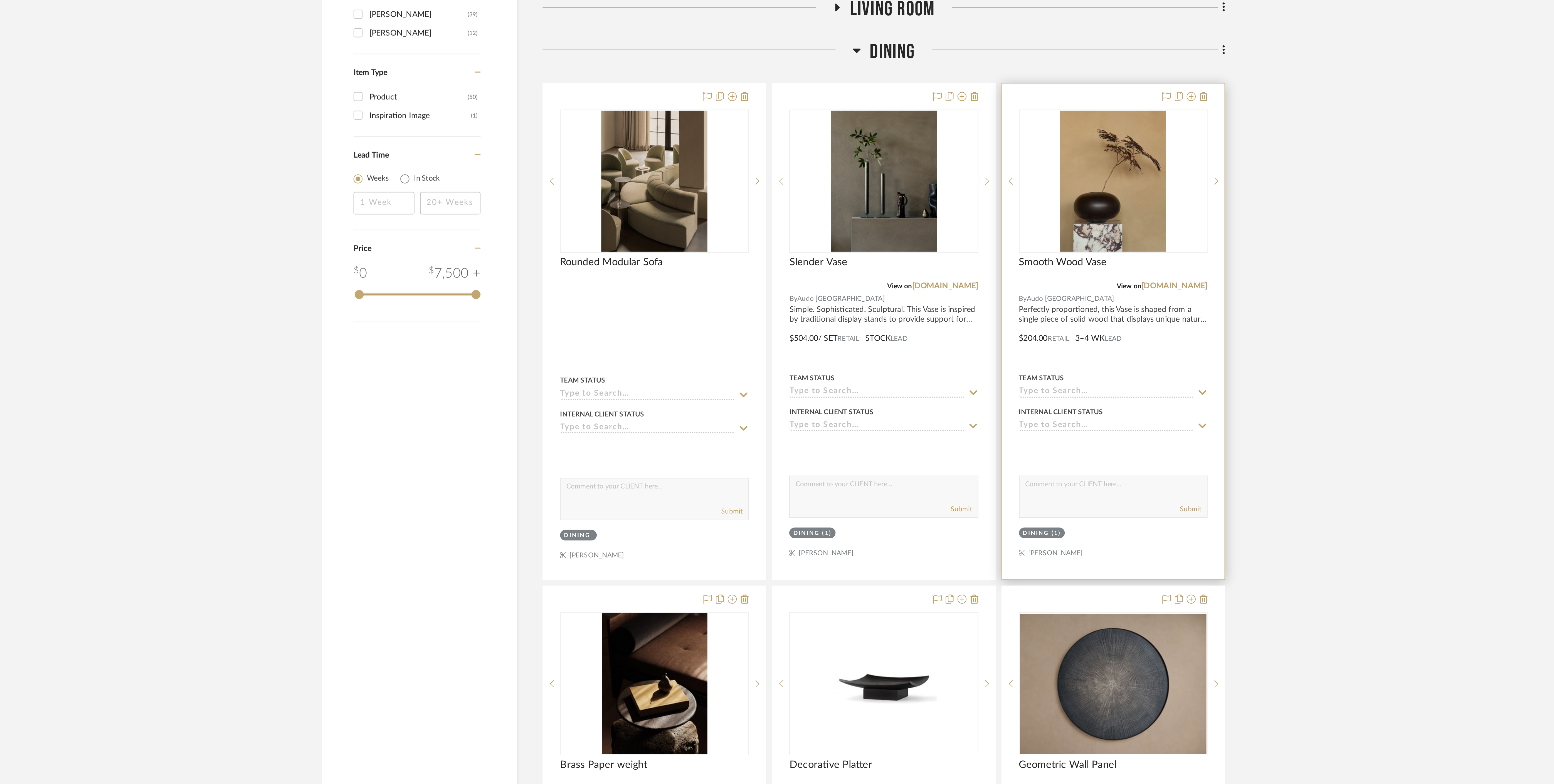
scroll to position [578, 0]
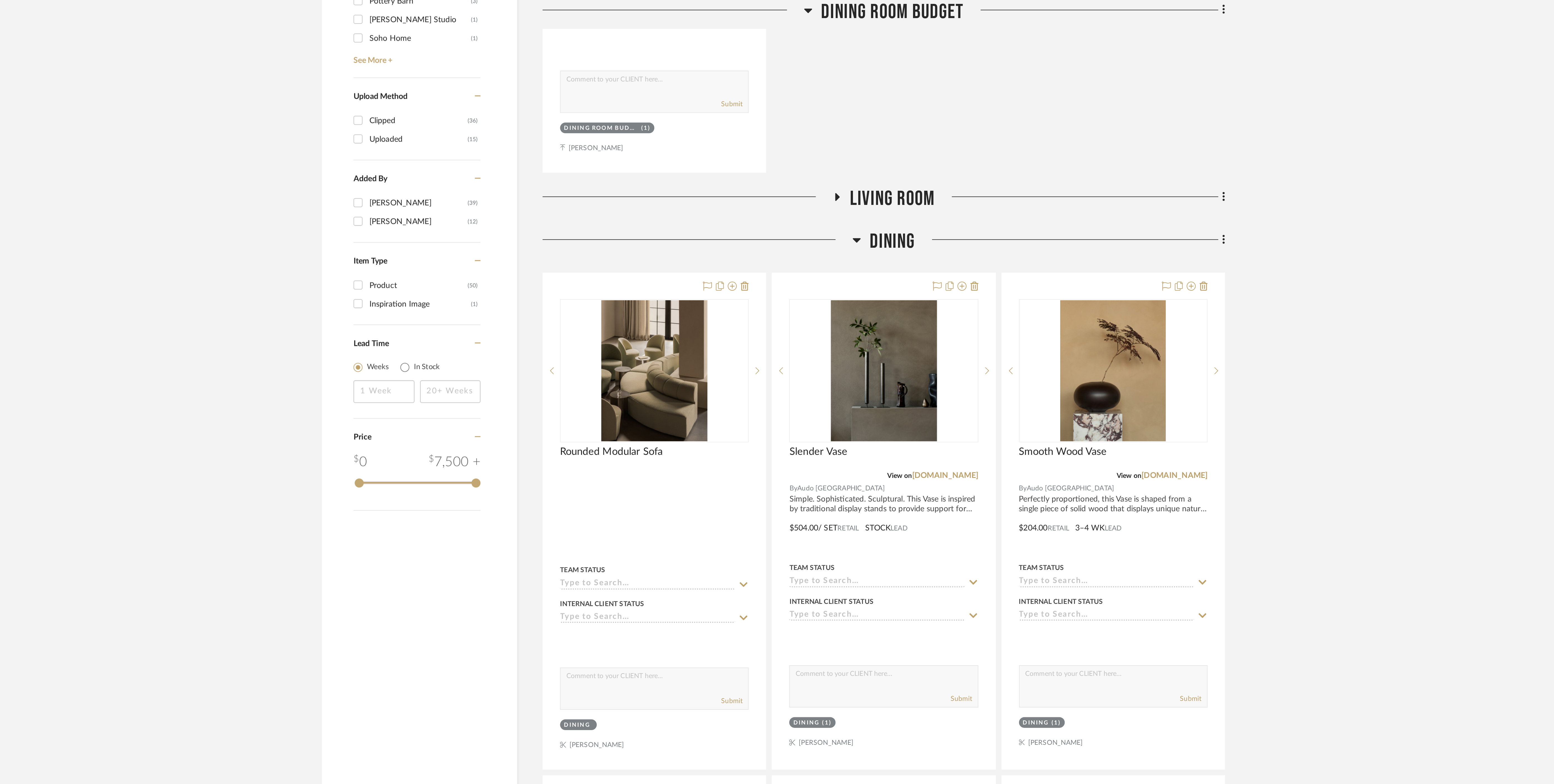
click at [818, 120] on icon at bounding box center [818, 118] width 4 height 2
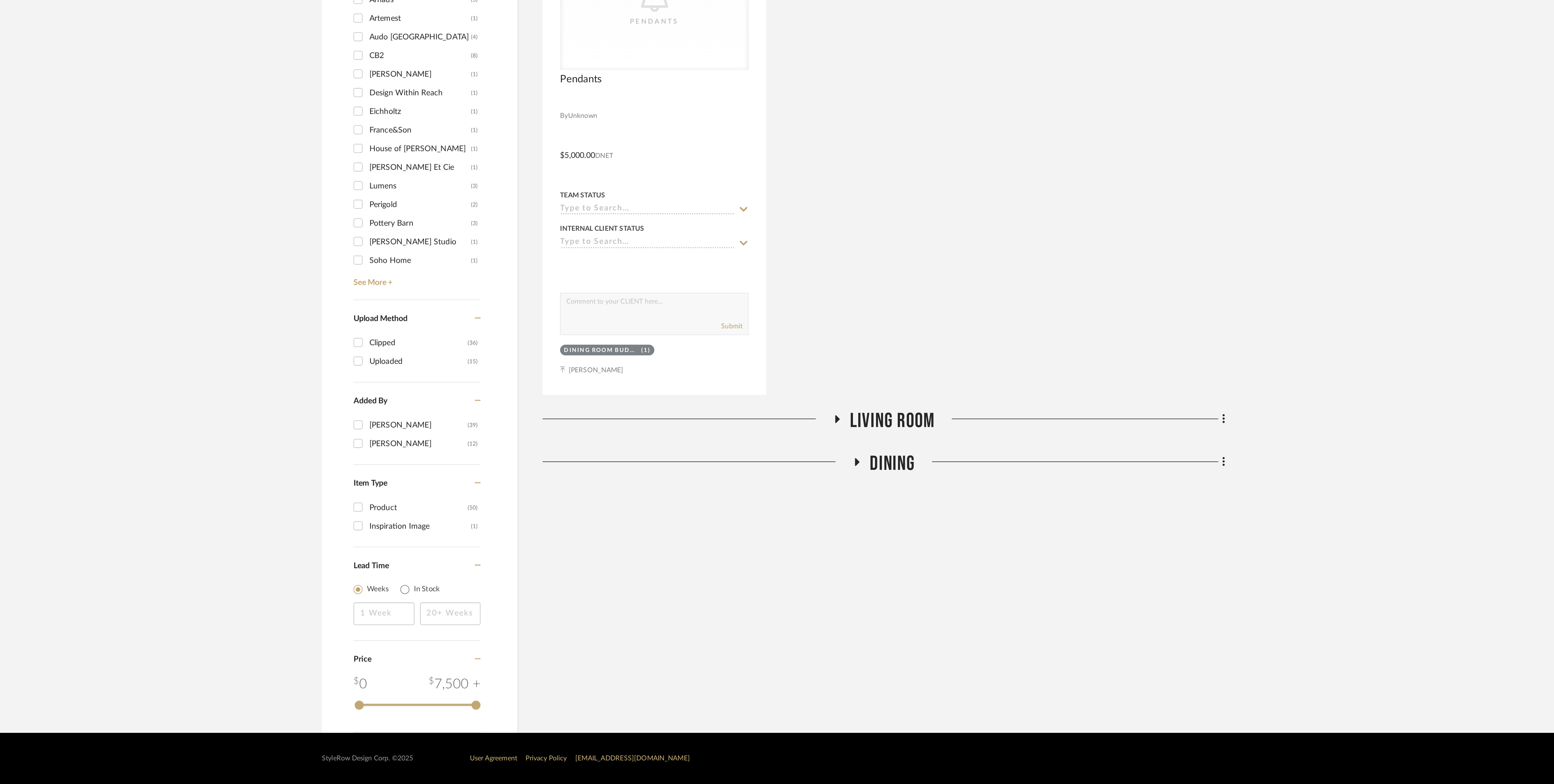
scroll to position [74, 0]
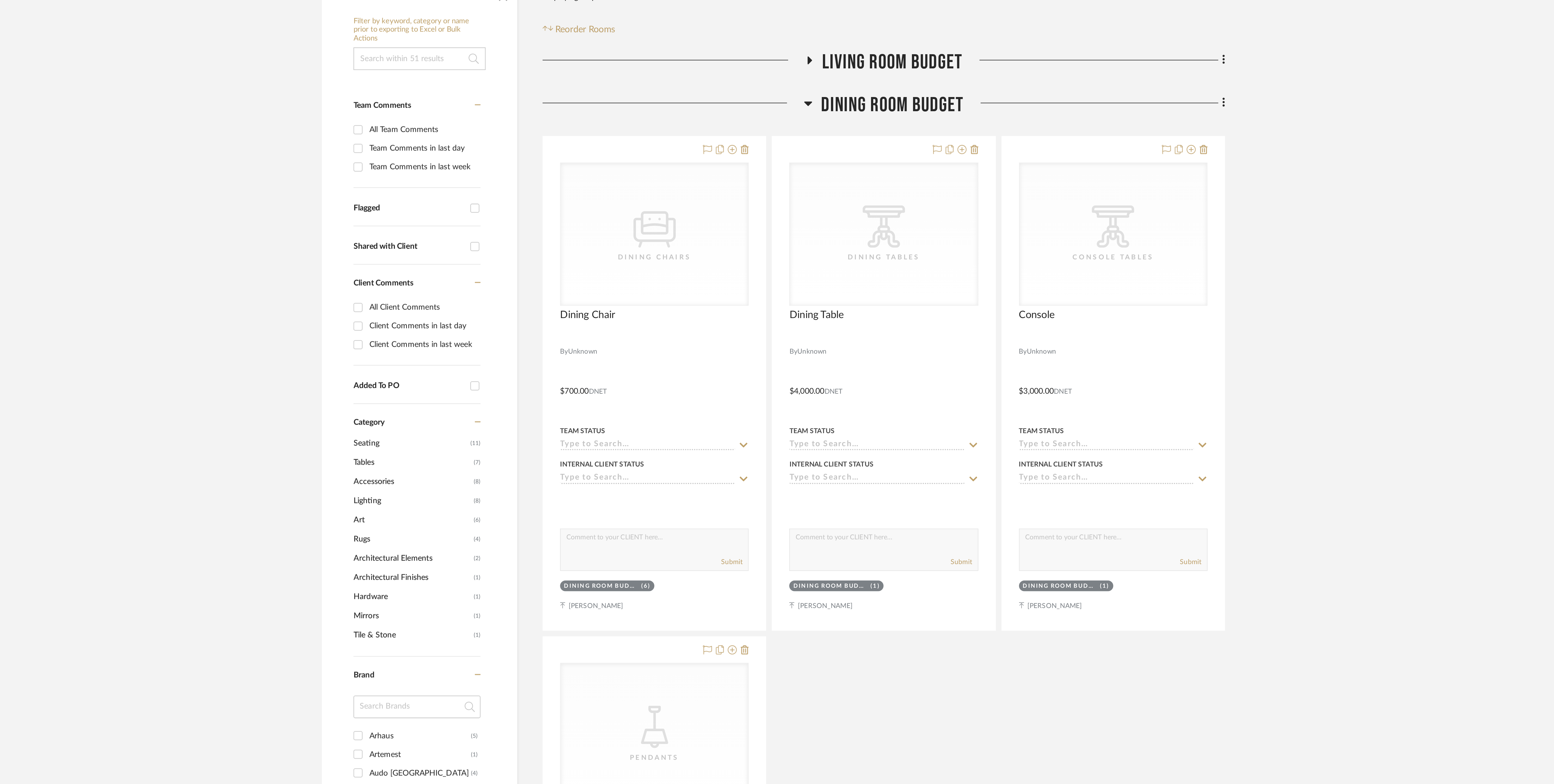
click at [794, 85] on icon at bounding box center [794, 85] width 4 height 7
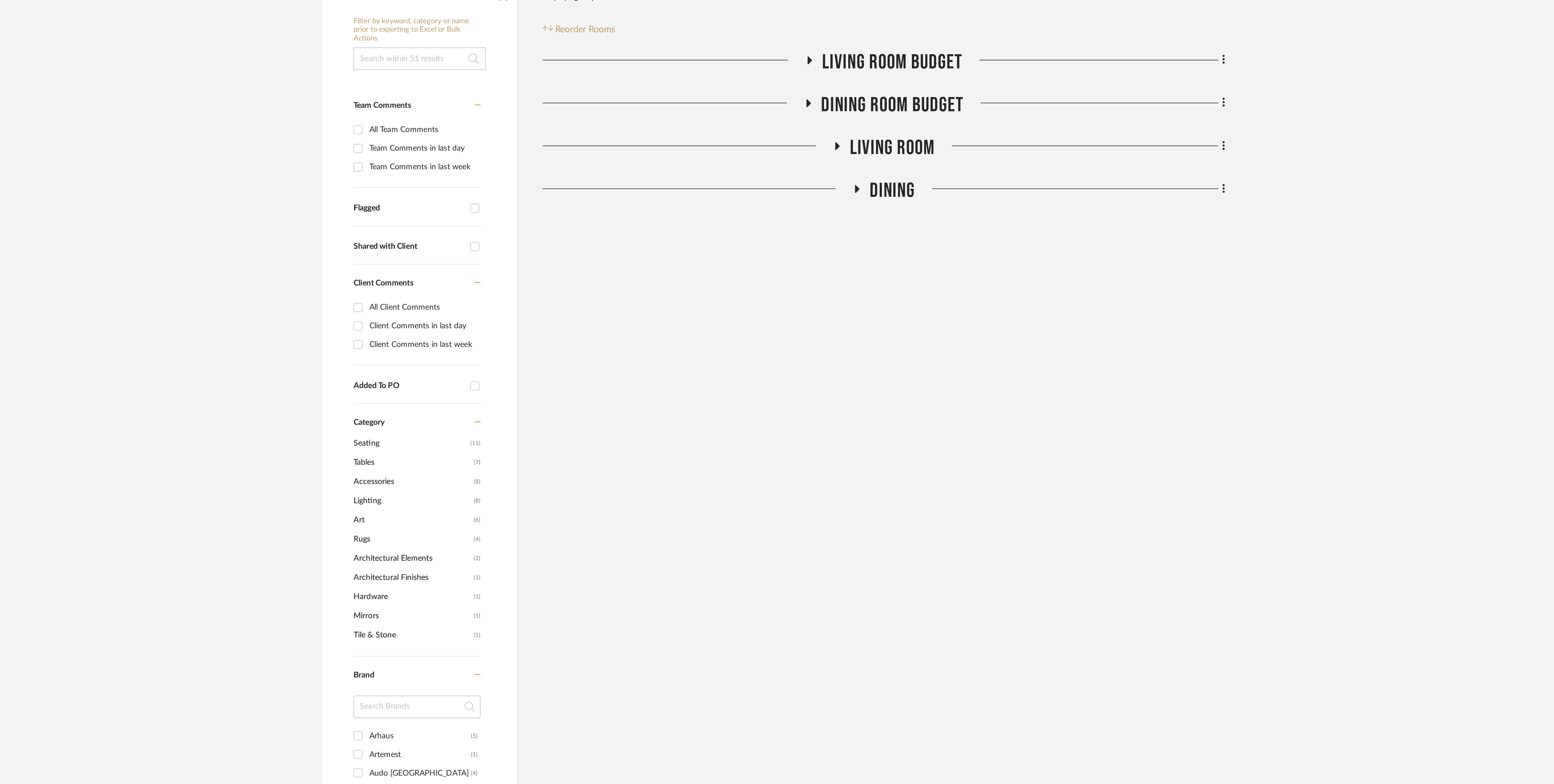
click at [795, 63] on icon at bounding box center [795, 64] width 7 height 4
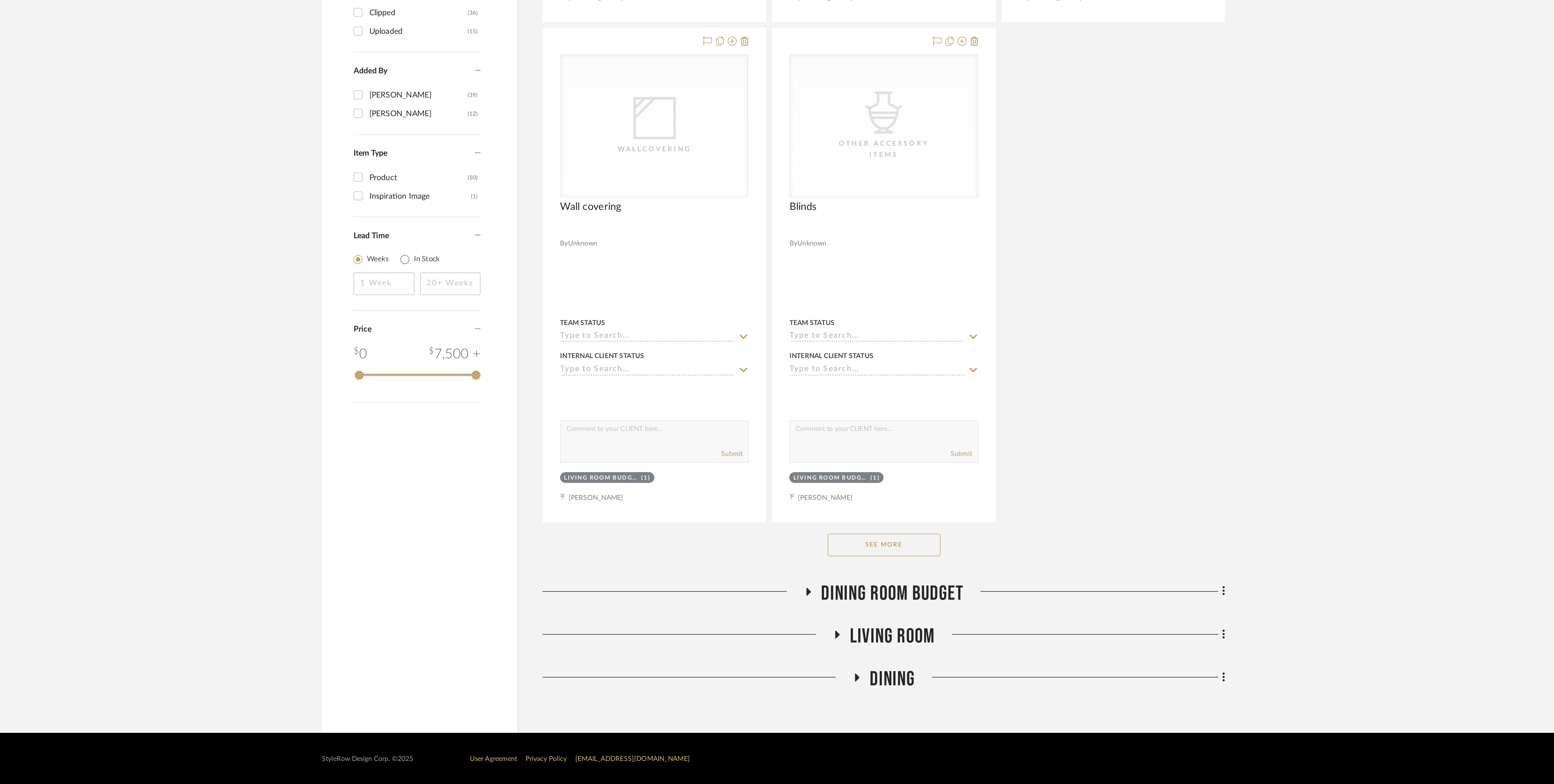
scroll to position [237, 0]
click at [835, 667] on button "See More" at bounding box center [831, 666] width 56 height 11
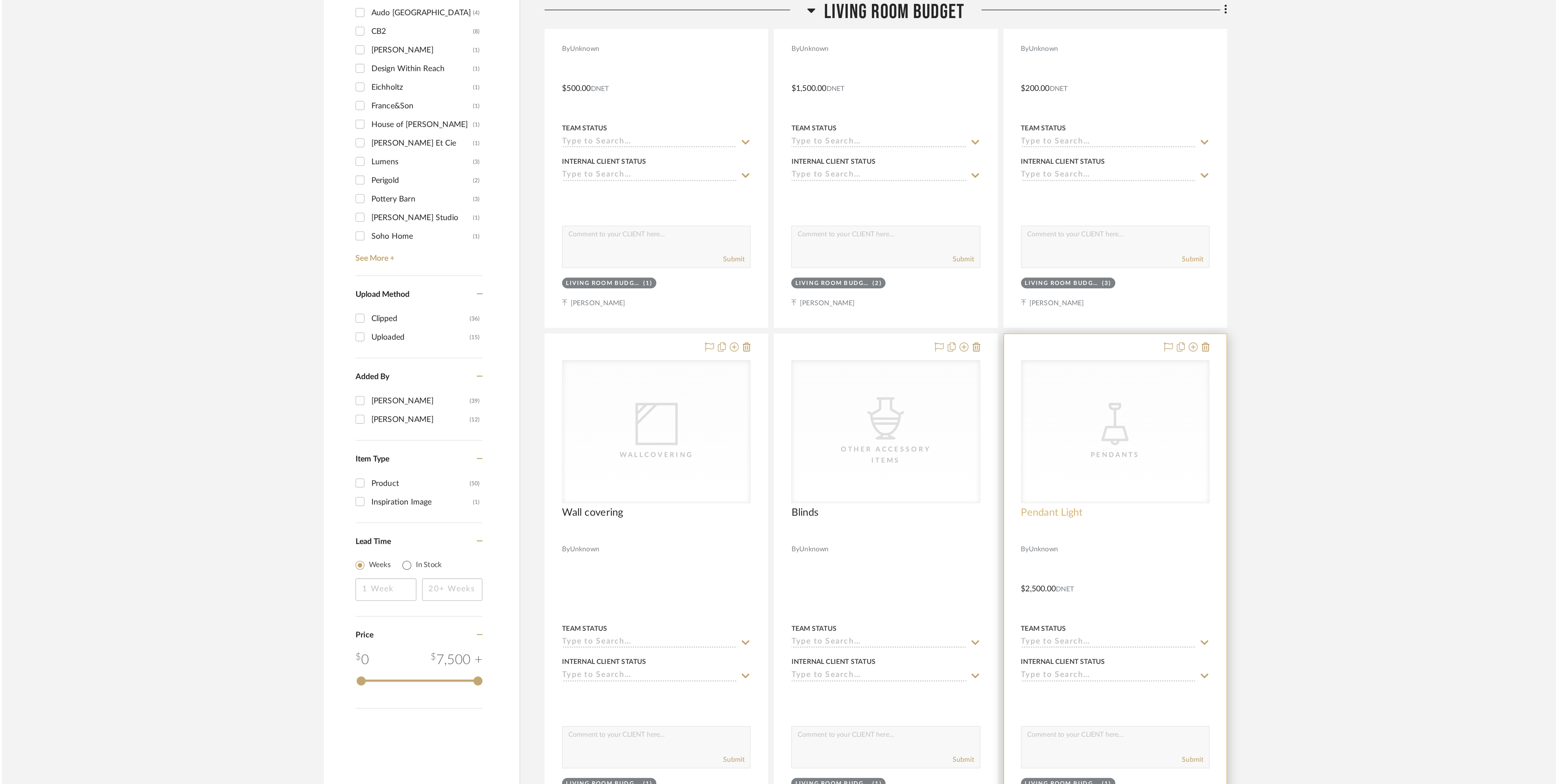
scroll to position [0, 0]
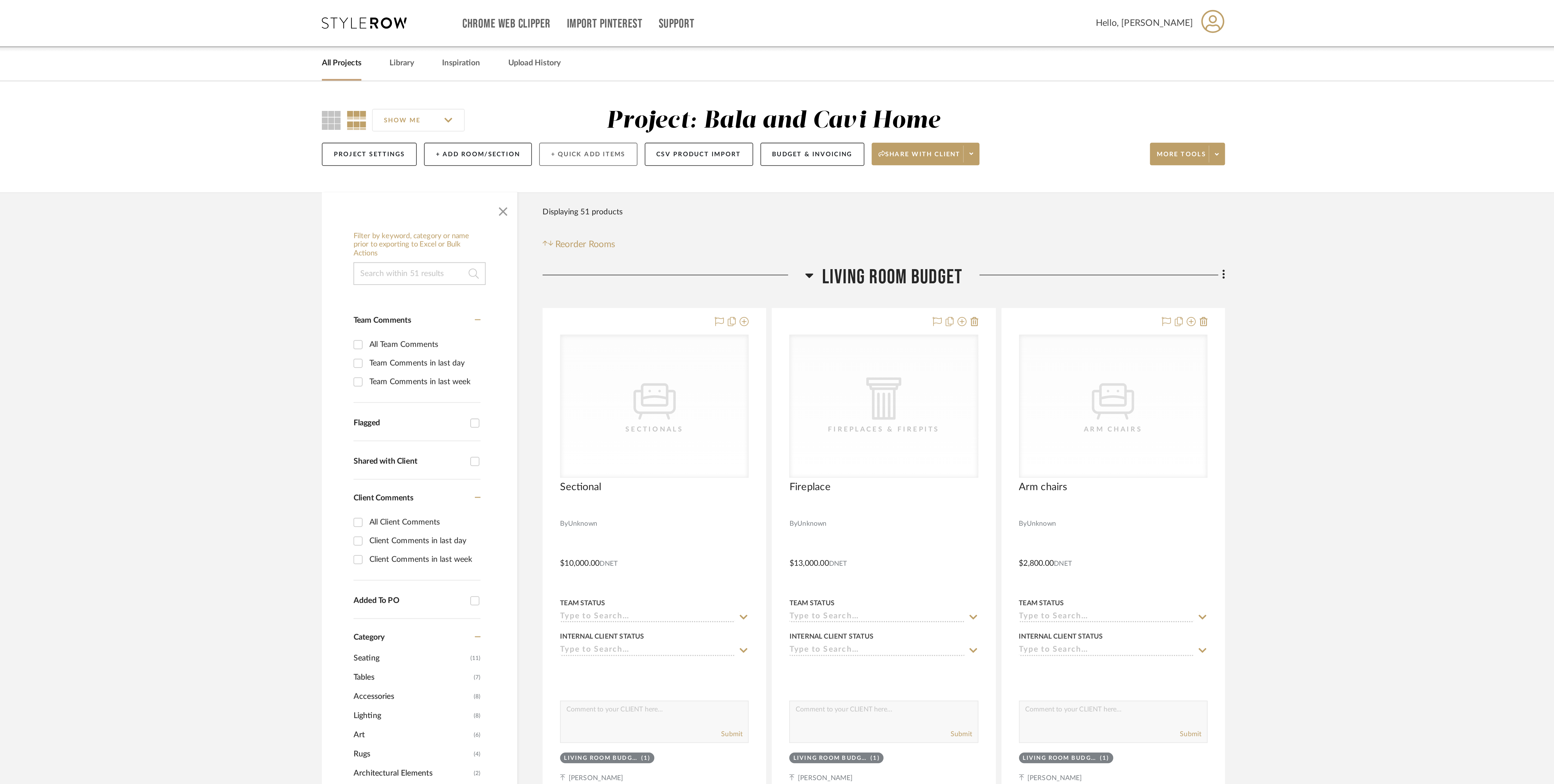
click at [681, 75] on button "+ Quick Add Items" at bounding box center [686, 76] width 48 height 11
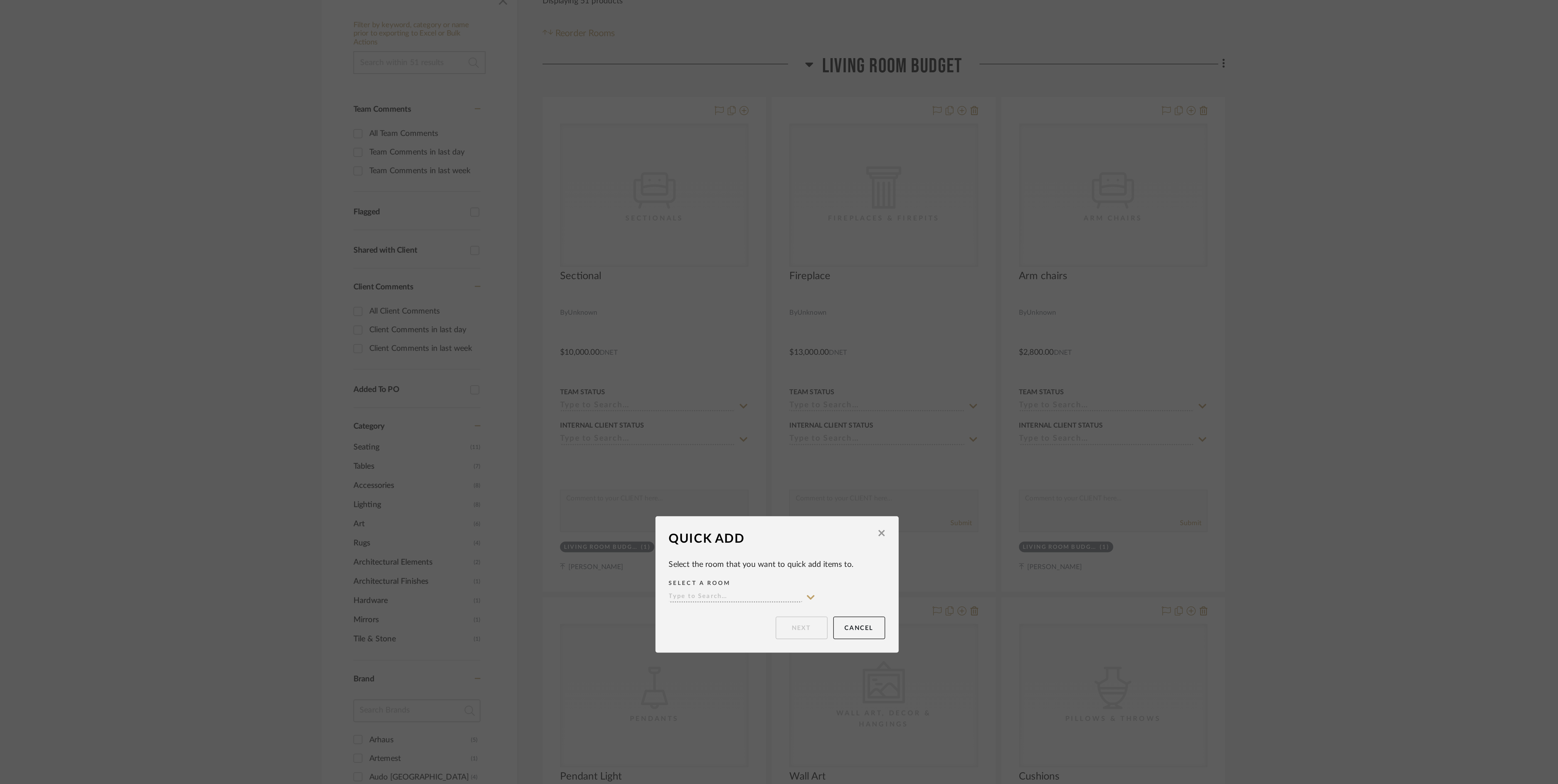
click at [754, 396] on input at bounding box center [758, 398] width 66 height 5
click at [760, 410] on span "Living Room Budget" at bounding box center [751, 409] width 42 height 4
type input "Living Room Budget"
click at [795, 413] on button "Next" at bounding box center [791, 413] width 25 height 11
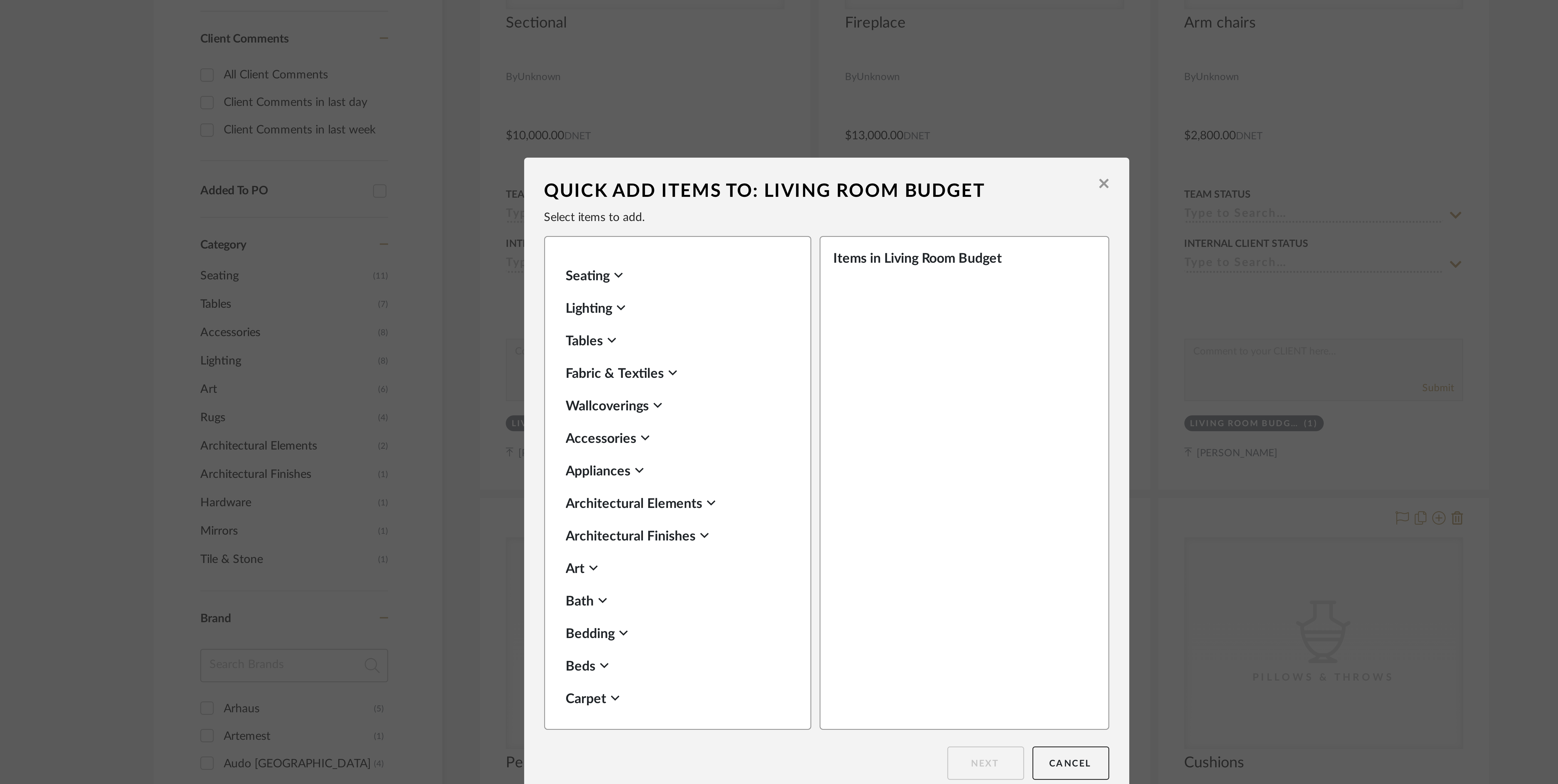
click at [717, 378] on icon at bounding box center [719, 378] width 3 height 4
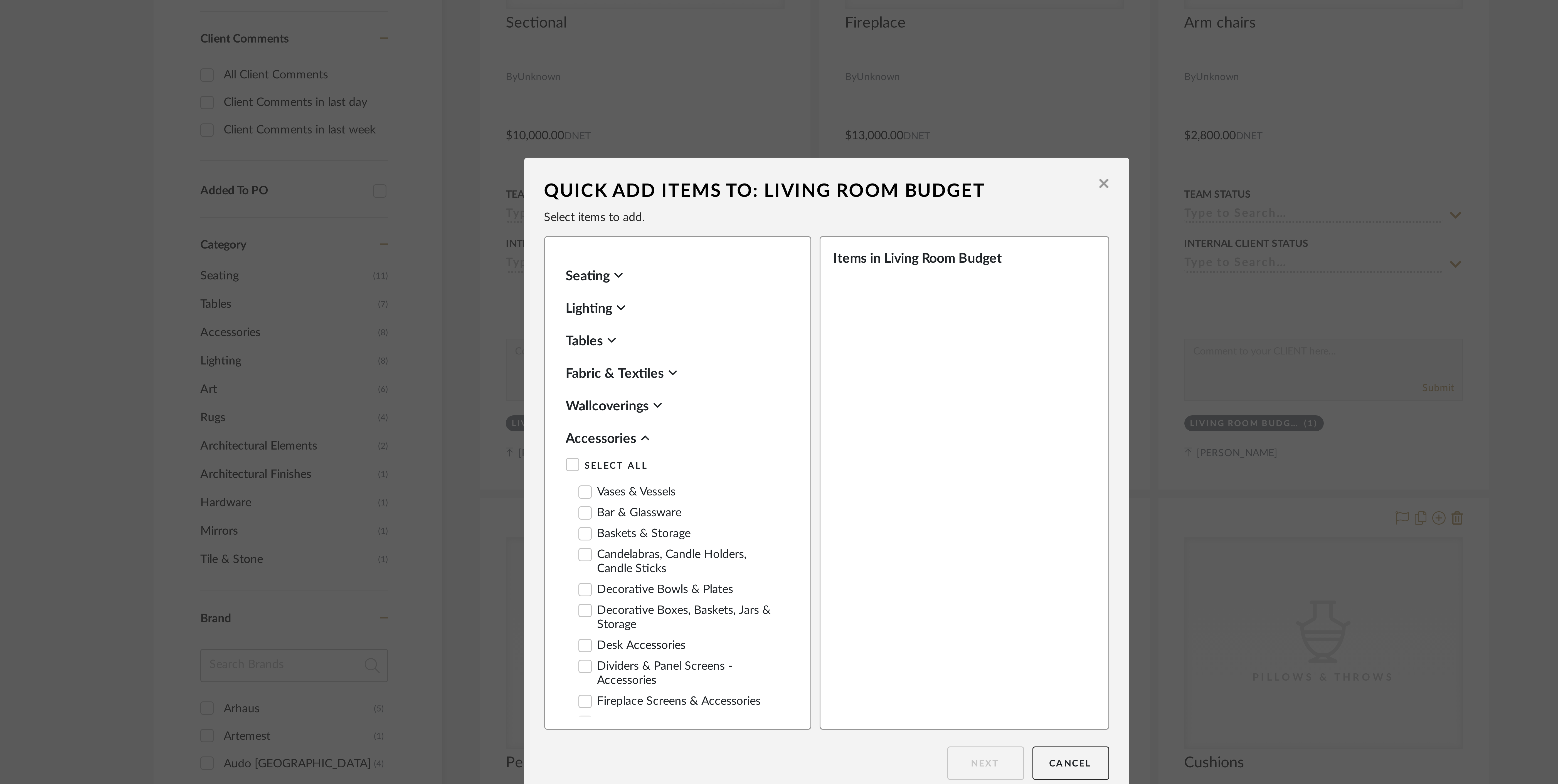
click at [717, 378] on icon at bounding box center [718, 378] width 3 height 2
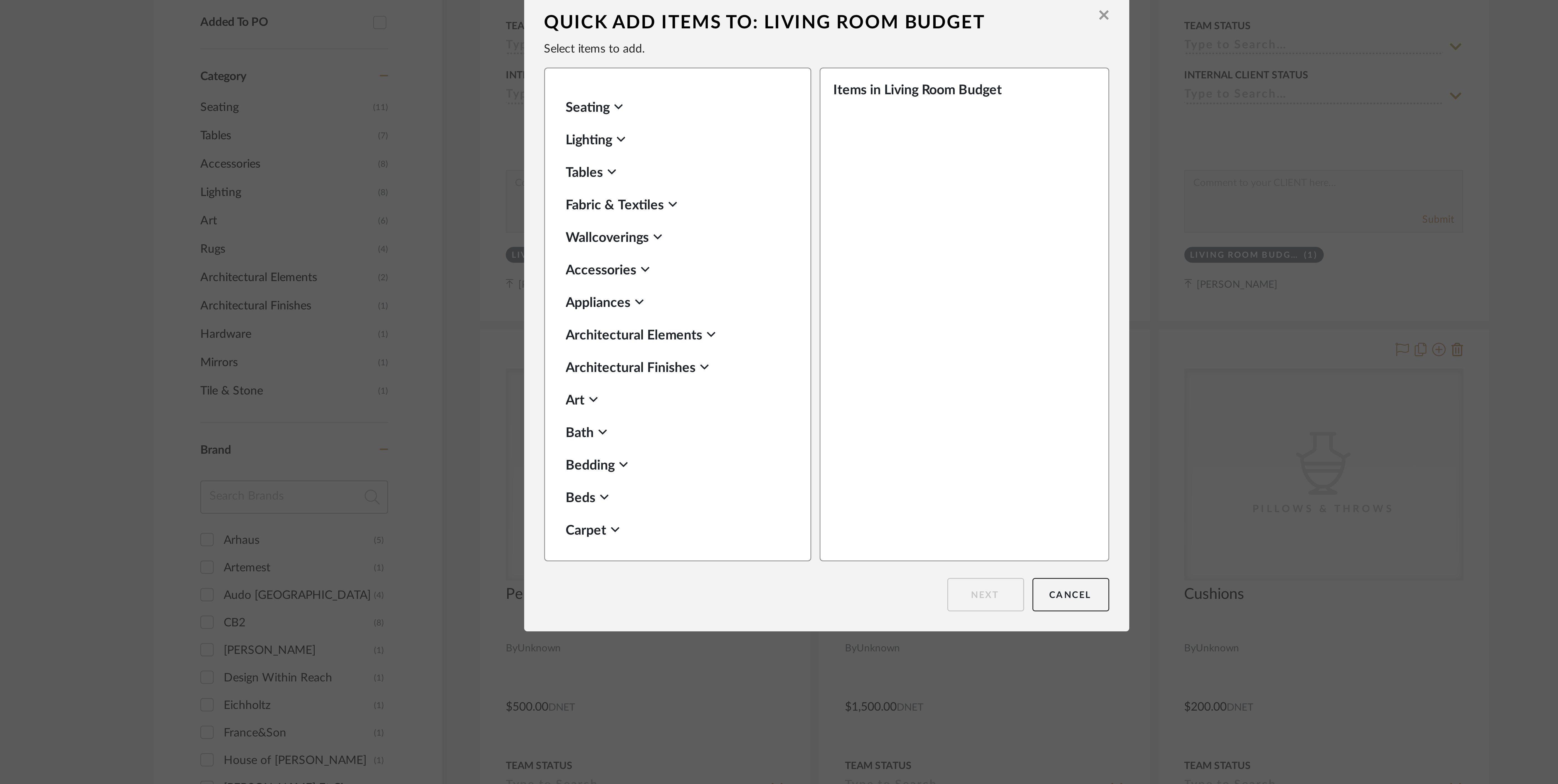
click at [726, 357] on icon at bounding box center [728, 356] width 3 height 4
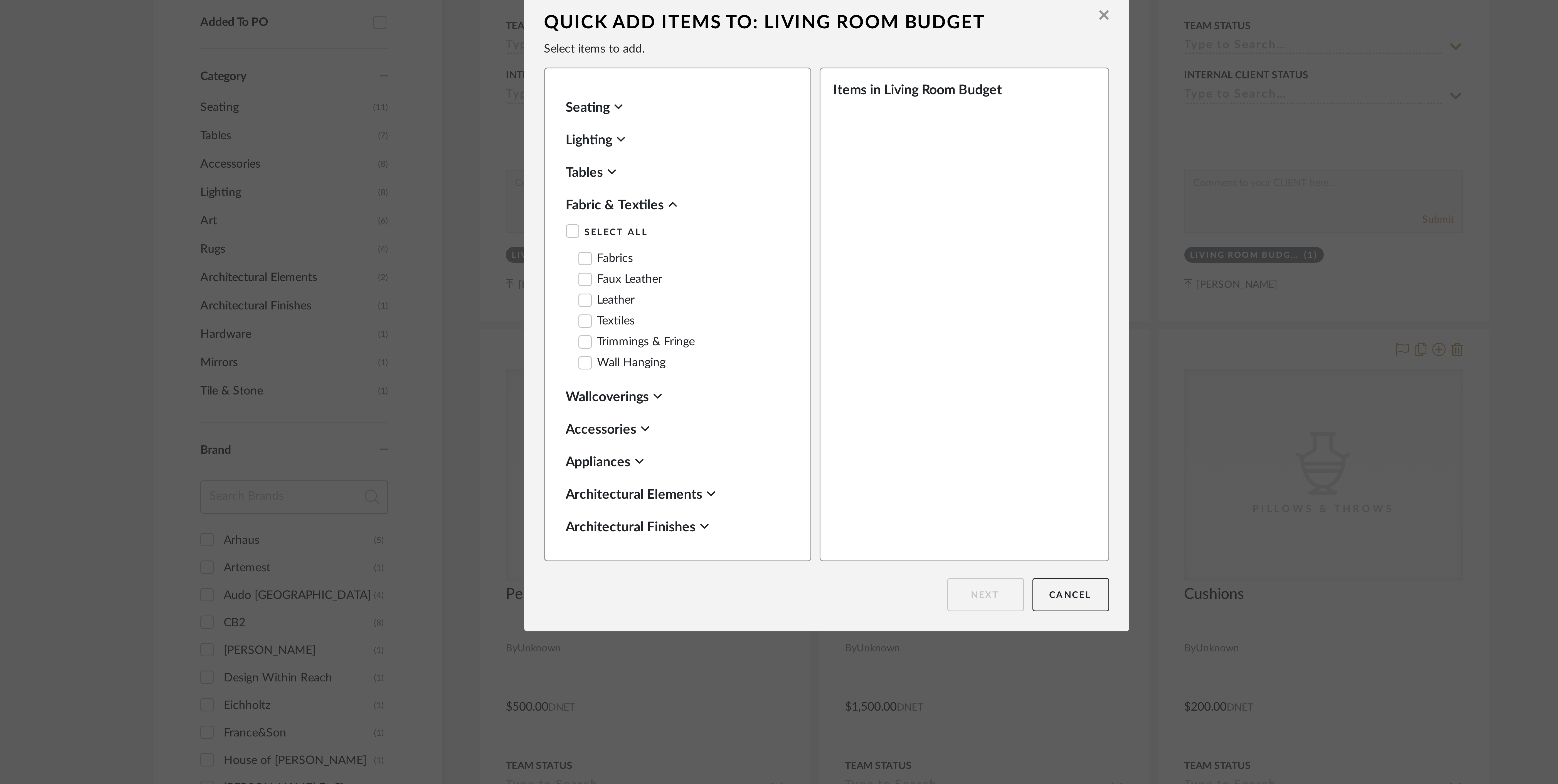
click at [726, 357] on icon at bounding box center [728, 356] width 3 height 4
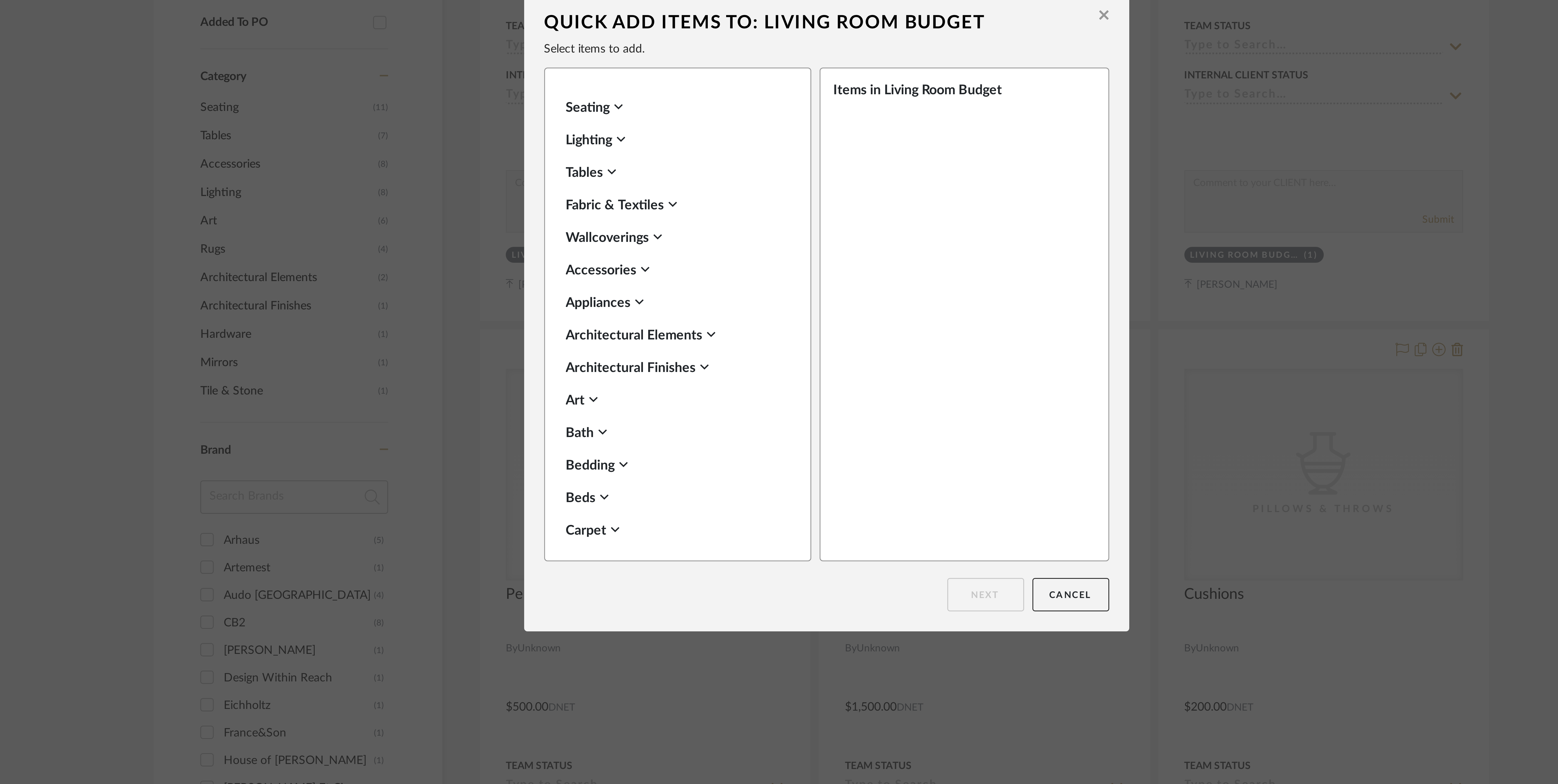
click at [717, 379] on icon at bounding box center [719, 378] width 3 height 4
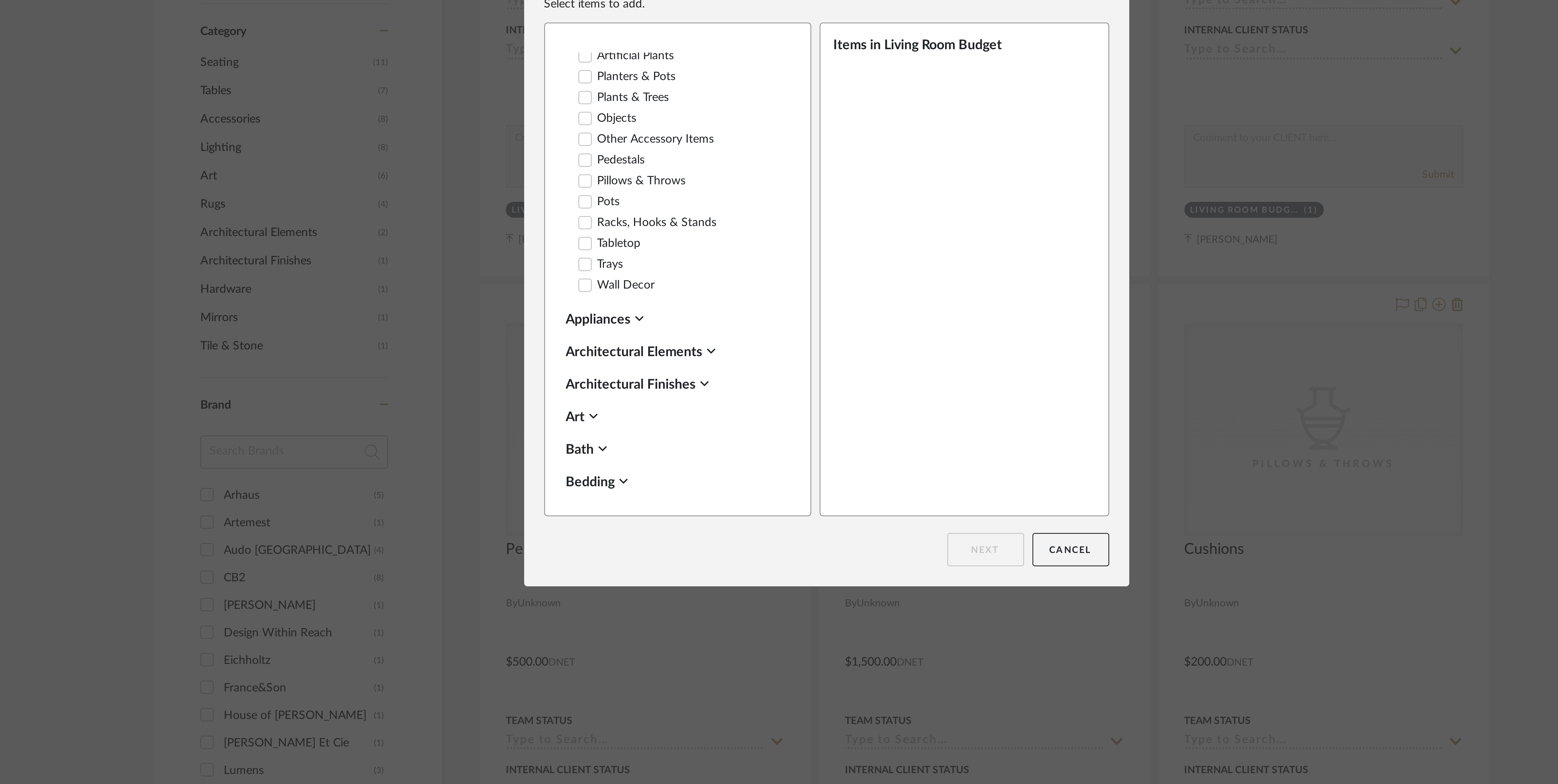
scroll to position [185, 0]
click at [852, 488] on button "Cancel" at bounding box center [861, 487] width 25 height 11
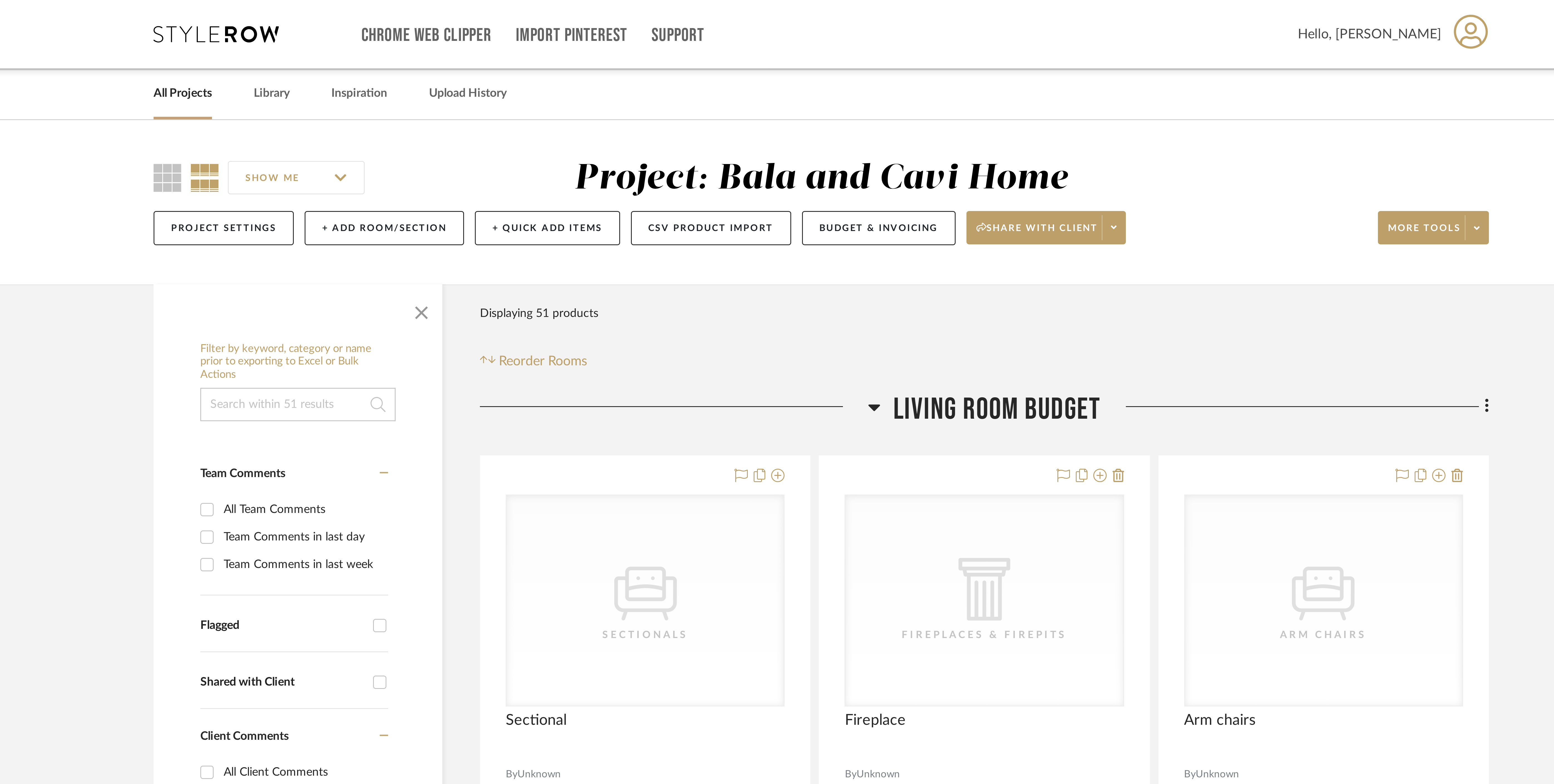
click at [798, 137] on h3 "Living Room Budget" at bounding box center [831, 137] width 77 height 12
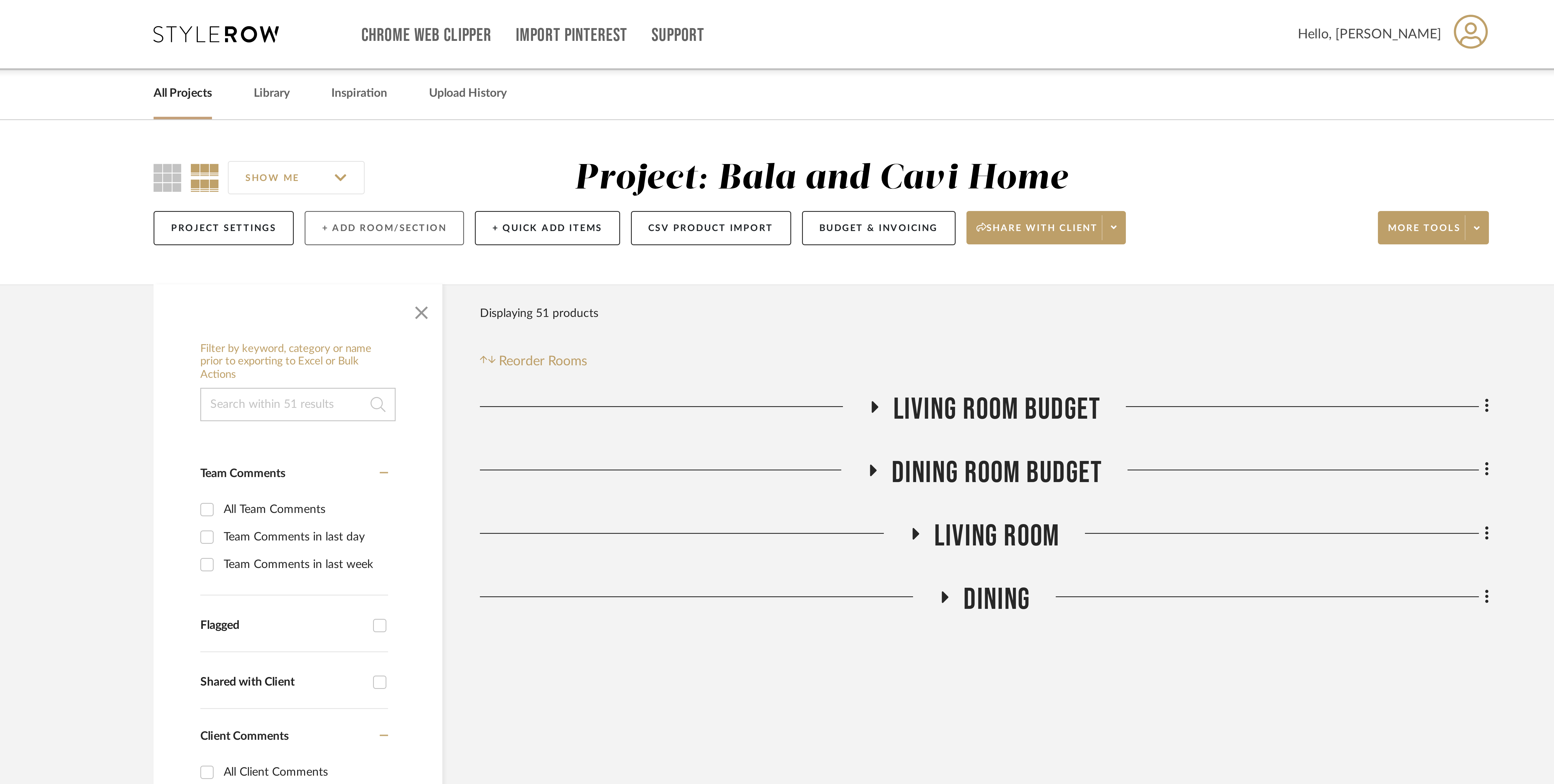
click at [640, 77] on button "+ Add Room/Section" at bounding box center [631, 76] width 53 height 11
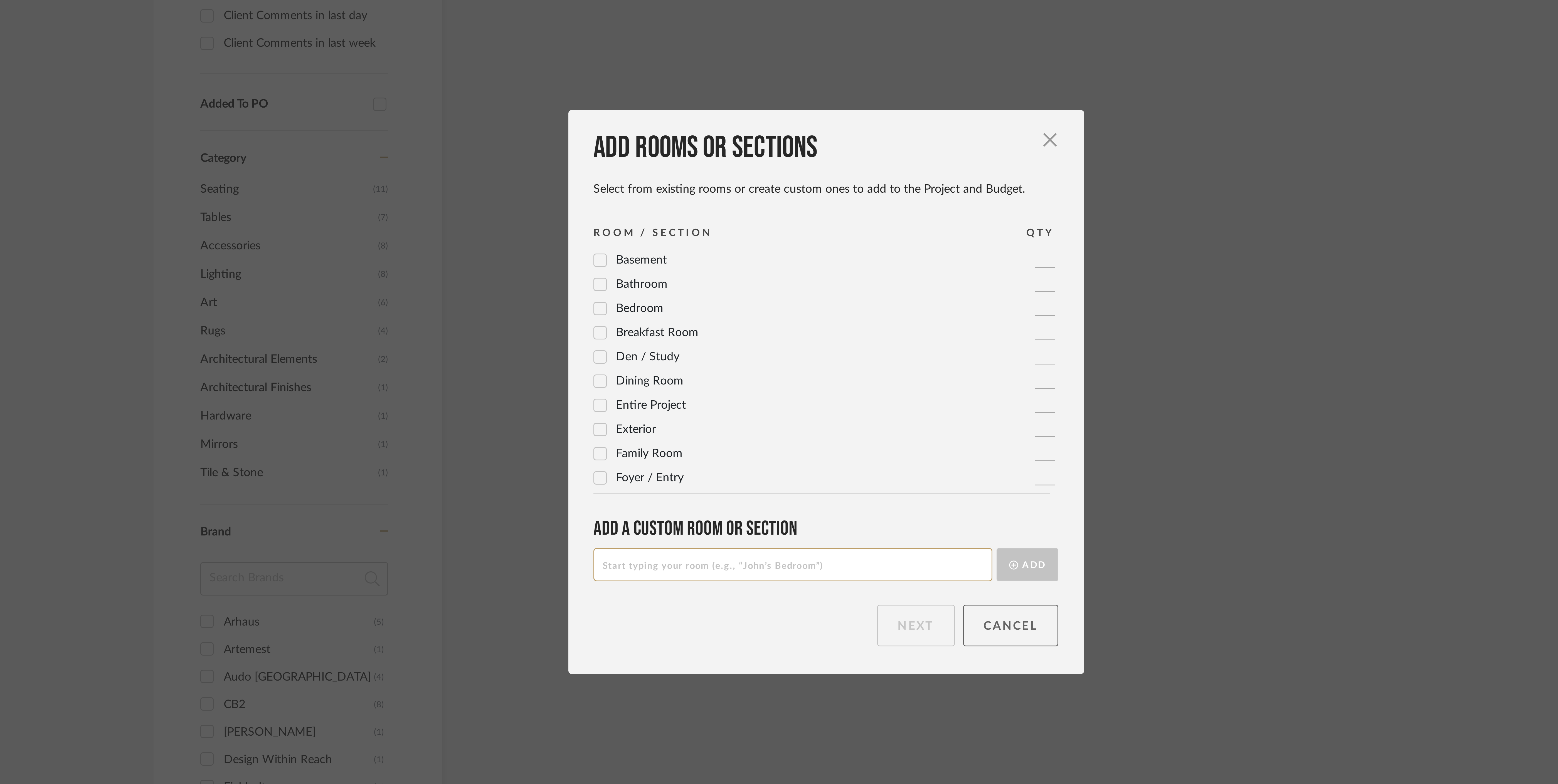
click at [832, 473] on button "Cancel" at bounding box center [840, 470] width 32 height 14
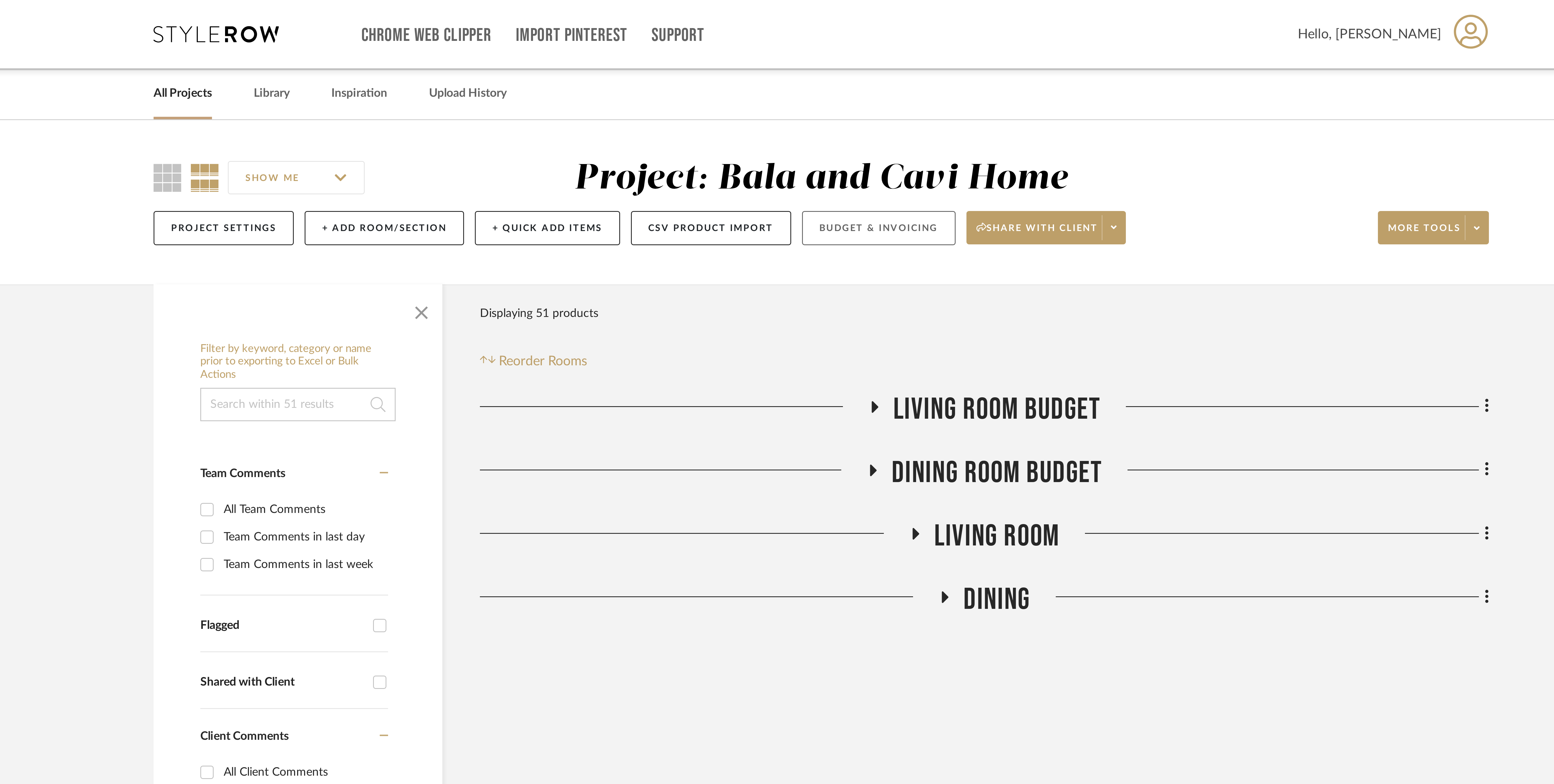
click at [801, 75] on button "Budget & Invoicing" at bounding box center [796, 76] width 51 height 11
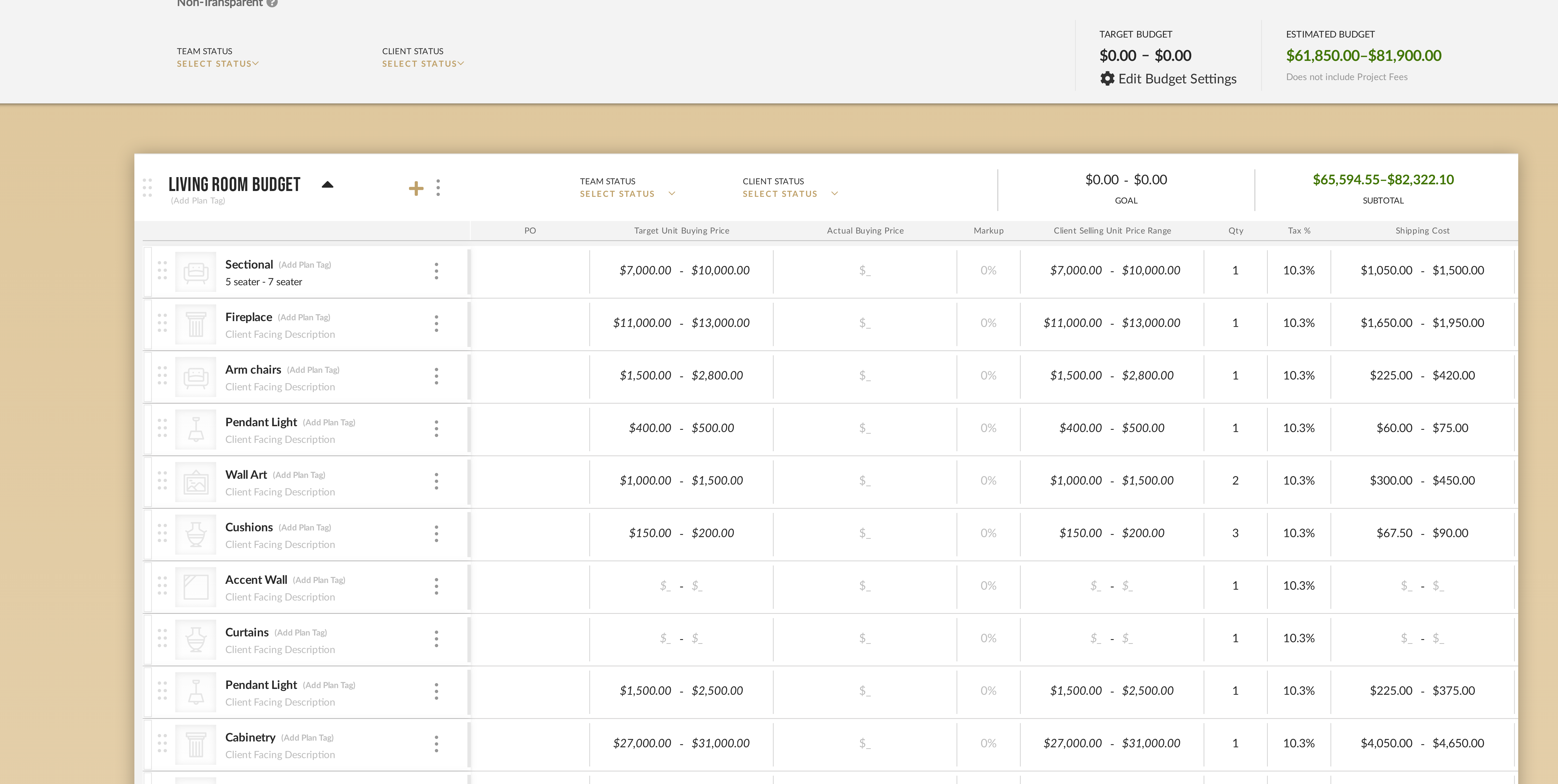
click at [645, 121] on div at bounding box center [646, 120] width 12 height 7
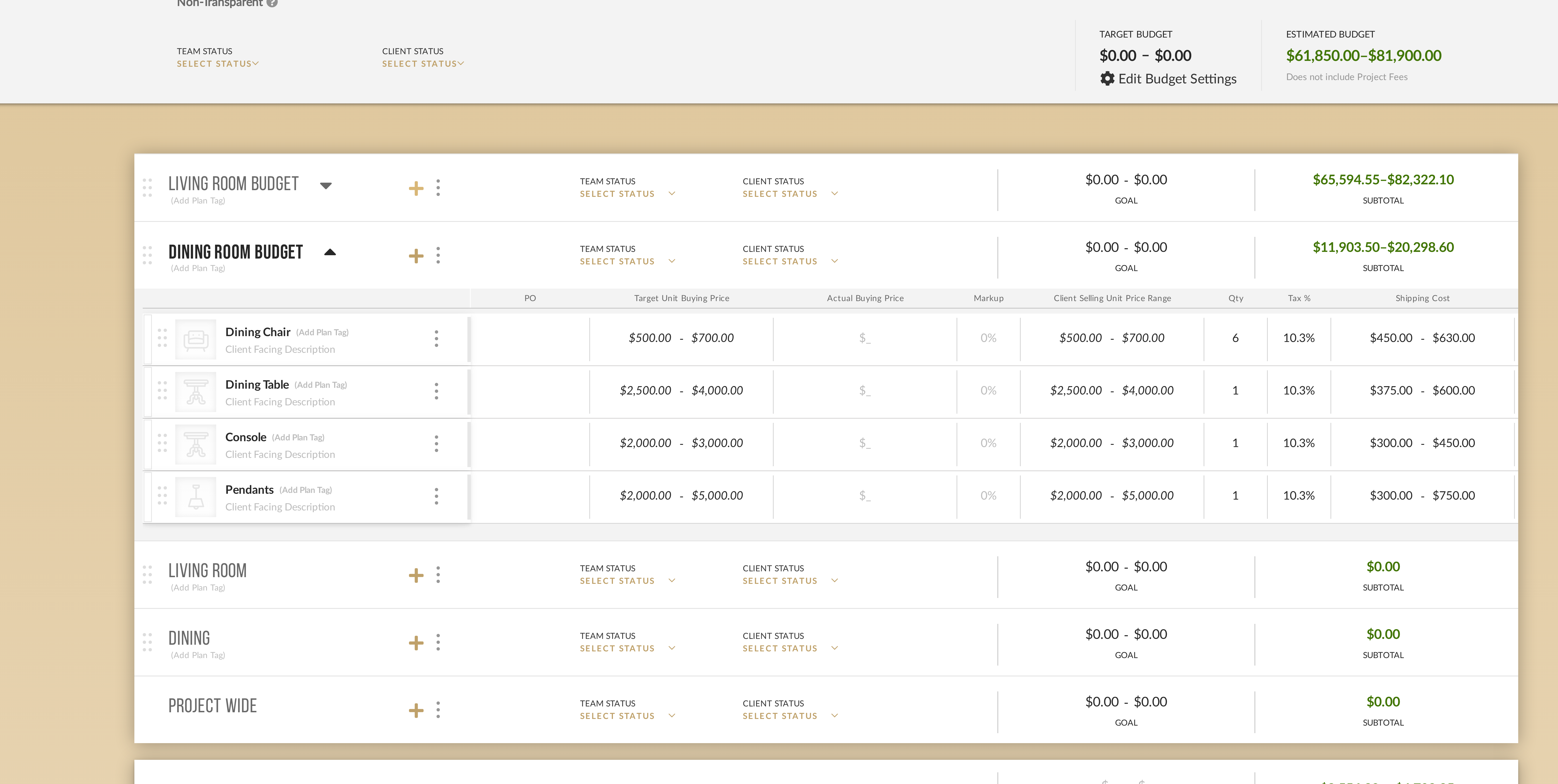
click at [644, 121] on icon at bounding box center [642, 121] width 5 height 5
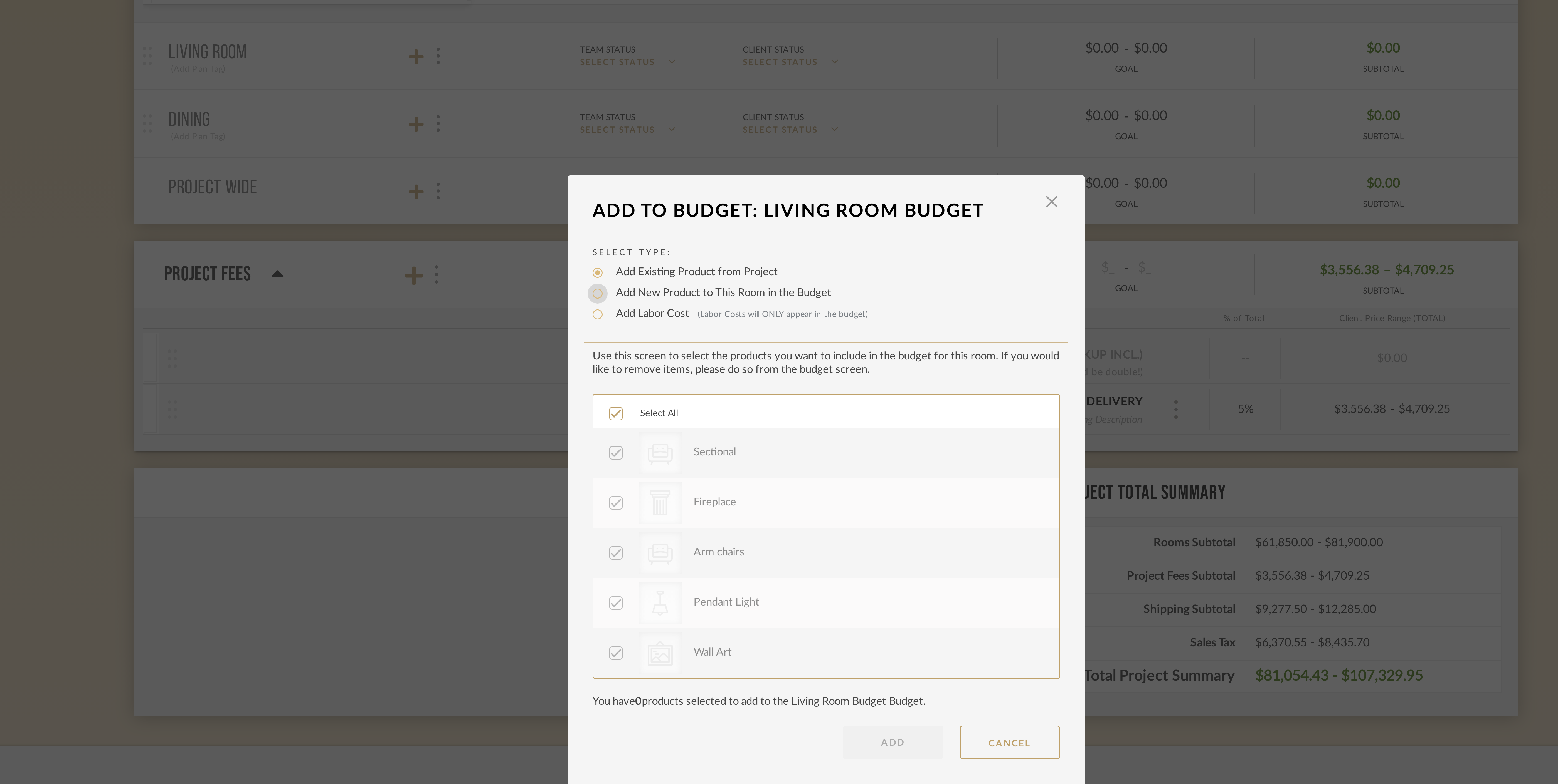
click at [702, 329] on input "Add New Product to This Room in the Budget" at bounding box center [702, 328] width 7 height 7
radio input "true"
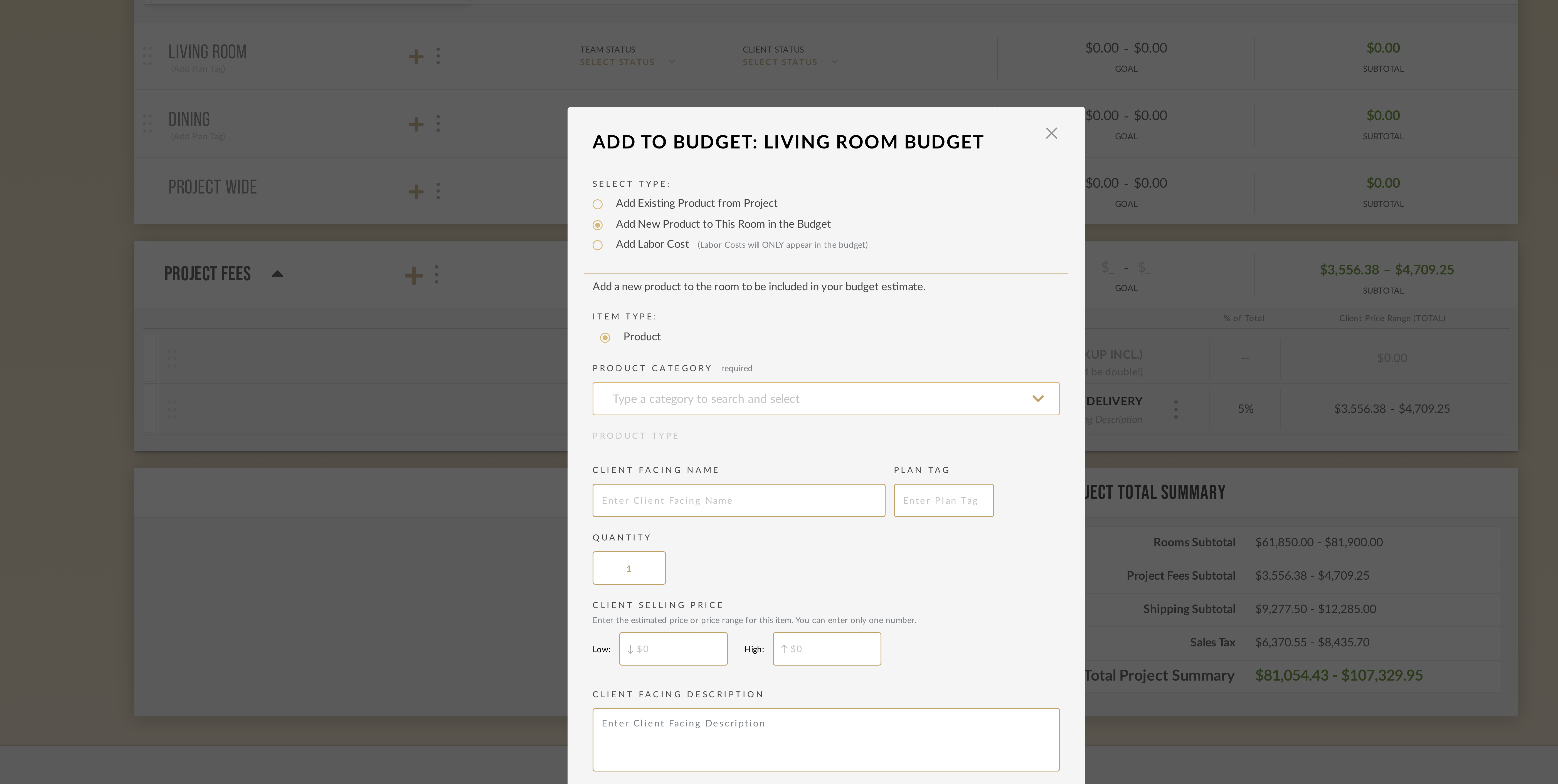
click at [738, 366] on input at bounding box center [779, 363] width 156 height 11
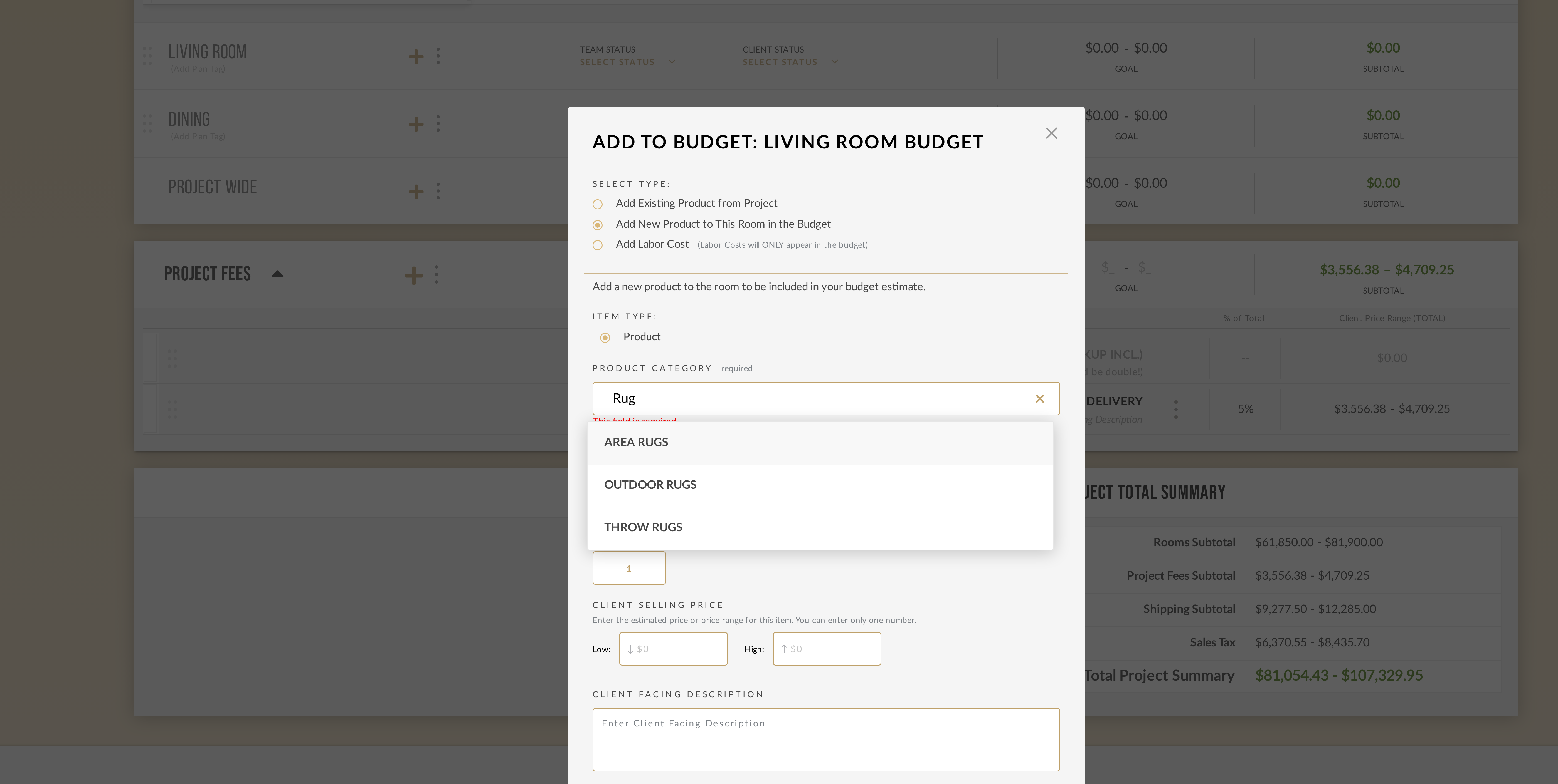
click at [746, 380] on div "Area Rugs" at bounding box center [777, 378] width 155 height 14
type input "Area Rugs"
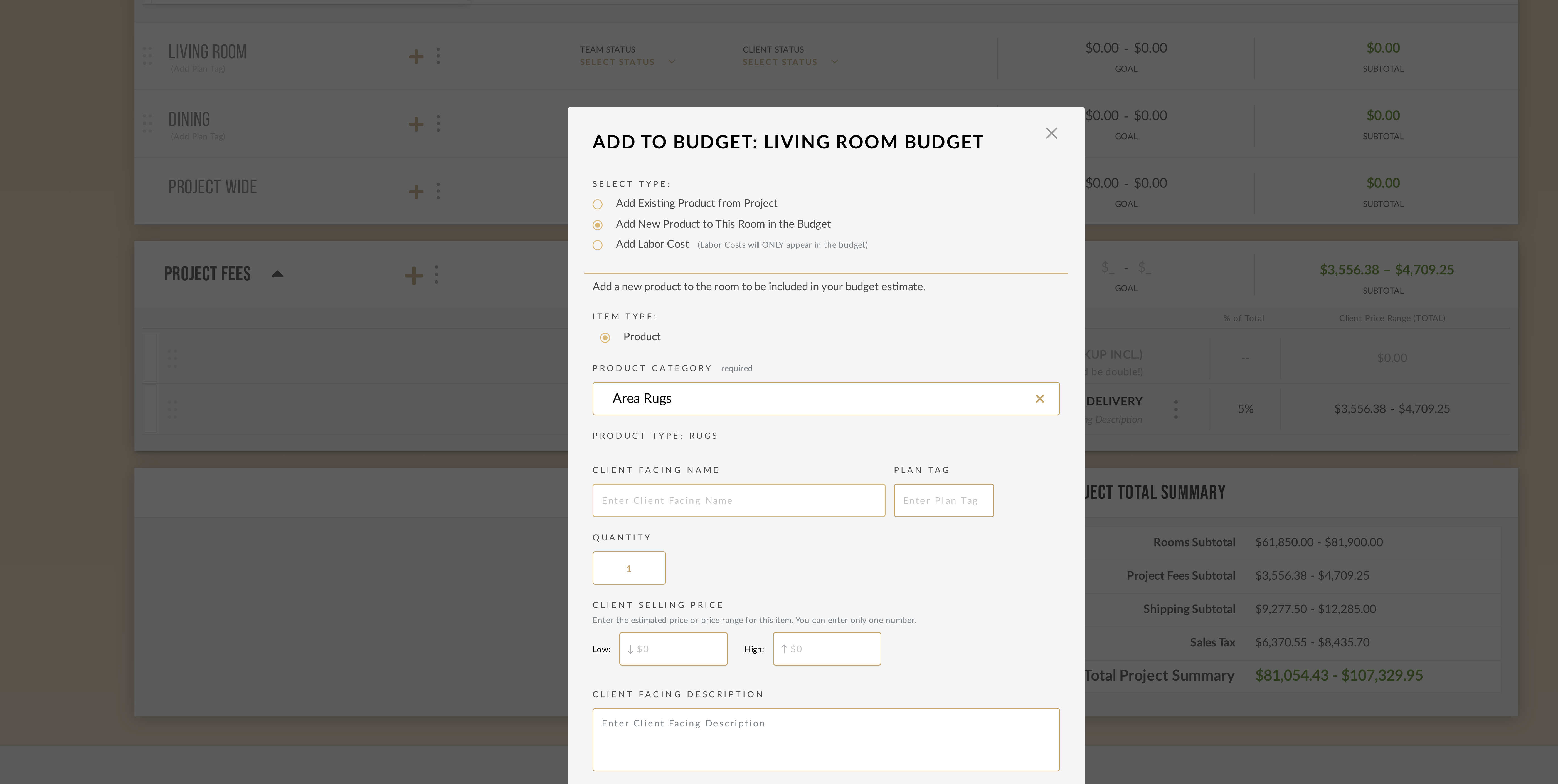
click at [729, 398] on input "text" at bounding box center [749, 398] width 97 height 11
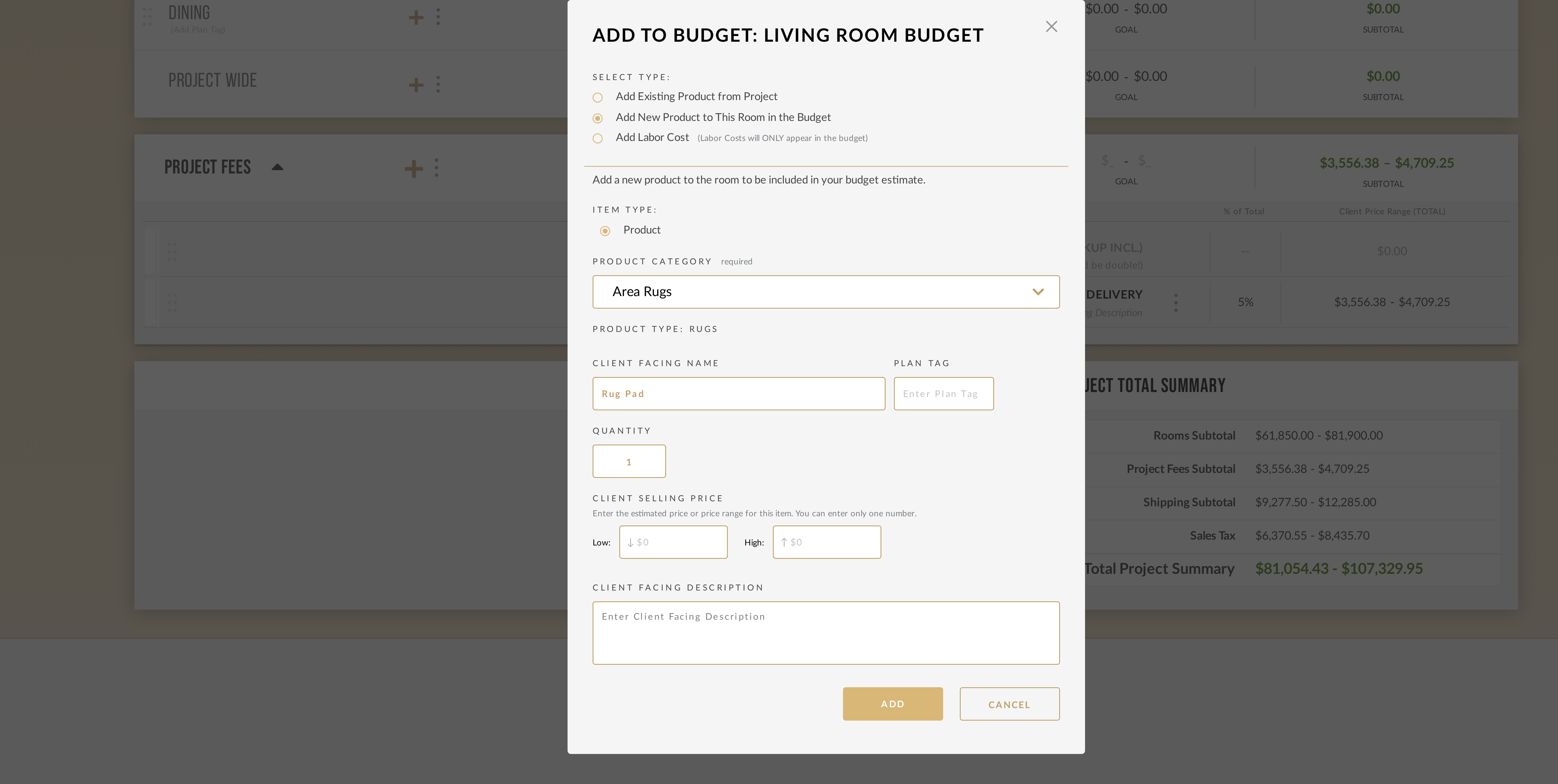
type input "Rug Pad"
click at [801, 501] on button "ADD" at bounding box center [801, 501] width 33 height 11
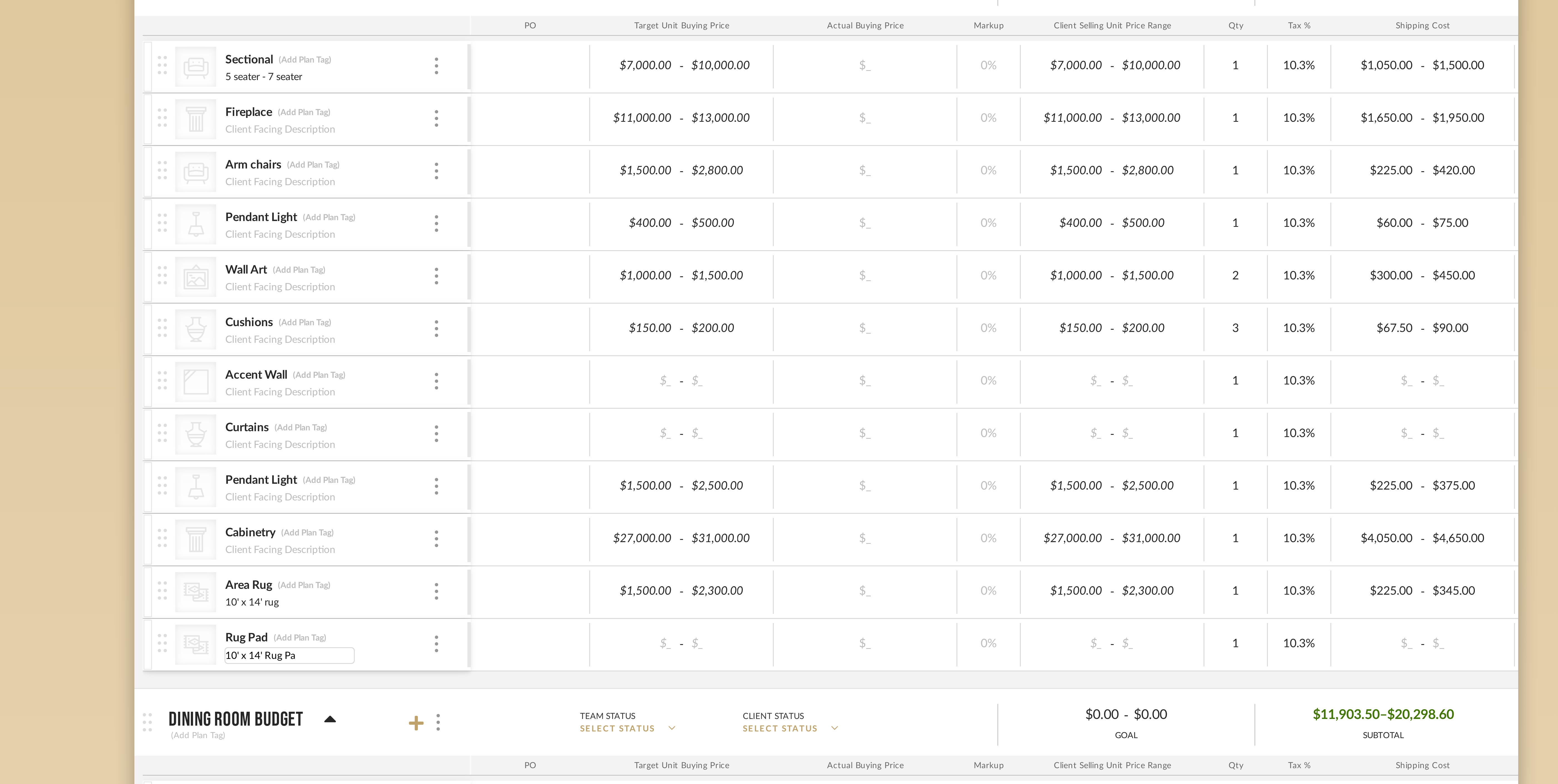
type input "10' x 14' Rug Pad"
click at [674, 355] on div "CategoryIconSeating Created with Sketch. Sectional (Add Plan Tag) 5 seater - 7 …" at bounding box center [838, 247] width 575 height 216
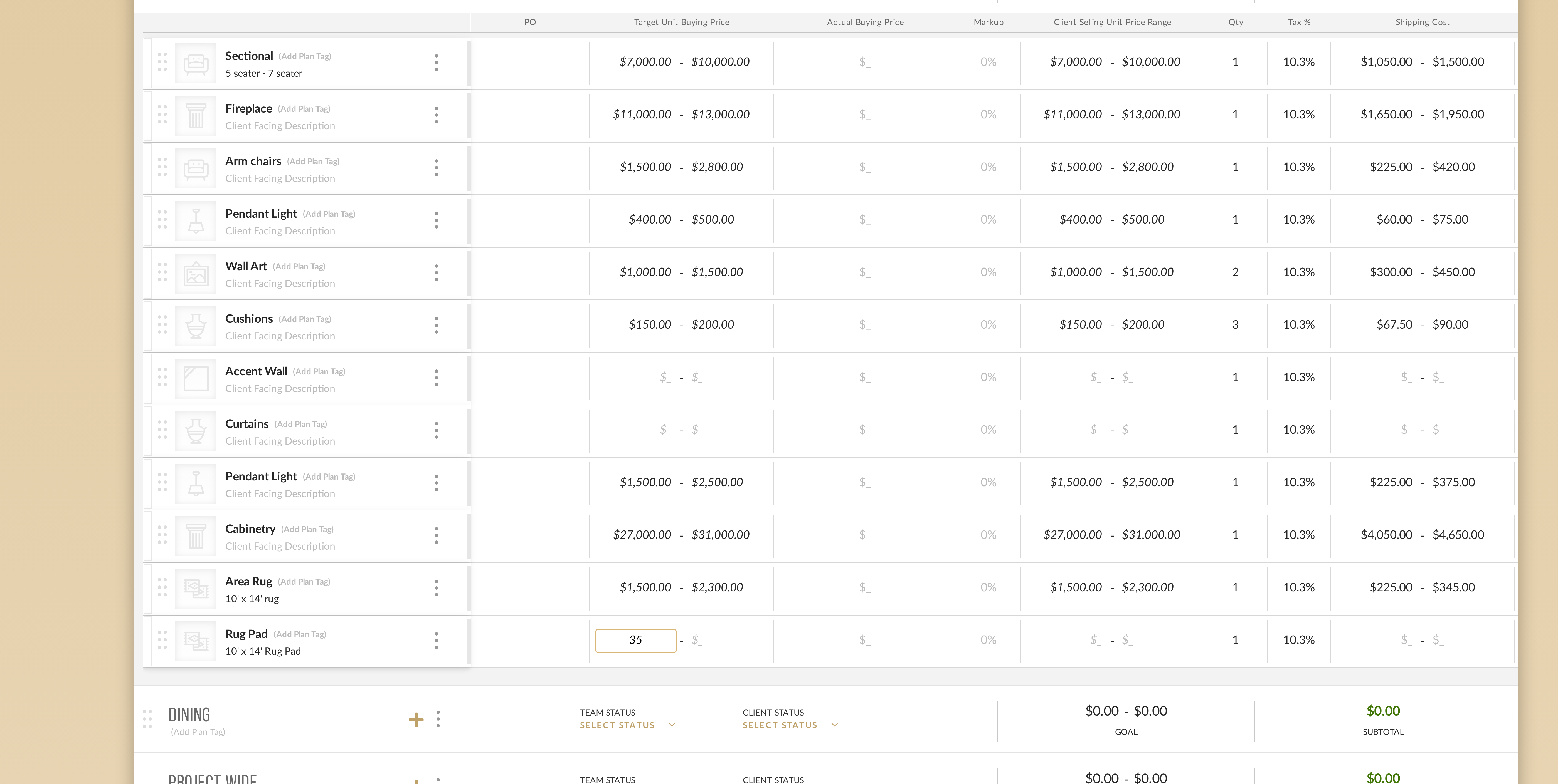
type input "350"
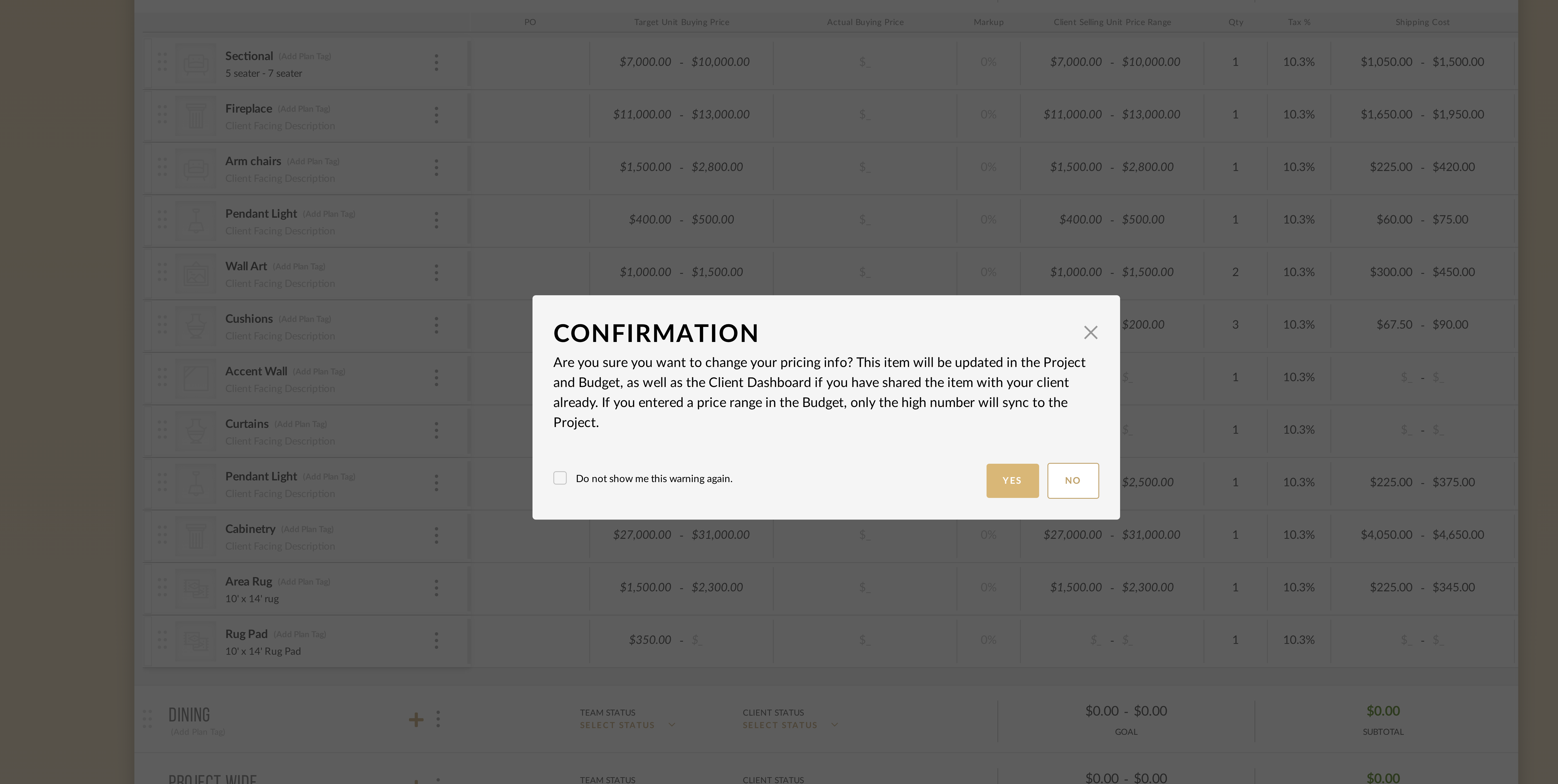
click at [839, 417] on button "Yes" at bounding box center [841, 416] width 18 height 11
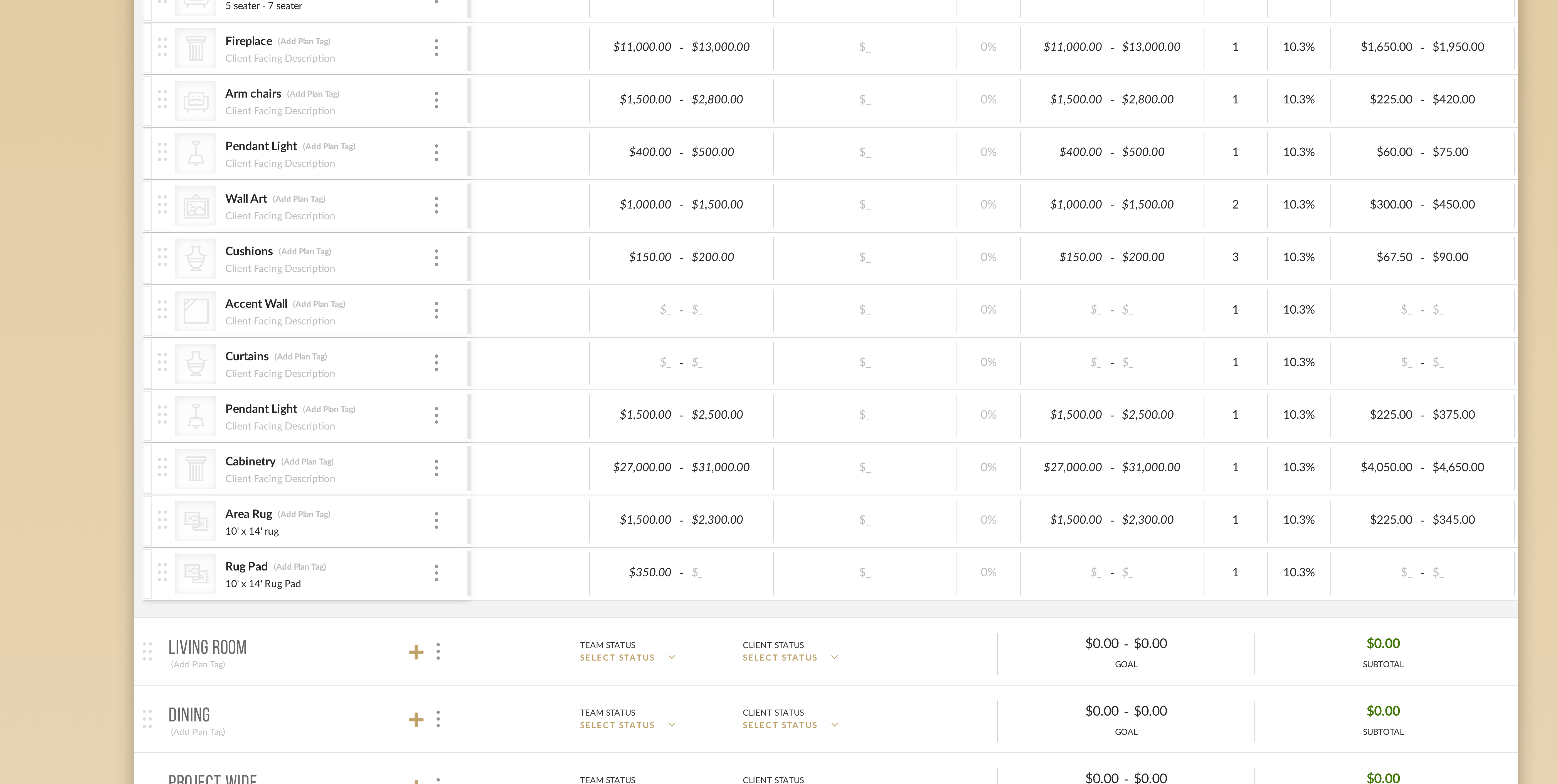
click at [748, 478] on div "Team Status SELECT STATUS Client Status SELECT STATUS" at bounding box center [746, 473] width 100 height 9
type input "400"
click at [800, 465] on body "Chrome Web Clipper Import Pinterest Support All Projects Library Inspiration Up…" at bounding box center [779, 392] width 1558 height 784
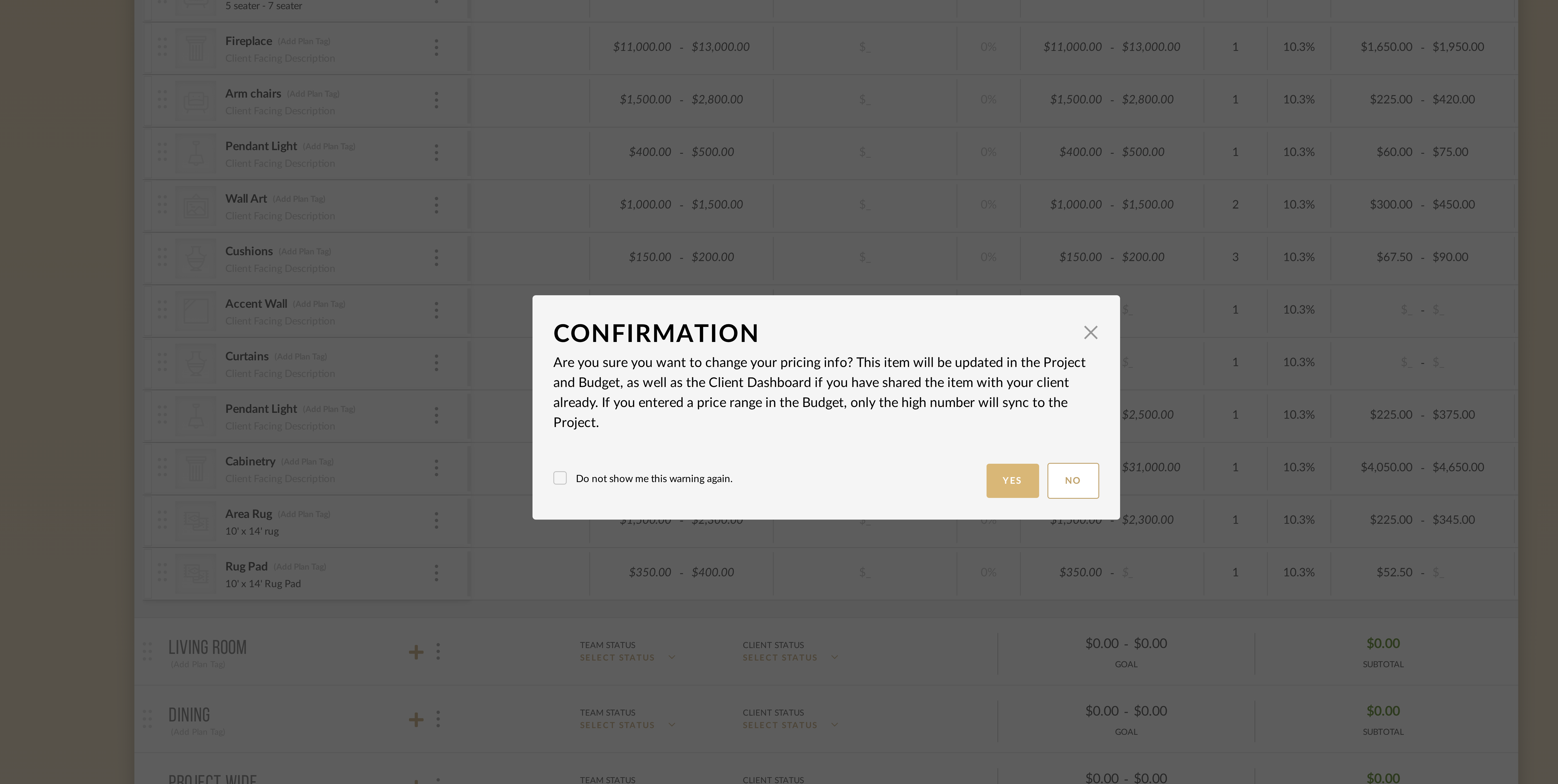
click at [838, 415] on button "Yes" at bounding box center [841, 416] width 18 height 11
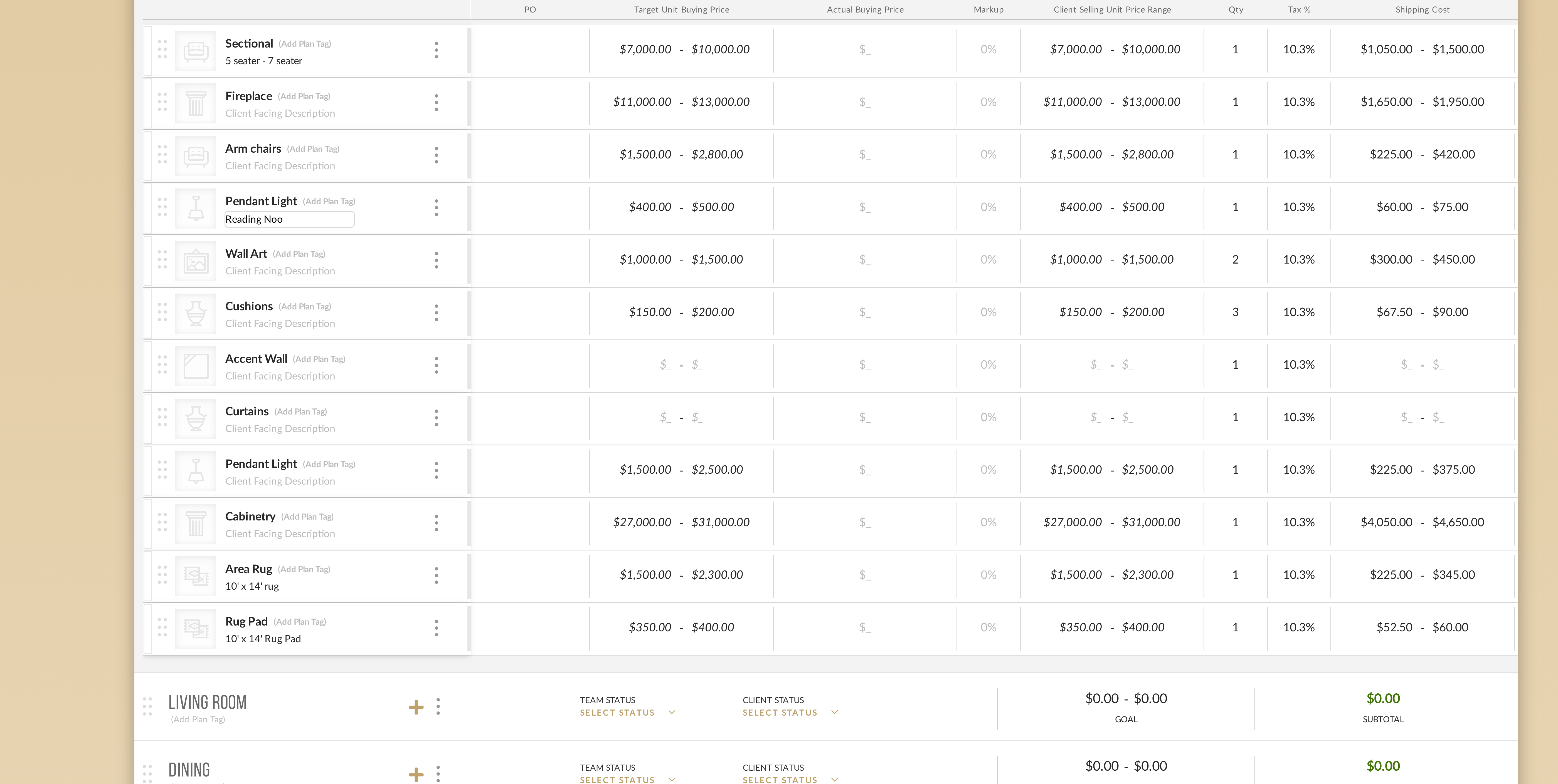
type input "Reading Nook"
click at [532, 321] on div "Budget Tracker: Bala and Cavi Home Non-Transparent Last Updated: Divya Ashok on…" at bounding box center [779, 372] width 1558 height 664
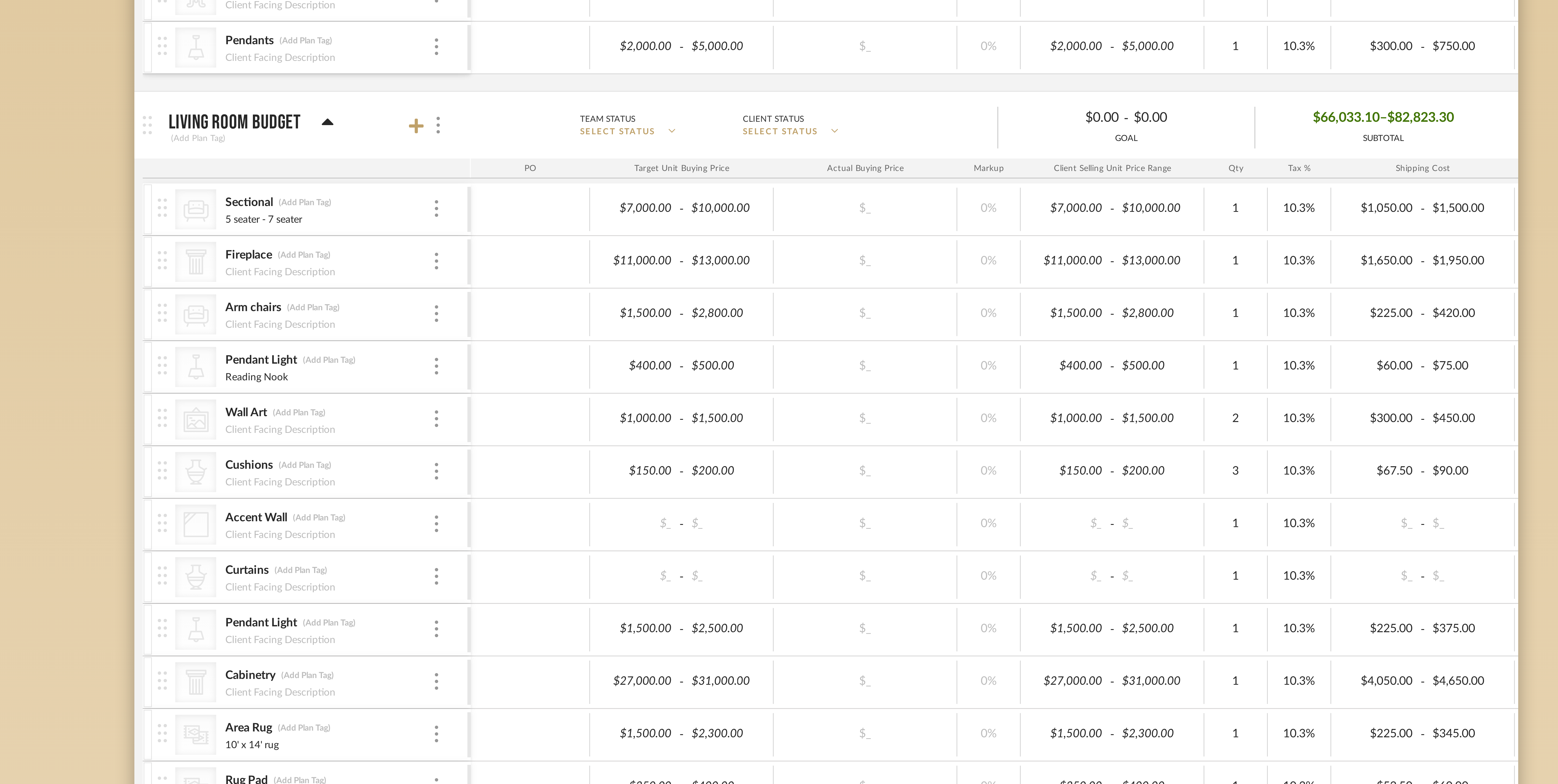
click at [612, 227] on icon at bounding box center [613, 226] width 4 height 2
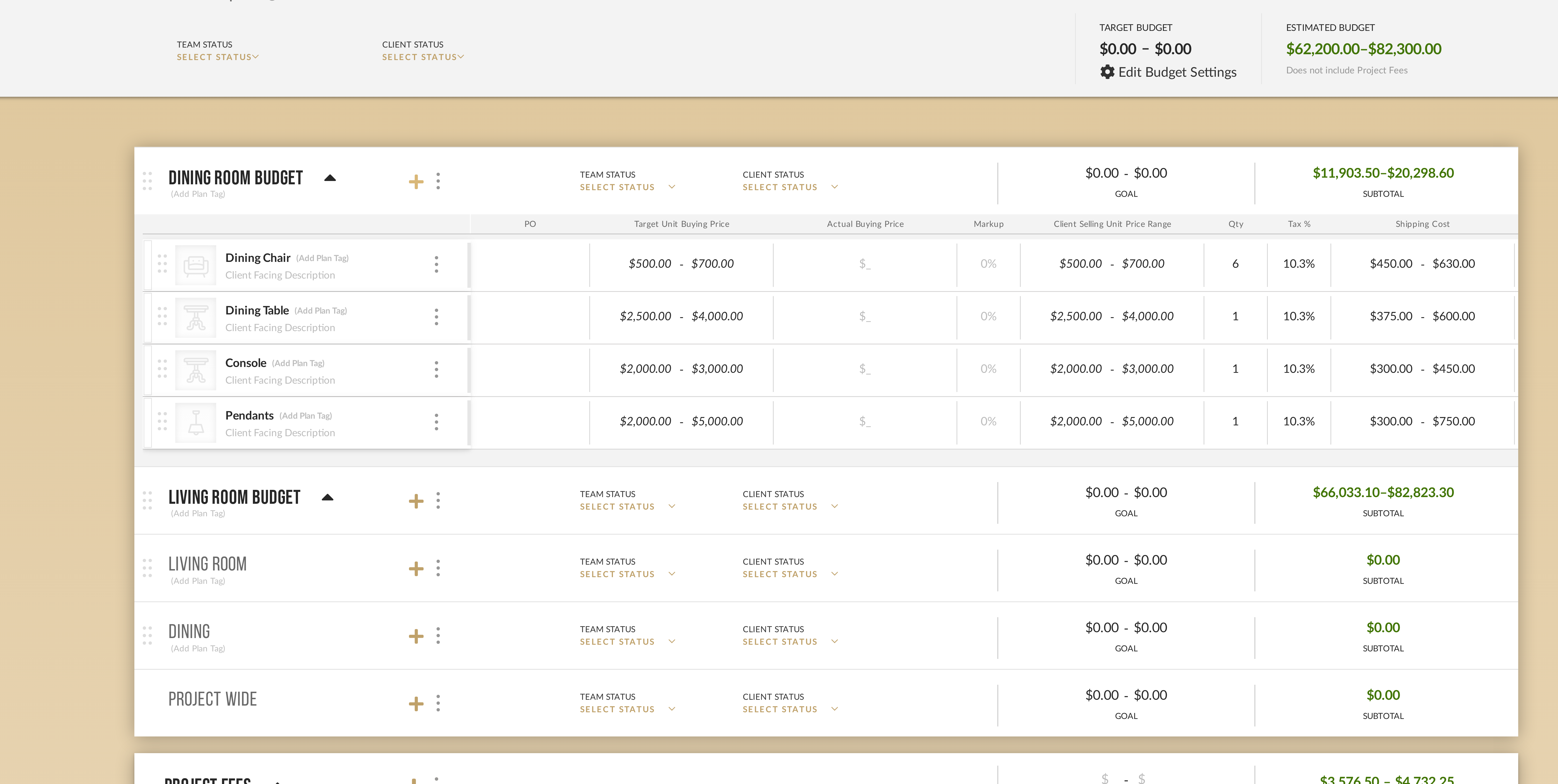
click at [644, 121] on icon at bounding box center [642, 121] width 5 height 5
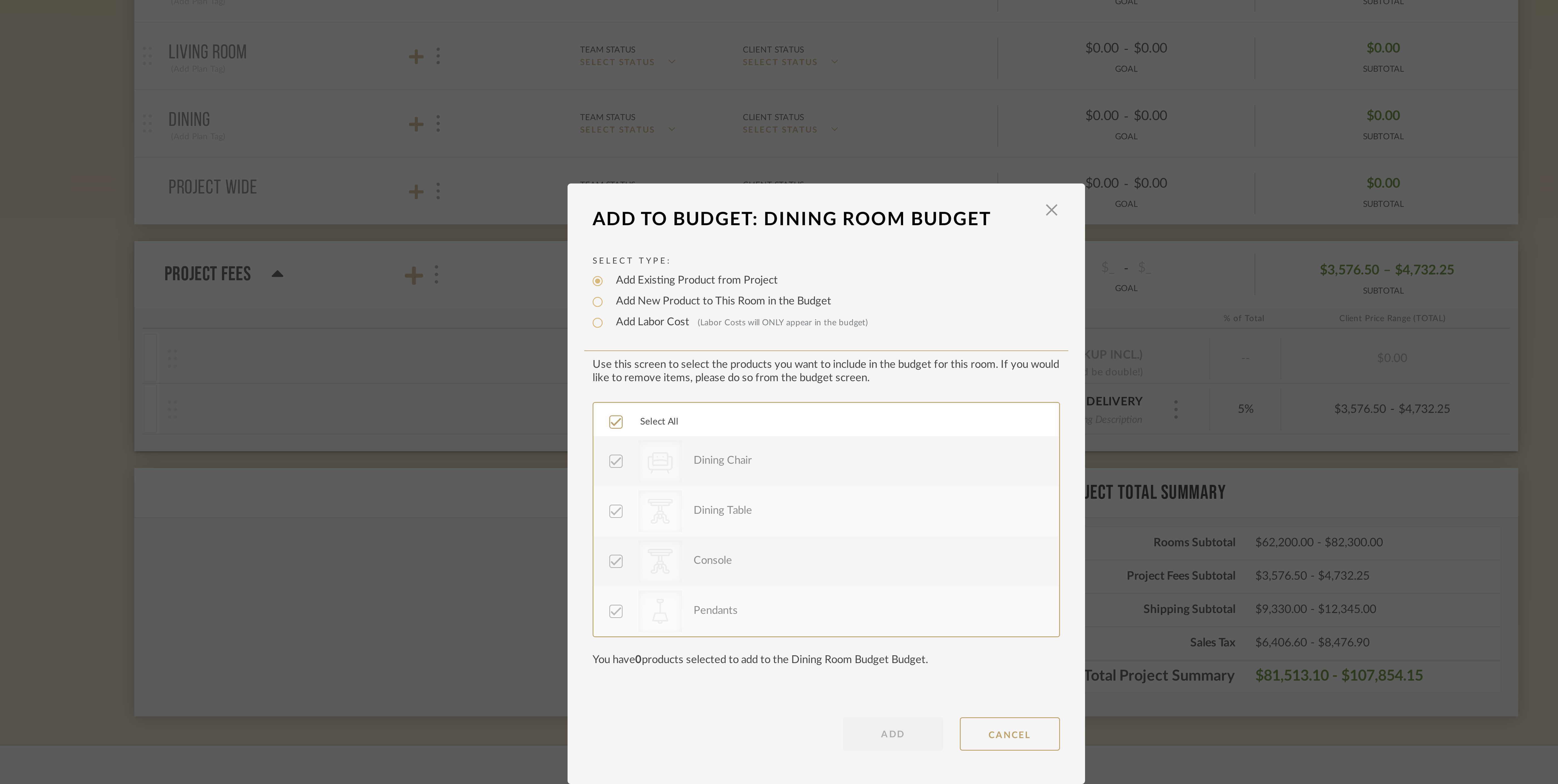
click at [727, 332] on label "Add New Product to This Room in the Budget" at bounding box center [743, 331] width 74 height 5
click at [706, 332] on input "Add New Product to This Room in the Budget" at bounding box center [702, 331] width 7 height 7
radio input "true"
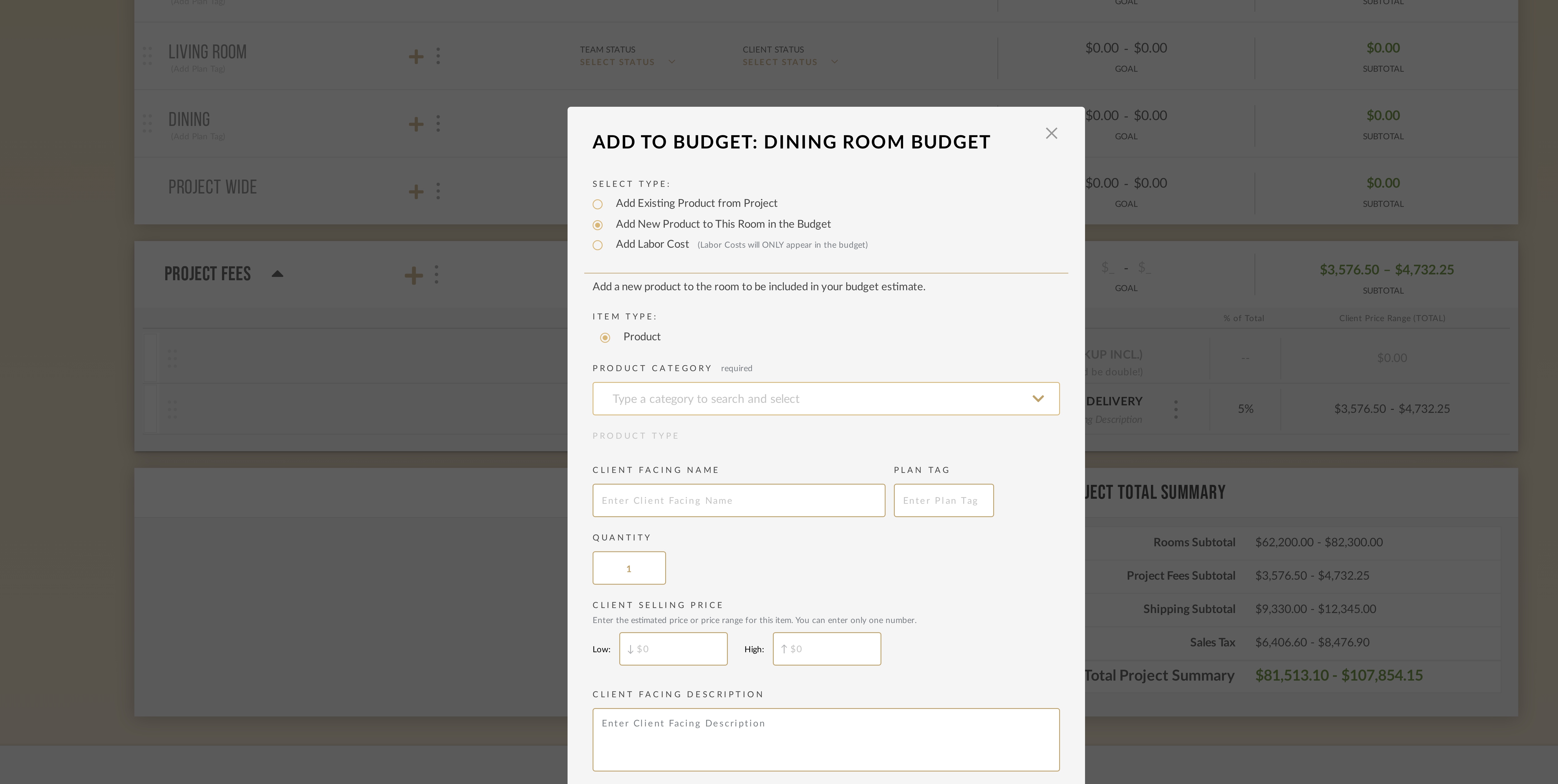
click at [721, 369] on input at bounding box center [779, 363] width 156 height 11
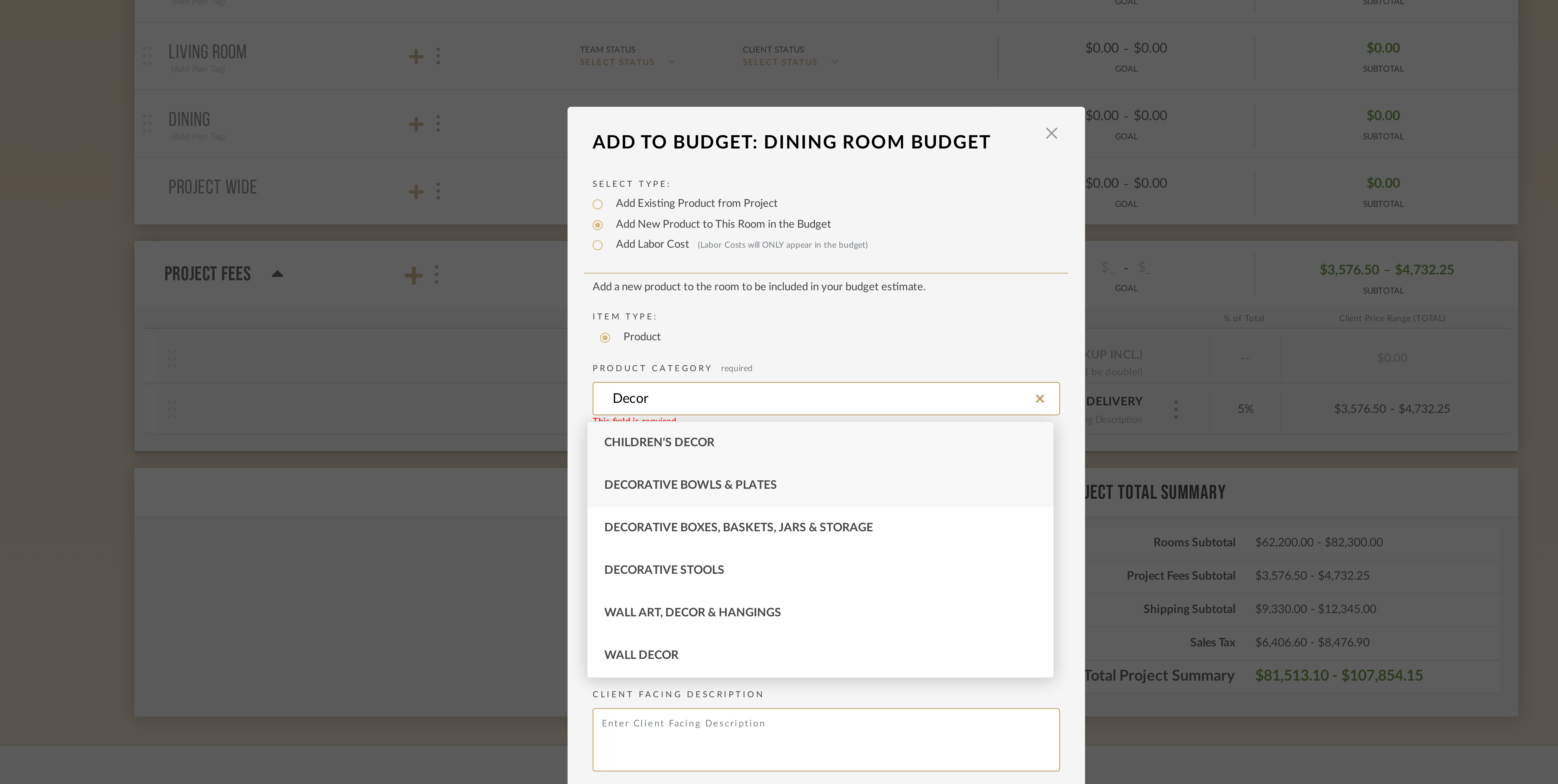
click at [748, 390] on span "Decorative Bowls & Plates" at bounding box center [734, 392] width 57 height 4
type input "Decorative Bowls & Plates"
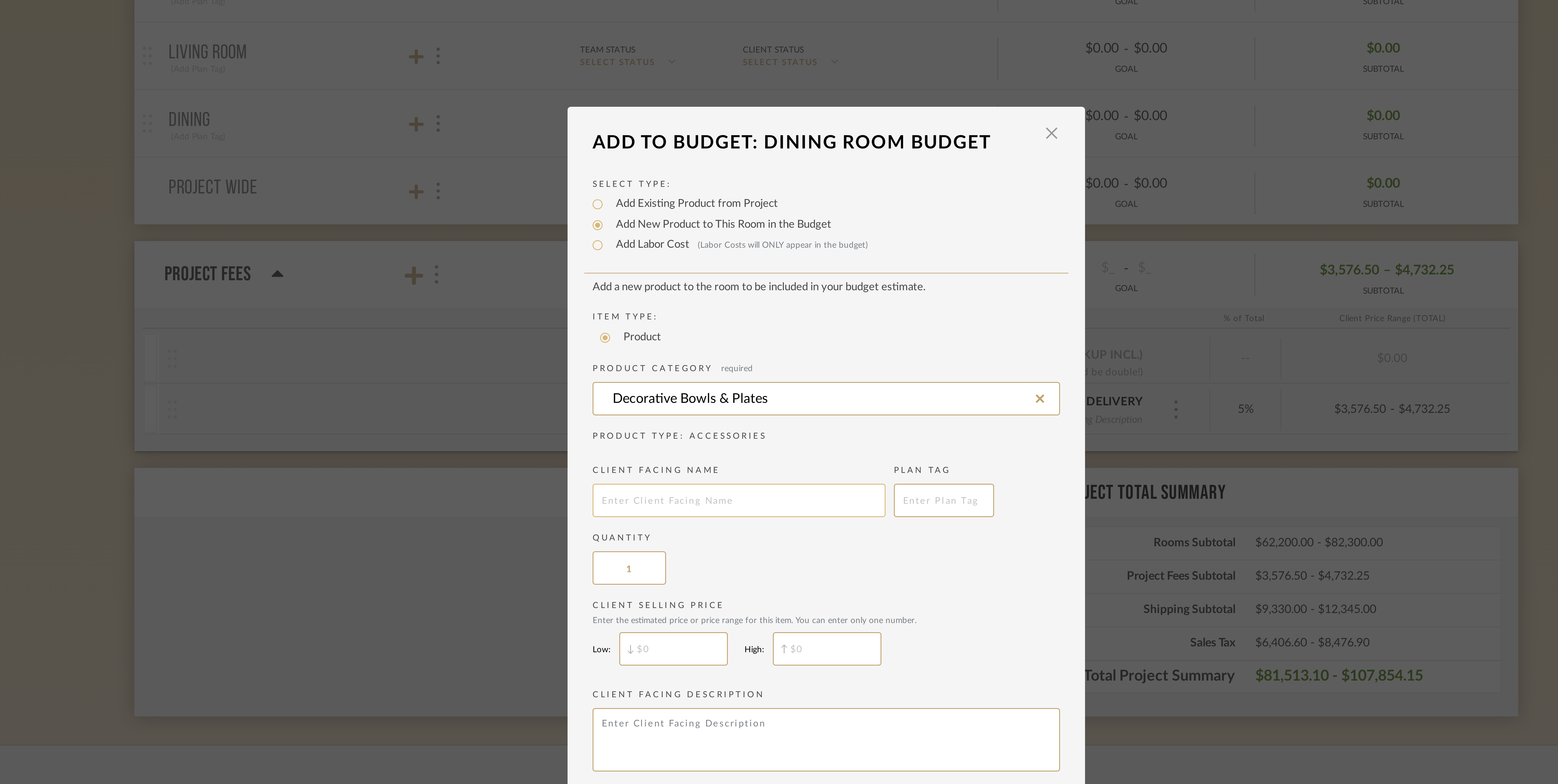
click at [734, 399] on input "text" at bounding box center [749, 398] width 97 height 11
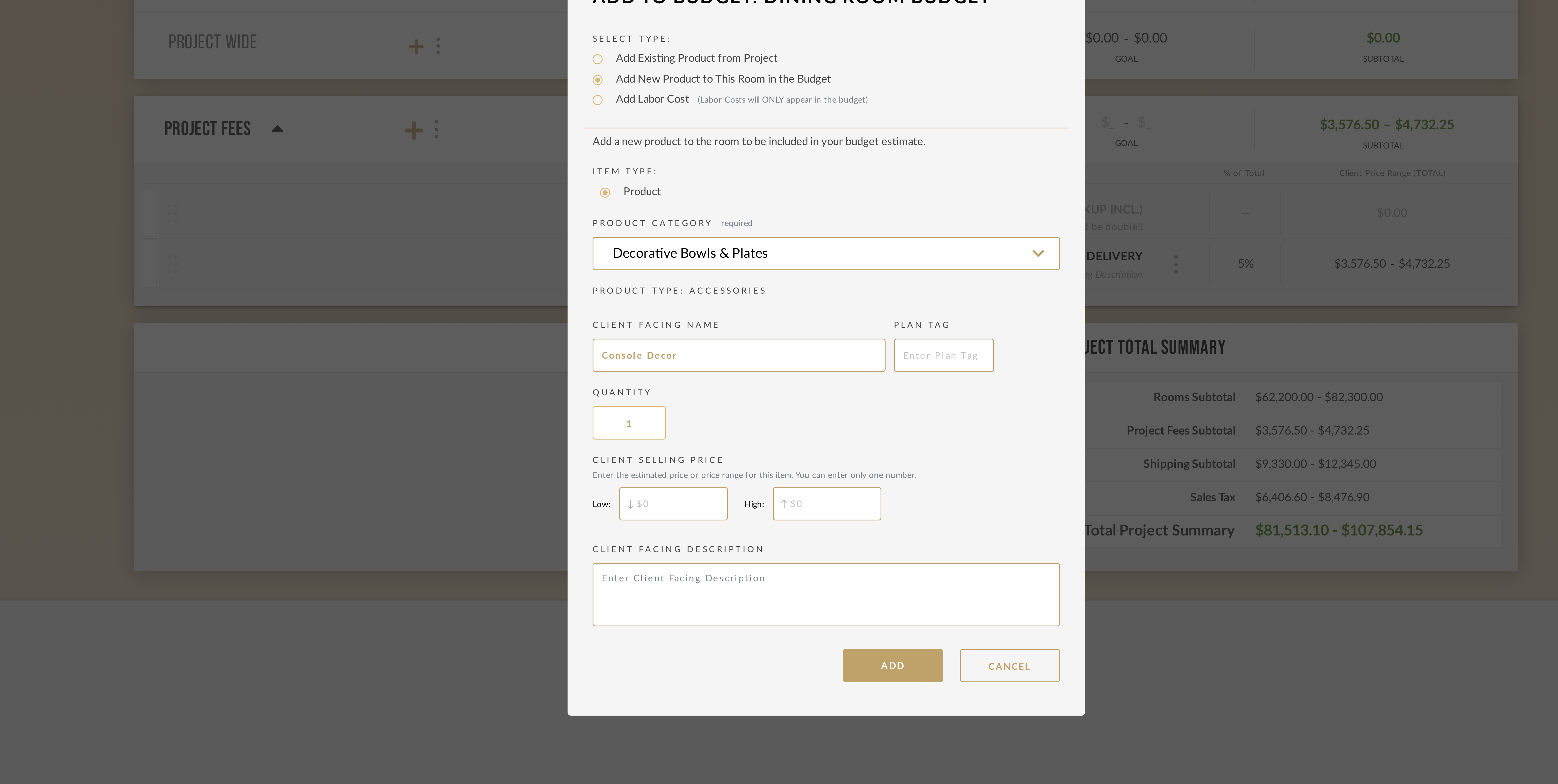
type input "Console Decor"
click at [718, 421] on input "1" at bounding box center [713, 420] width 24 height 11
click at [727, 449] on input "$" at bounding box center [728, 447] width 36 height 11
type input "$1,000"
click at [777, 445] on input "$" at bounding box center [780, 447] width 36 height 11
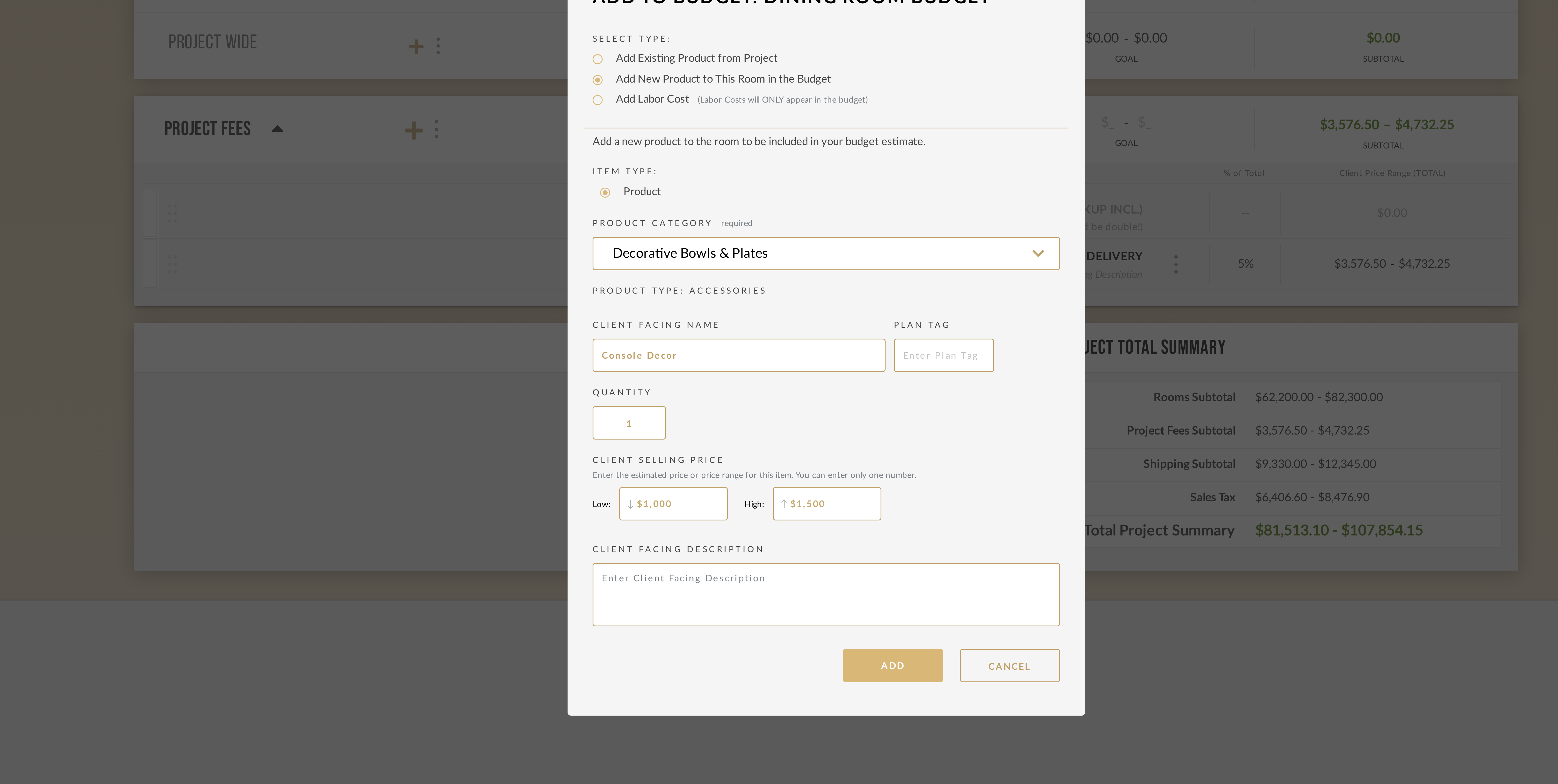
type input "$1,500"
click at [795, 498] on button "ADD" at bounding box center [801, 501] width 33 height 11
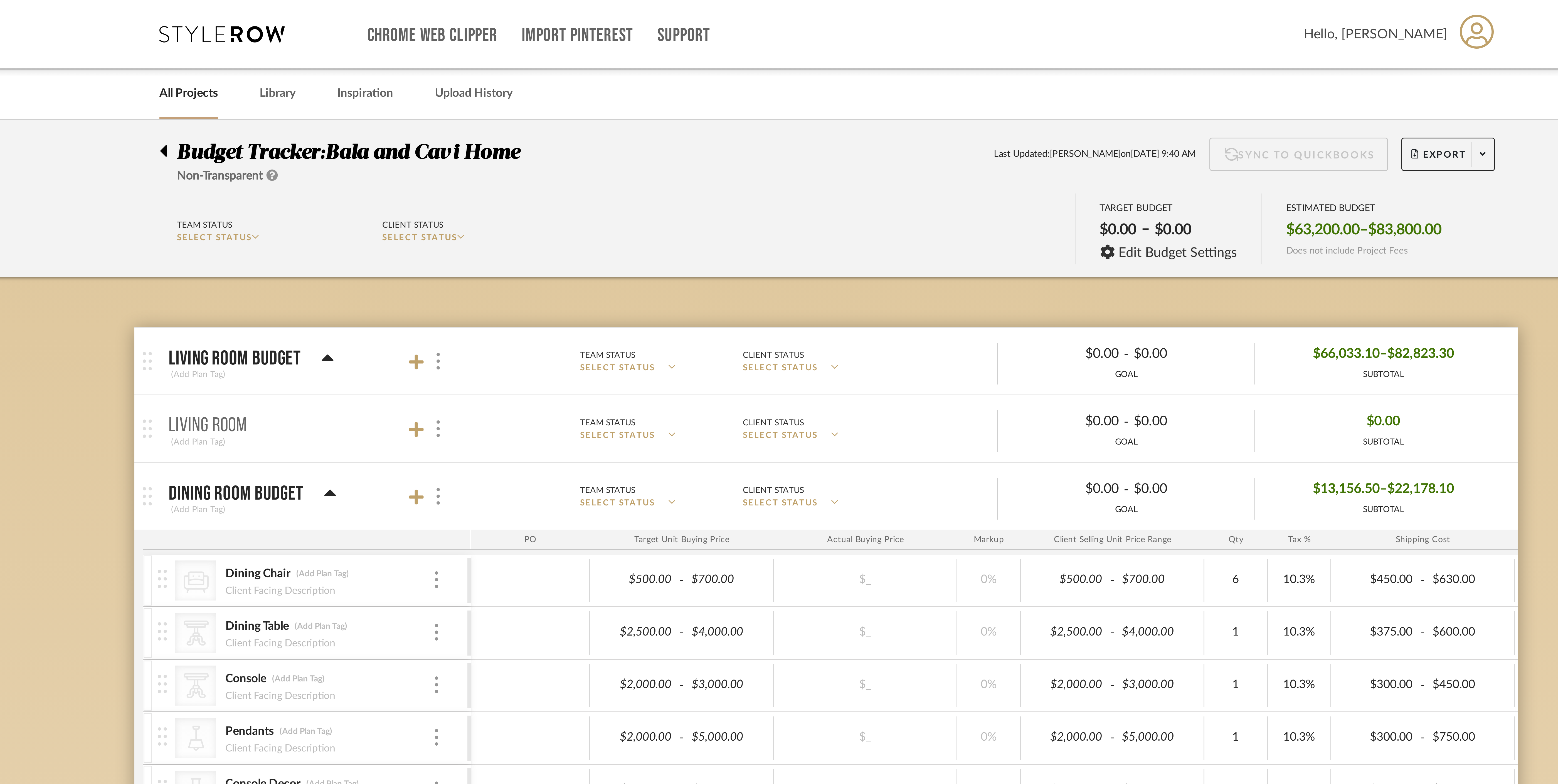
click at [613, 166] on icon at bounding box center [613, 164] width 4 height 2
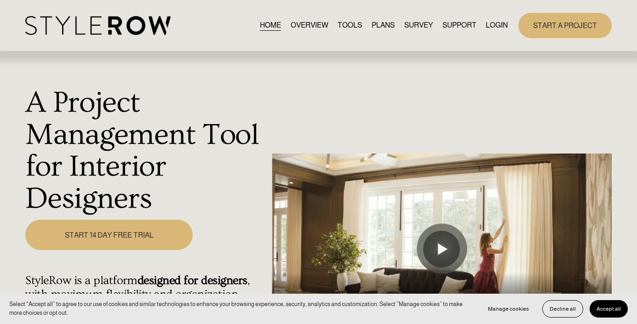
click at [486, 28] on link "LOGIN" at bounding box center [497, 25] width 22 height 12
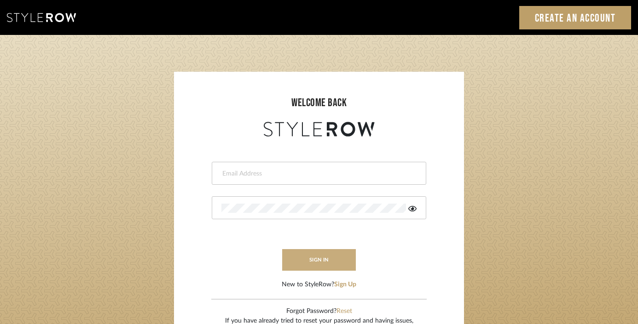
type input "[EMAIL_ADDRESS][DOMAIN_NAME]"
click at [325, 257] on button "sign in" at bounding box center [319, 260] width 74 height 22
